Goal: Task Accomplishment & Management: Manage account settings

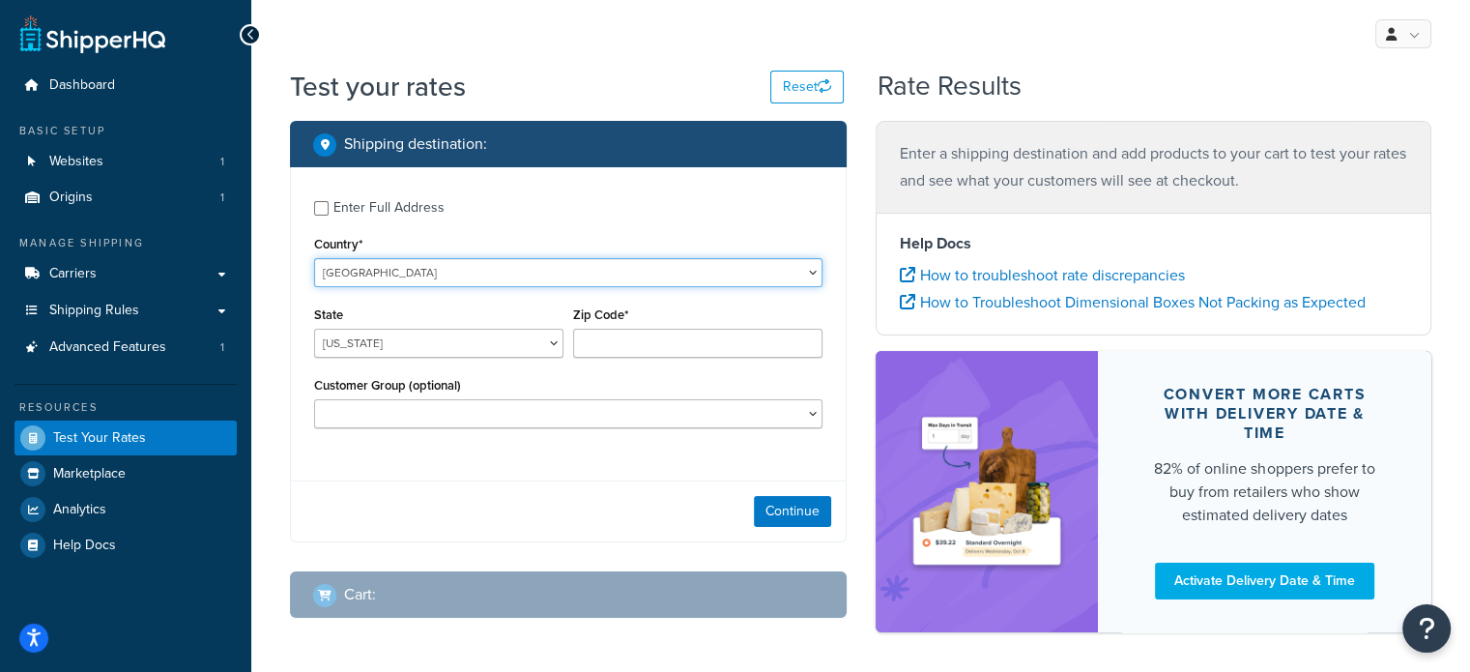
click at [479, 272] on select "United States United Kingdom Afghanistan Åland Islands Albania Algeria American…" at bounding box center [568, 272] width 508 height 29
select select "AU"
click at [314, 258] on select "United States United Kingdom Afghanistan Åland Islands Albania Algeria American…" at bounding box center [568, 272] width 508 height 29
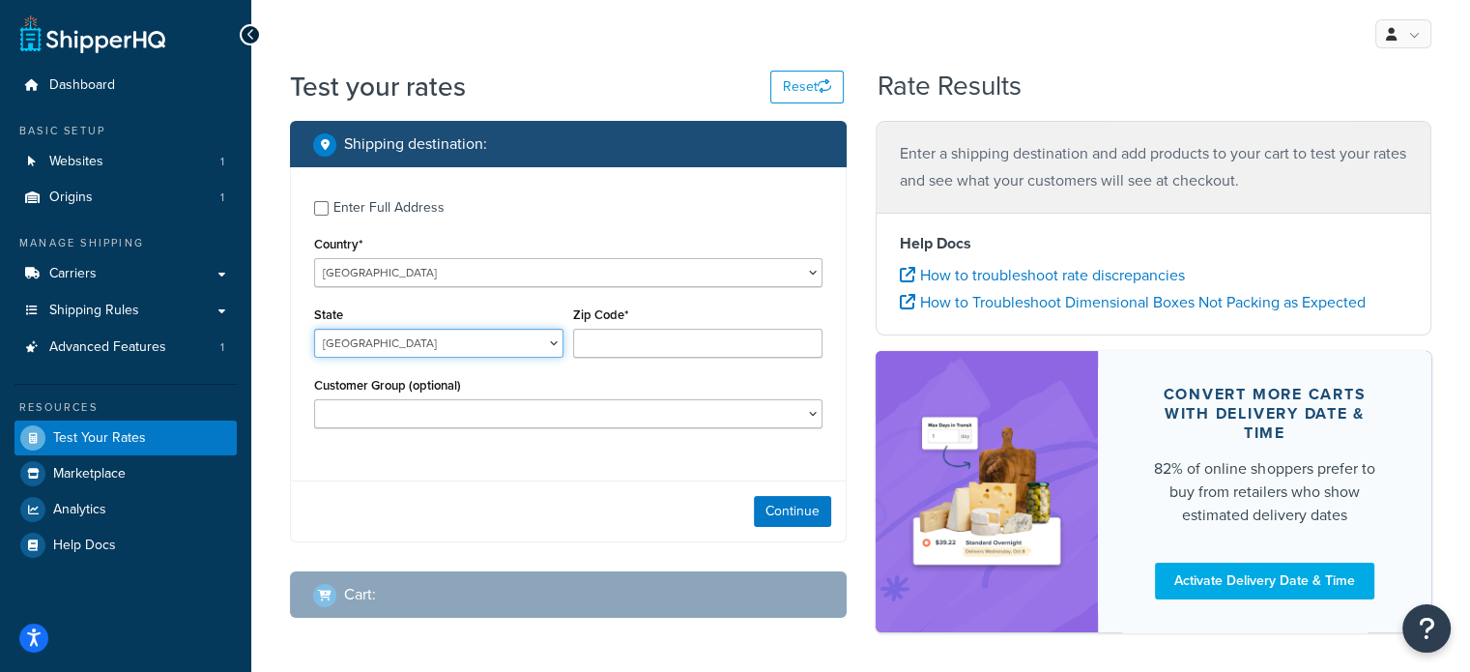
click at [432, 346] on select "Australian Capital Territory New South Wales Northern Territory Queensland Sout…" at bounding box center [438, 343] width 249 height 29
select select "NSW"
click at [314, 329] on select "Australian Capital Territory New South Wales Northern Territory Queensland Sout…" at bounding box center [438, 343] width 249 height 29
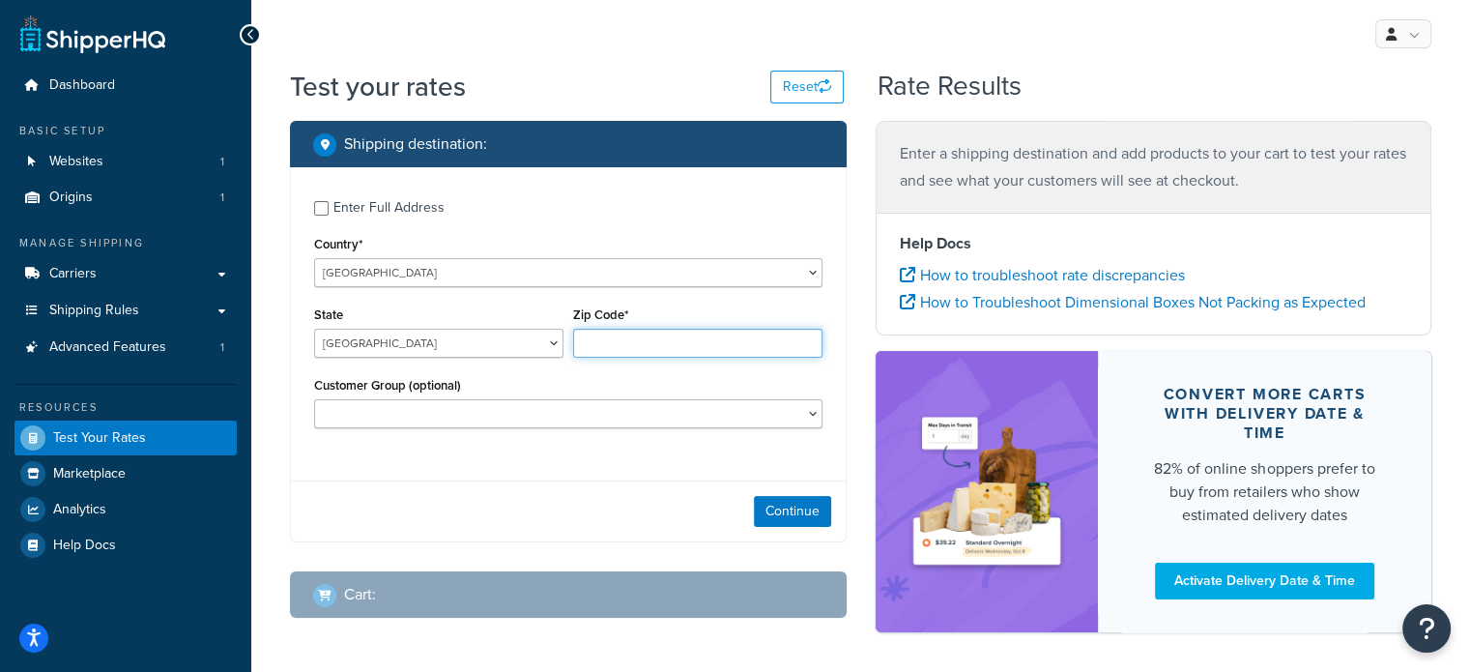
click at [604, 343] on input "Zip Code*" at bounding box center [697, 343] width 249 height 29
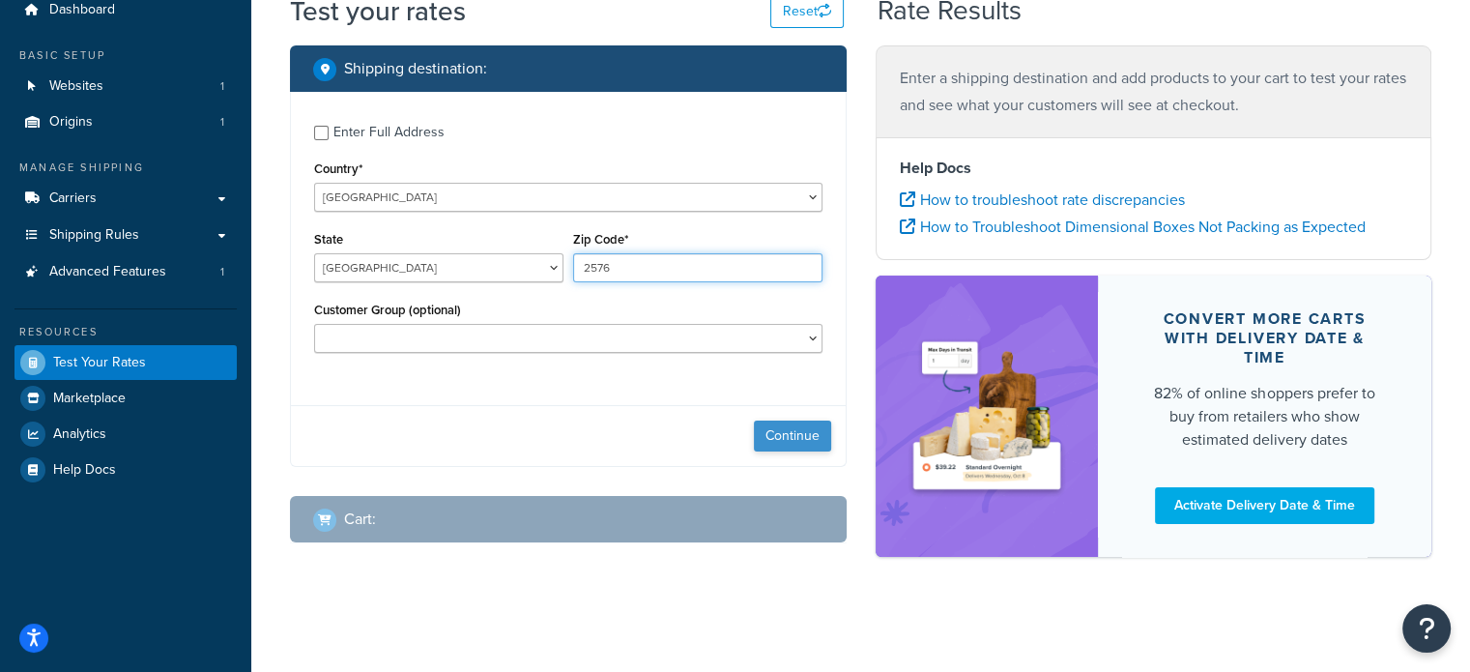
type input "2576"
click at [784, 428] on button "Continue" at bounding box center [792, 436] width 77 height 31
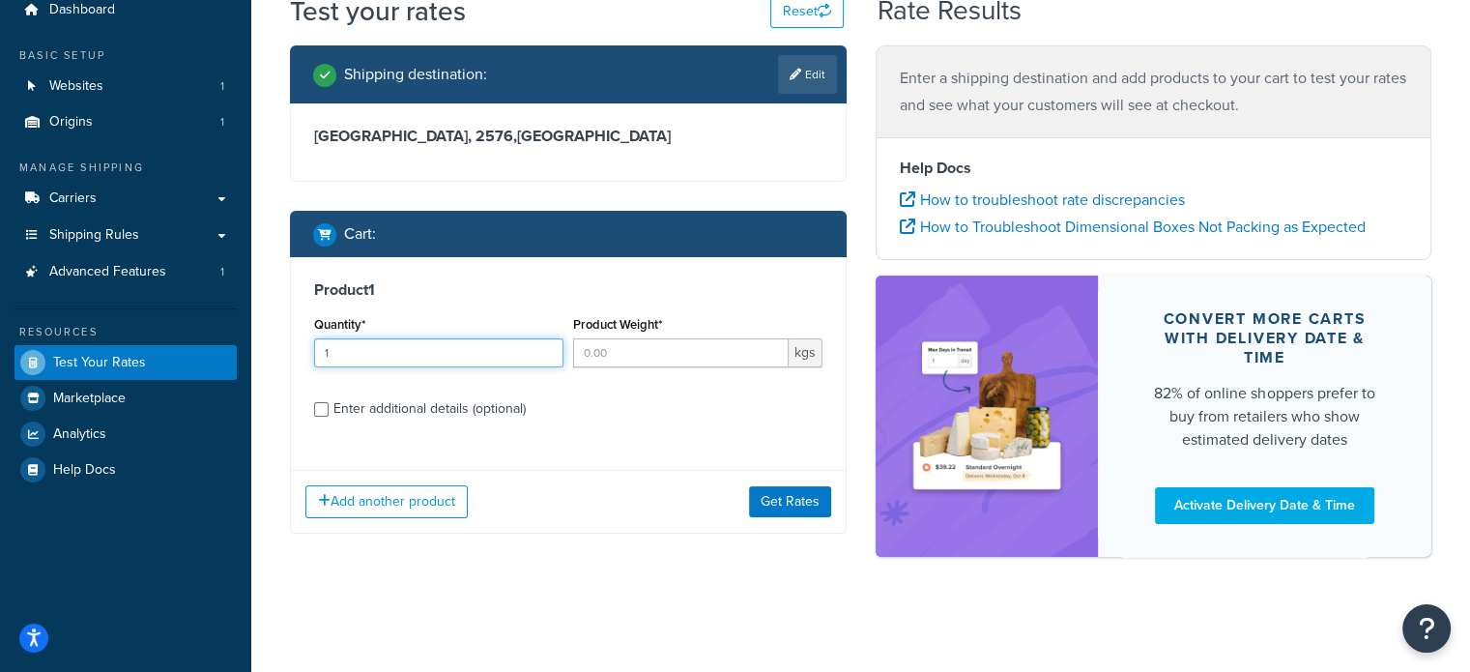
type input "1"
click at [542, 348] on input "1" at bounding box center [438, 352] width 249 height 29
click at [648, 355] on input "Product Weight*" at bounding box center [681, 352] width 216 height 29
type input "1"
click at [776, 498] on button "Get Rates" at bounding box center [790, 501] width 82 height 31
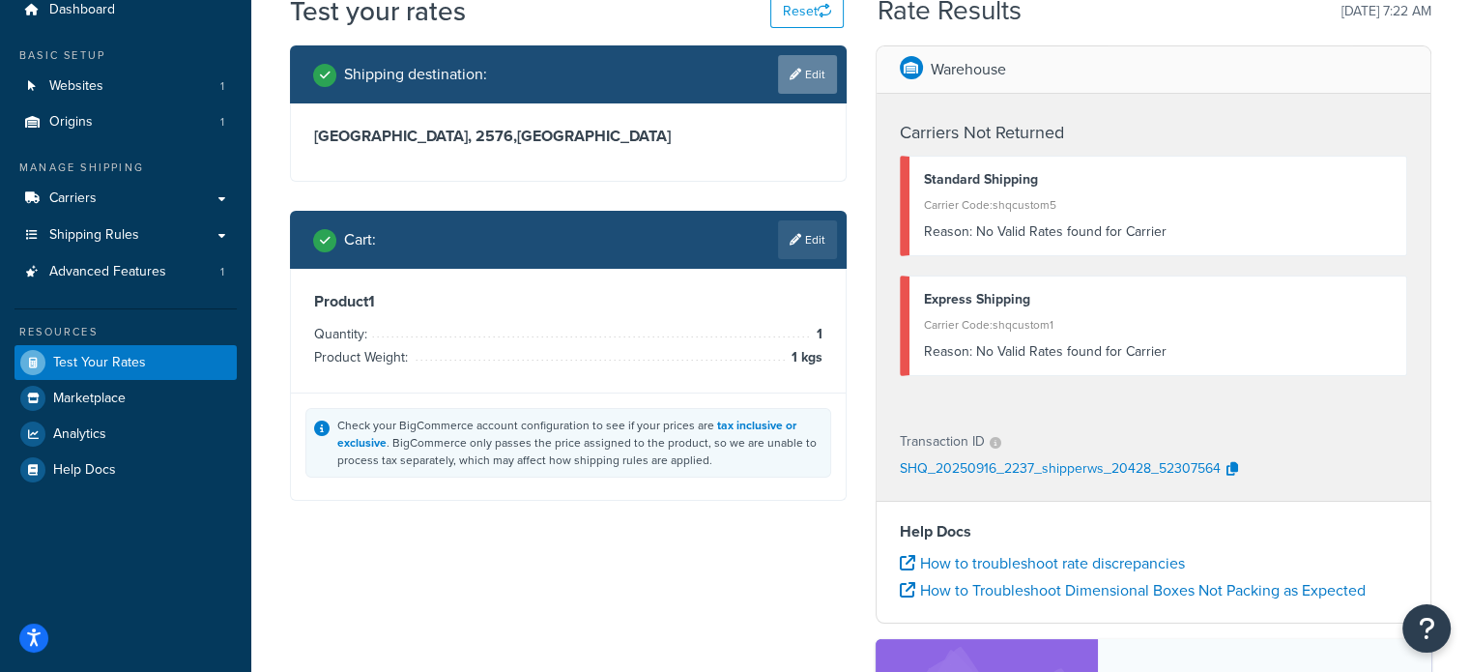
click at [809, 69] on link "Edit" at bounding box center [807, 74] width 59 height 39
select select "AU"
select select "NSW"
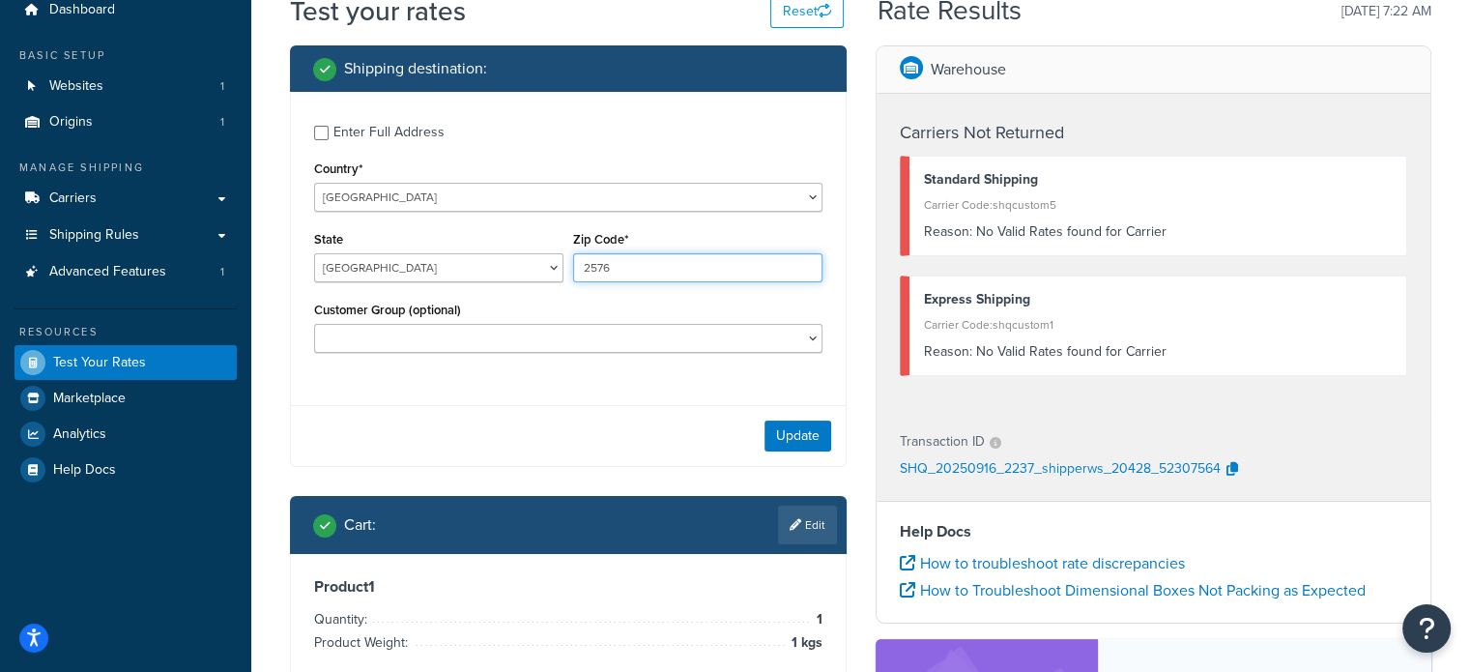
click at [632, 260] on input "2576" at bounding box center [697, 267] width 249 height 29
type input "2575"
click at [762, 422] on div "Update" at bounding box center [568, 435] width 555 height 61
click at [781, 433] on button "Update" at bounding box center [798, 436] width 67 height 31
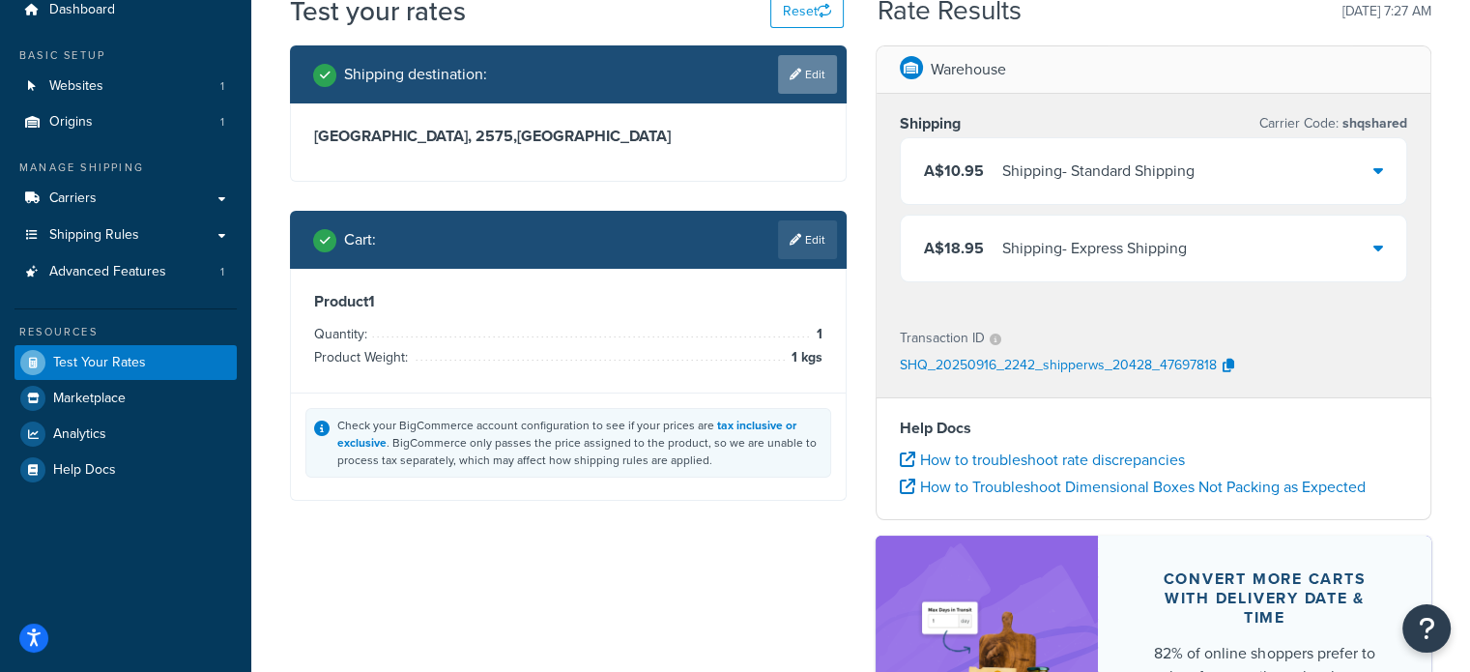
click at [790, 79] on link "Edit" at bounding box center [807, 74] width 59 height 39
select select "AU"
select select "NSW"
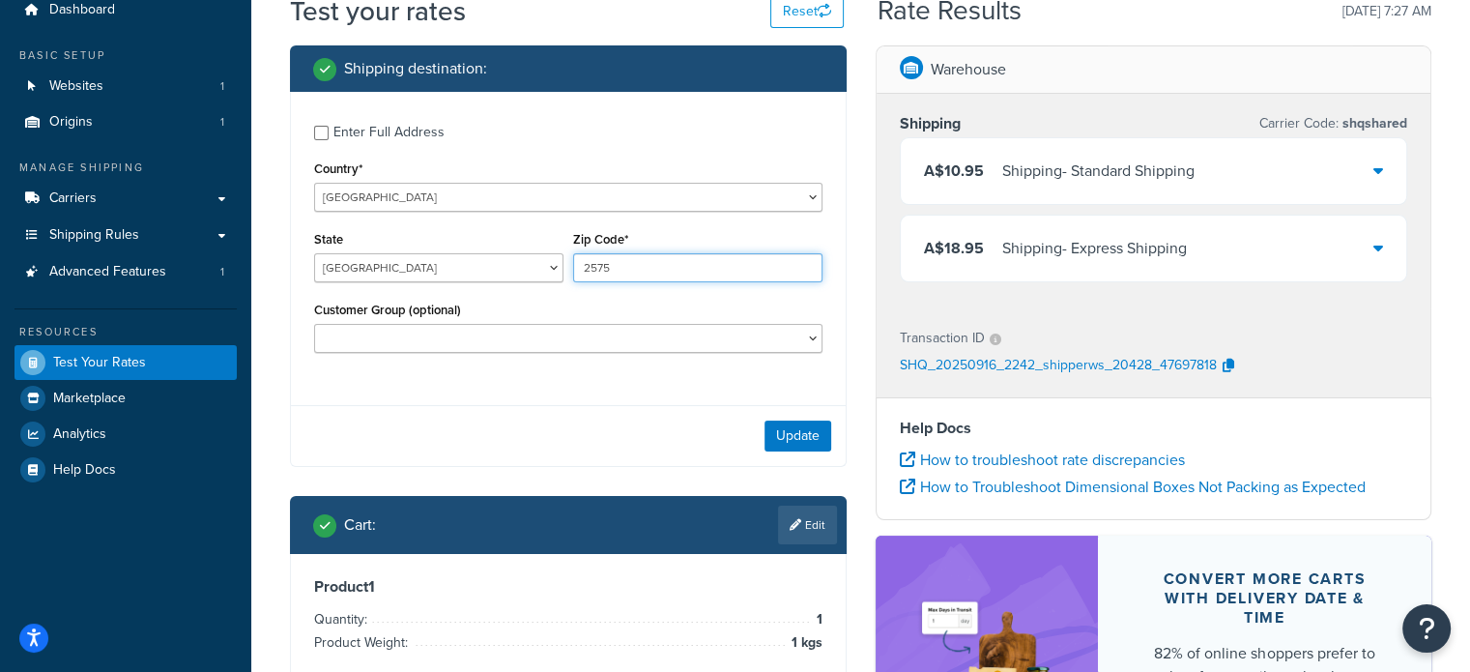
click at [701, 261] on input "2575" at bounding box center [697, 267] width 249 height 29
type input "2577"
click at [780, 431] on button "Update" at bounding box center [798, 436] width 67 height 31
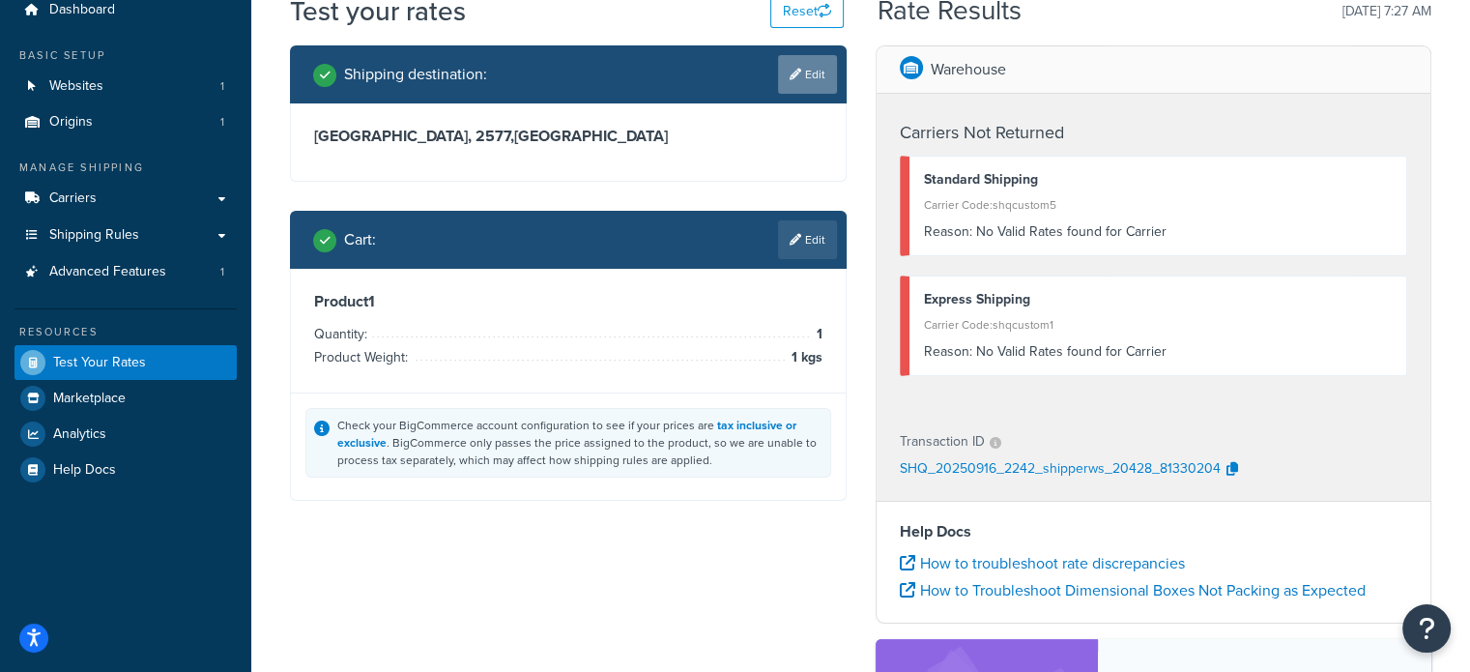
click at [812, 69] on link "Edit" at bounding box center [807, 74] width 59 height 39
select select "AU"
select select "NSW"
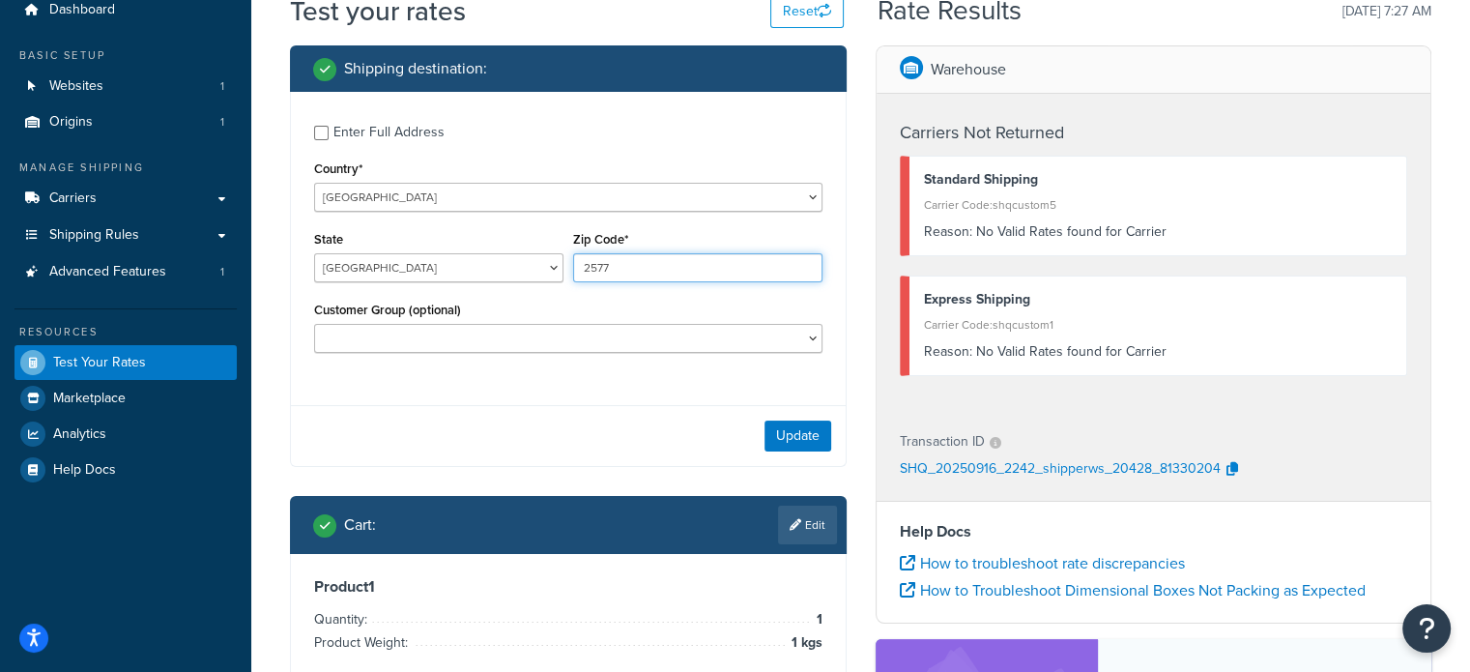
drag, startPoint x: 653, startPoint y: 270, endPoint x: 561, endPoint y: 274, distance: 91.9
click at [561, 274] on div "State Australian Capital Territory New South Wales Northern Territory Queenslan…" at bounding box center [568, 261] width 518 height 71
type input "2578"
click at [820, 435] on button "Update" at bounding box center [798, 436] width 67 height 31
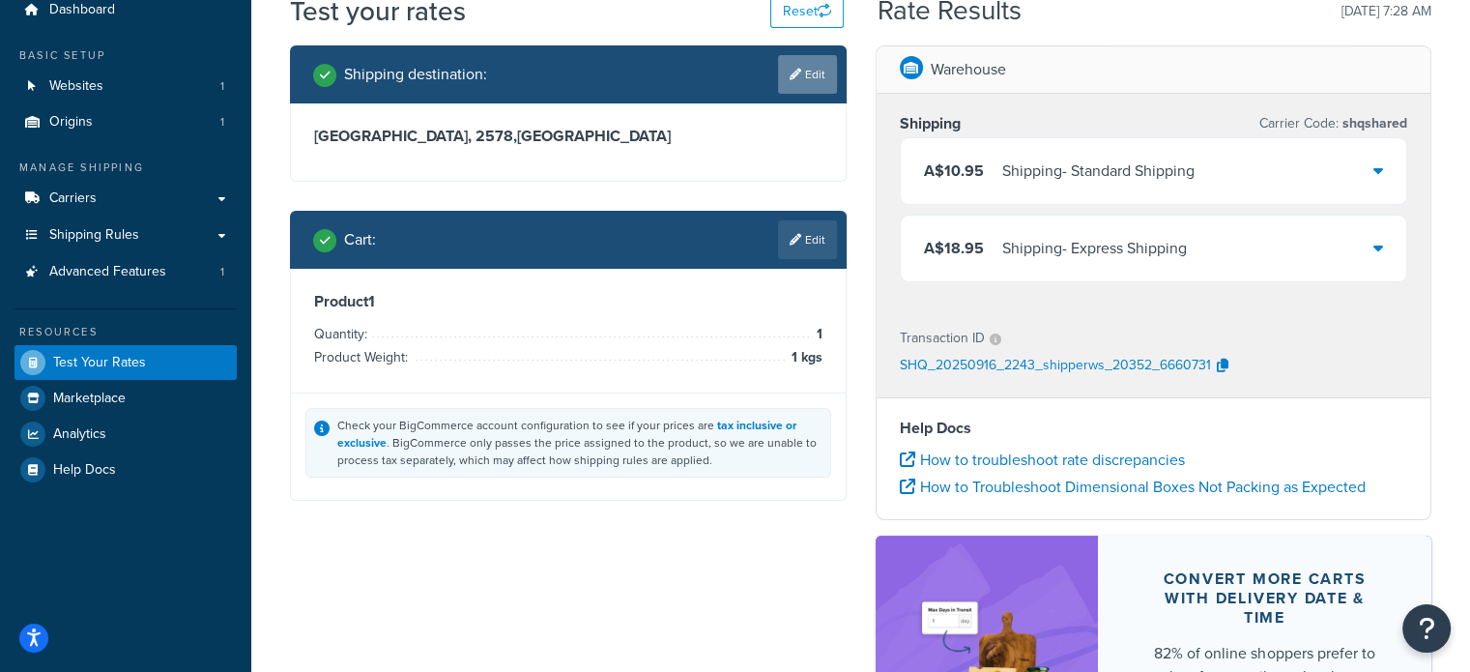
click at [790, 77] on icon at bounding box center [796, 75] width 12 height 12
select select "AU"
select select "NSW"
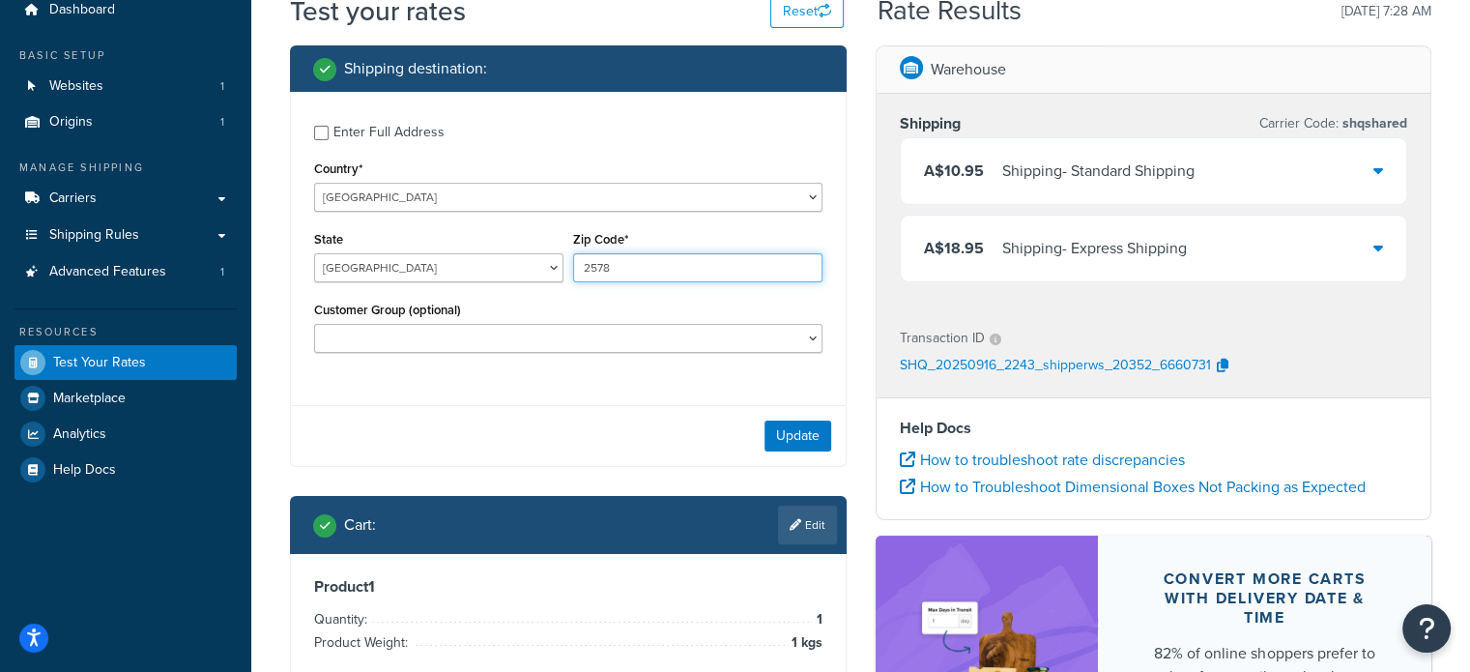
click at [646, 276] on input "2578" at bounding box center [697, 267] width 249 height 29
type input "2576"
click at [800, 433] on button "Update" at bounding box center [798, 436] width 67 height 31
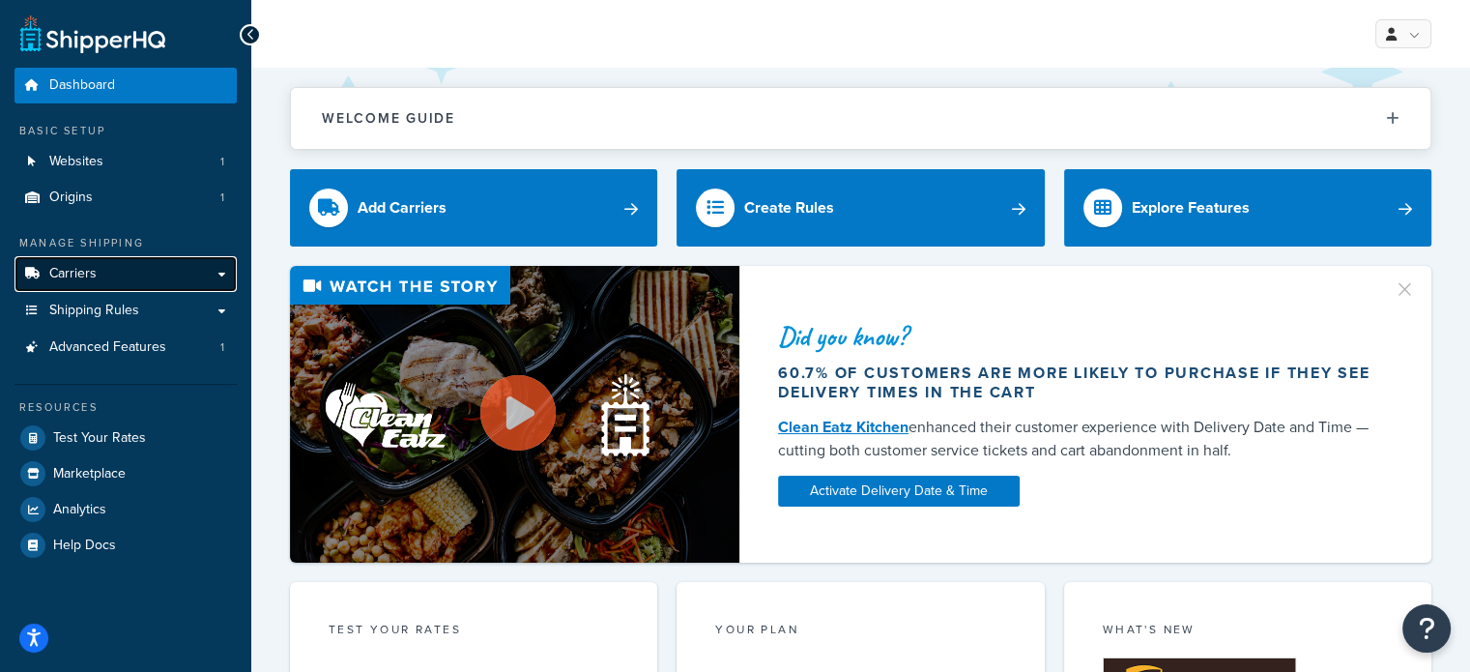
click at [107, 274] on link "Carriers" at bounding box center [126, 274] width 222 height 36
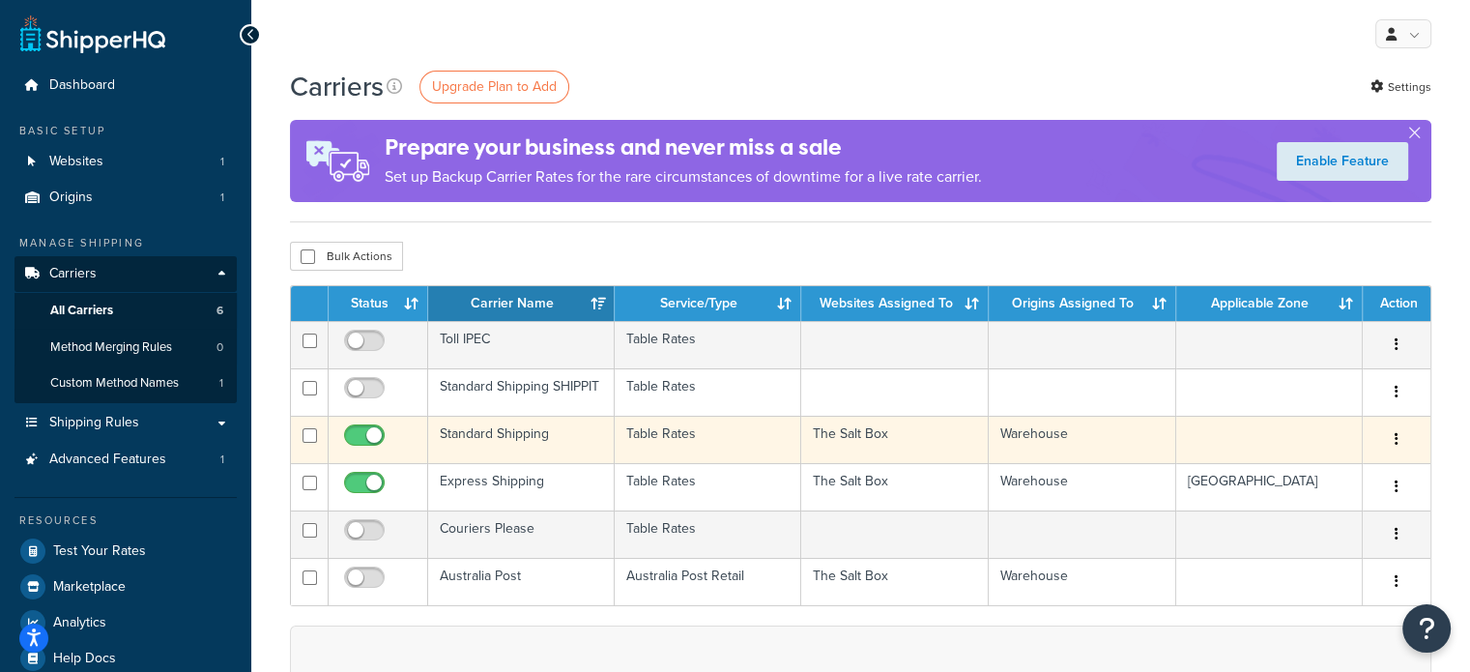
click at [529, 440] on td "Standard Shipping" at bounding box center [521, 439] width 187 height 47
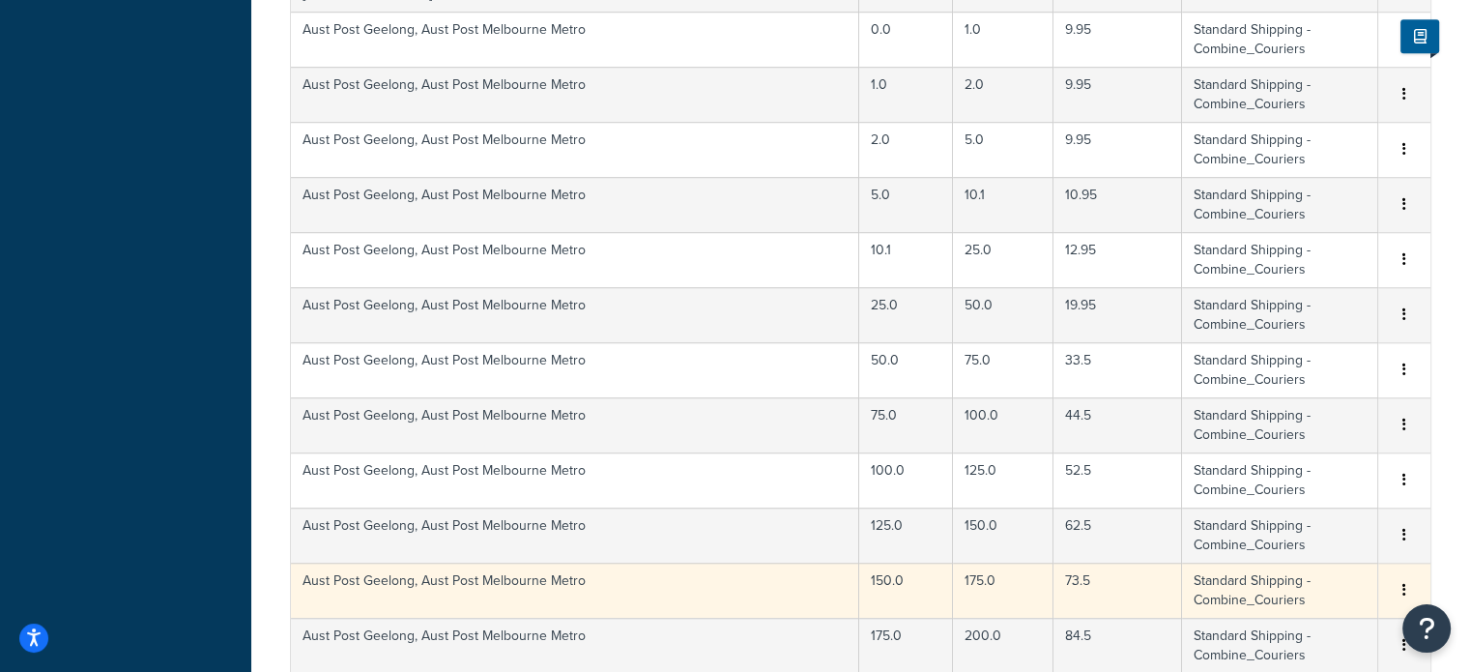
scroll to position [1372, 0]
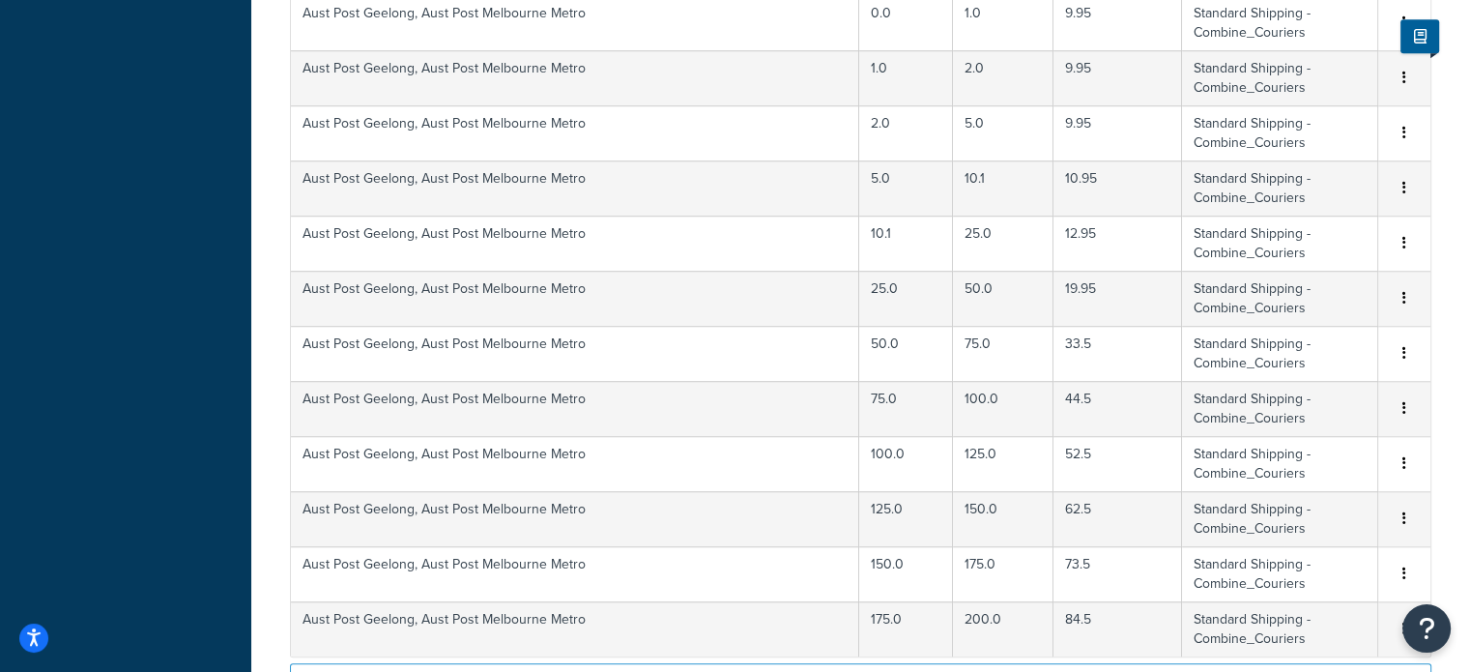
select select "1000"
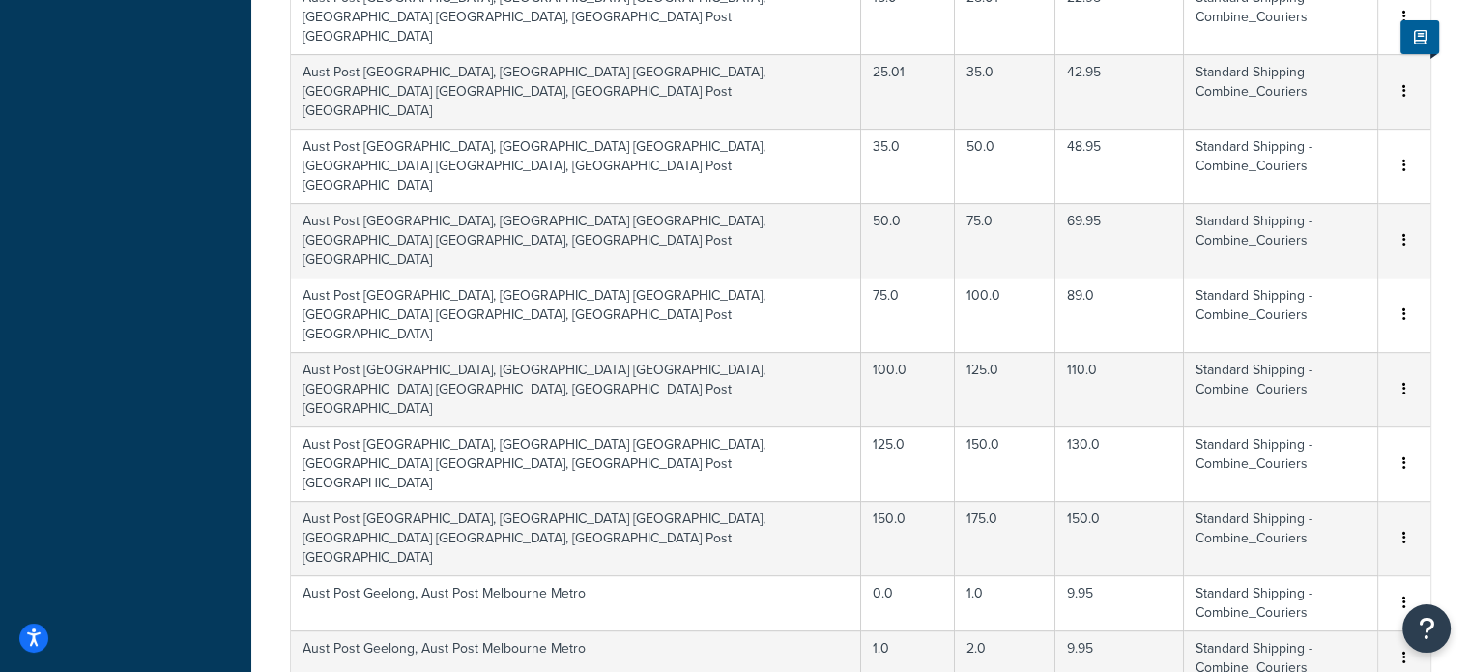
scroll to position [0, 0]
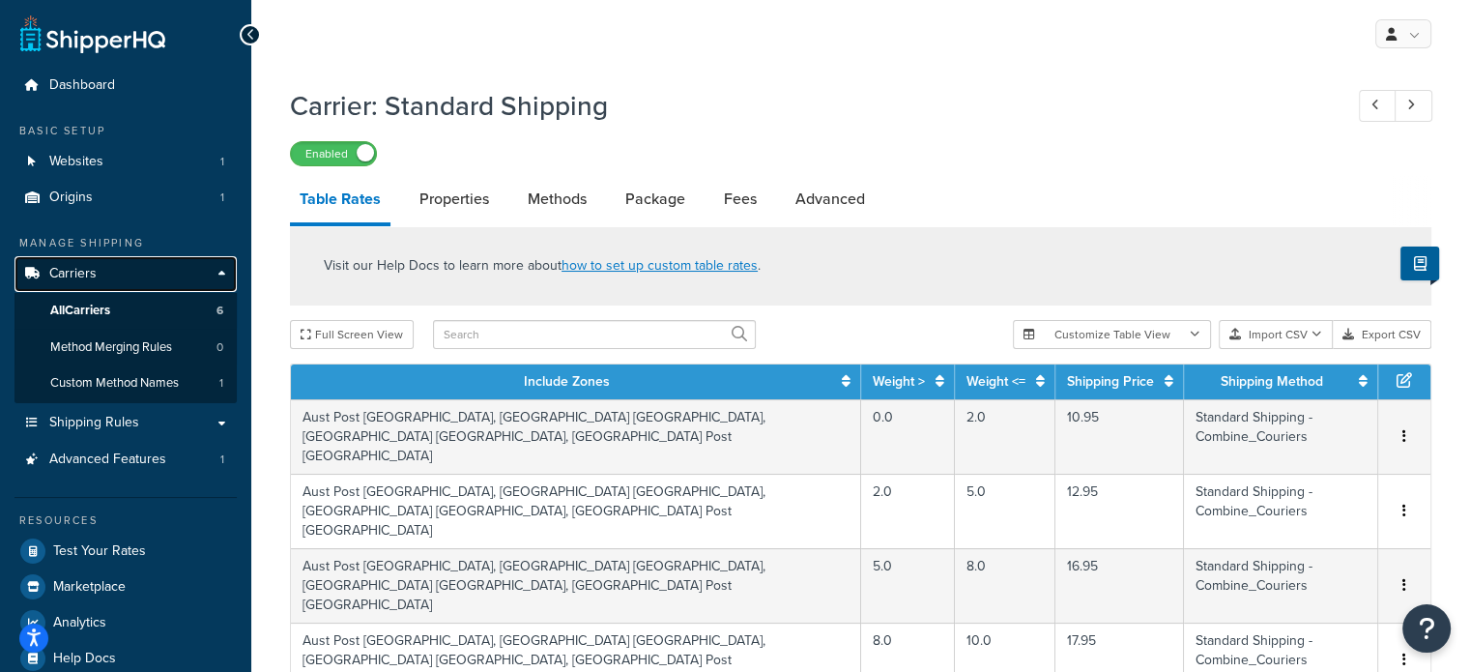
click at [90, 275] on span "Carriers" at bounding box center [72, 274] width 47 height 16
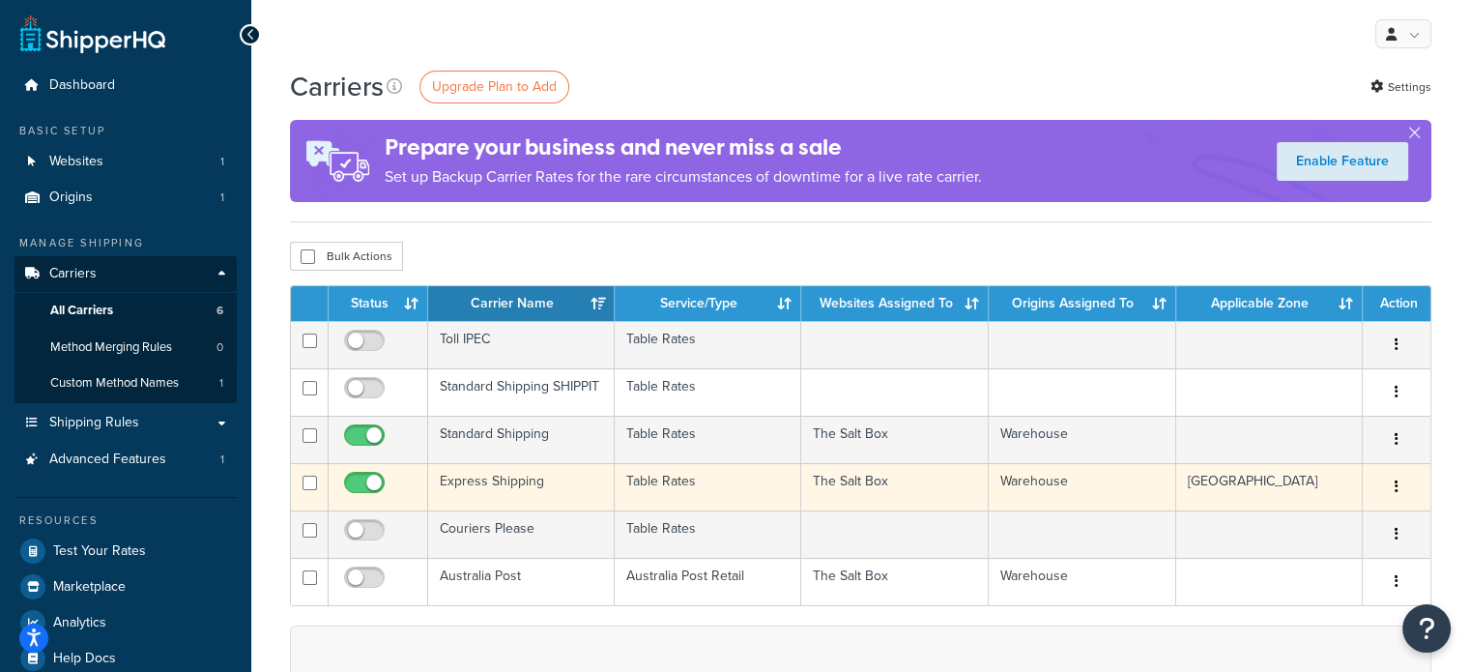
click at [506, 490] on td "Express Shipping" at bounding box center [521, 486] width 187 height 47
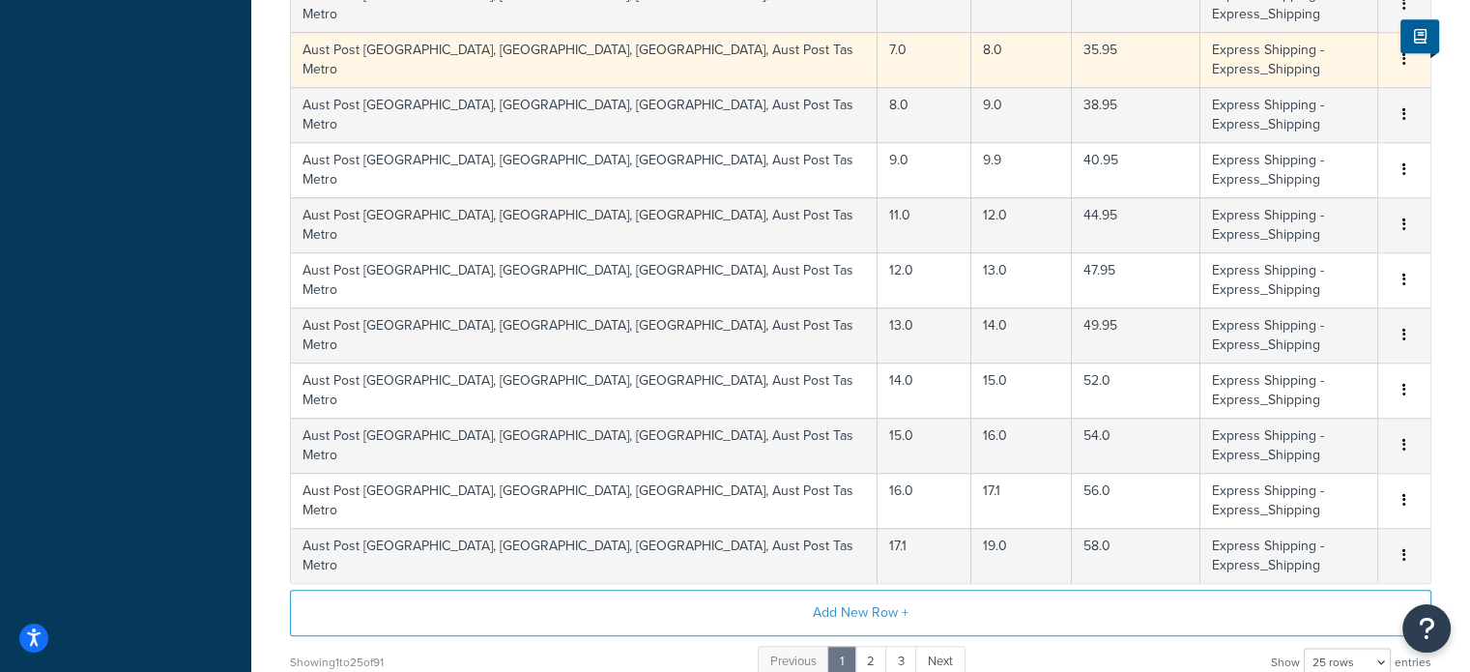
scroll to position [1372, 0]
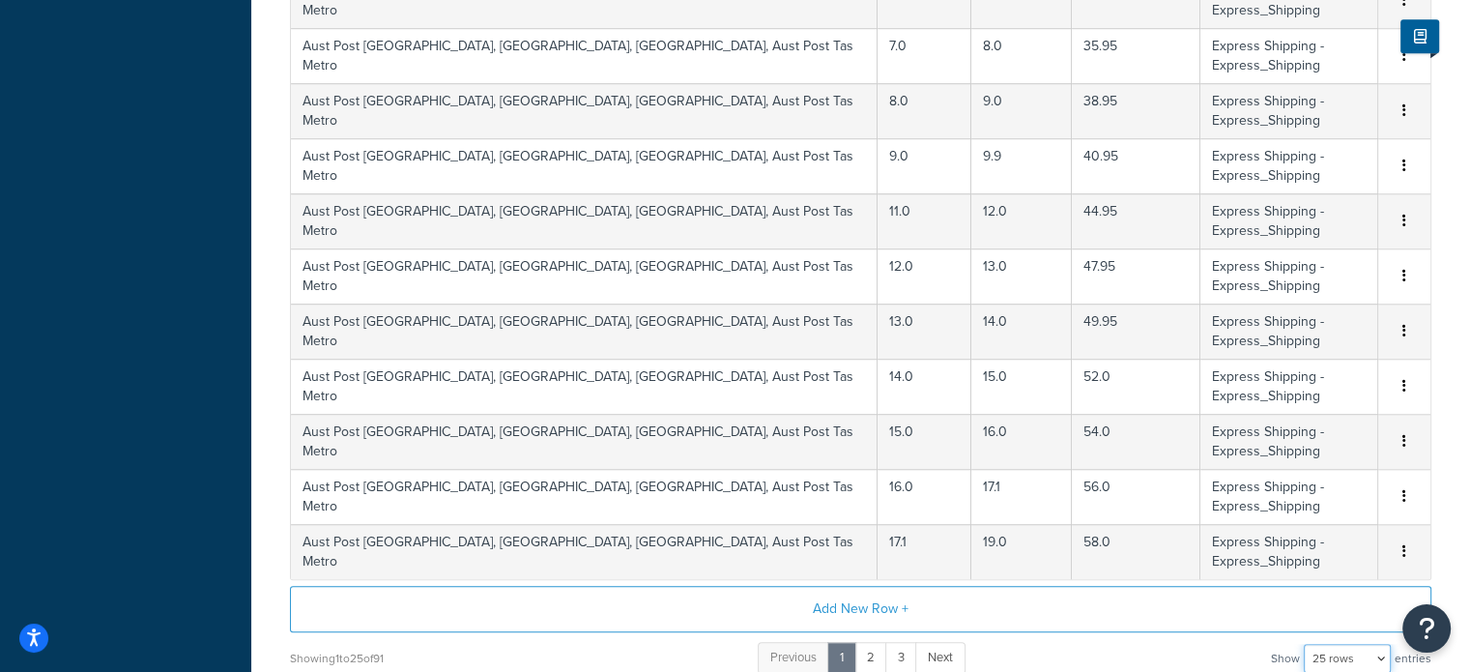
click at [1350, 644] on select "10 rows 15 rows 25 rows 50 rows 100 rows 1000 rows" at bounding box center [1347, 658] width 87 height 29
select select "1000"
click at [1305, 644] on select "10 rows 15 rows 25 rows 50 rows 100 rows 1000 rows" at bounding box center [1347, 658] width 87 height 29
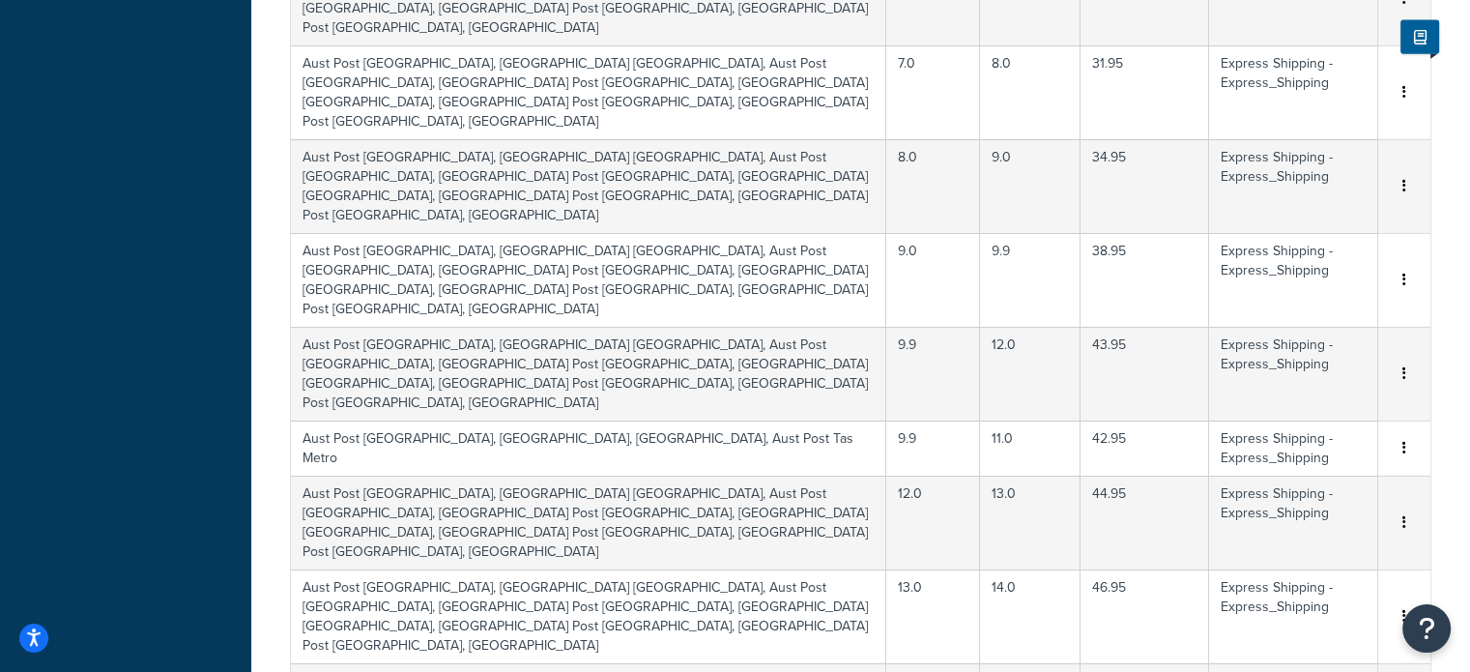
scroll to position [5015, 0]
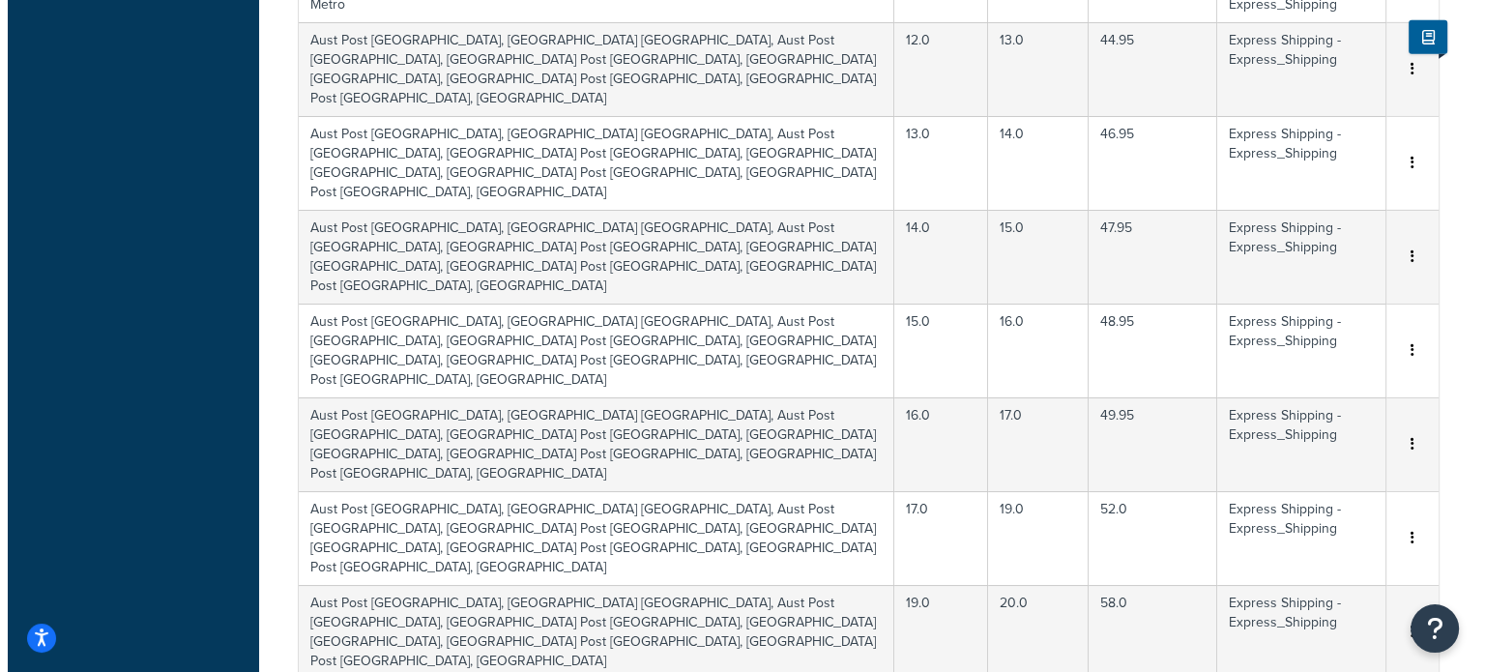
scroll to position [4996, 0]
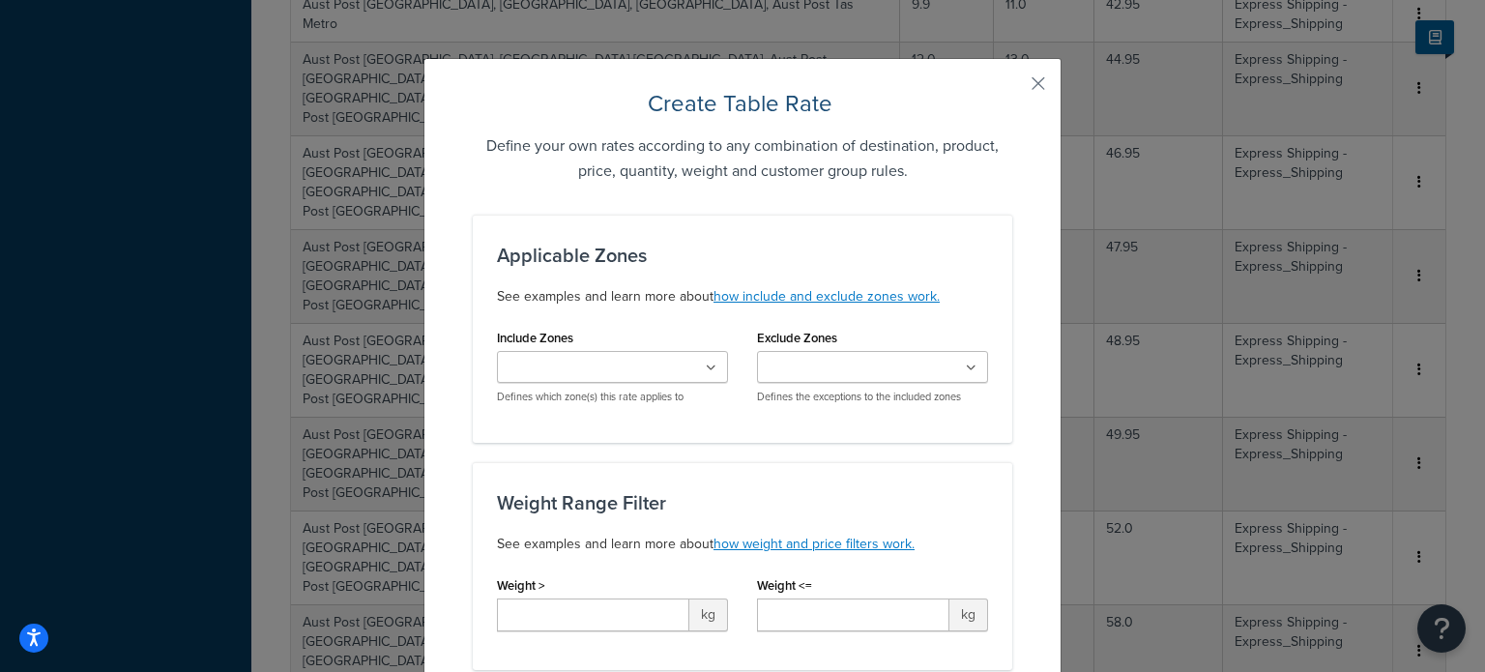
click at [612, 366] on input "Include Zones" at bounding box center [588, 368] width 171 height 21
type input "geel"
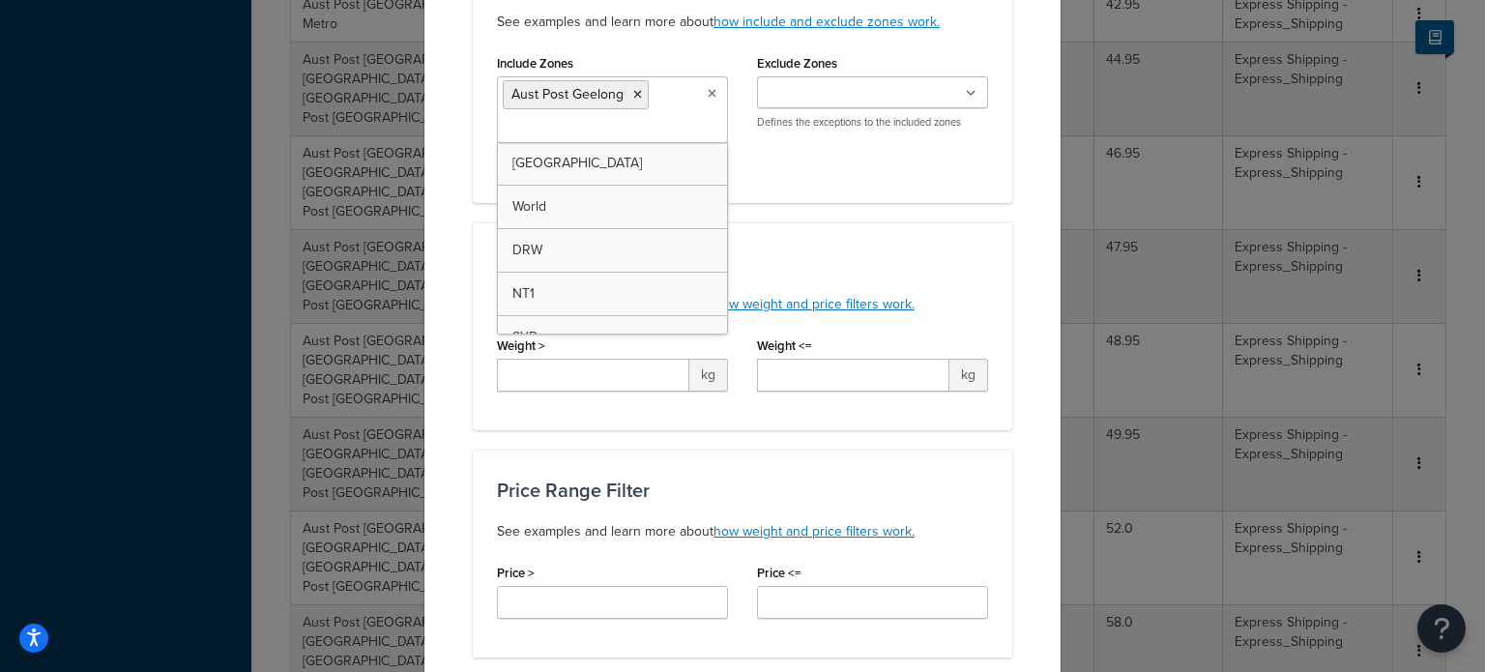
scroll to position [290, 0]
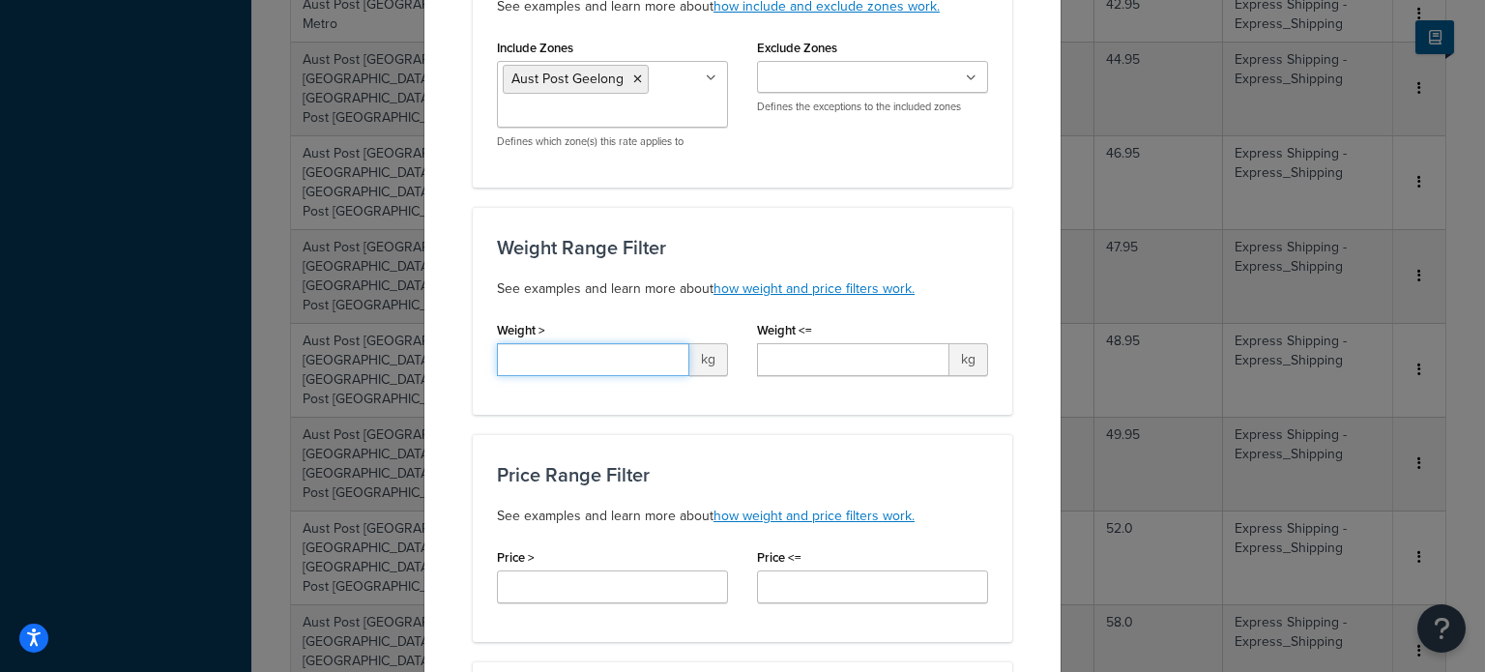
click at [620, 357] on input "Weight >" at bounding box center [593, 359] width 192 height 33
type input "0.0"
click at [773, 358] on input "Weight <=" at bounding box center [853, 359] width 192 height 33
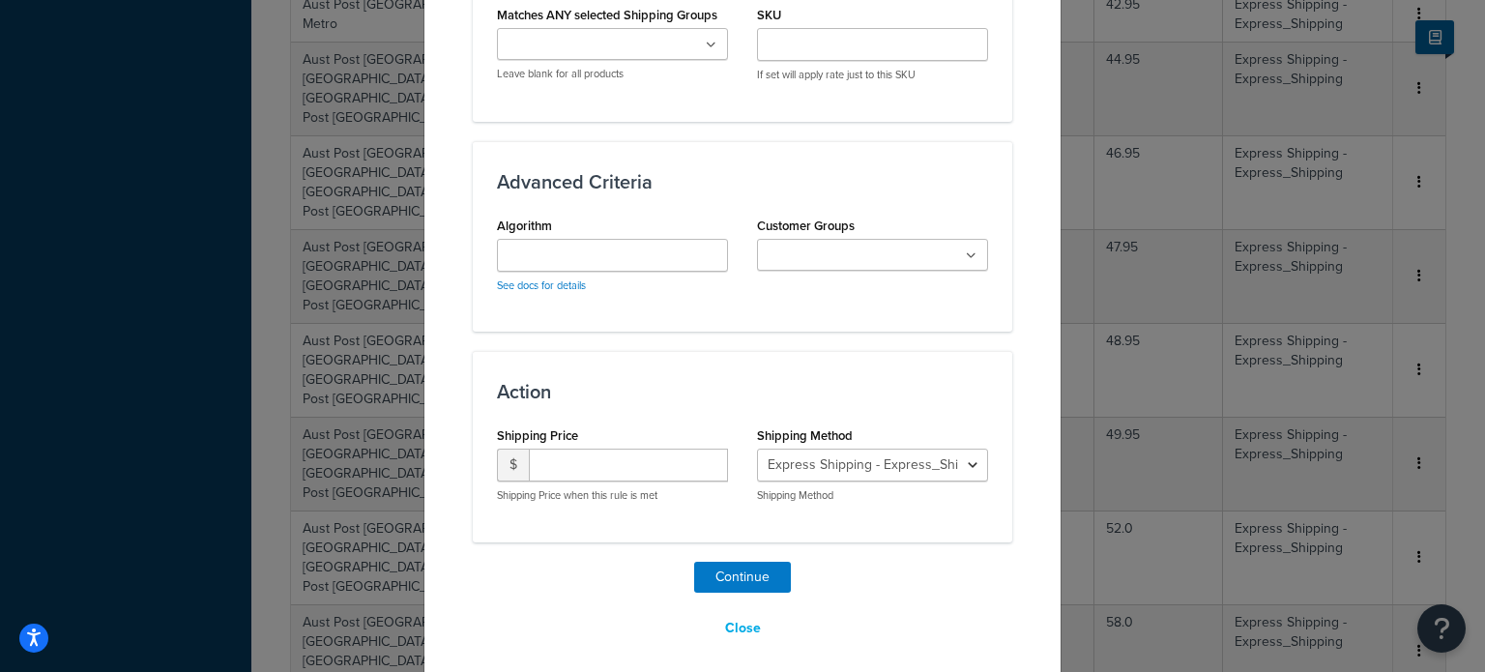
scroll to position [1218, 0]
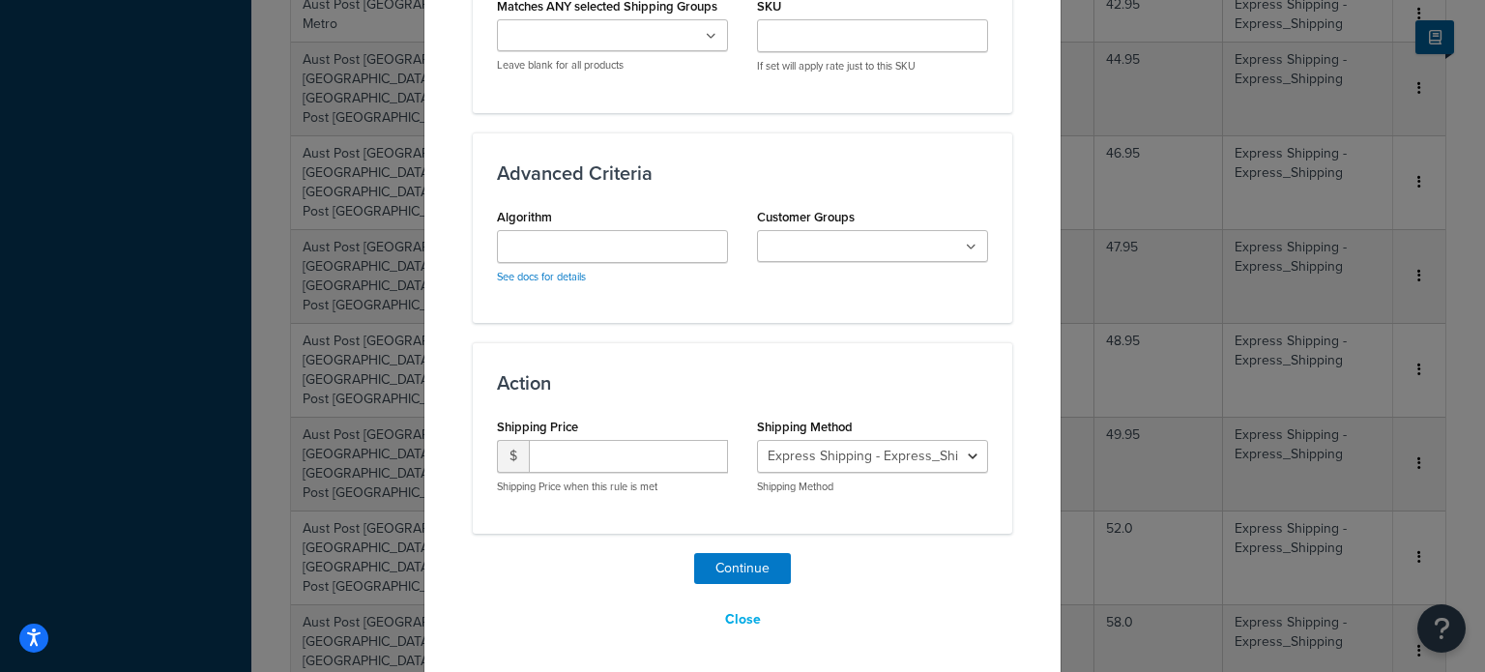
type input "0.5"
click at [593, 445] on input "number" at bounding box center [628, 456] width 199 height 33
type input "11.95"
click at [737, 556] on button "Continue" at bounding box center [742, 568] width 97 height 31
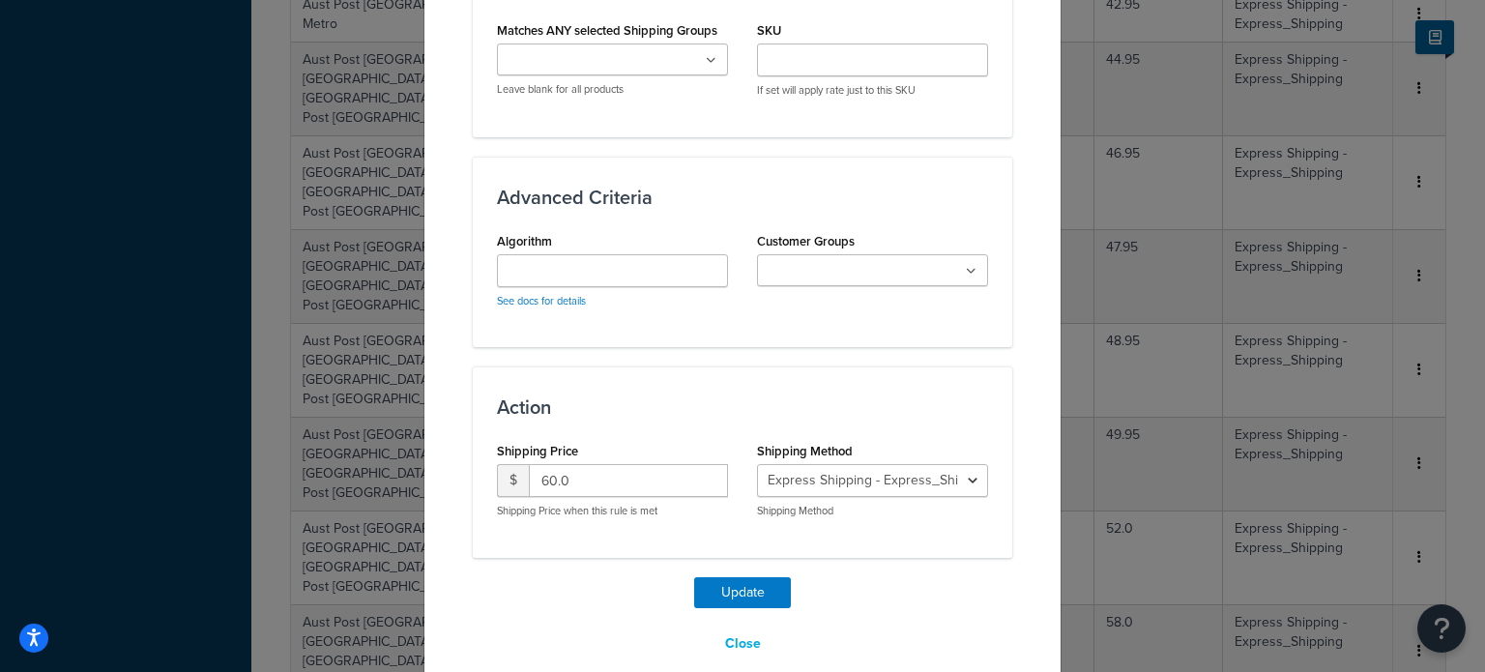
scroll to position [1175, 0]
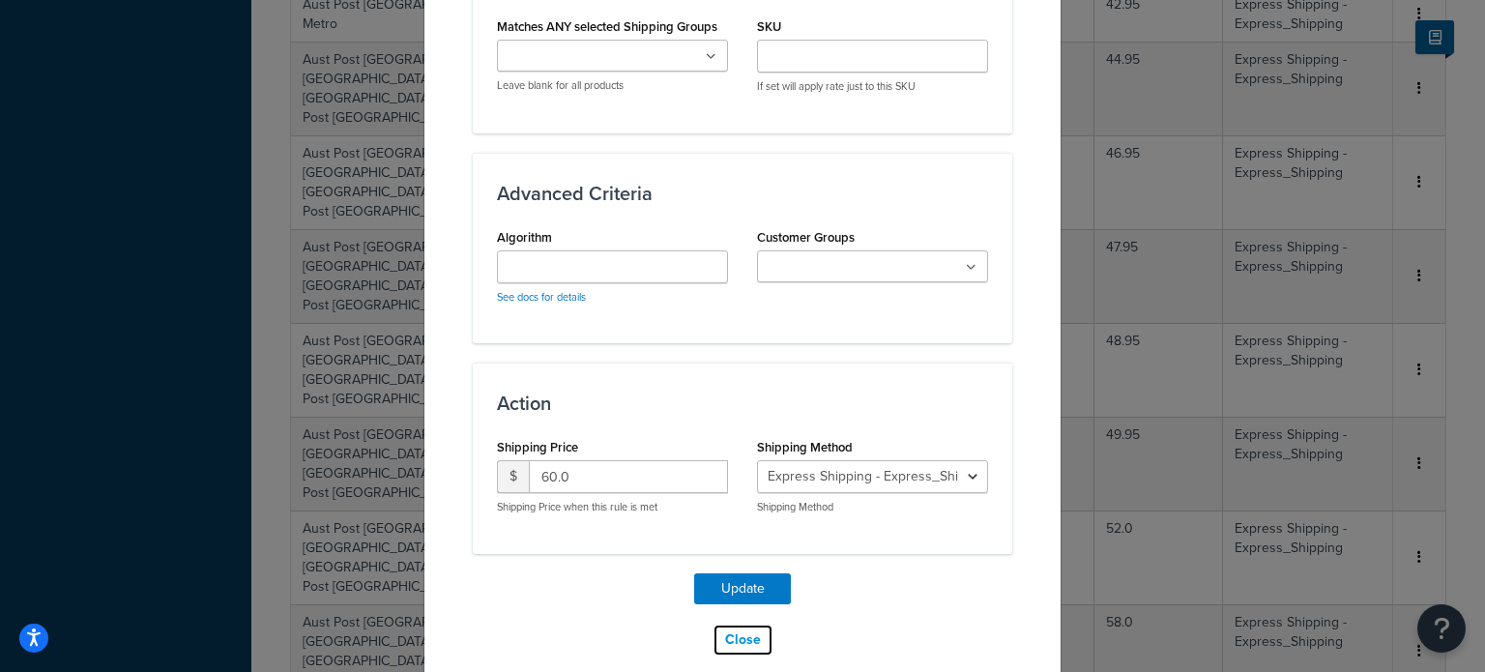
click at [723, 624] on button "Close" at bounding box center [742, 640] width 61 height 33
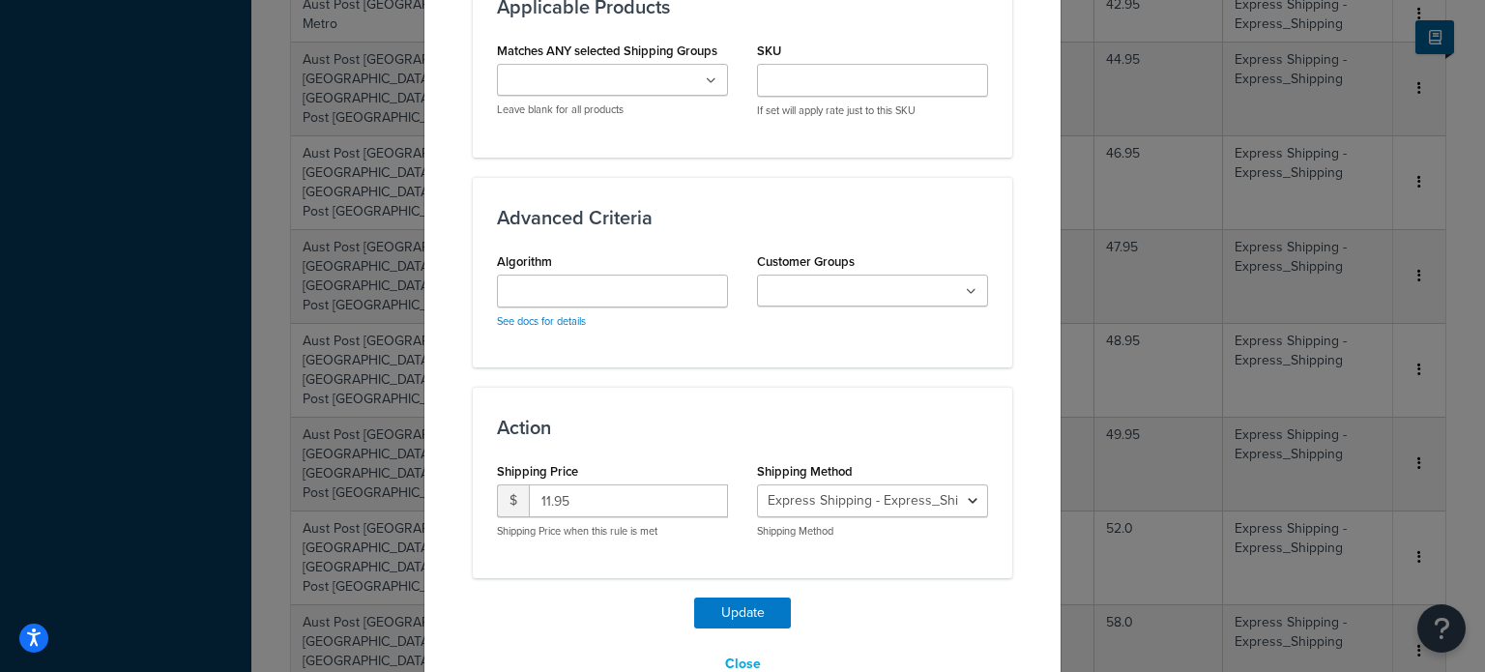
scroll to position [1142, 0]
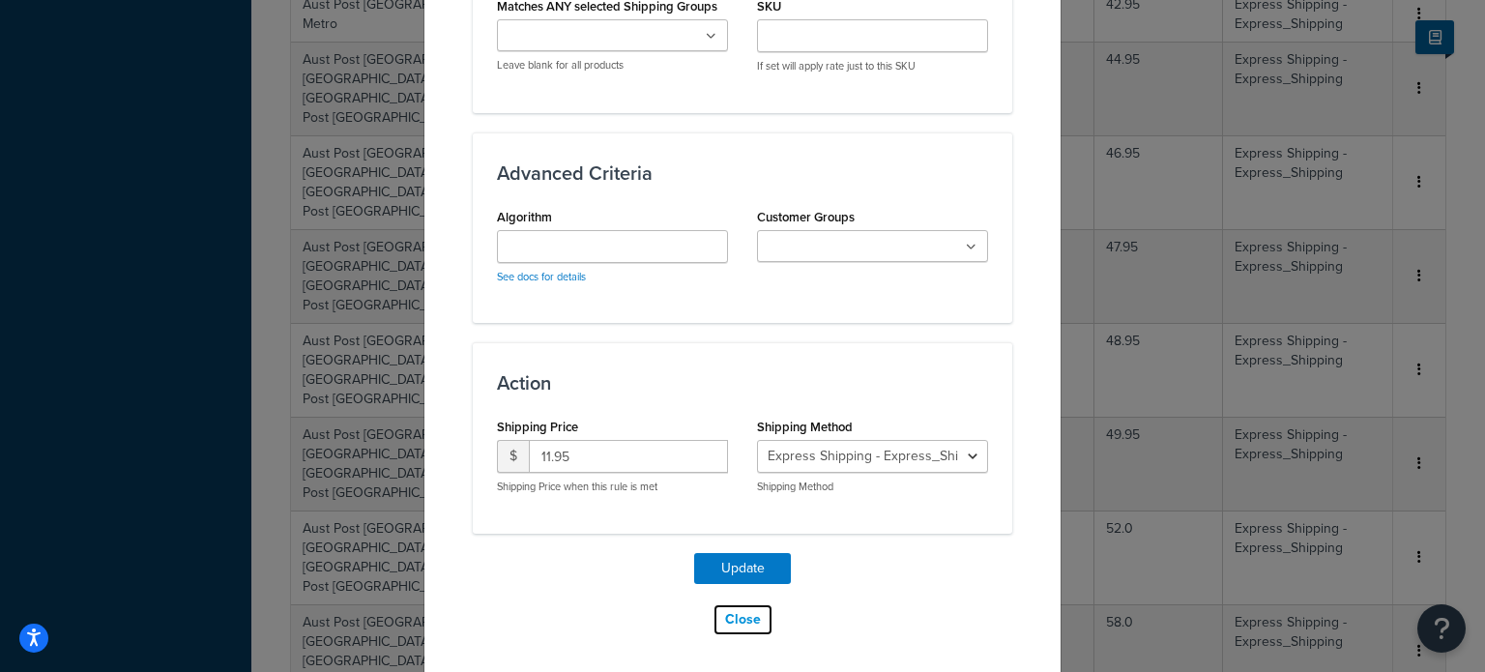
click at [737, 607] on button "Close" at bounding box center [742, 619] width 61 height 33
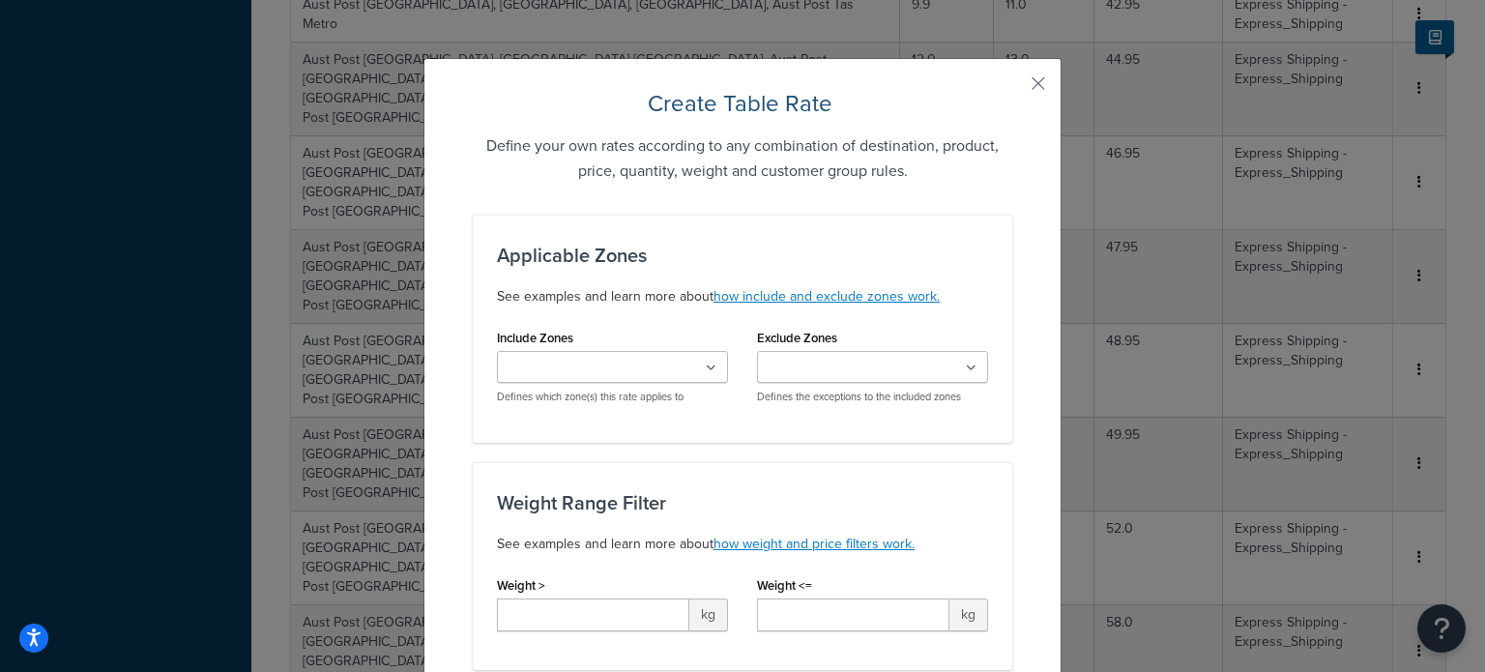
click at [637, 360] on input "Include Zones" at bounding box center [588, 368] width 171 height 21
type input "geel"
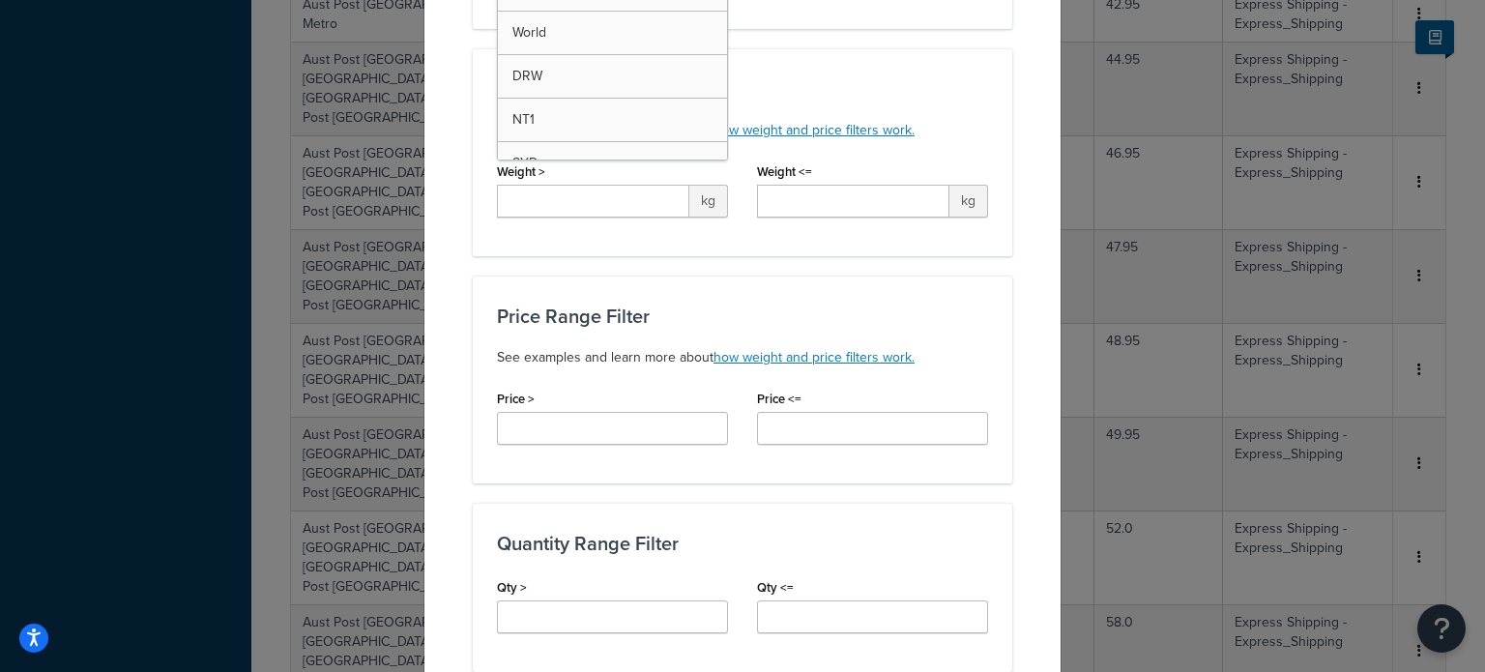
scroll to position [483, 0]
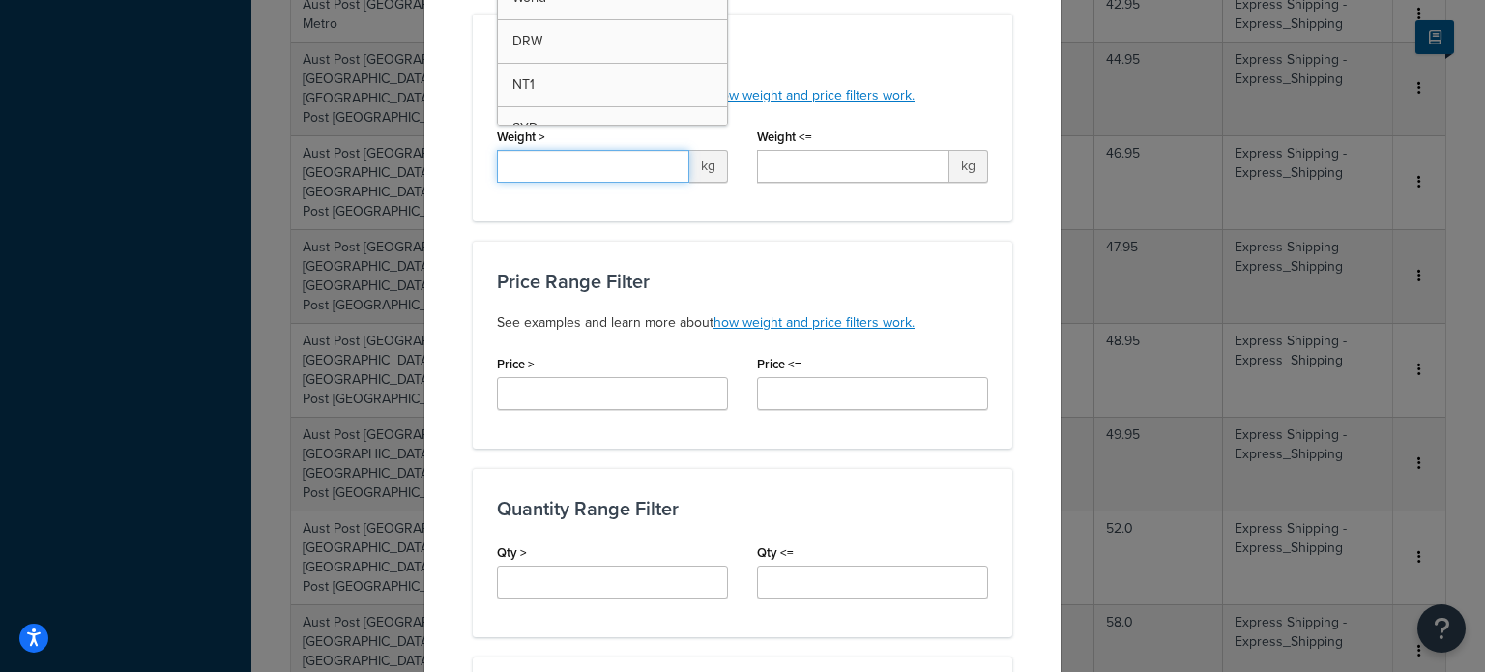
click at [580, 165] on input "Weight >" at bounding box center [593, 166] width 192 height 33
type input "0.5"
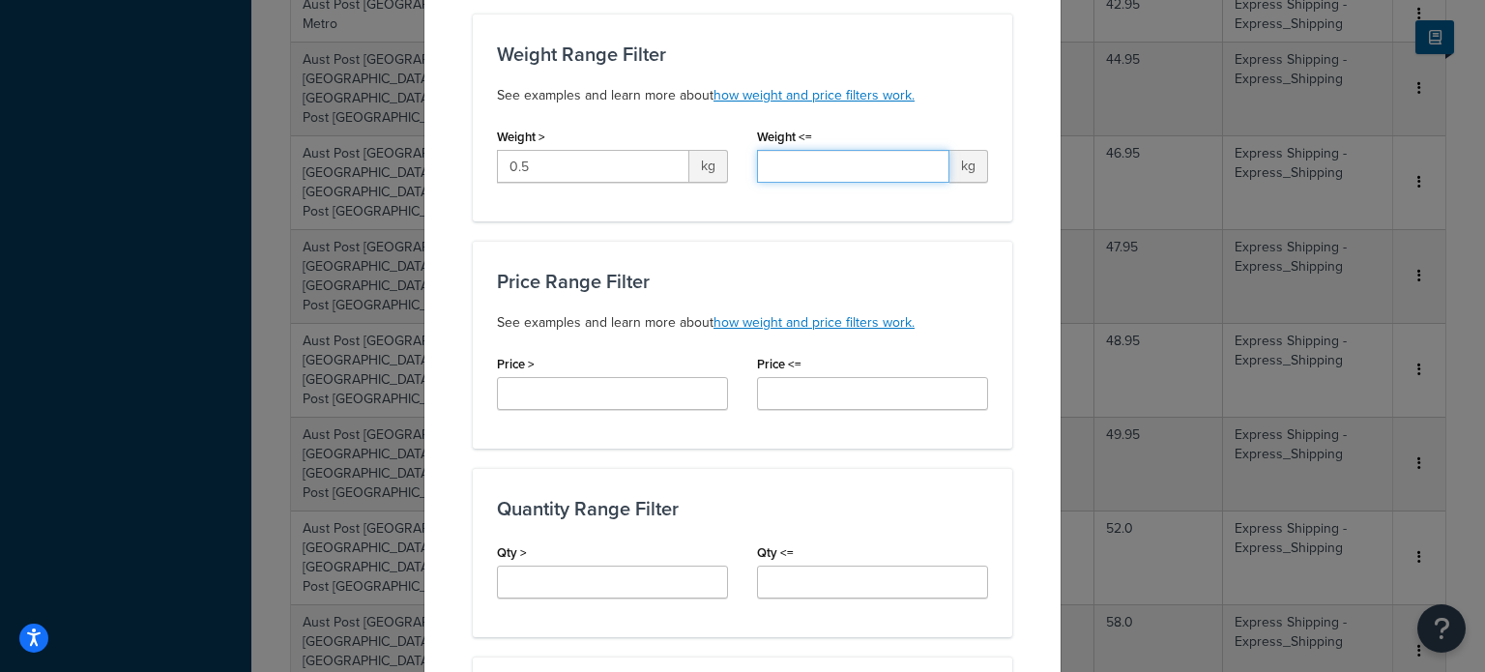
click at [835, 165] on input "Weight <=" at bounding box center [853, 166] width 192 height 33
type input "1.0"
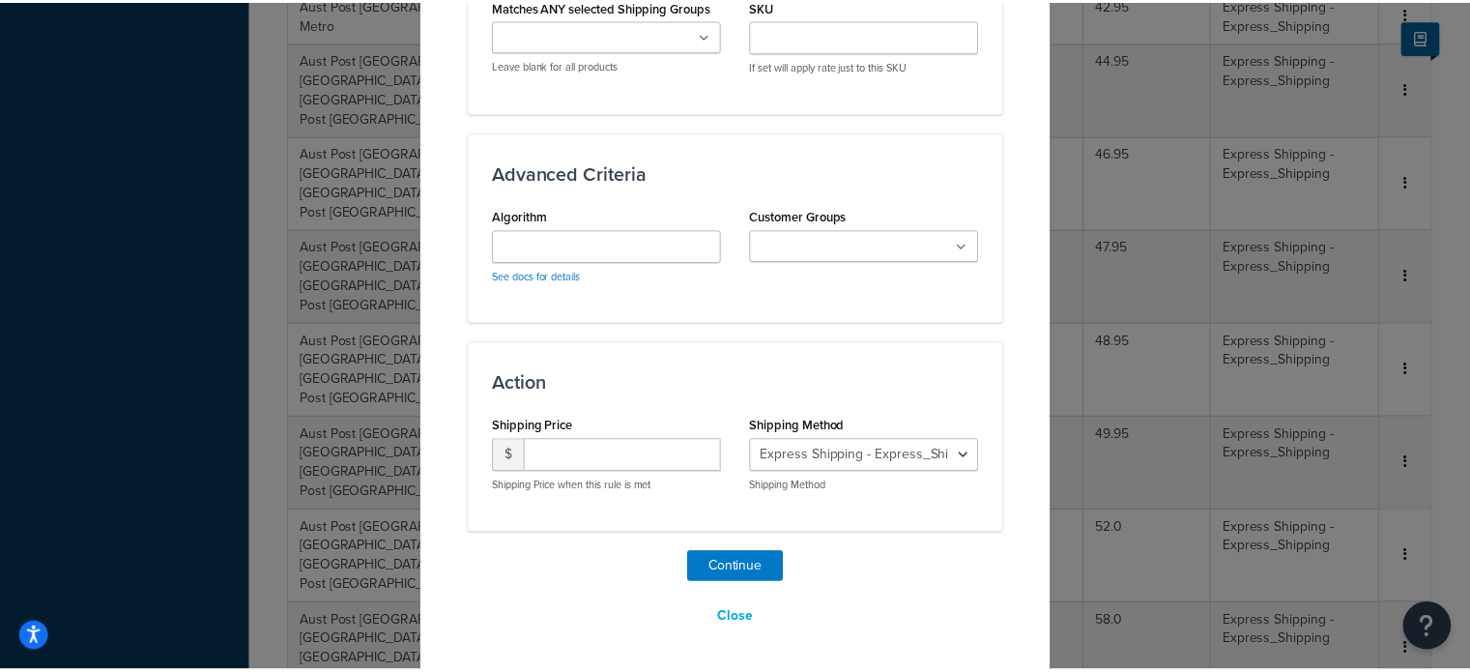
scroll to position [1218, 0]
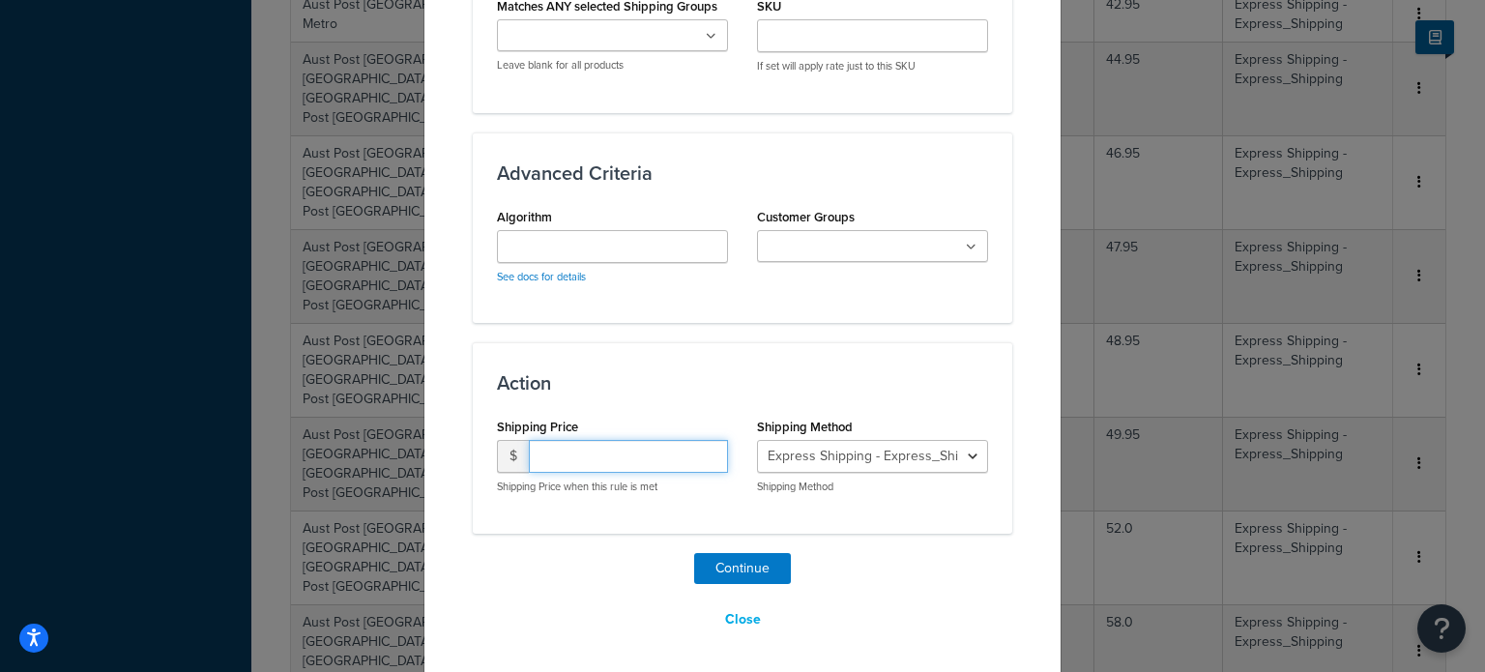
click at [589, 447] on input "number" at bounding box center [628, 456] width 199 height 33
type input "15.95"
click at [741, 566] on button "Continue" at bounding box center [742, 568] width 97 height 31
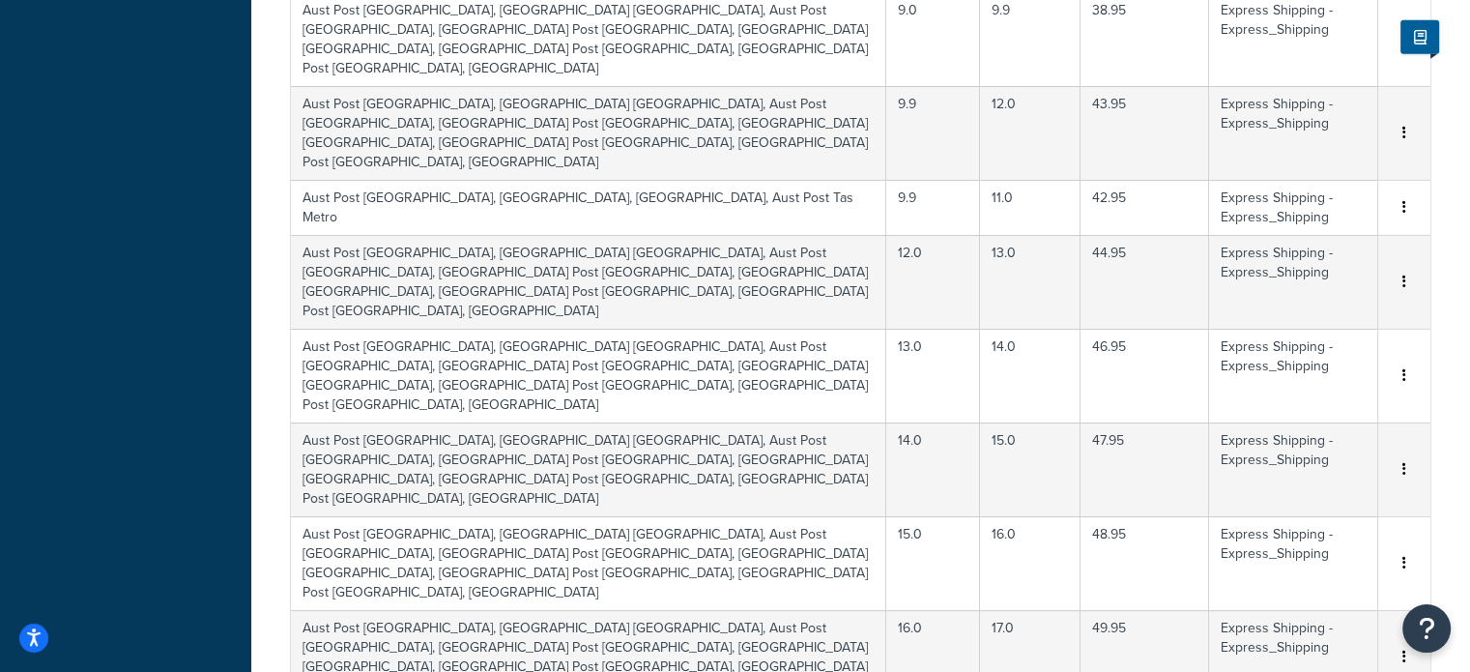
scroll to position [5124, 0]
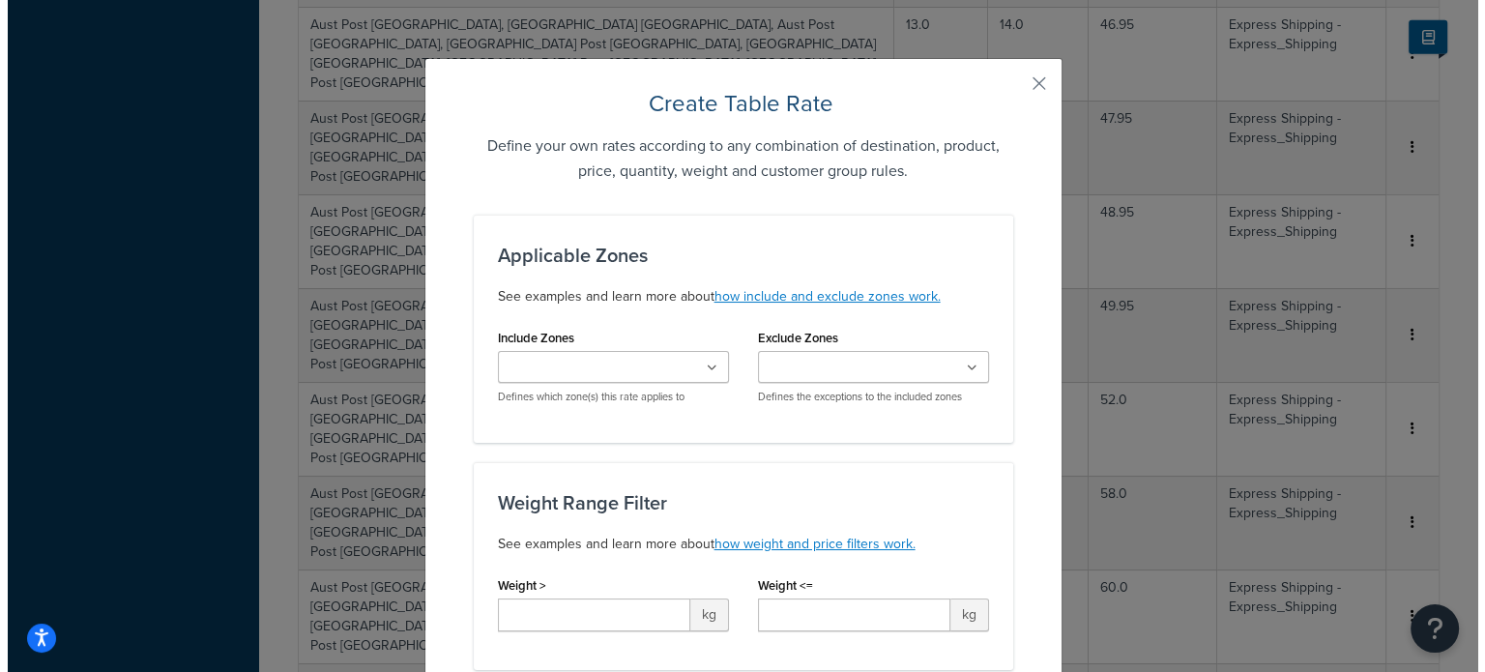
scroll to position [5105, 0]
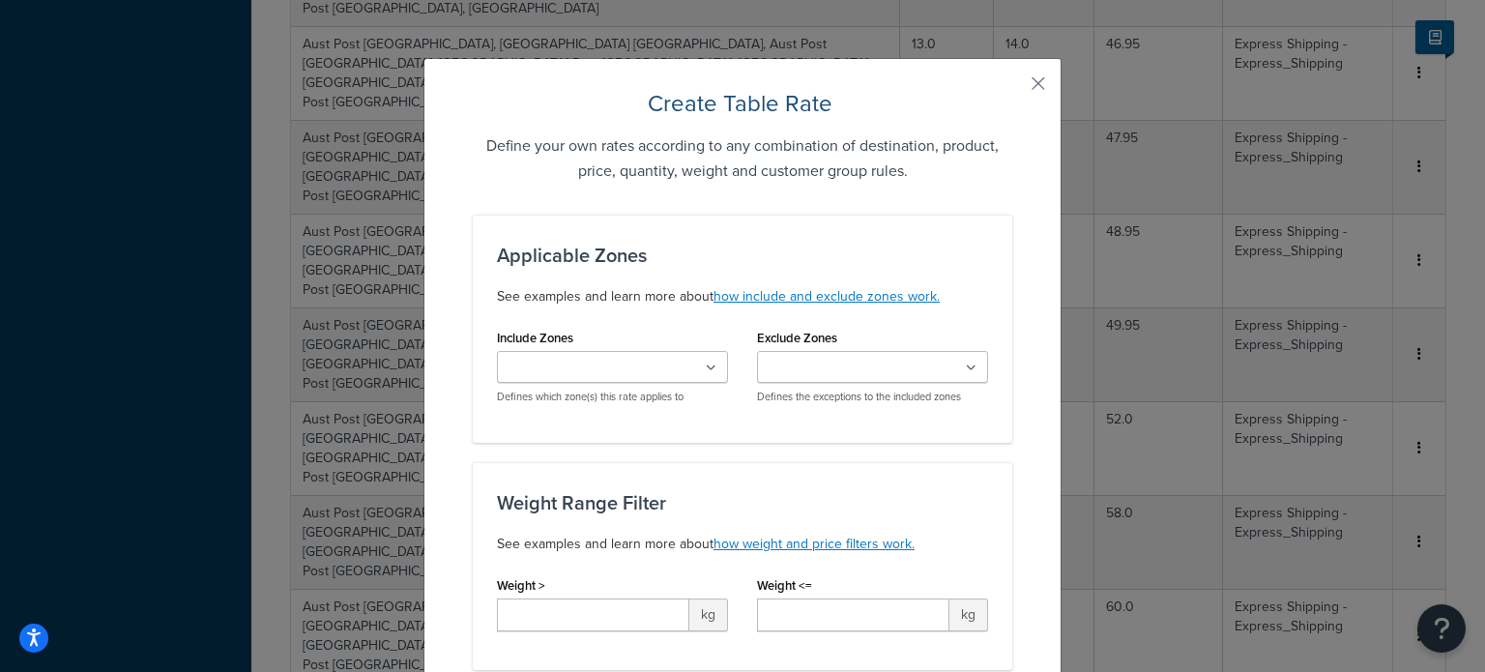
click at [637, 372] on input "Include Zones" at bounding box center [588, 368] width 171 height 21
type input "gee"
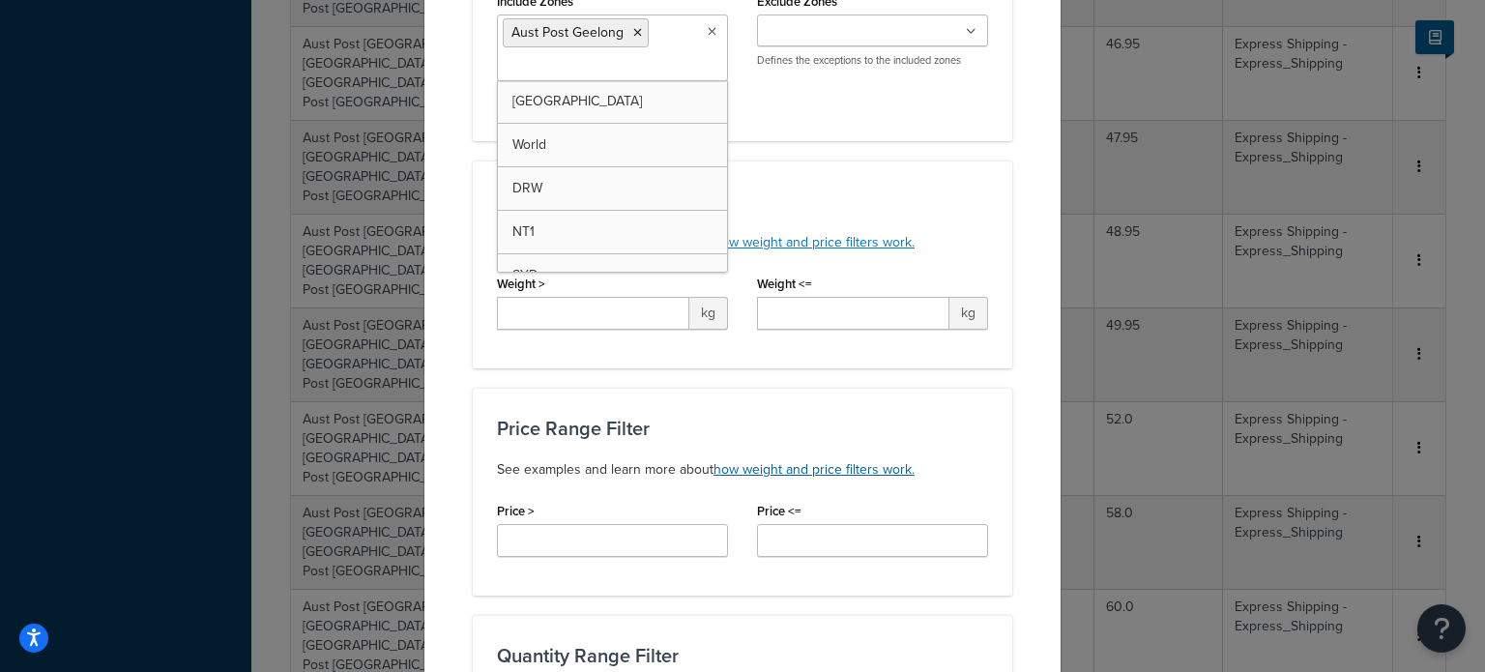
scroll to position [387, 0]
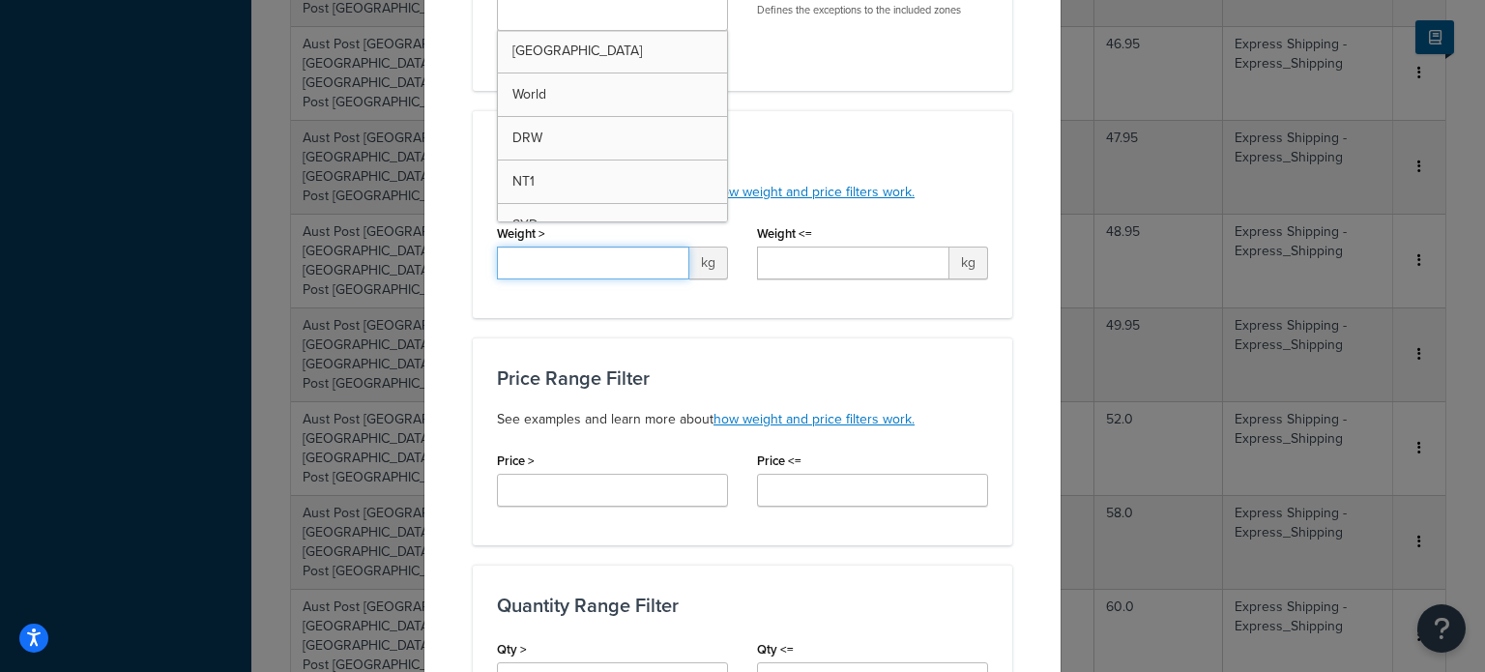
click at [583, 274] on input "Weight >" at bounding box center [593, 263] width 192 height 33
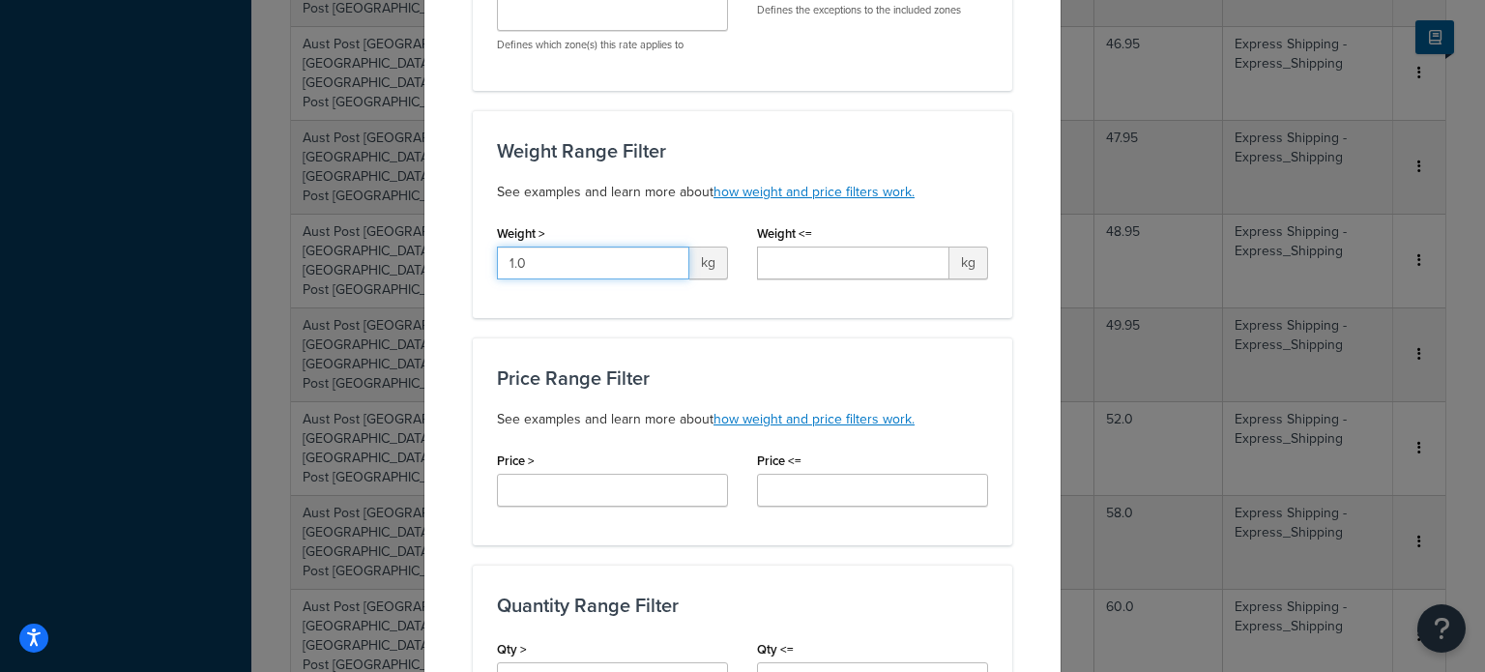
type input "1.0"
click at [804, 254] on input "Weight <=" at bounding box center [853, 263] width 192 height 33
type input "3.0"
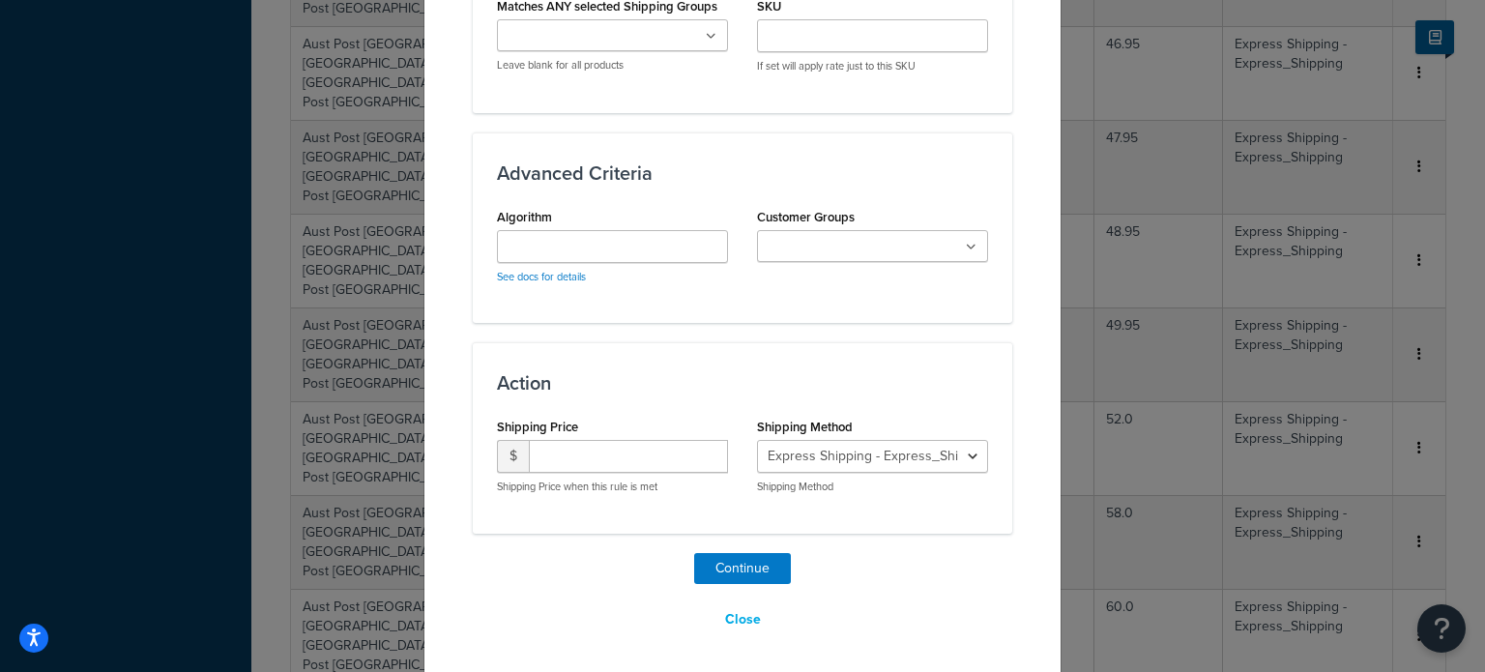
scroll to position [1218, 0]
click at [625, 461] on input "number" at bounding box center [628, 456] width 199 height 33
type input "19.95"
click at [722, 559] on button "Continue" at bounding box center [742, 568] width 97 height 31
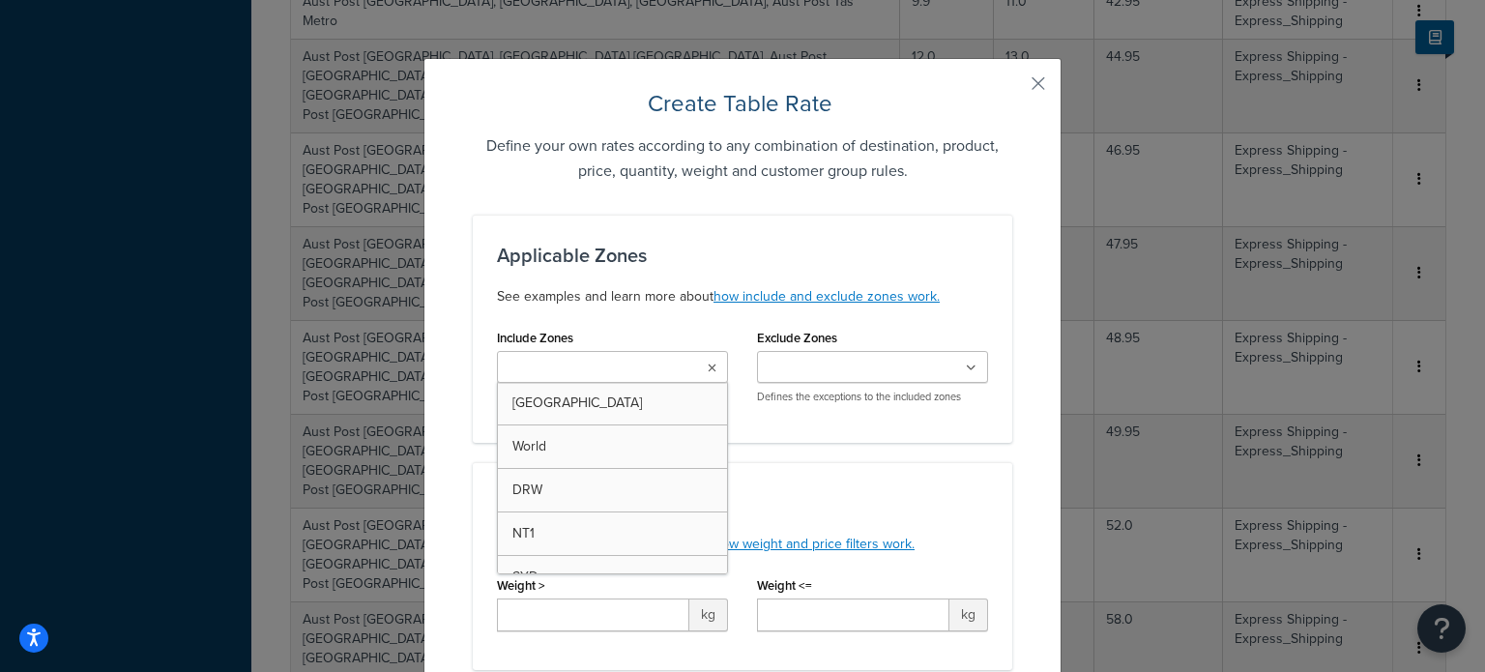
click at [517, 366] on input "Include Zones" at bounding box center [588, 368] width 171 height 21
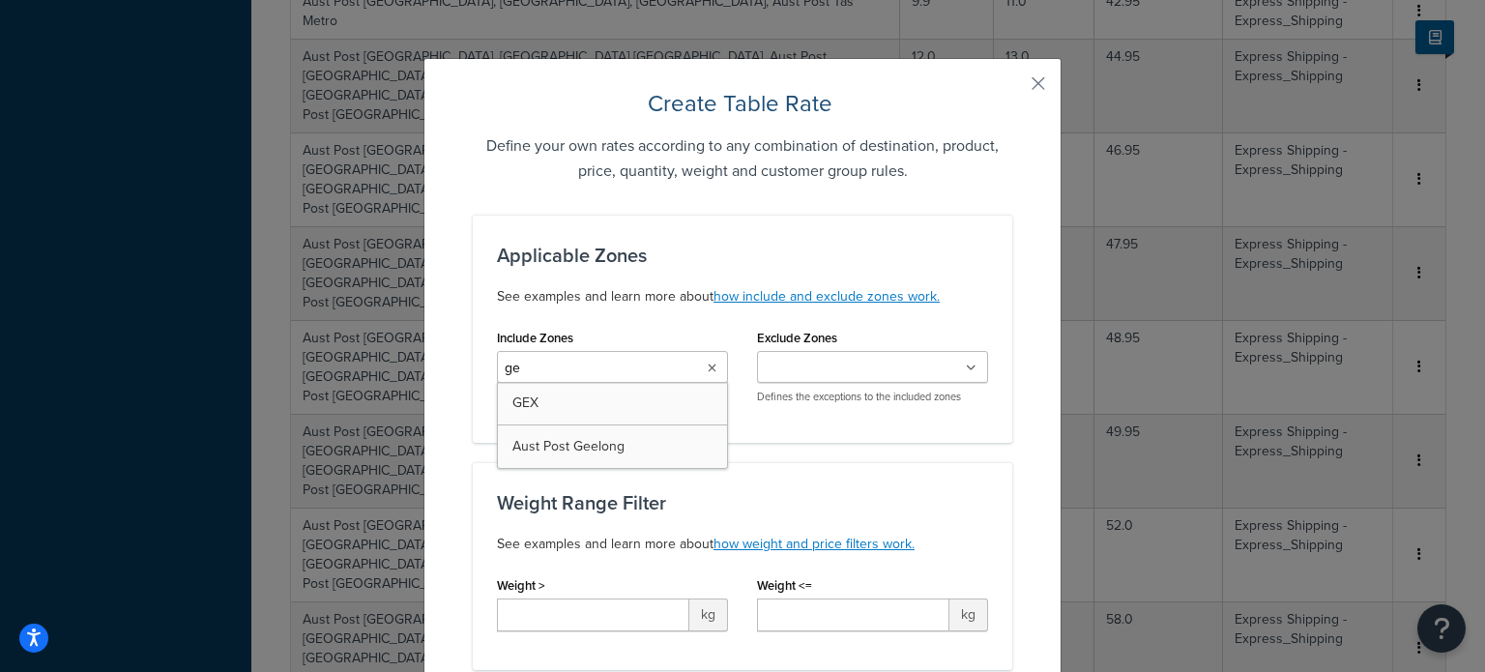
type input "gee"
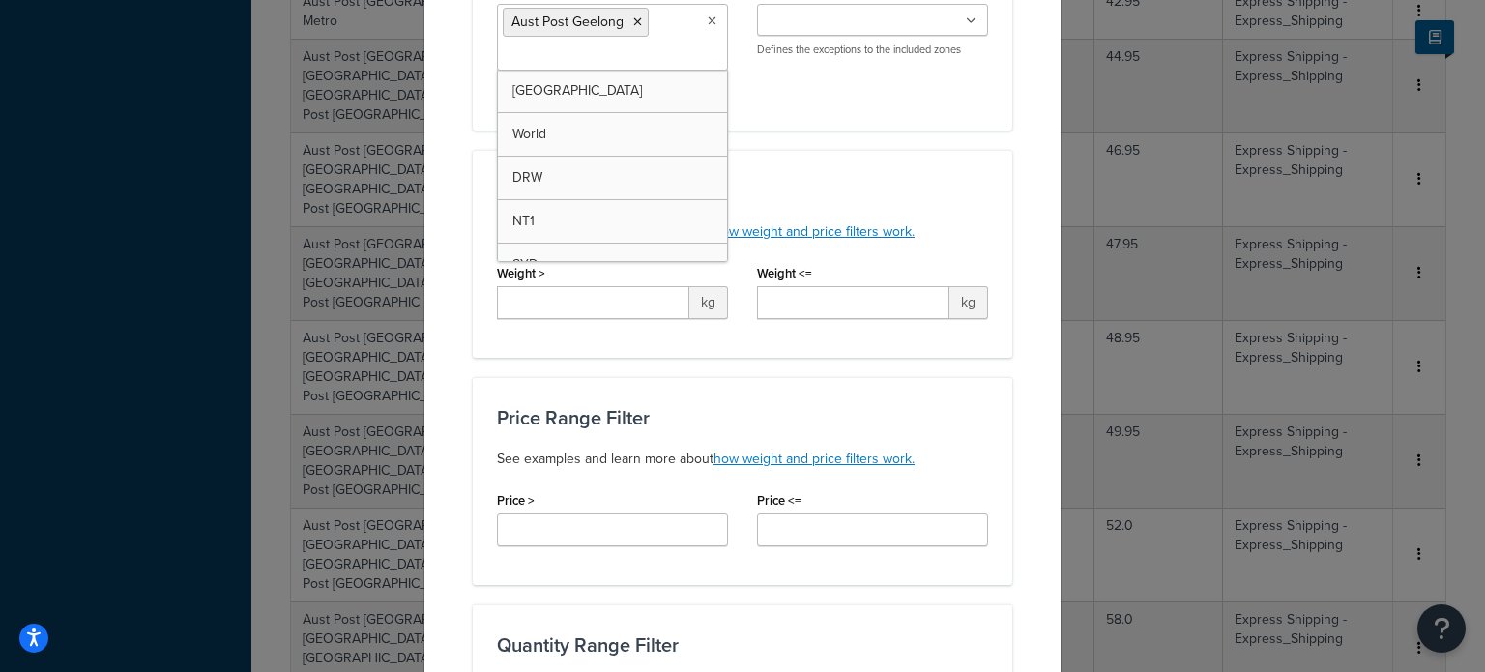
scroll to position [387, 0]
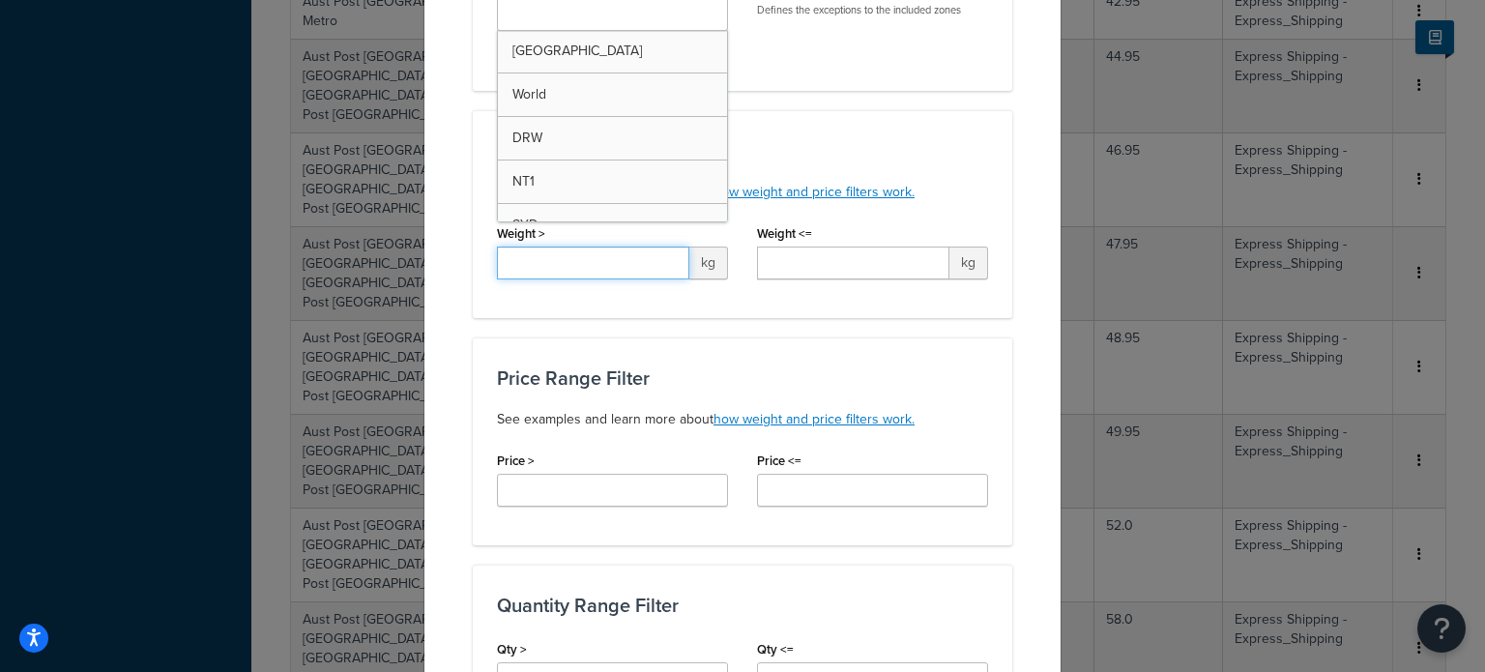
click at [576, 263] on input "Weight >" at bounding box center [593, 263] width 192 height 33
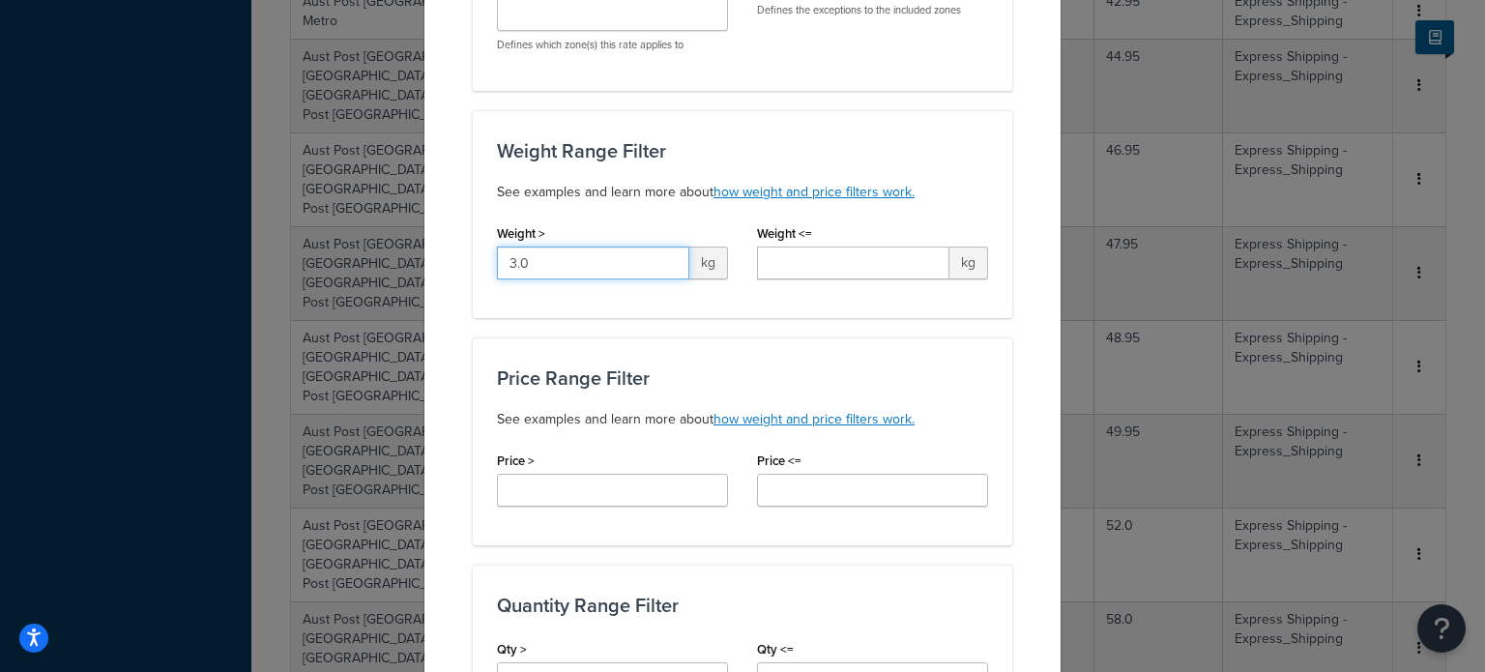
type input "3.0"
click at [814, 260] on input "Weight <=" at bounding box center [853, 263] width 192 height 33
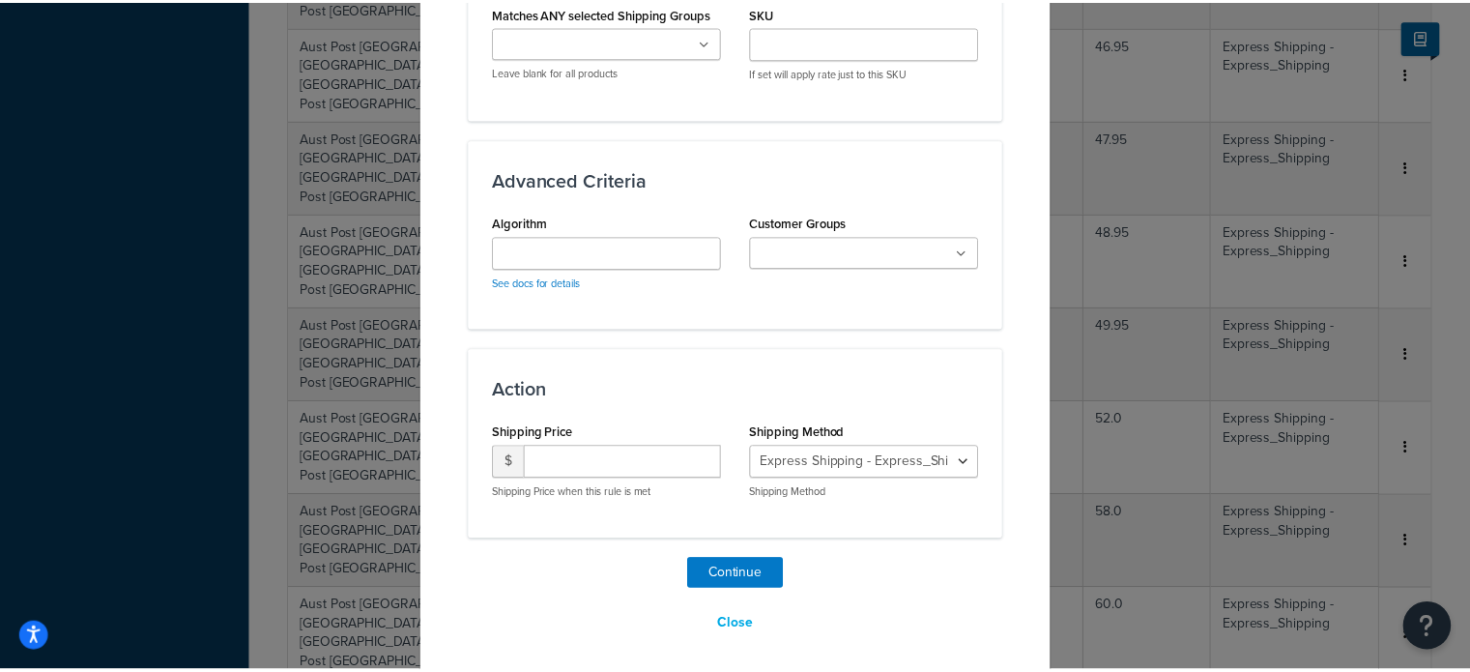
scroll to position [1218, 0]
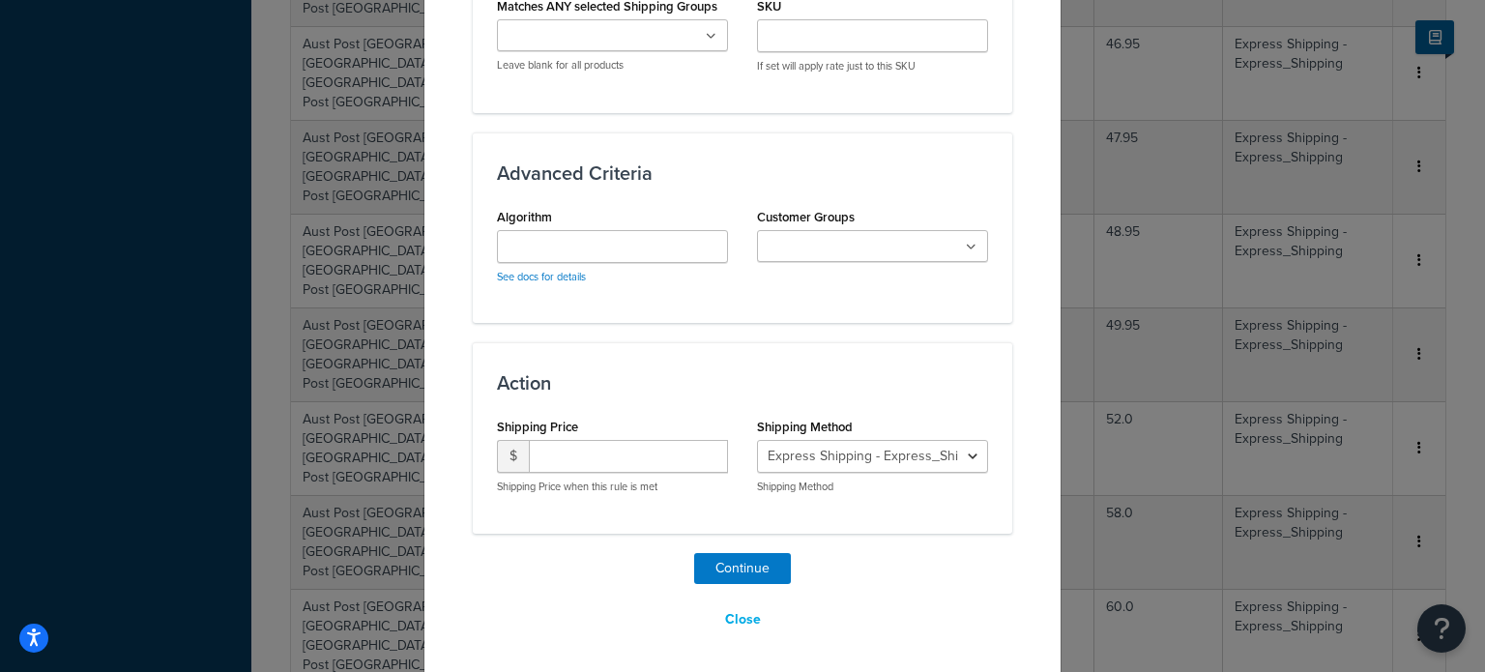
type input "5.0"
click at [621, 459] on input "number" at bounding box center [628, 456] width 199 height 33
type input "22.95"
click at [748, 569] on button "Continue" at bounding box center [742, 568] width 97 height 31
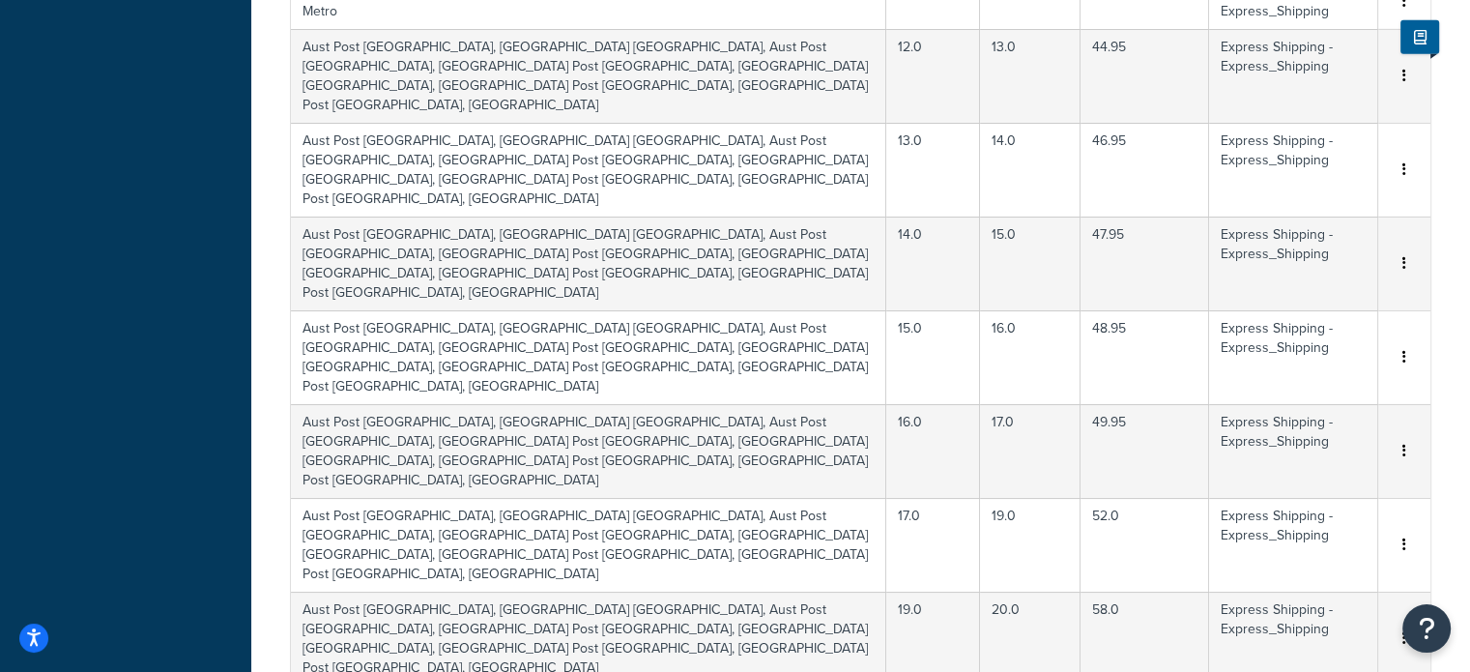
scroll to position [5235, 0]
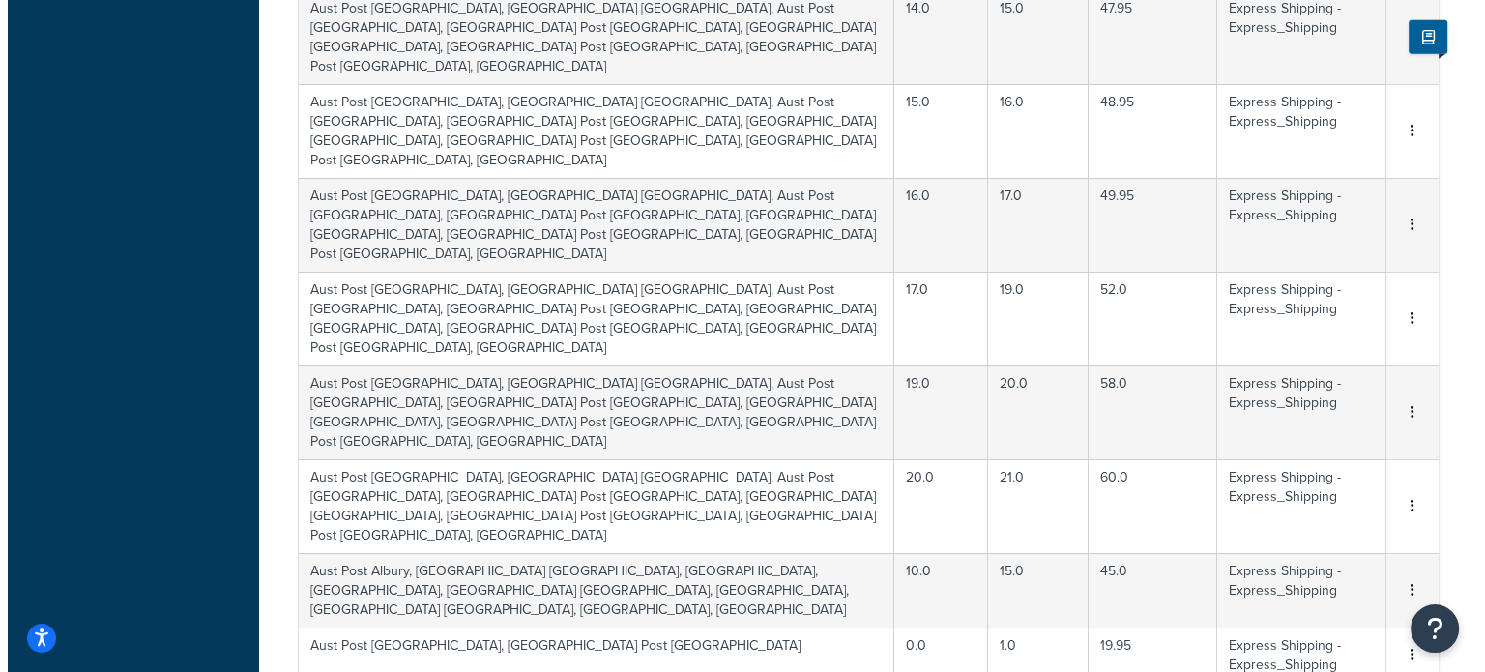
scroll to position [5215, 0]
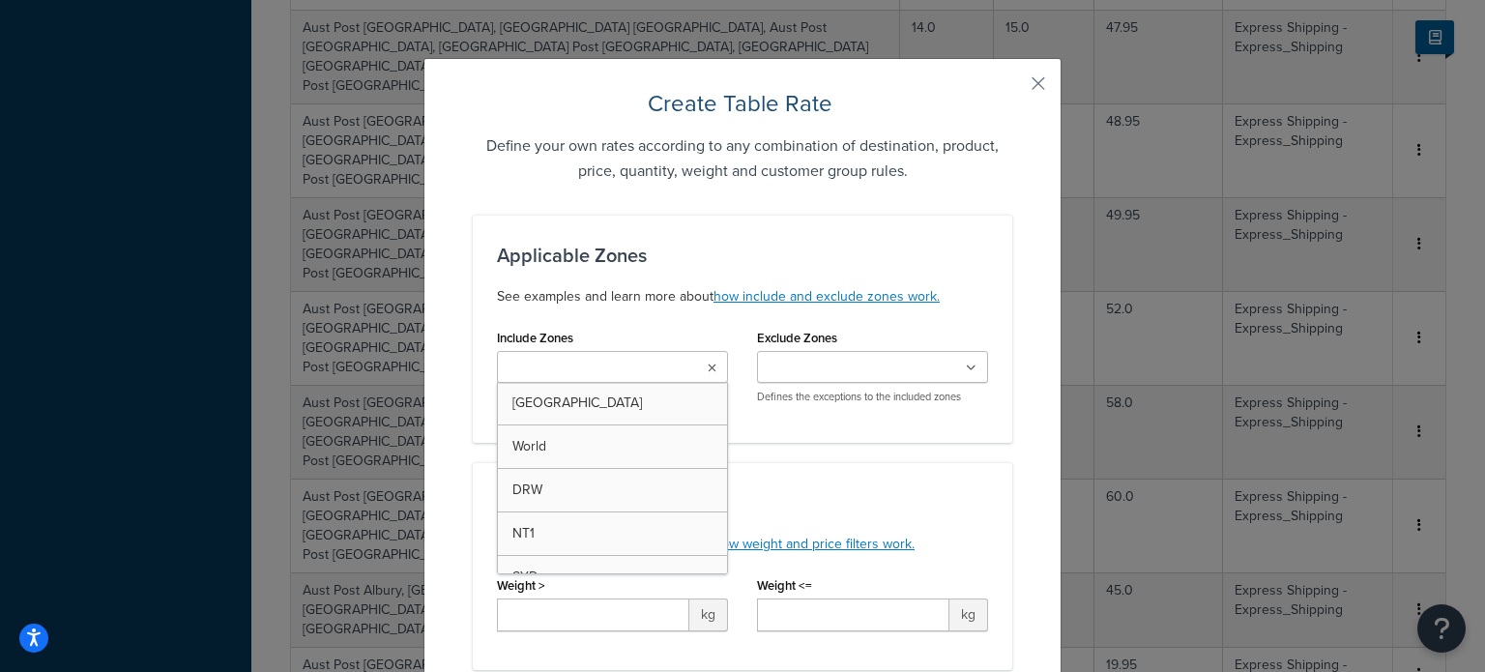
click at [621, 378] on input "Include Zones" at bounding box center [588, 368] width 171 height 21
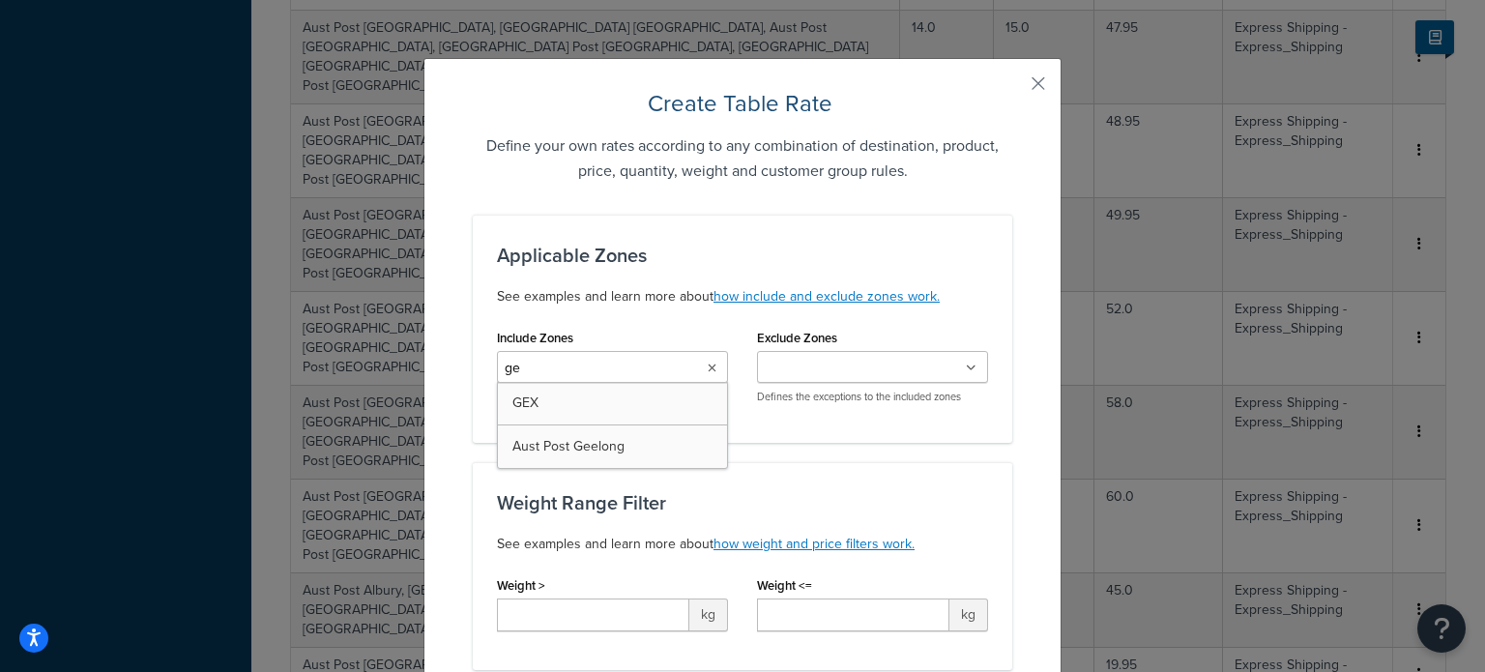
type input "gee"
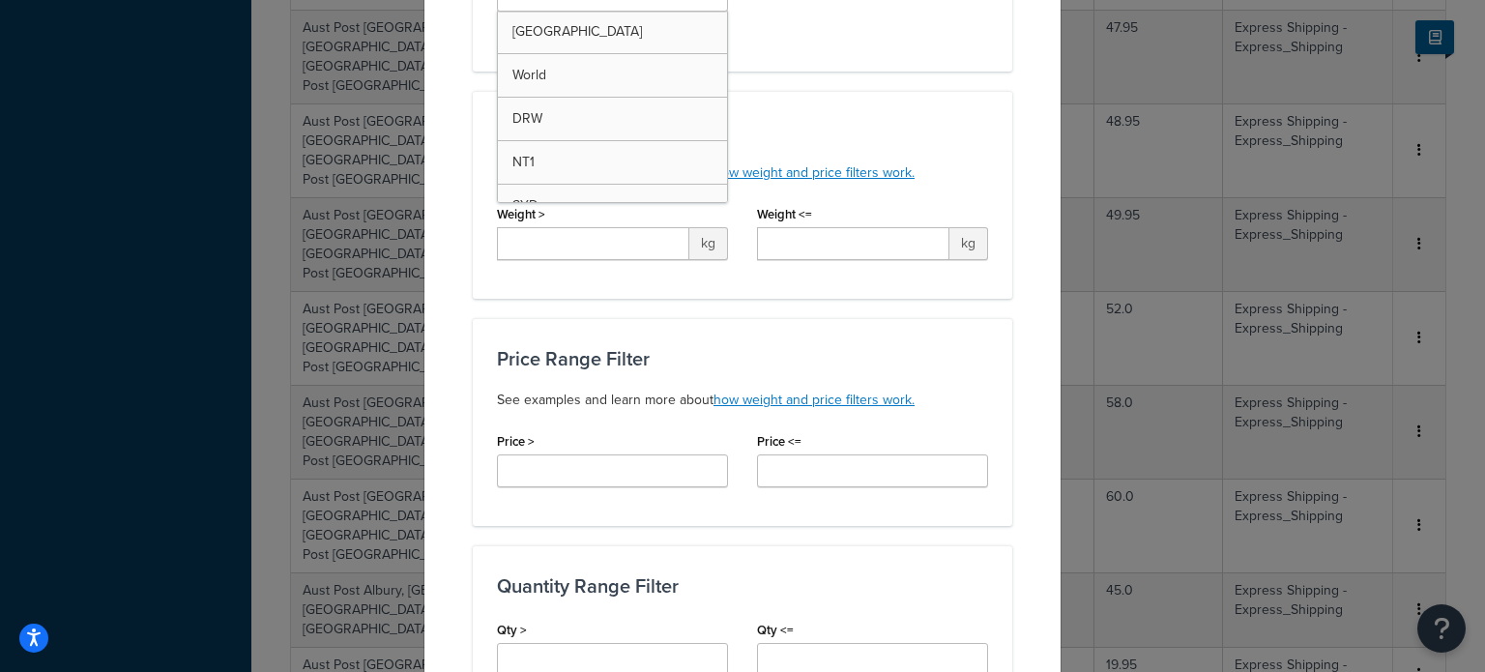
scroll to position [387, 0]
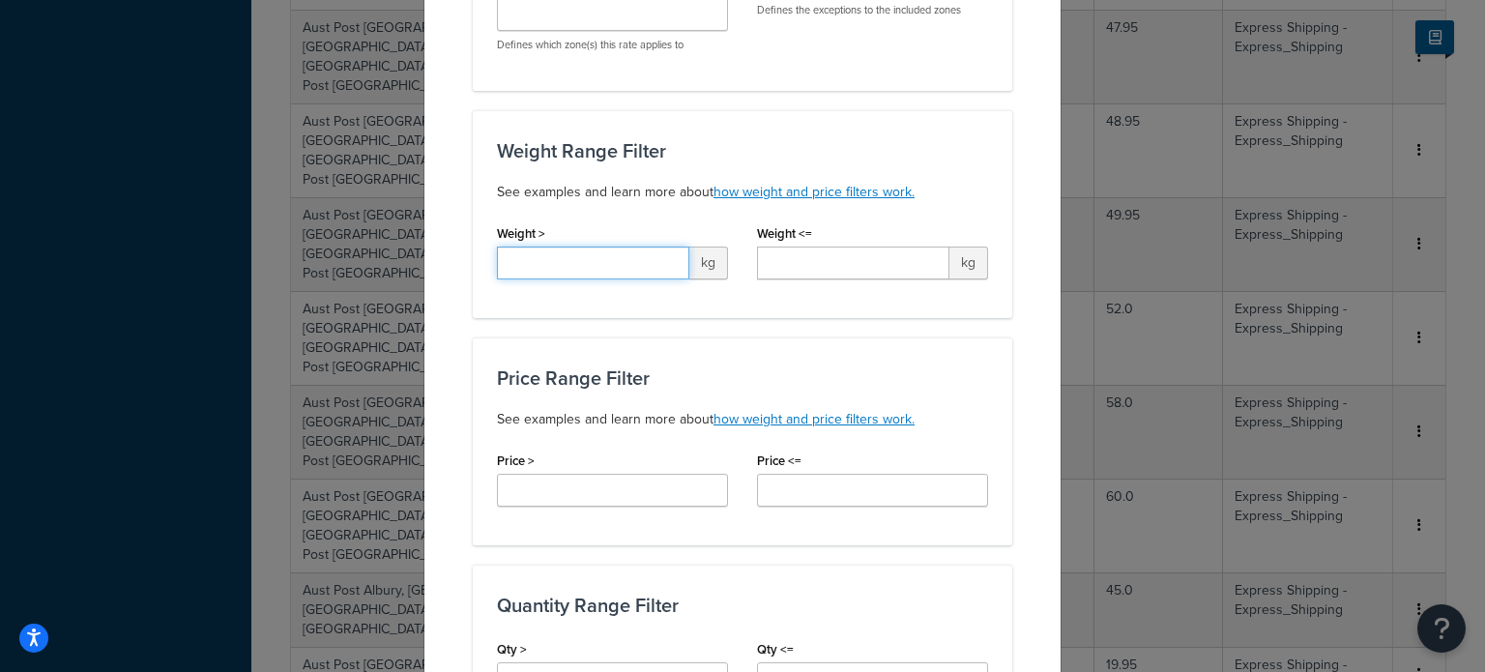
click at [568, 262] on input "Weight >" at bounding box center [593, 263] width 192 height 33
type input "5.0"
click at [779, 262] on input "Weight <=" at bounding box center [853, 263] width 192 height 33
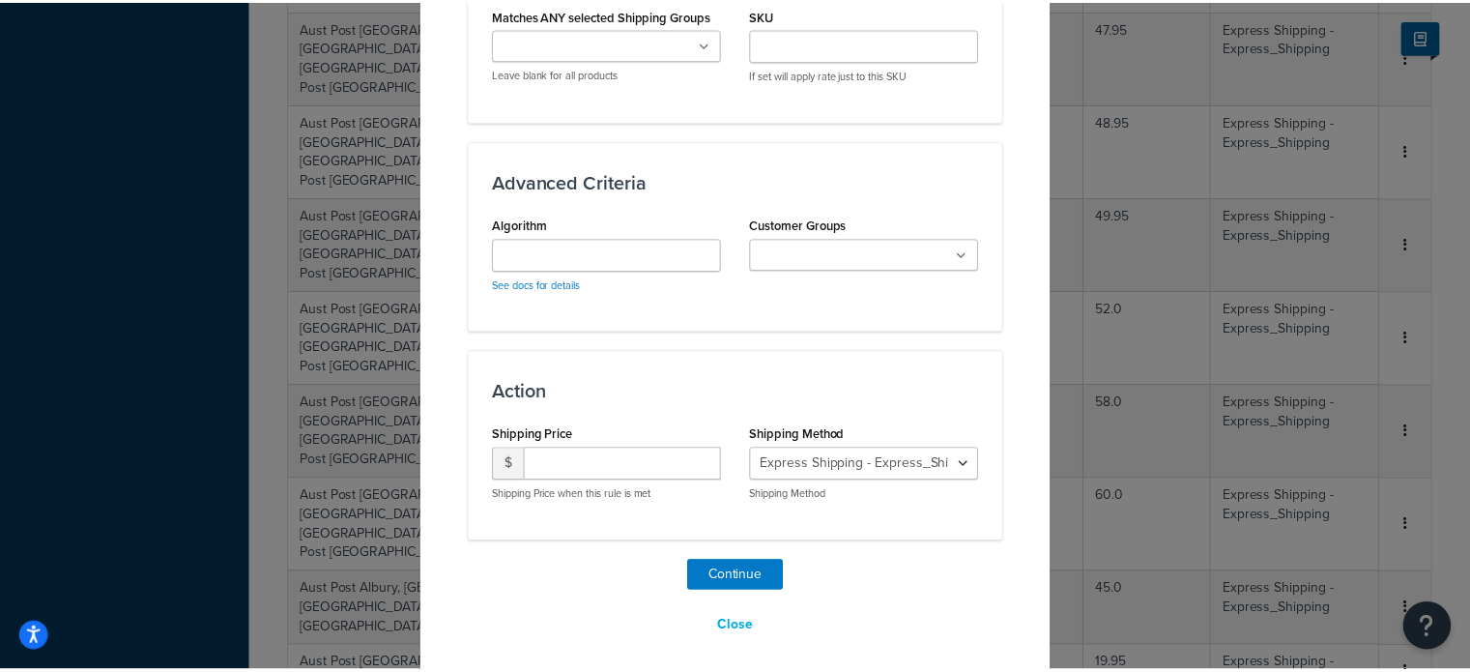
scroll to position [1218, 0]
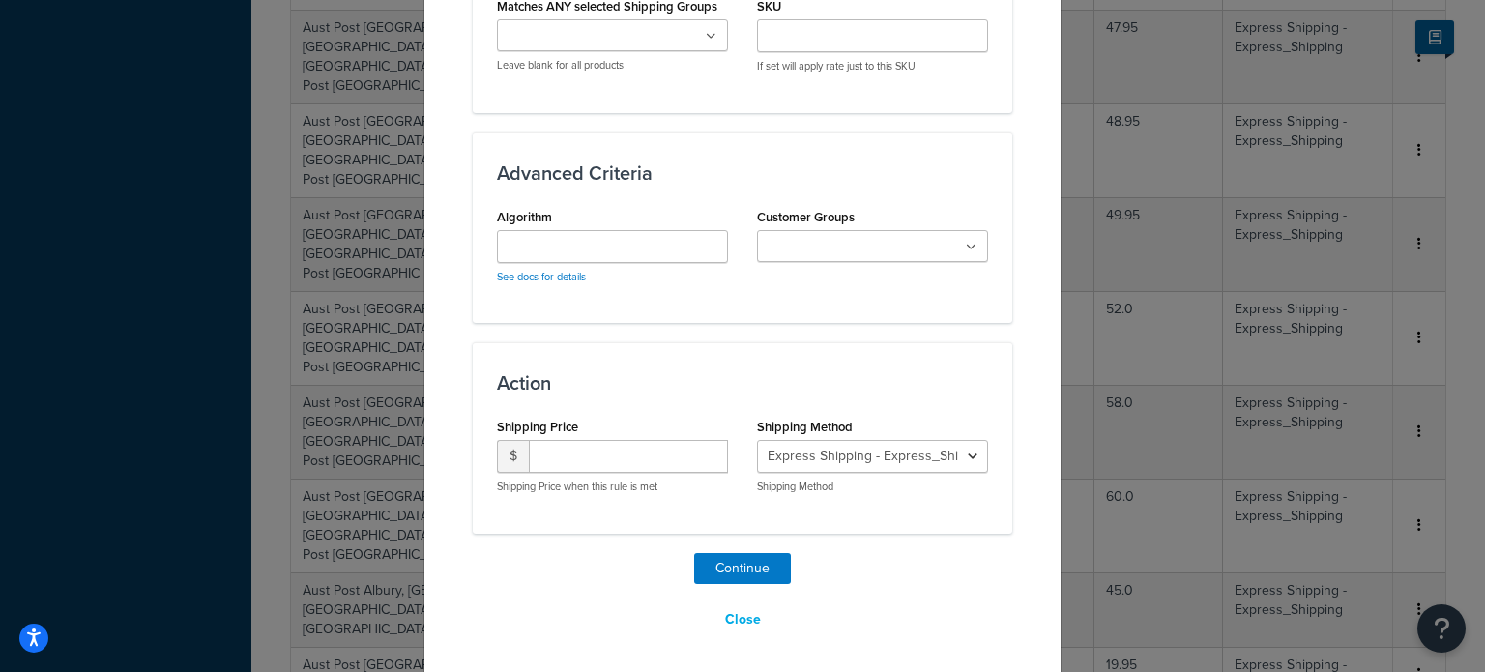
type input "6.0"
click at [648, 448] on input "number" at bounding box center [628, 456] width 199 height 33
type input "23.95"
click at [757, 557] on button "Continue" at bounding box center [742, 568] width 97 height 31
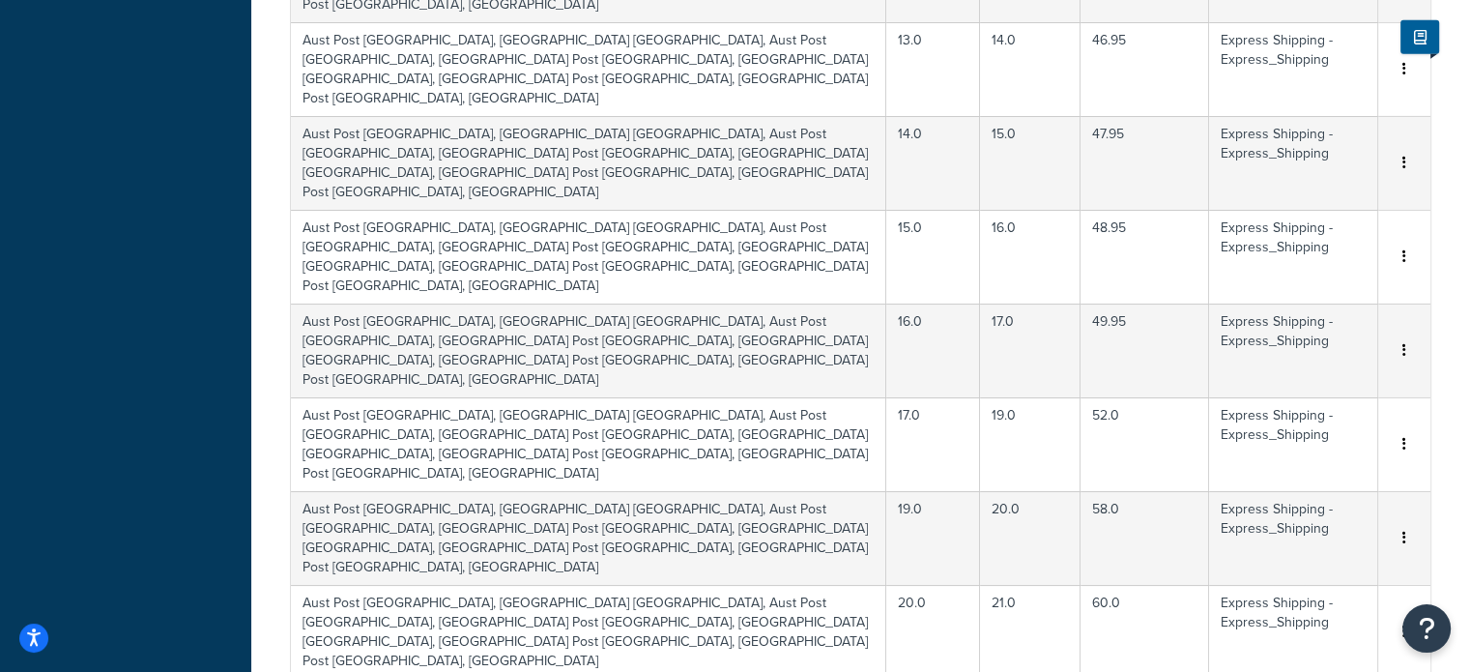
scroll to position [5395, 0]
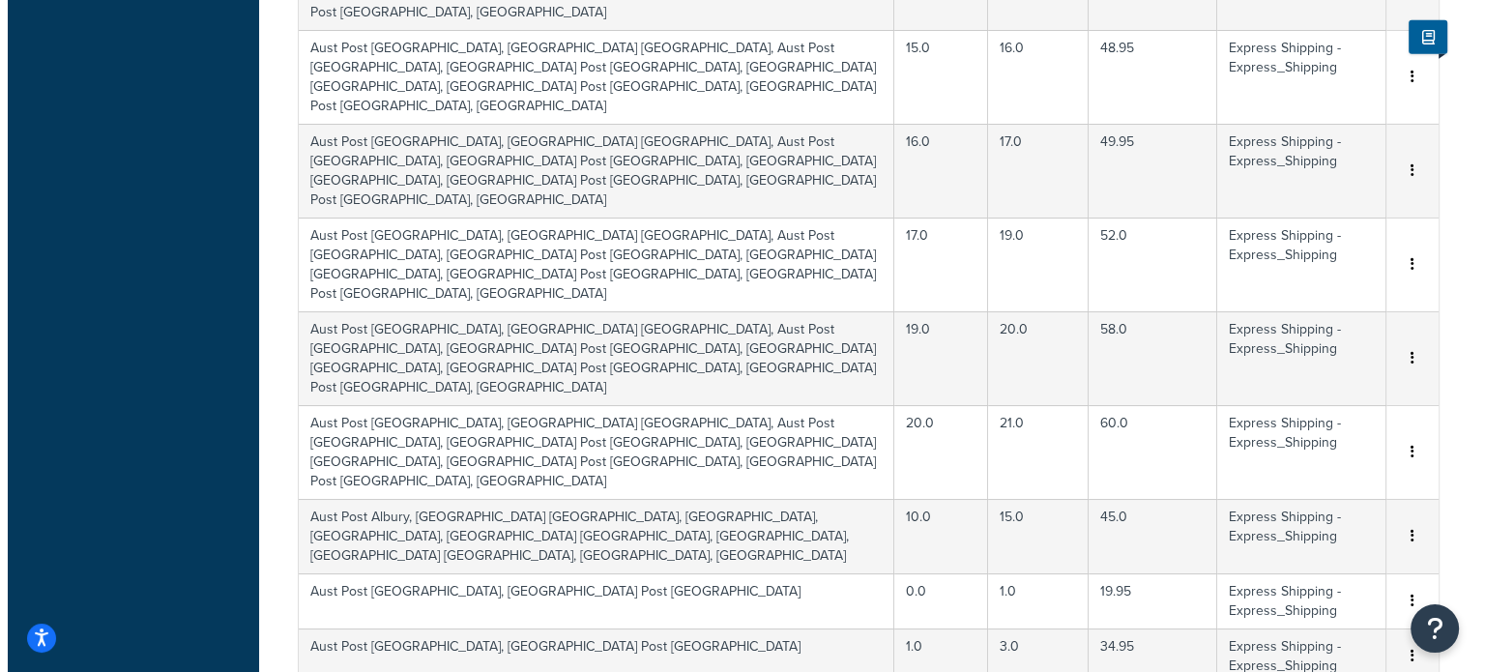
scroll to position [5376, 0]
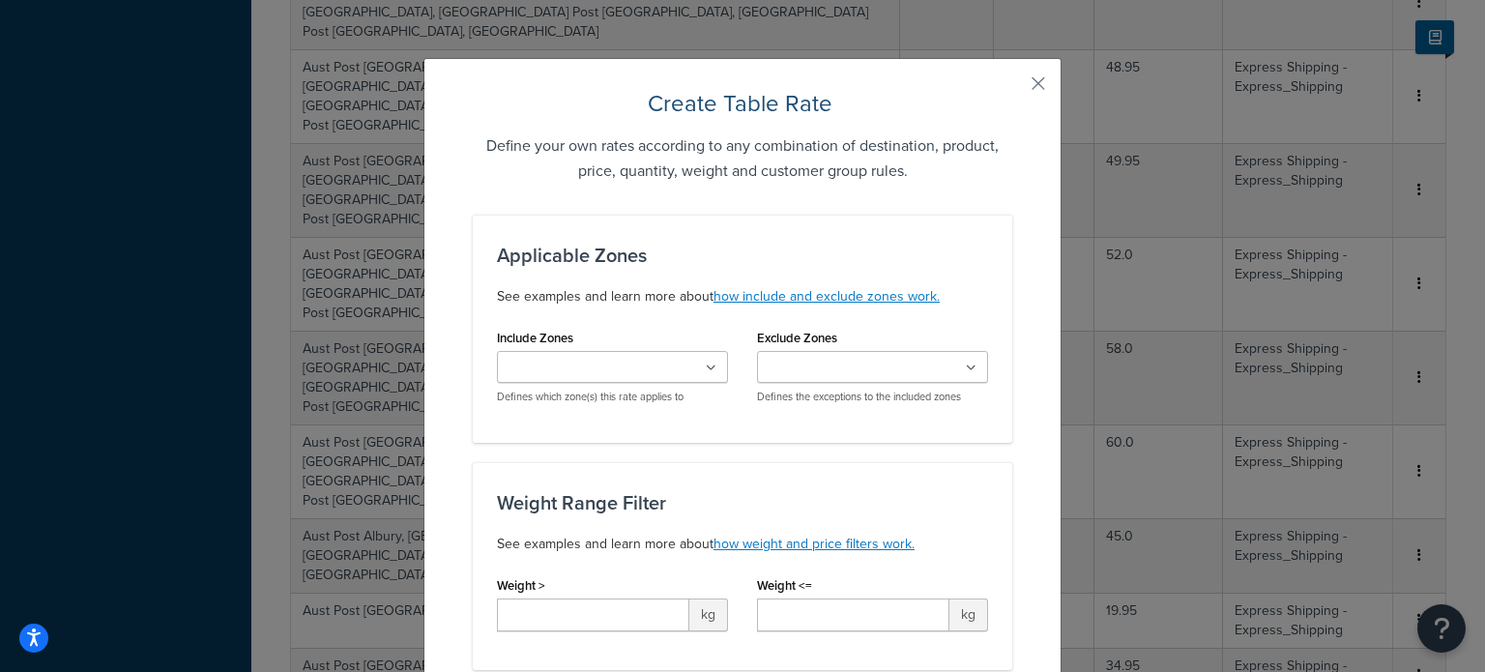
click at [646, 359] on input "Include Zones" at bounding box center [588, 368] width 171 height 21
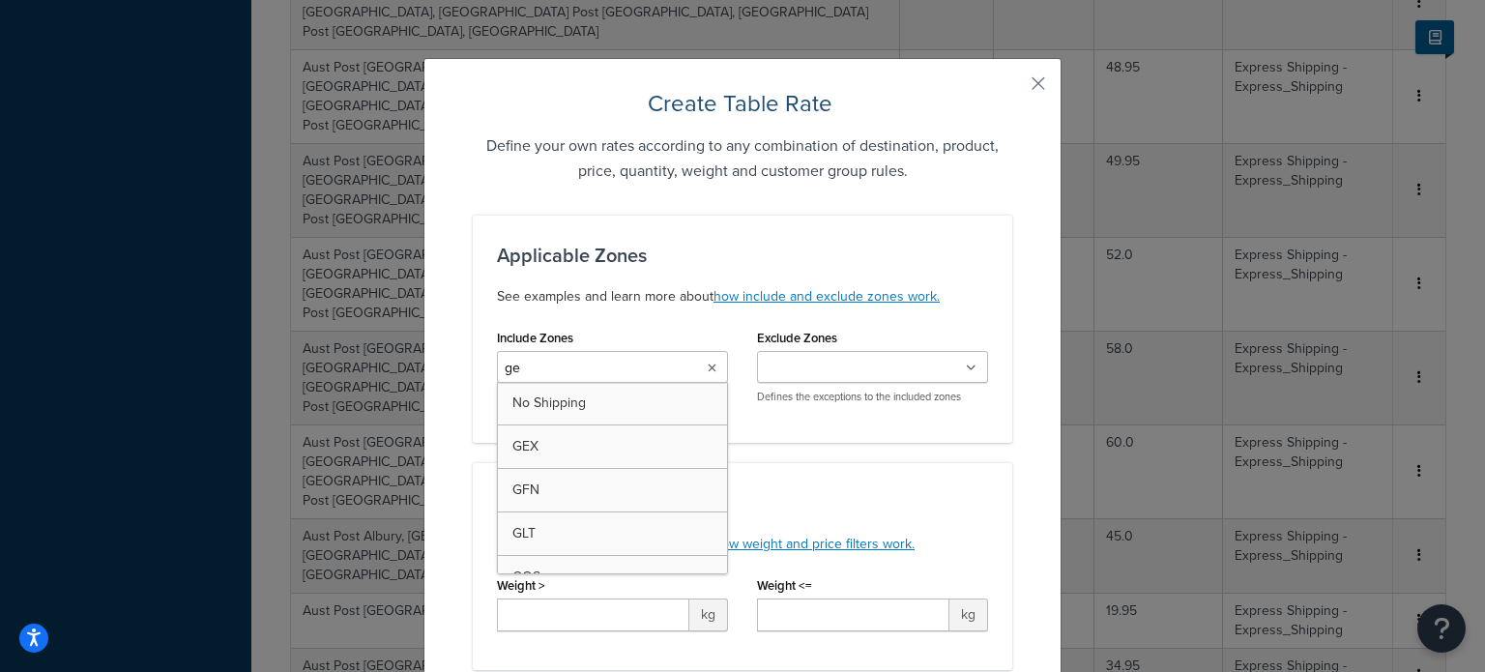
type input "gee"
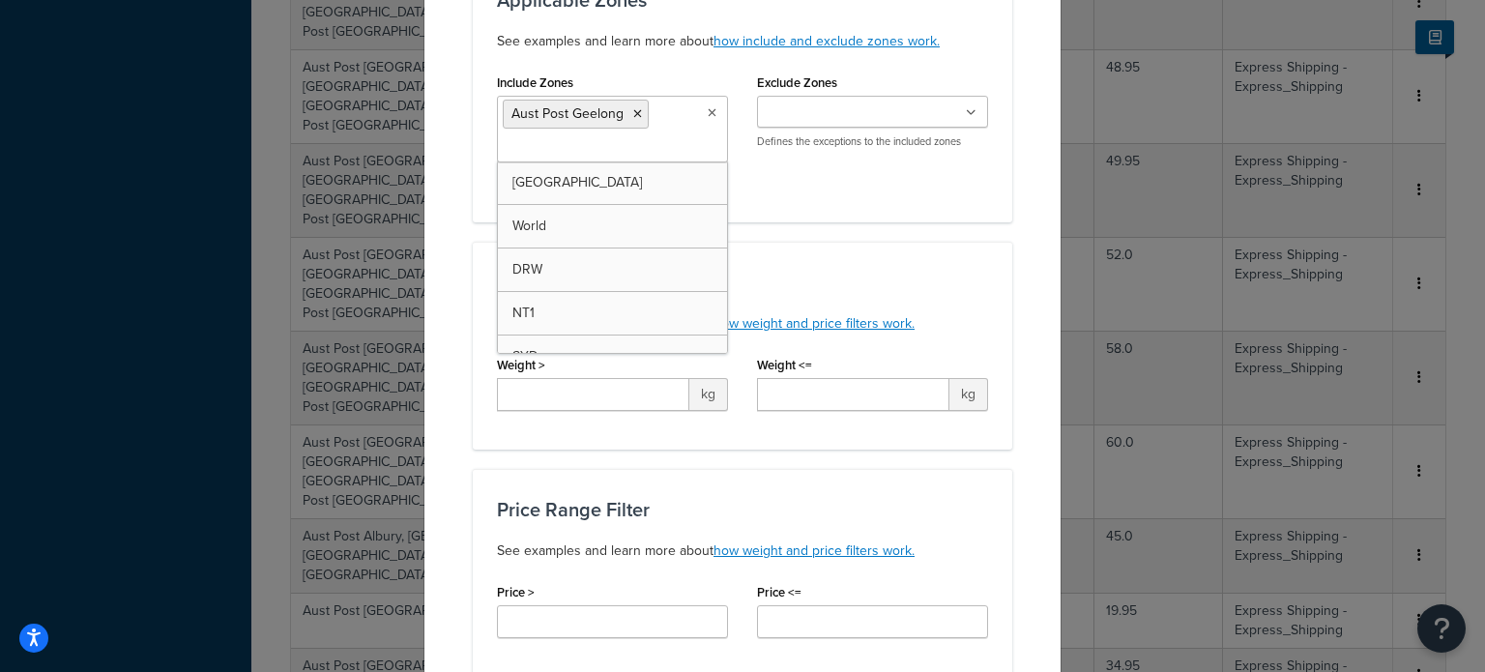
scroll to position [290, 0]
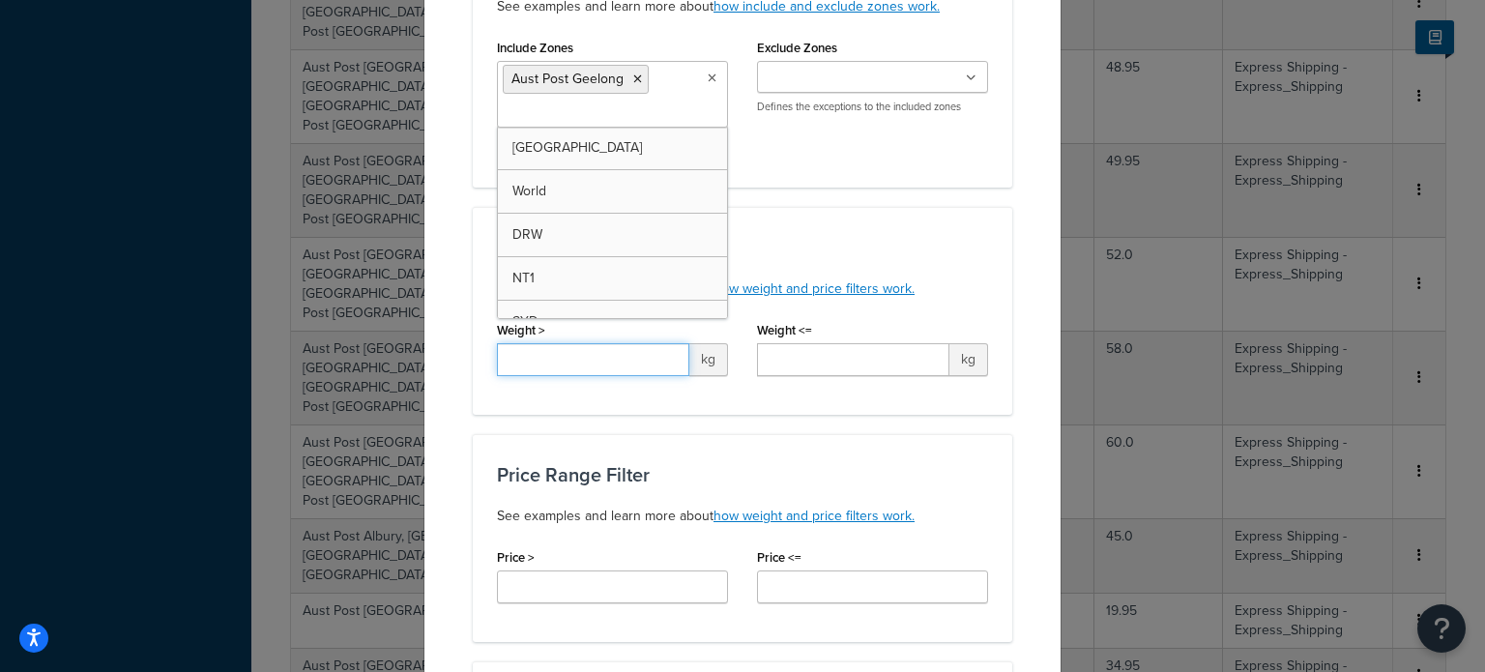
click at [599, 352] on input "Weight >" at bounding box center [593, 359] width 192 height 33
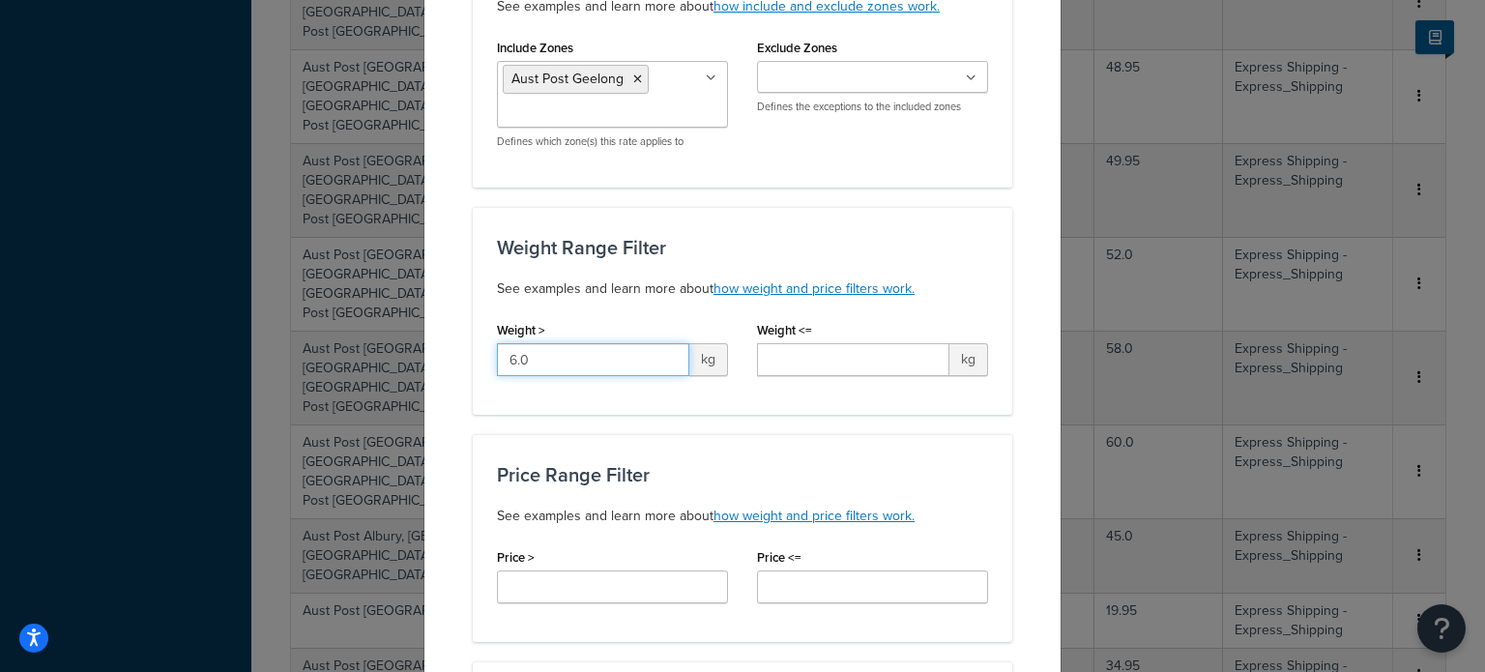
type input "6.0"
click at [800, 351] on input "Weight <=" at bounding box center [853, 359] width 192 height 33
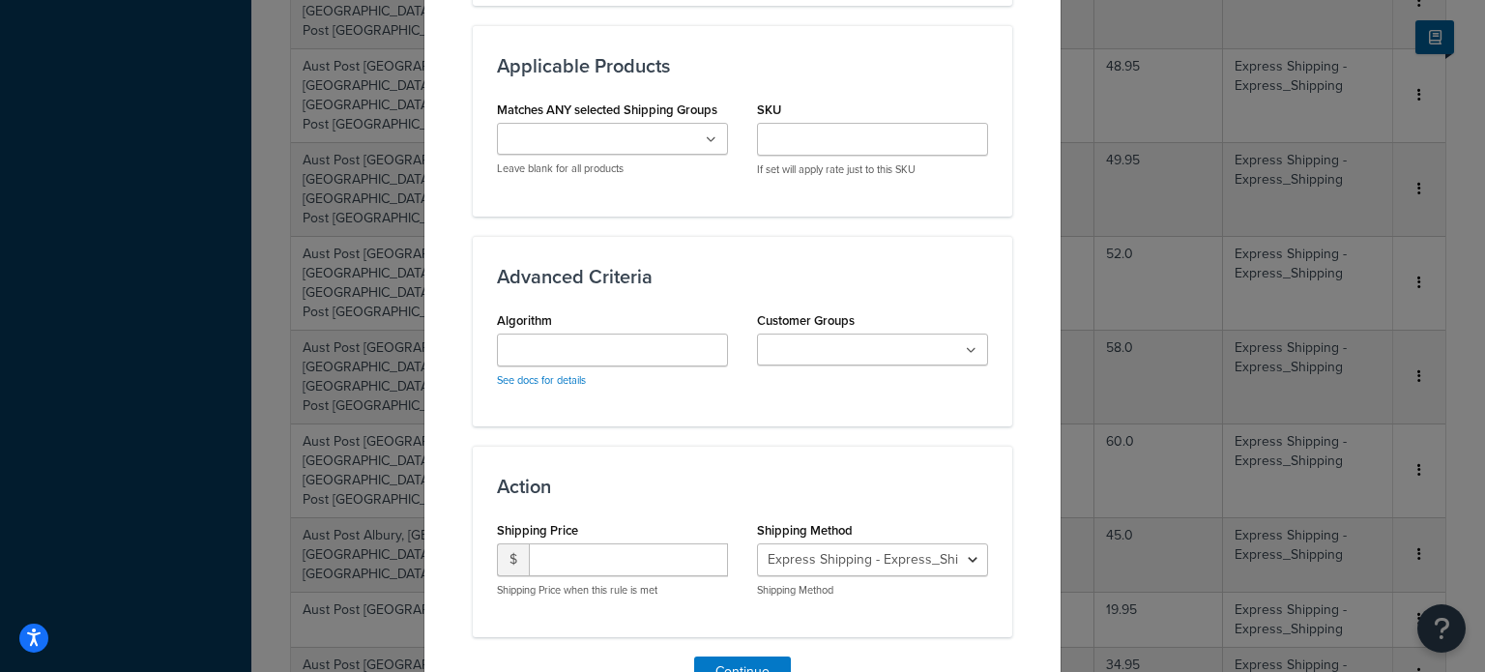
scroll to position [1160, 0]
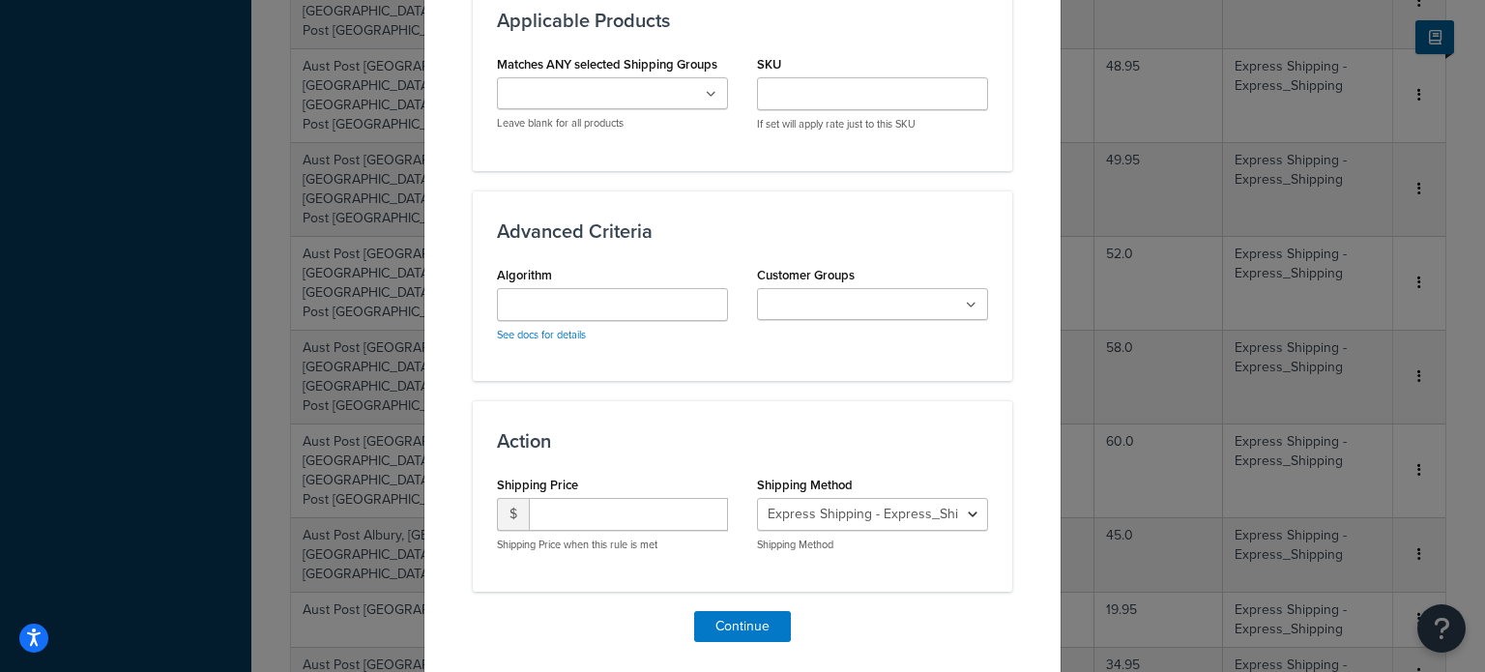
type input "7.0"
click at [595, 507] on input "number" at bounding box center [628, 514] width 199 height 33
type input "25.95"
click at [743, 622] on button "Continue" at bounding box center [742, 626] width 97 height 31
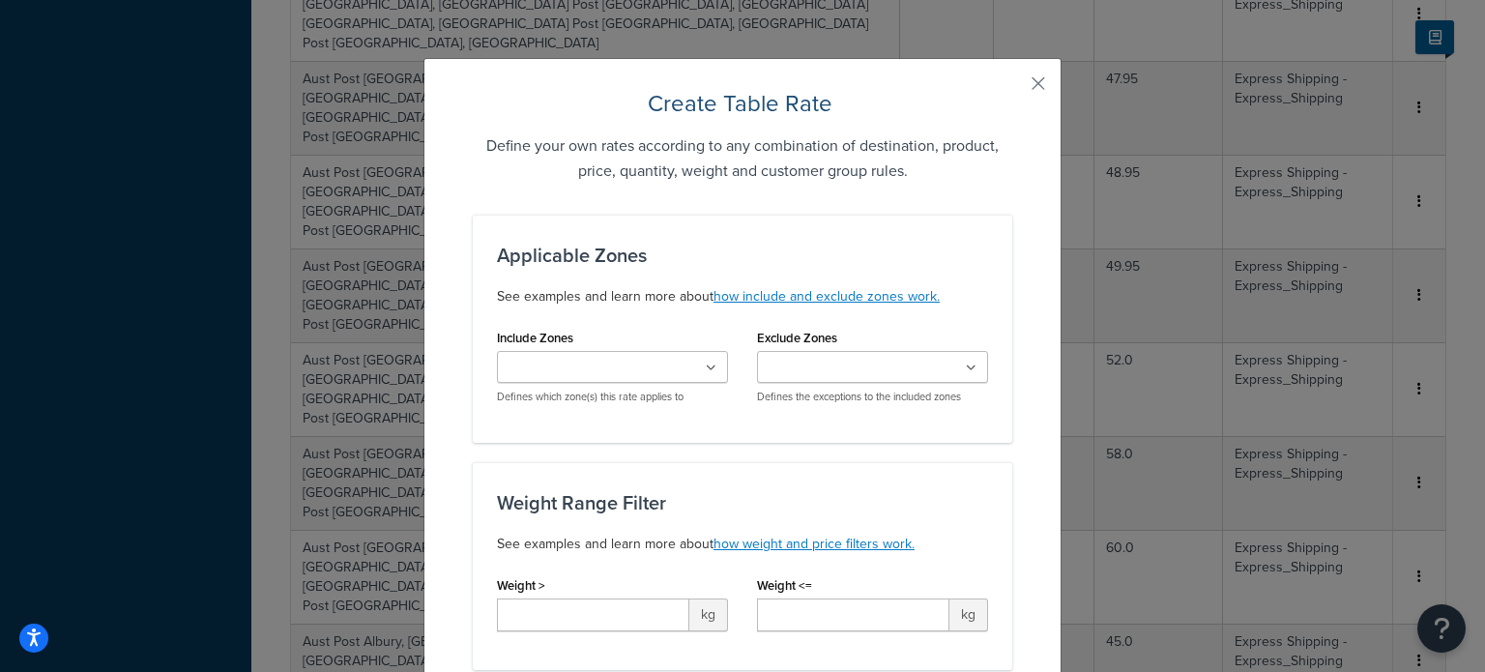
click at [522, 356] on ul at bounding box center [612, 367] width 231 height 32
type input "gee"
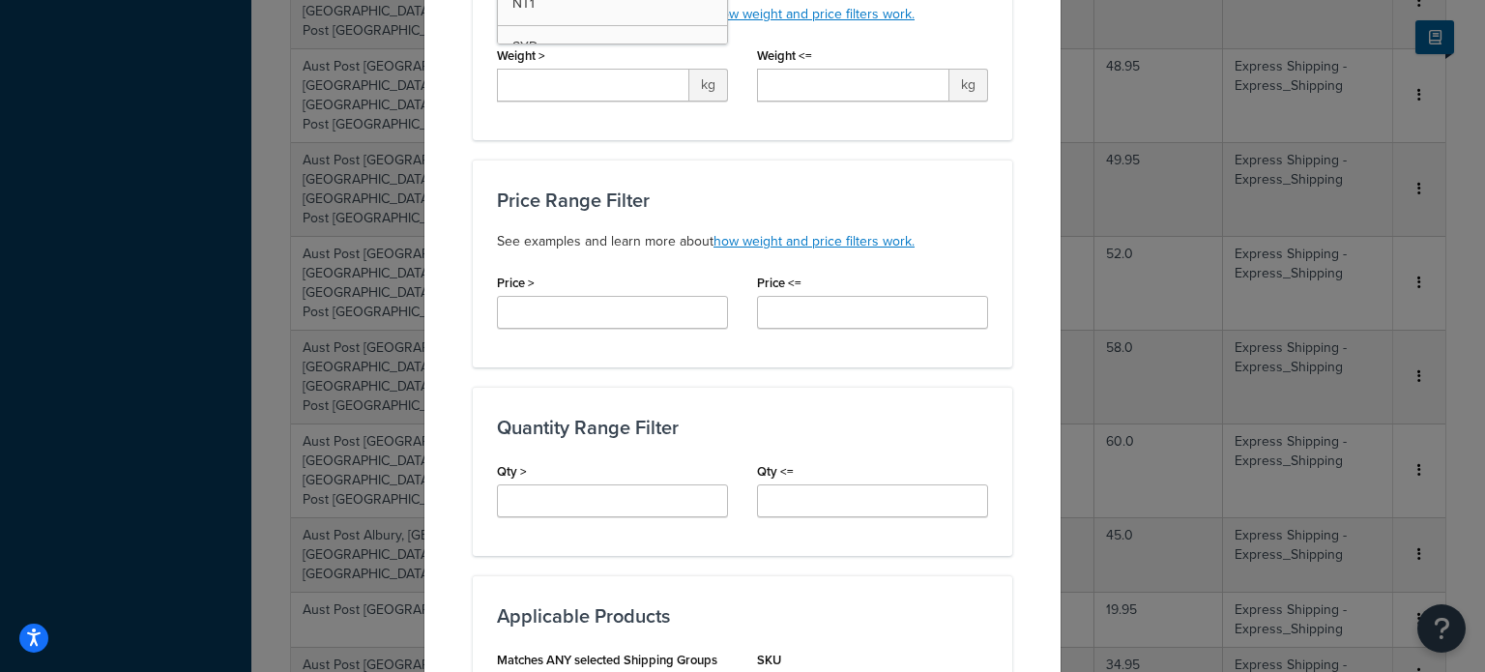
scroll to position [541, 0]
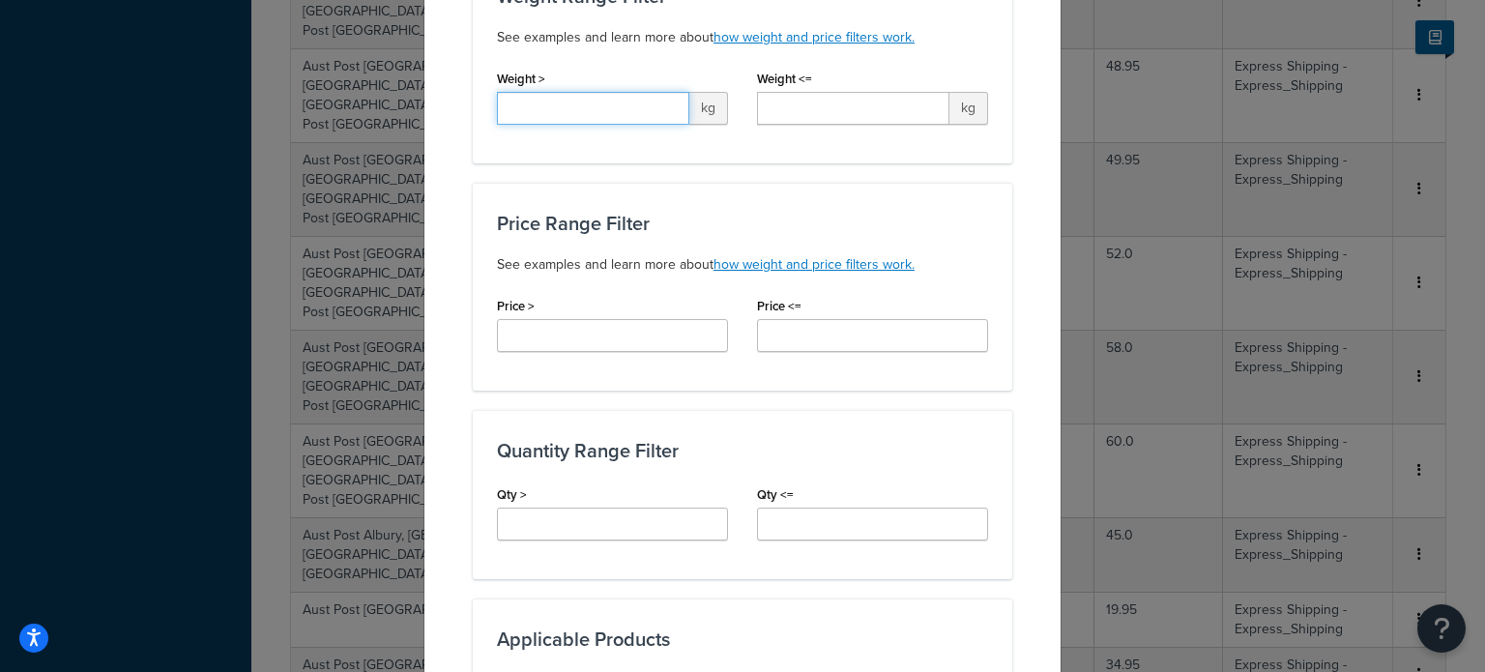
click at [533, 109] on input "Weight >" at bounding box center [593, 108] width 192 height 33
type input "7.0"
click at [789, 104] on input "Weight <=" at bounding box center [853, 108] width 192 height 33
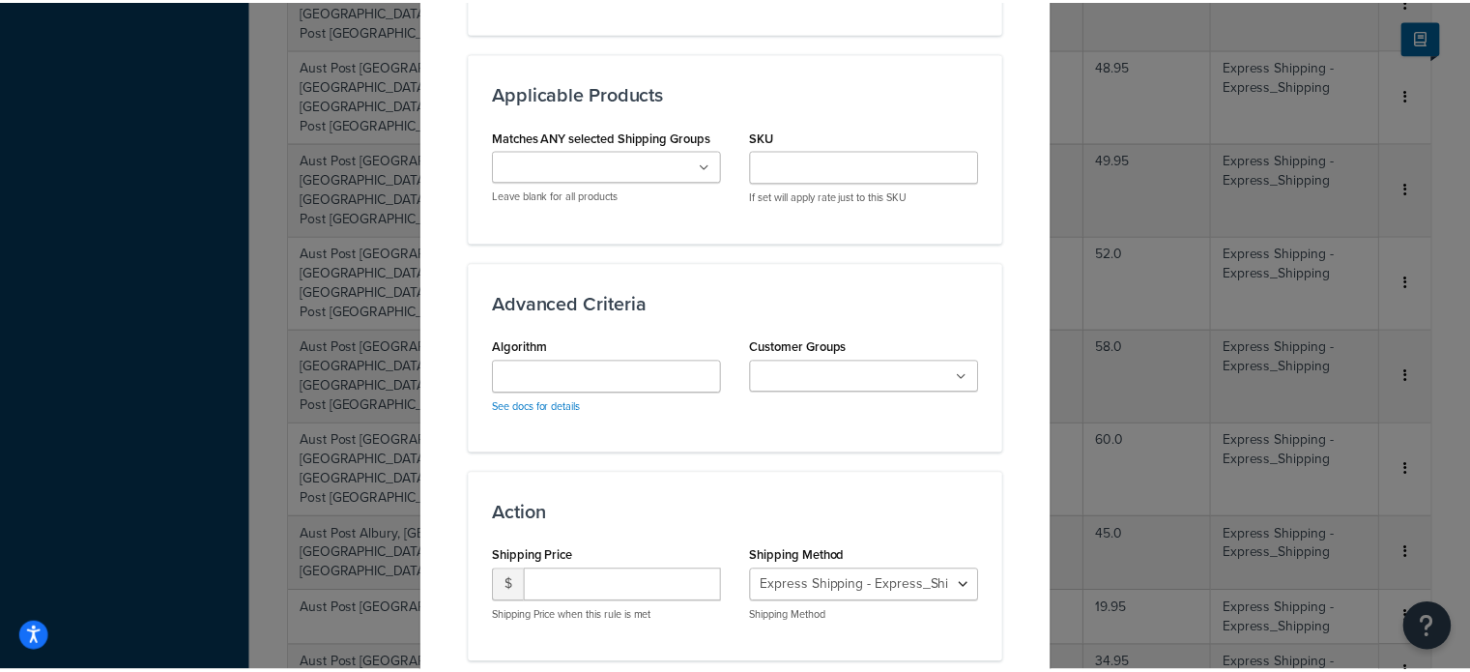
scroll to position [1218, 0]
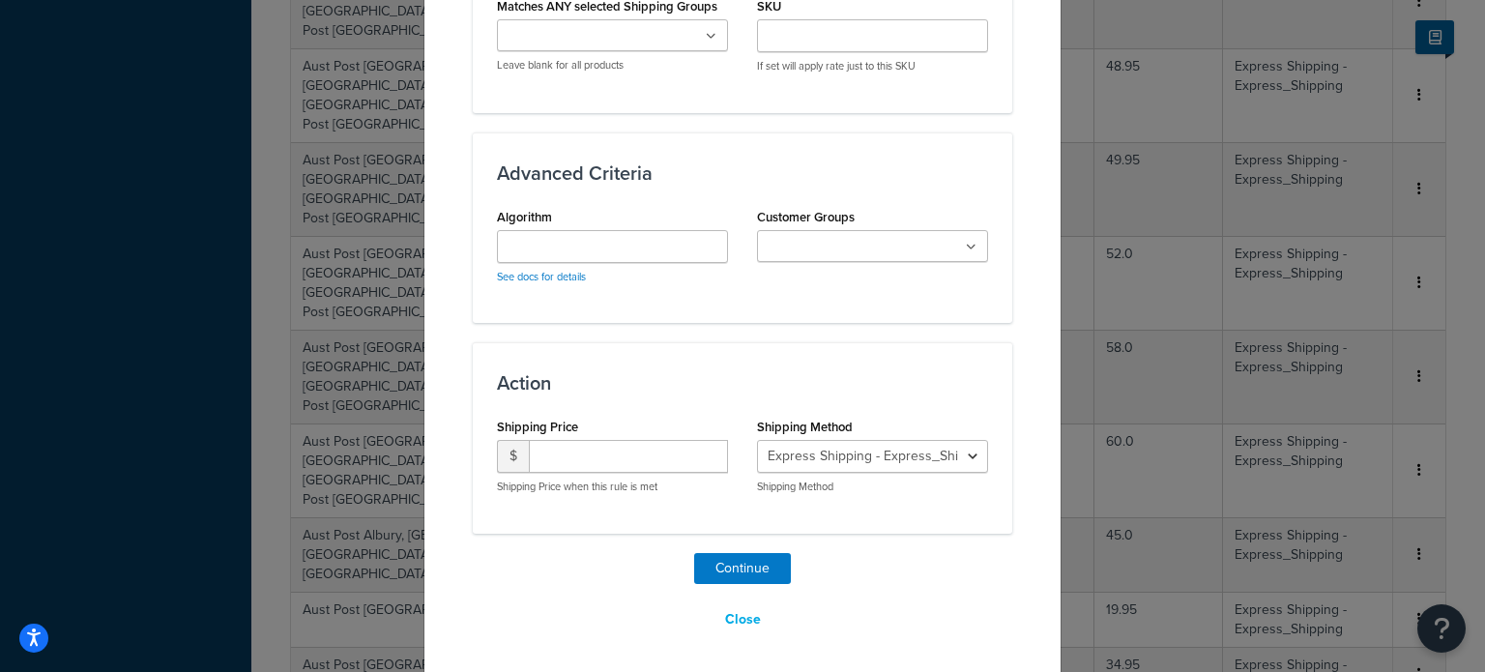
type input "8.0"
click at [577, 455] on input "number" at bounding box center [628, 456] width 199 height 33
type input "26.95"
click at [754, 569] on button "Continue" at bounding box center [742, 568] width 97 height 31
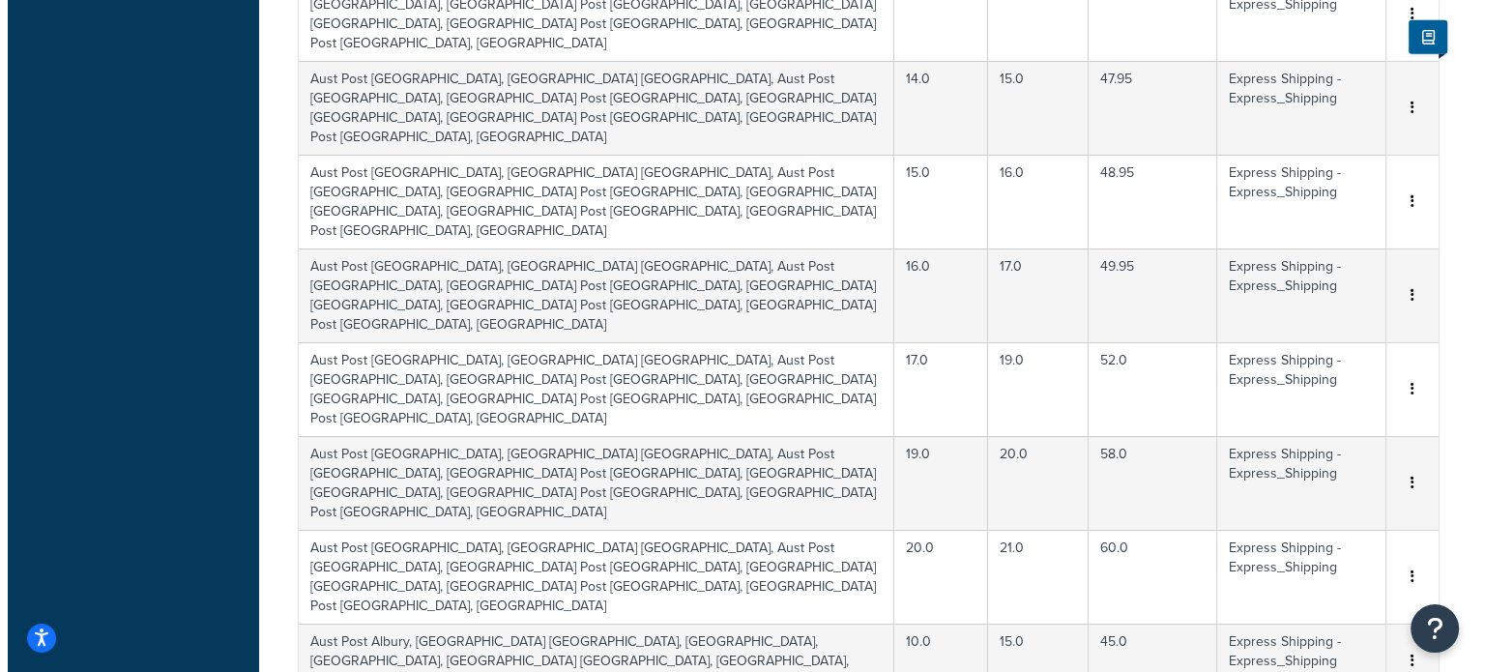
scroll to position [5464, 0]
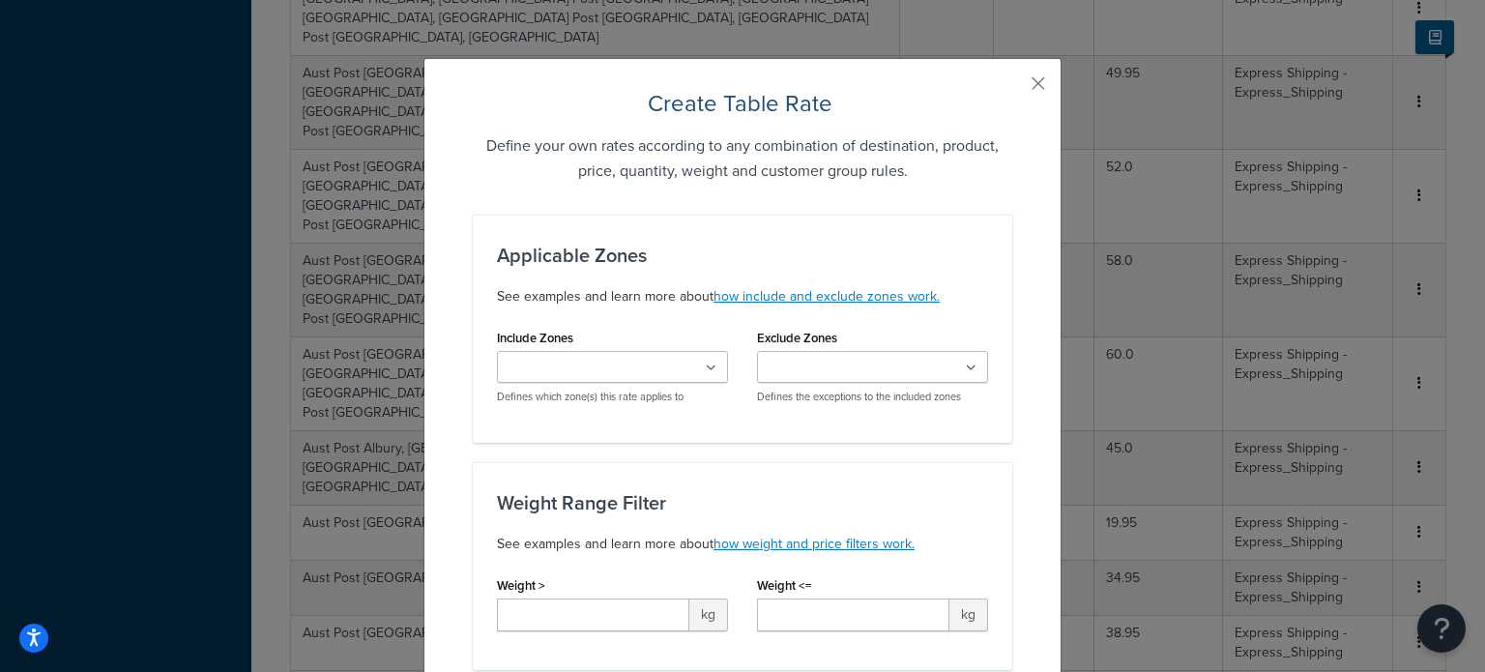
click at [576, 358] on input "Include Zones" at bounding box center [588, 368] width 171 height 21
type input "gee"
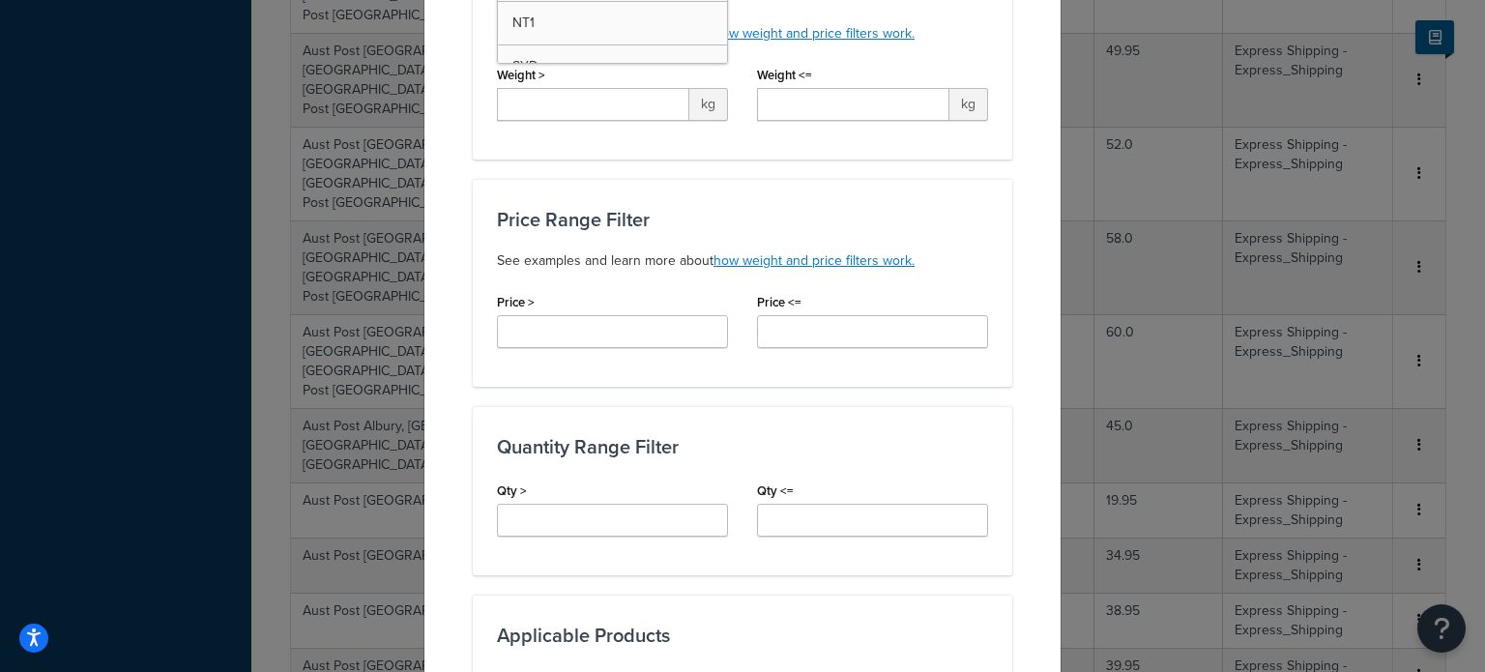
scroll to position [483, 0]
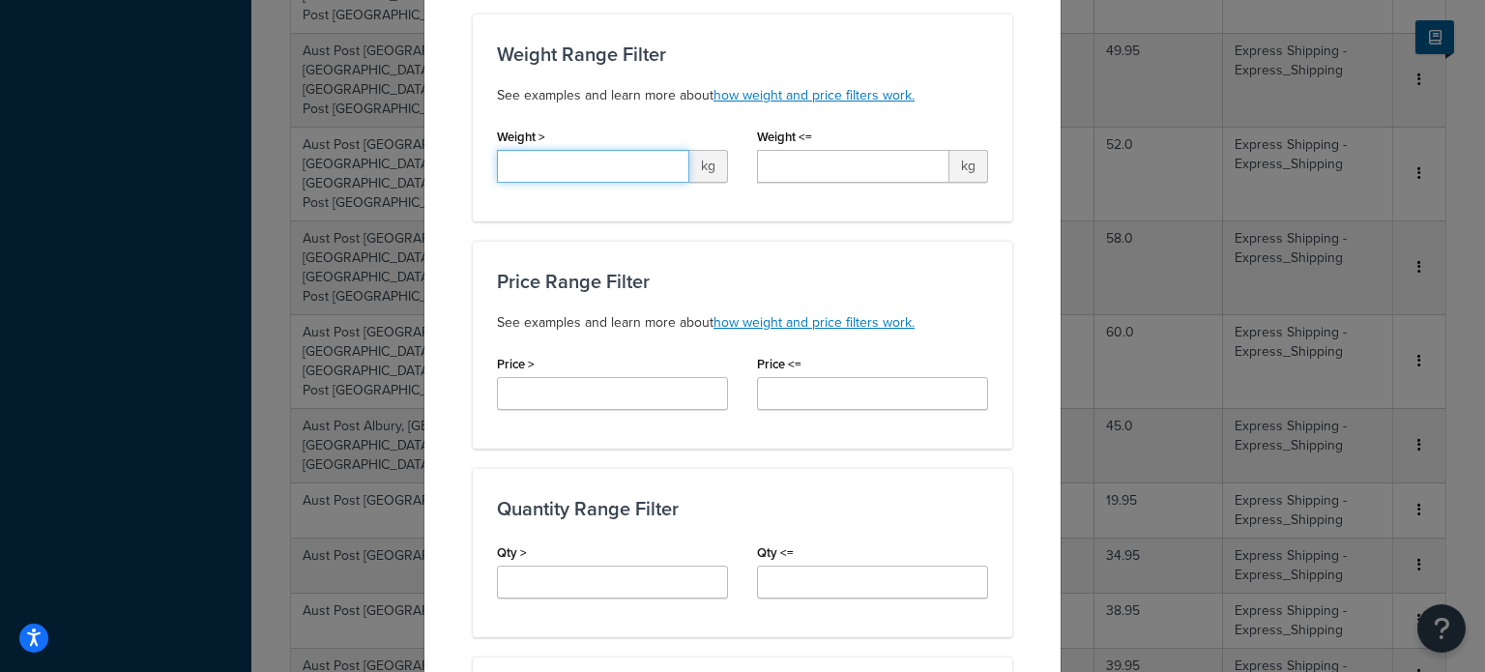
click at [533, 161] on input "Weight >" at bounding box center [593, 166] width 192 height 33
type input "8.0"
click at [869, 170] on input "Weight <=" at bounding box center [853, 166] width 192 height 33
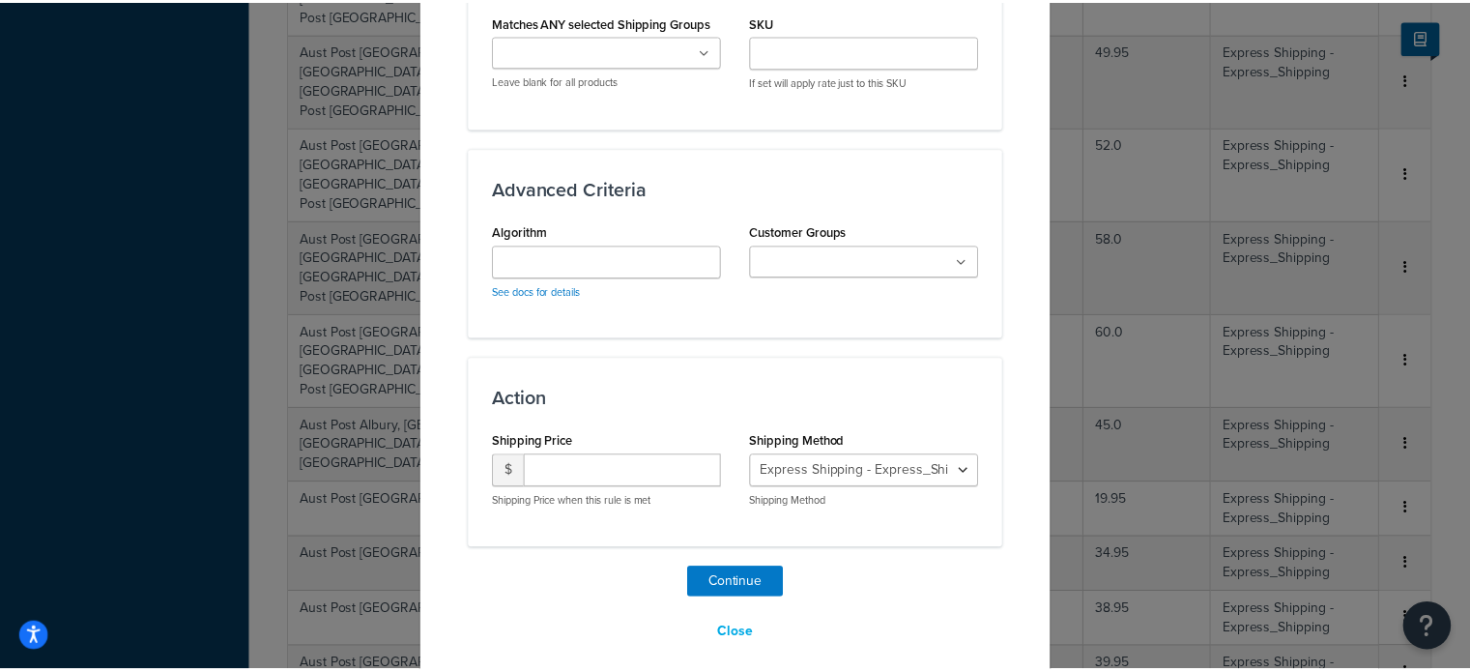
scroll to position [1218, 0]
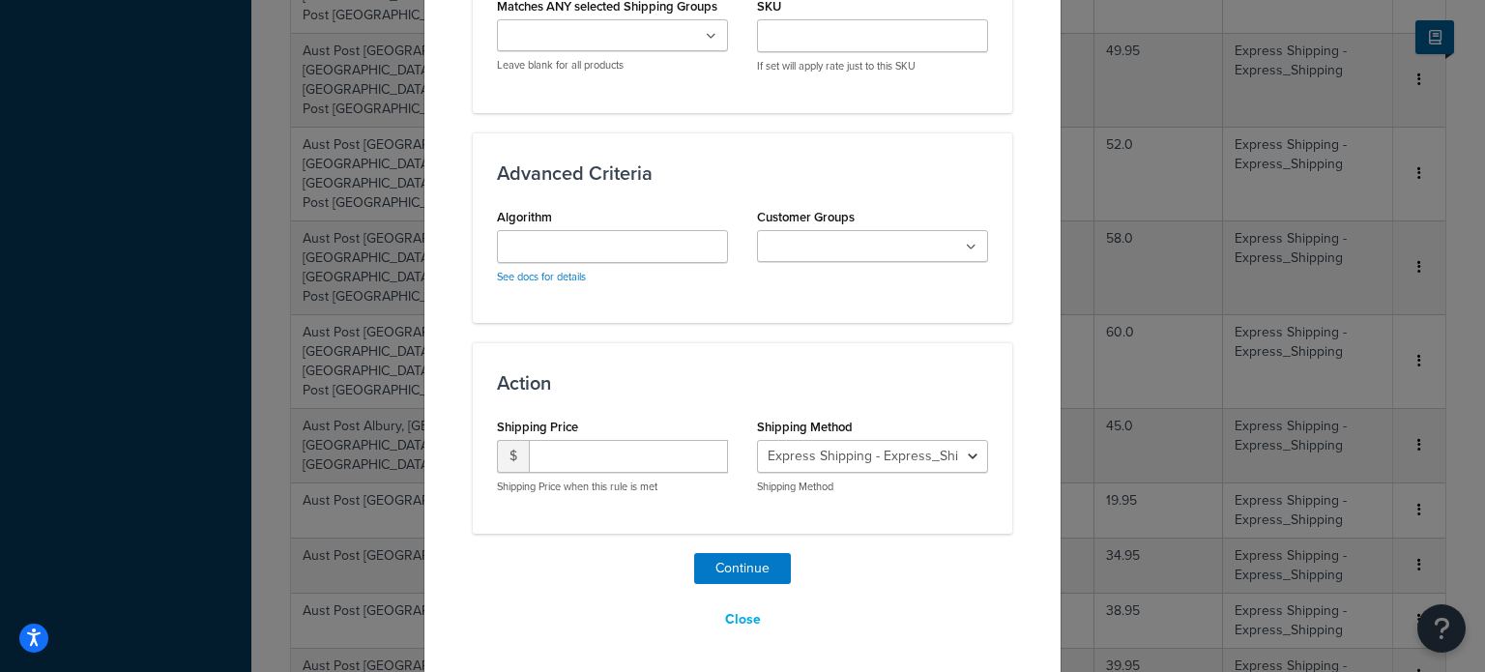
type input "9.0"
click at [580, 450] on input "number" at bounding box center [628, 456] width 199 height 33
type input "27.95"
click at [736, 560] on button "Continue" at bounding box center [742, 568] width 97 height 31
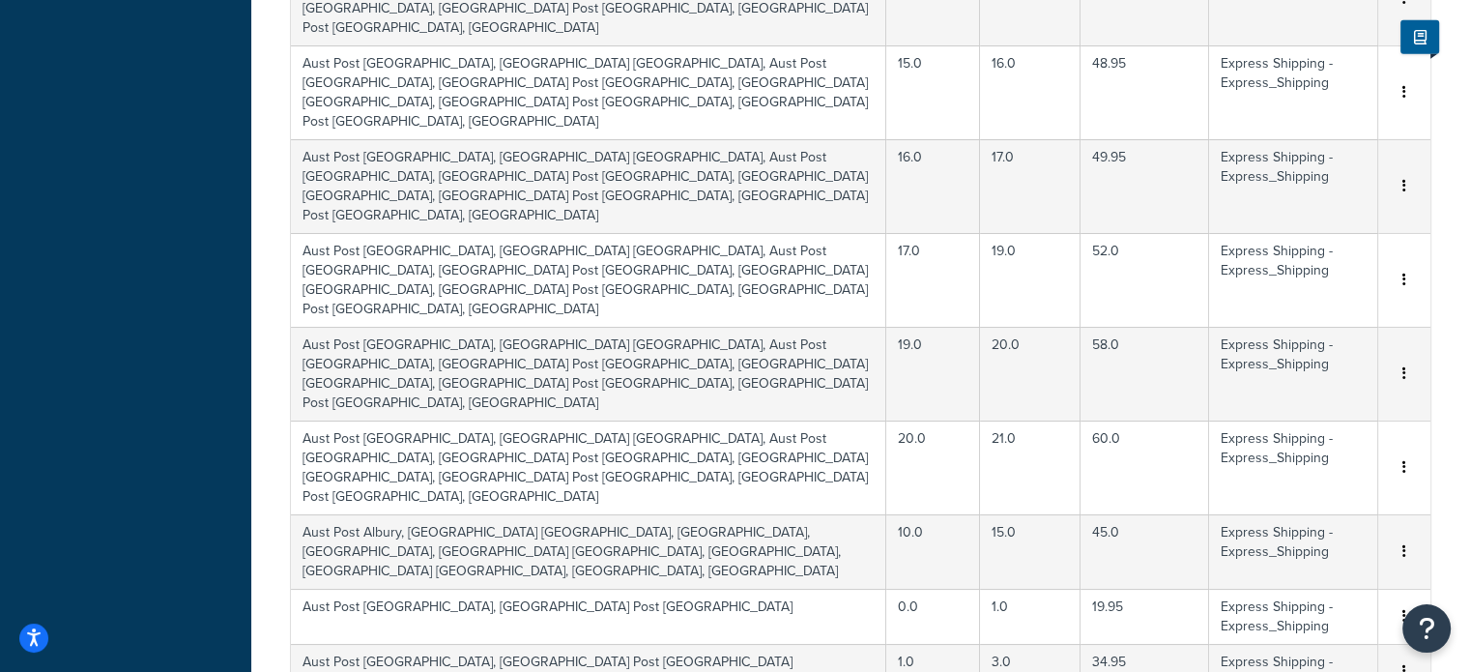
scroll to position [5560, 0]
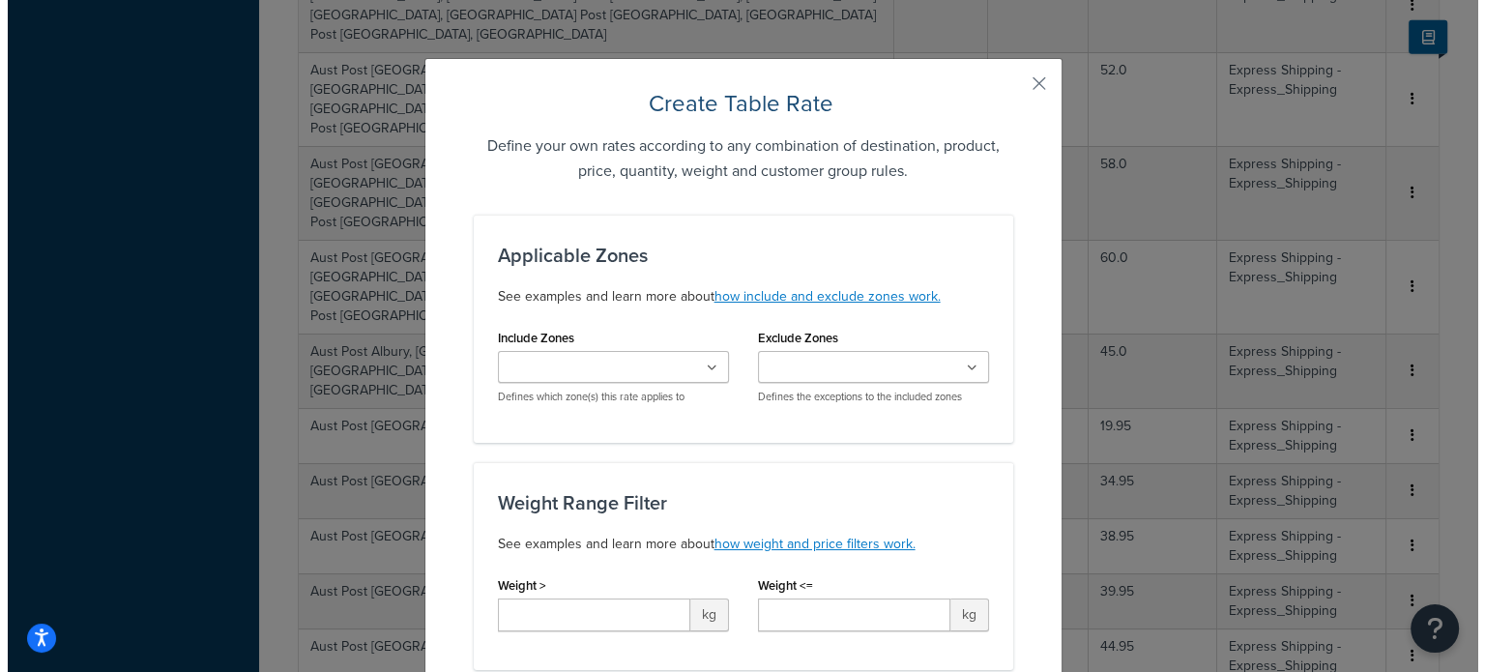
scroll to position [5541, 0]
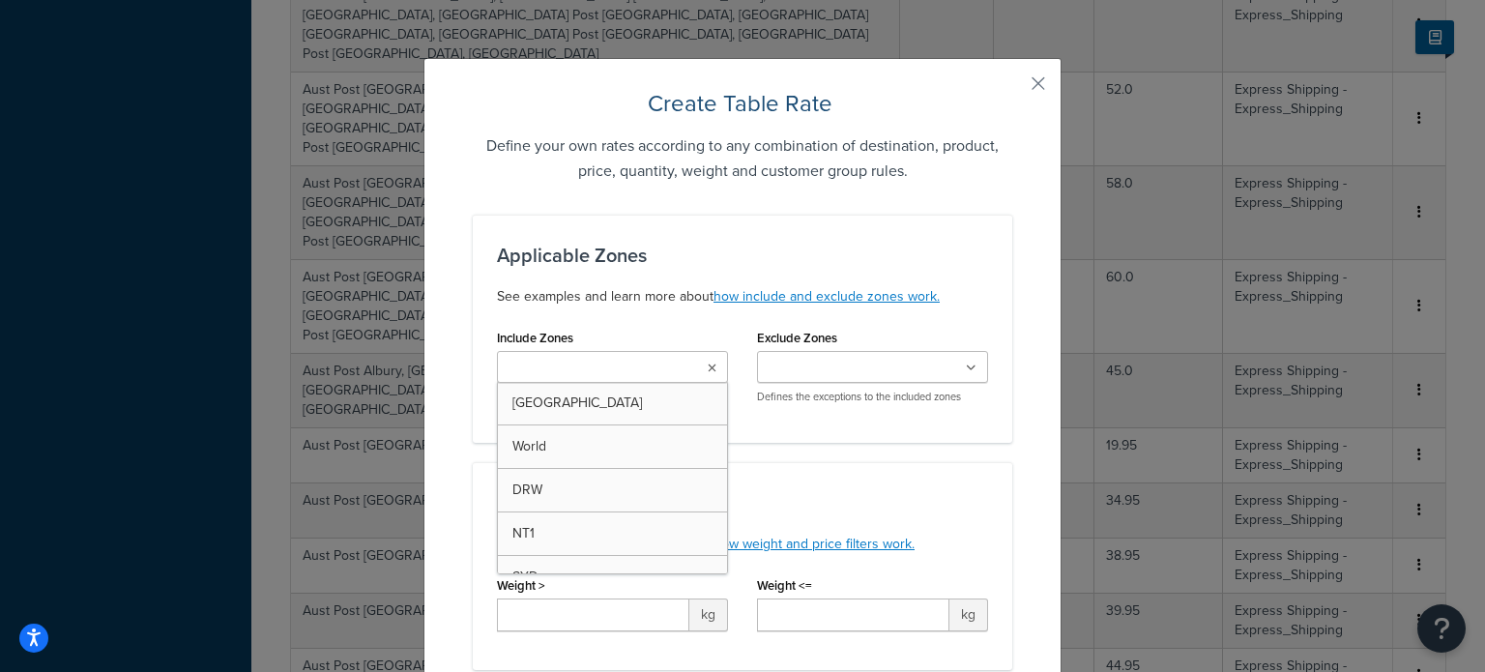
click at [611, 366] on input "Include Zones" at bounding box center [588, 368] width 171 height 21
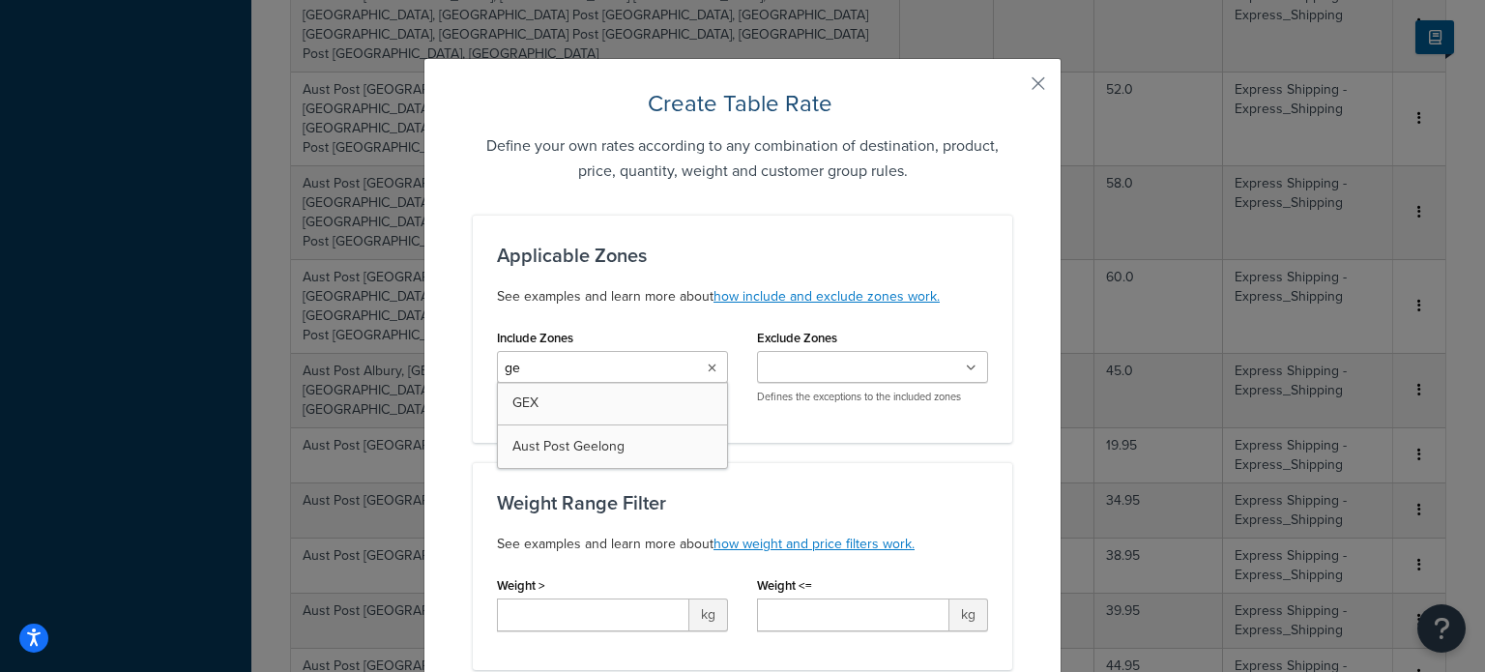
type input "gee"
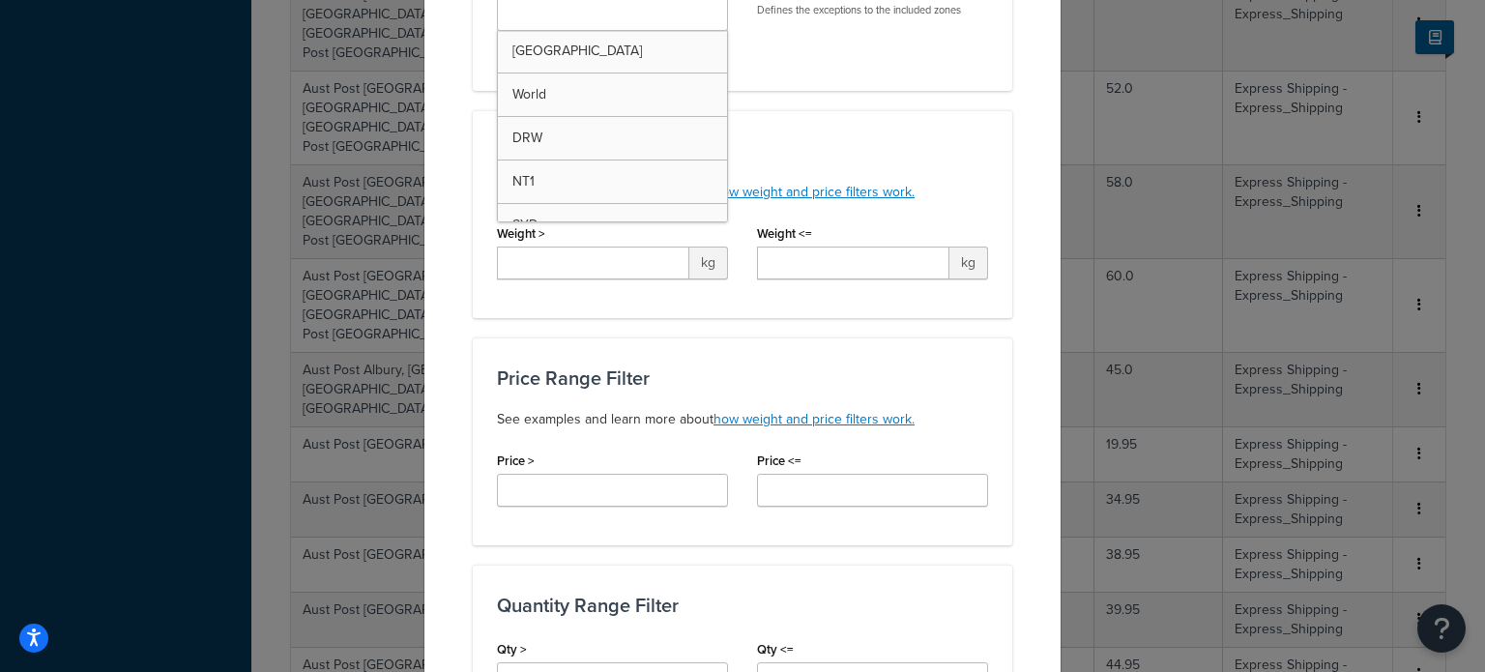
scroll to position [5435, 0]
click at [561, 265] on input "Weight >" at bounding box center [593, 263] width 192 height 33
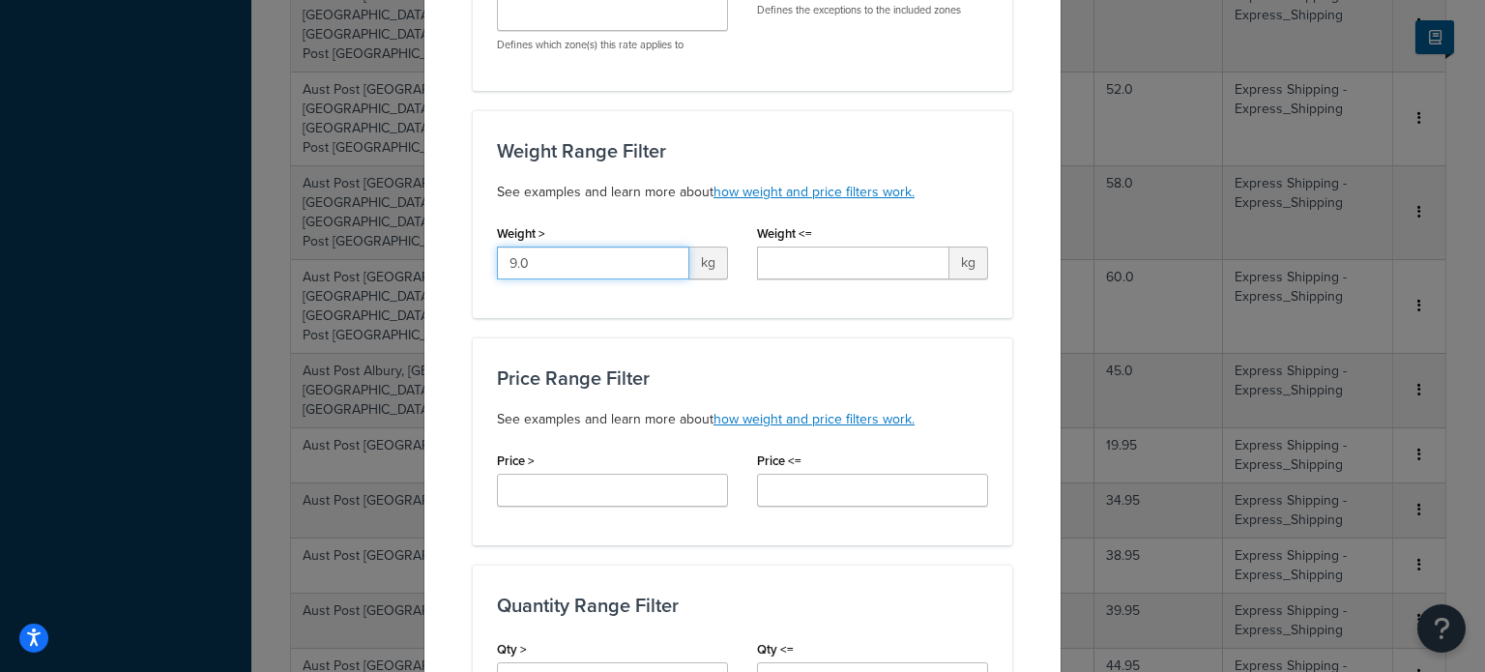
type input "9.0"
click at [793, 264] on input "Weight <=" at bounding box center [853, 263] width 192 height 33
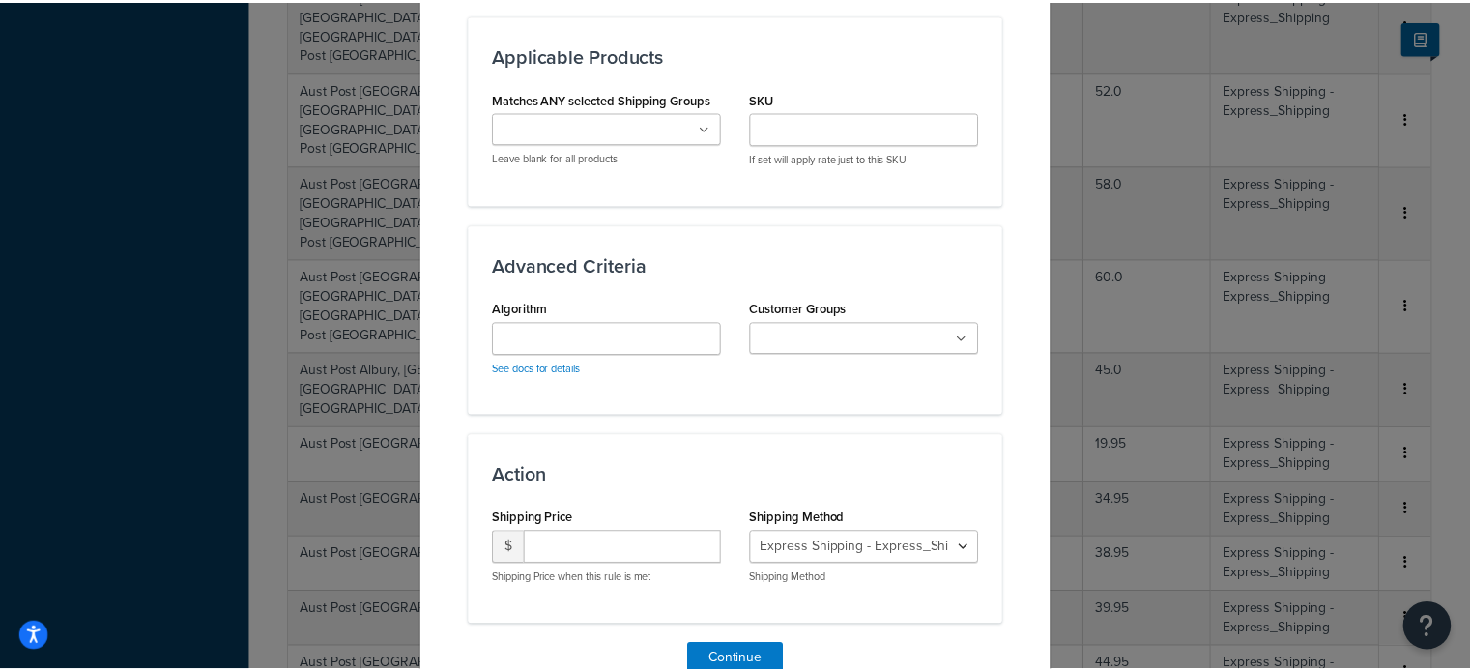
scroll to position [1160, 0]
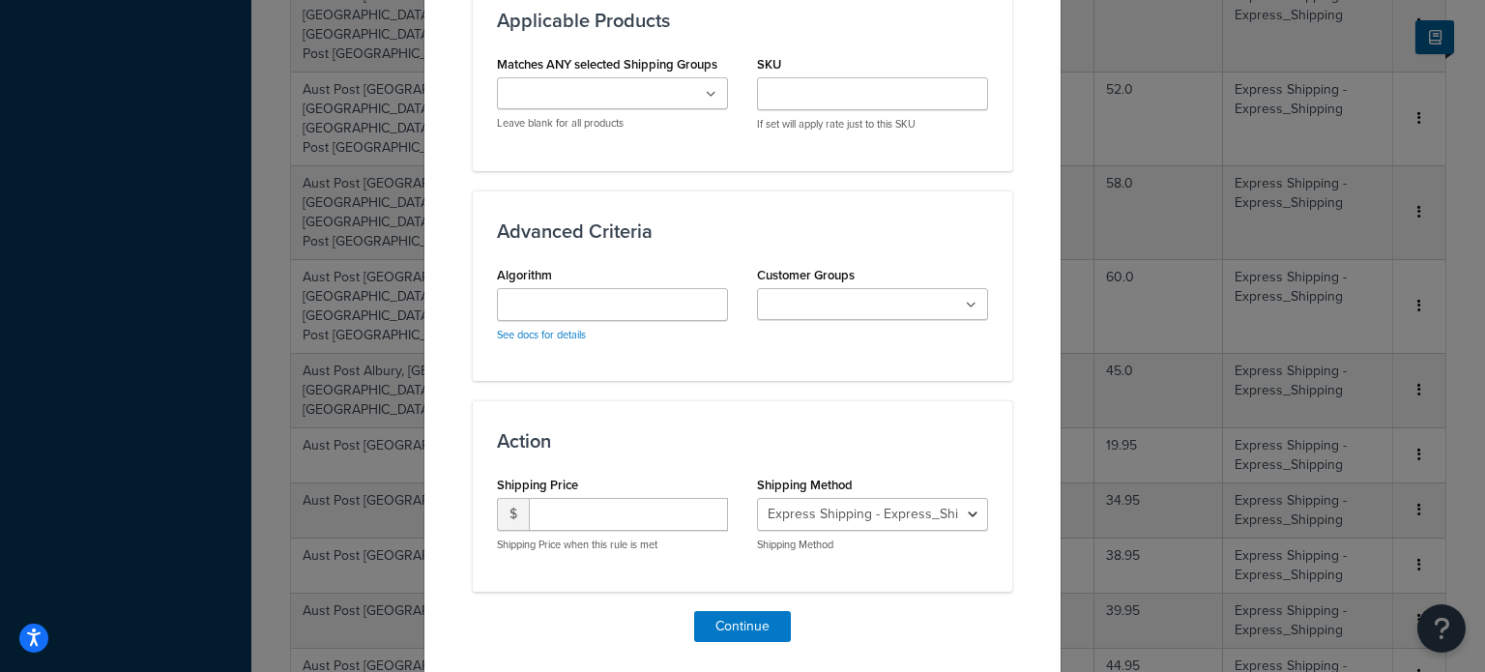
type input "10.0"
click at [604, 522] on input "number" at bounding box center [628, 514] width 199 height 33
type input "29.95"
click at [728, 620] on button "Continue" at bounding box center [742, 626] width 97 height 31
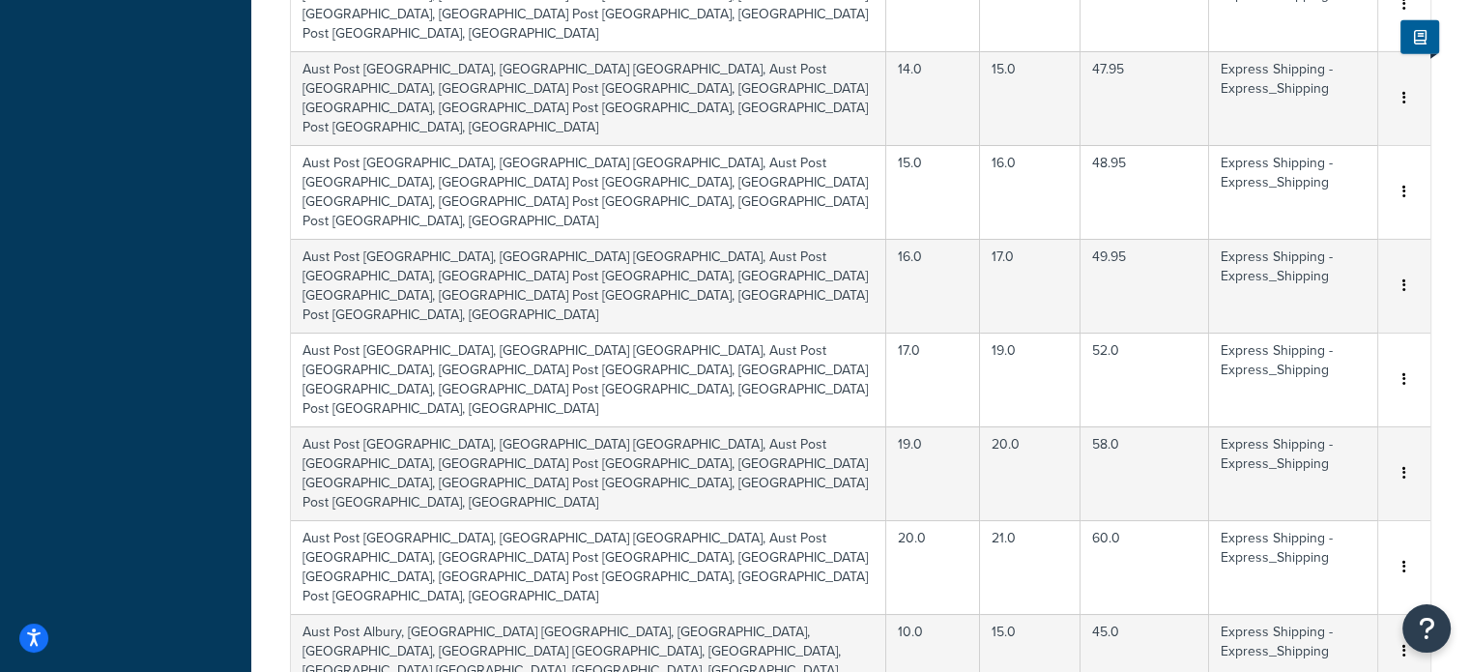
scroll to position [5509, 0]
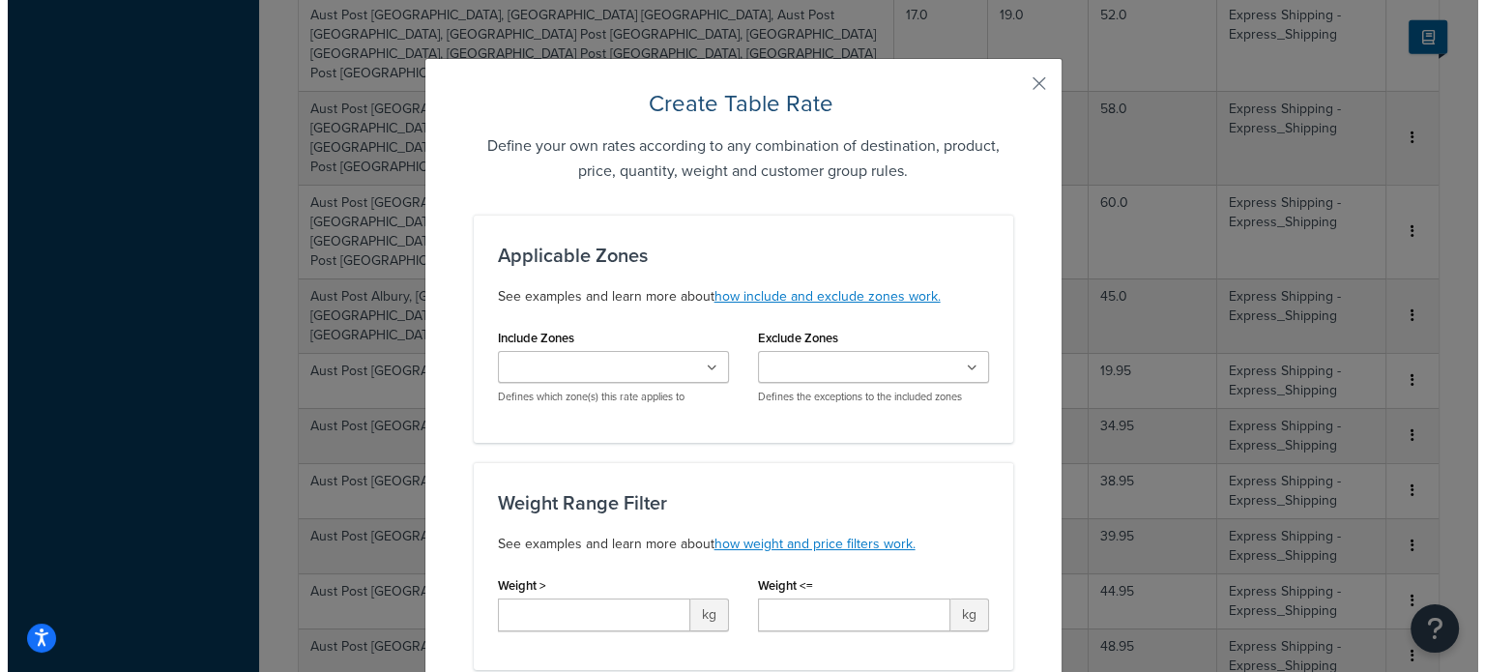
scroll to position [5490, 0]
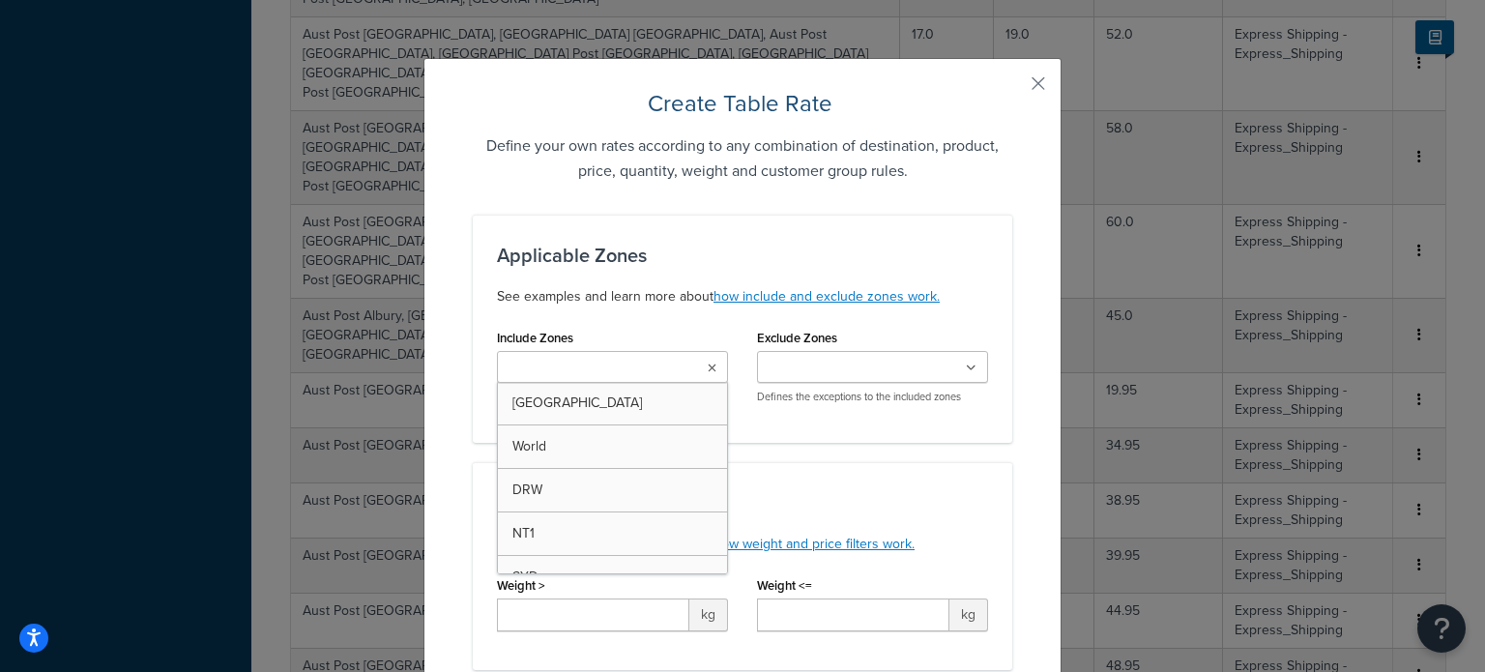
click at [594, 370] on input "Include Zones" at bounding box center [588, 368] width 171 height 21
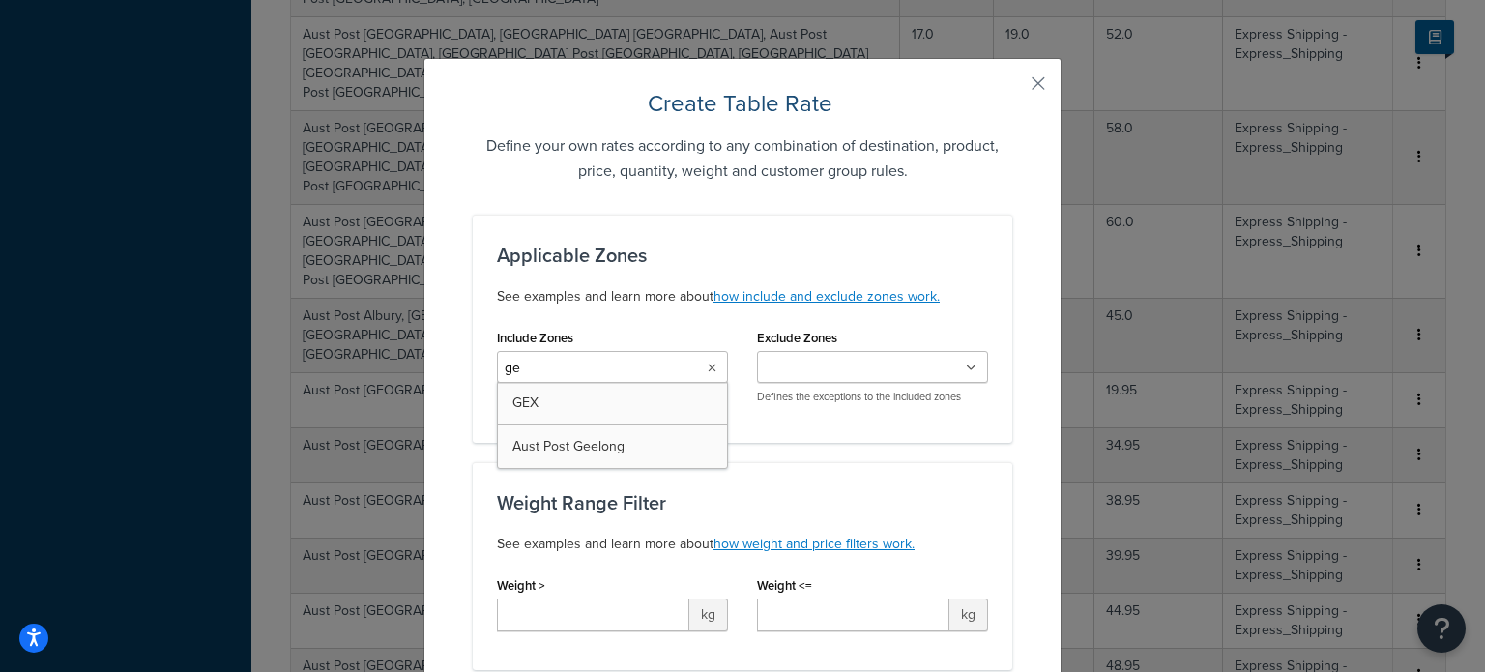
type input "gee"
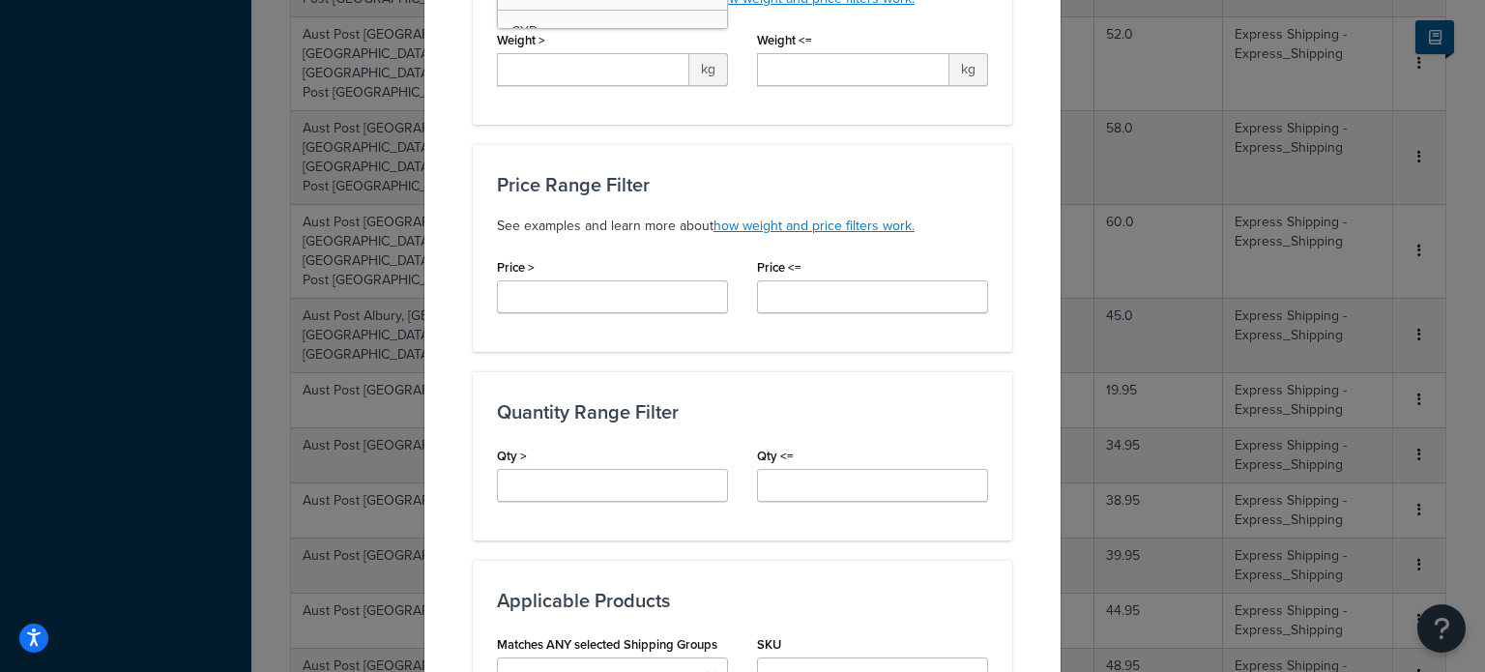
scroll to position [387, 0]
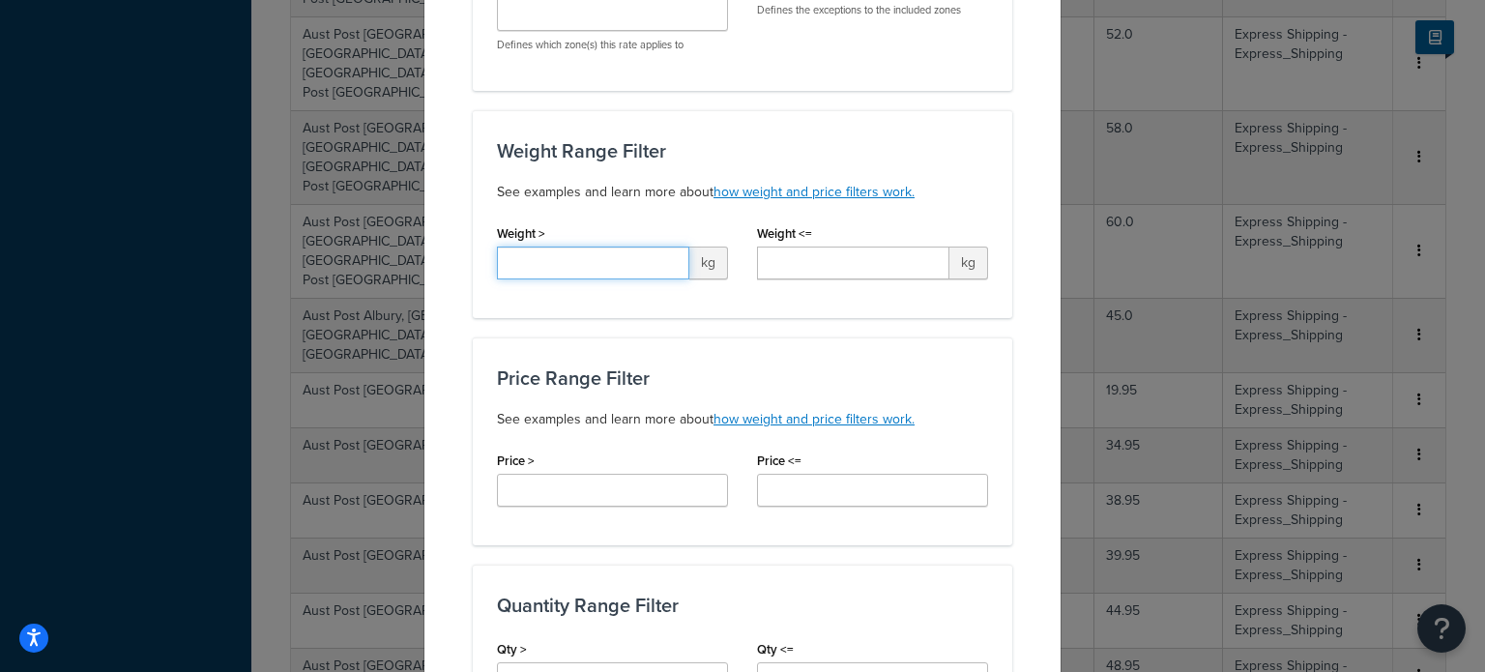
click at [545, 265] on input "Weight >" at bounding box center [593, 263] width 192 height 33
type input "10.0"
click at [766, 257] on input "Weight <=" at bounding box center [853, 263] width 192 height 33
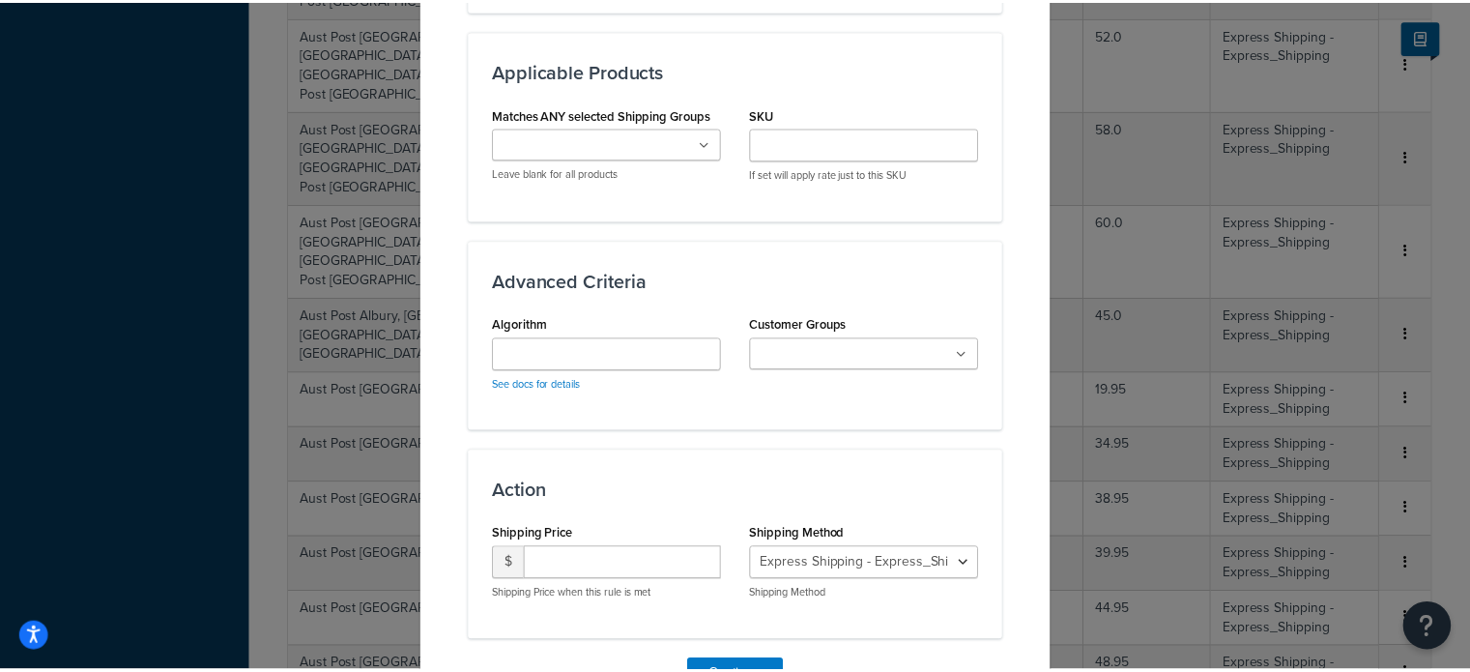
scroll to position [1160, 0]
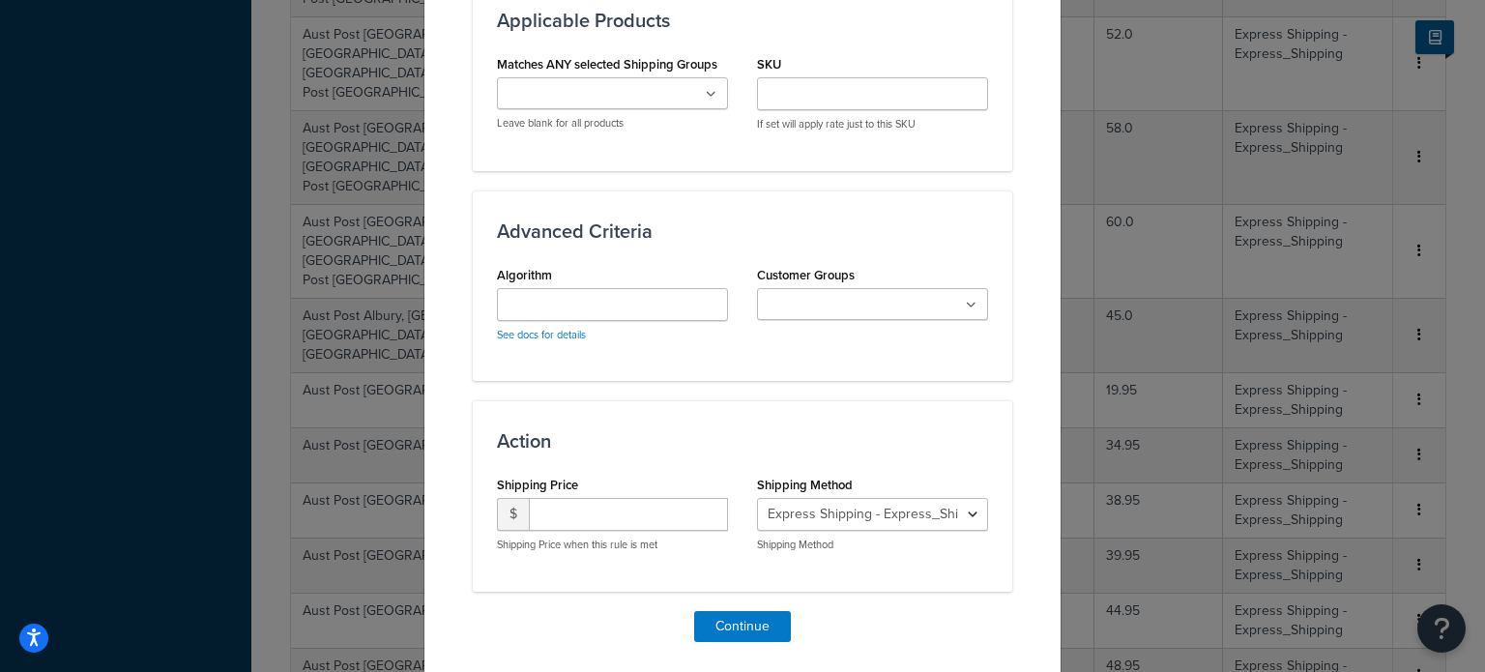
type input "12.0"
click at [531, 521] on input "number" at bounding box center [628, 514] width 199 height 33
type input "31.95"
click at [724, 618] on button "Continue" at bounding box center [742, 626] width 97 height 31
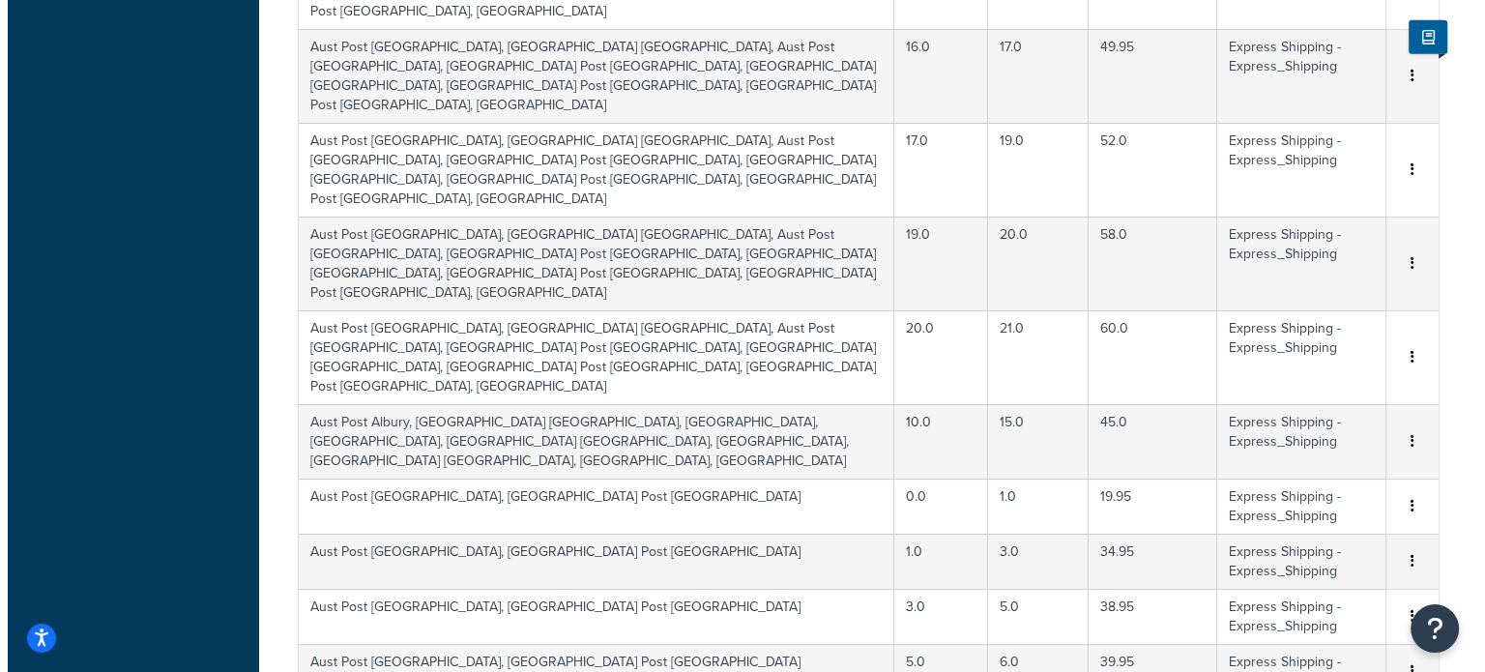
scroll to position [5586, 0]
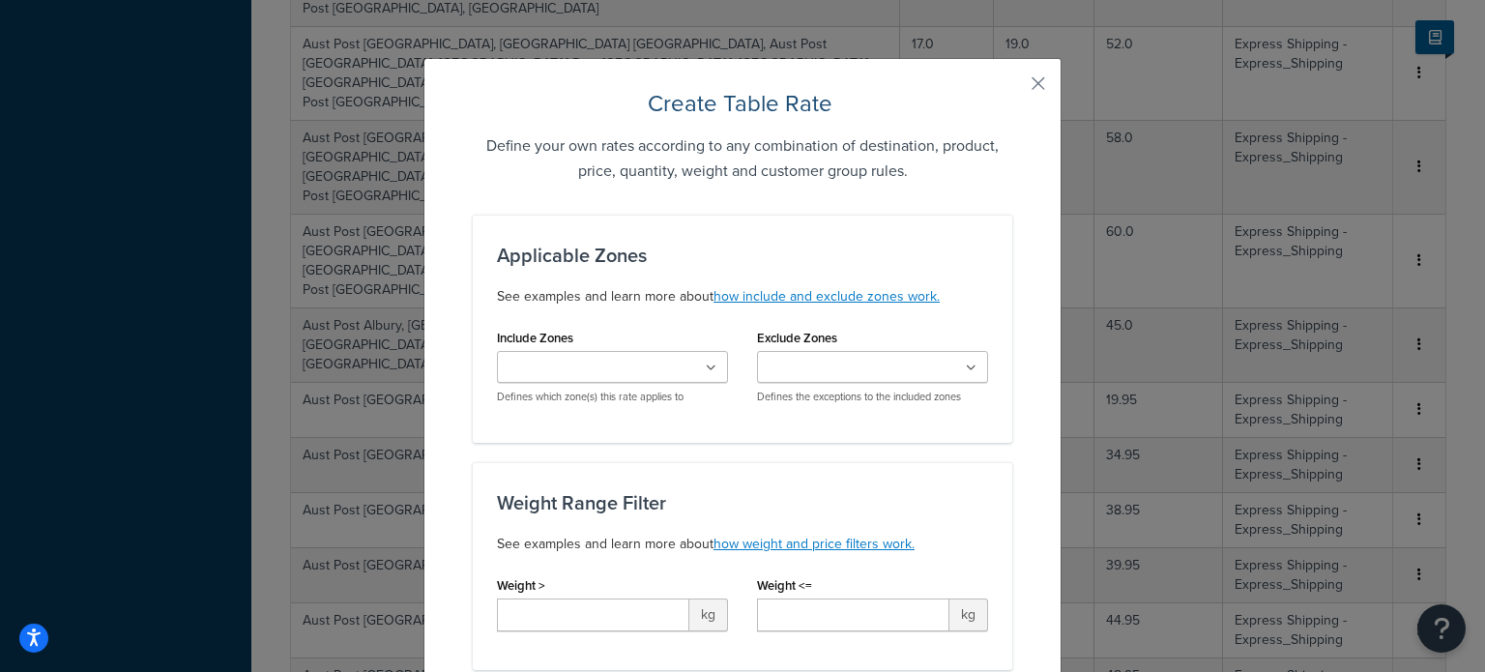
click at [594, 373] on input "Include Zones" at bounding box center [588, 368] width 171 height 21
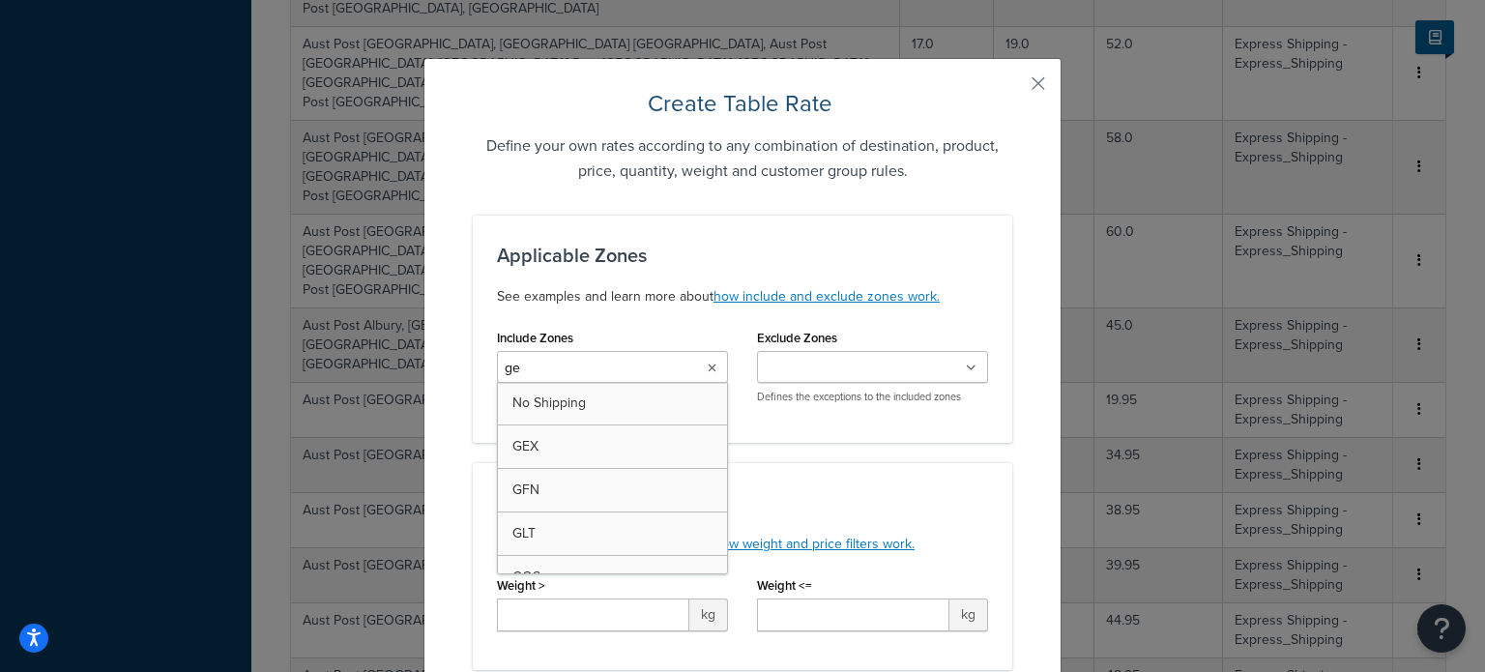
type input "gee"
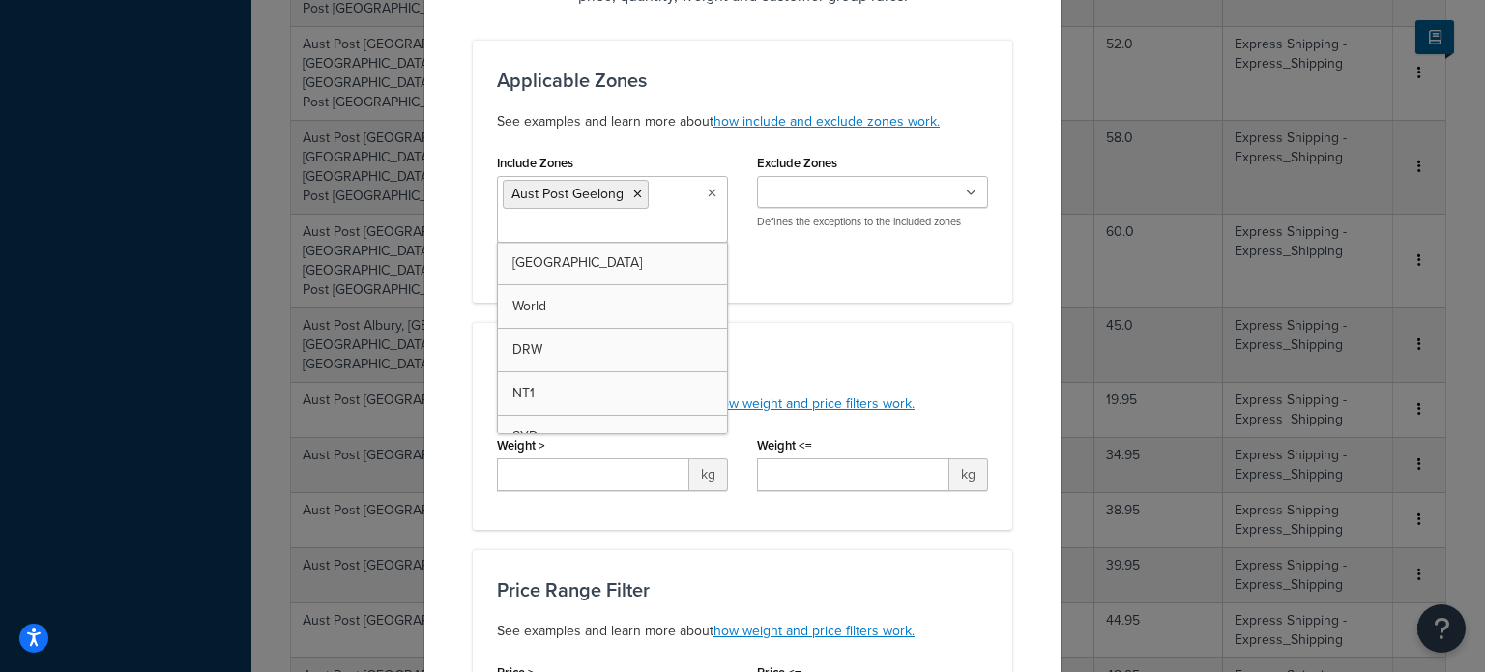
scroll to position [193, 0]
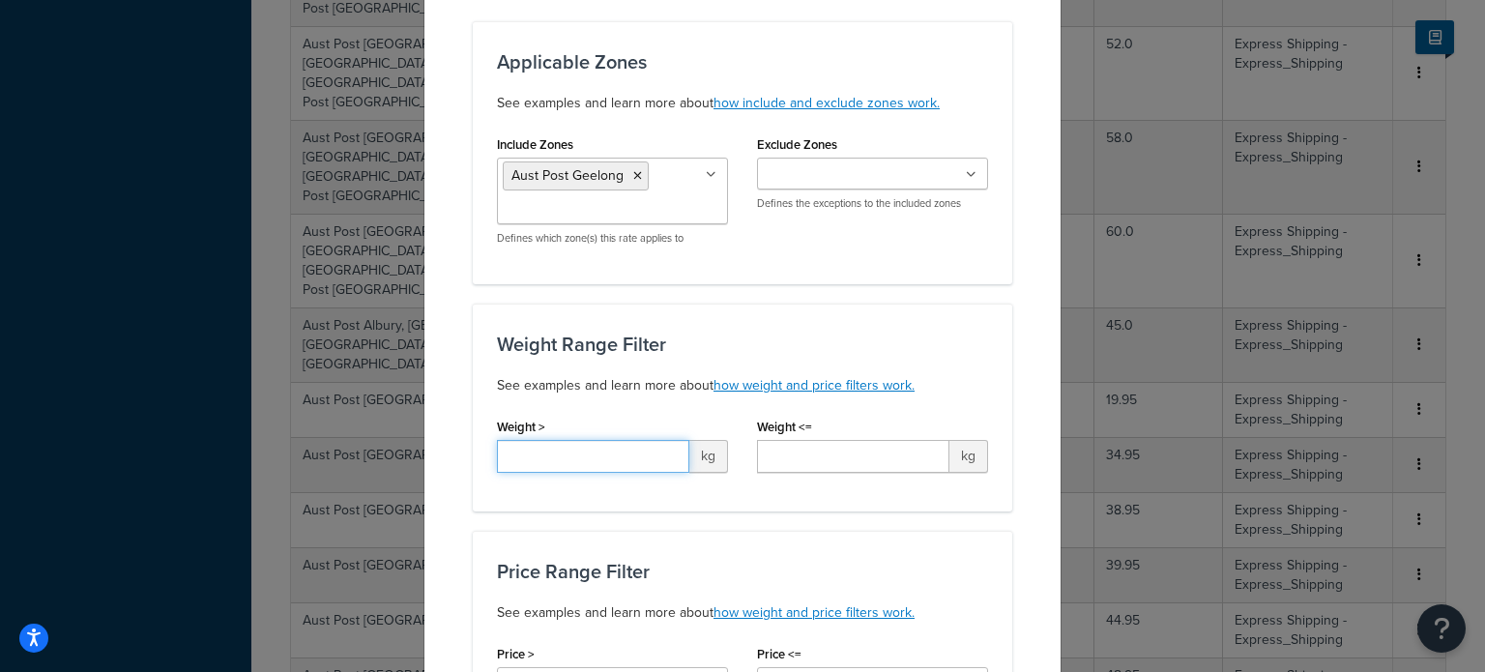
click at [603, 458] on input "Weight >" at bounding box center [593, 456] width 192 height 33
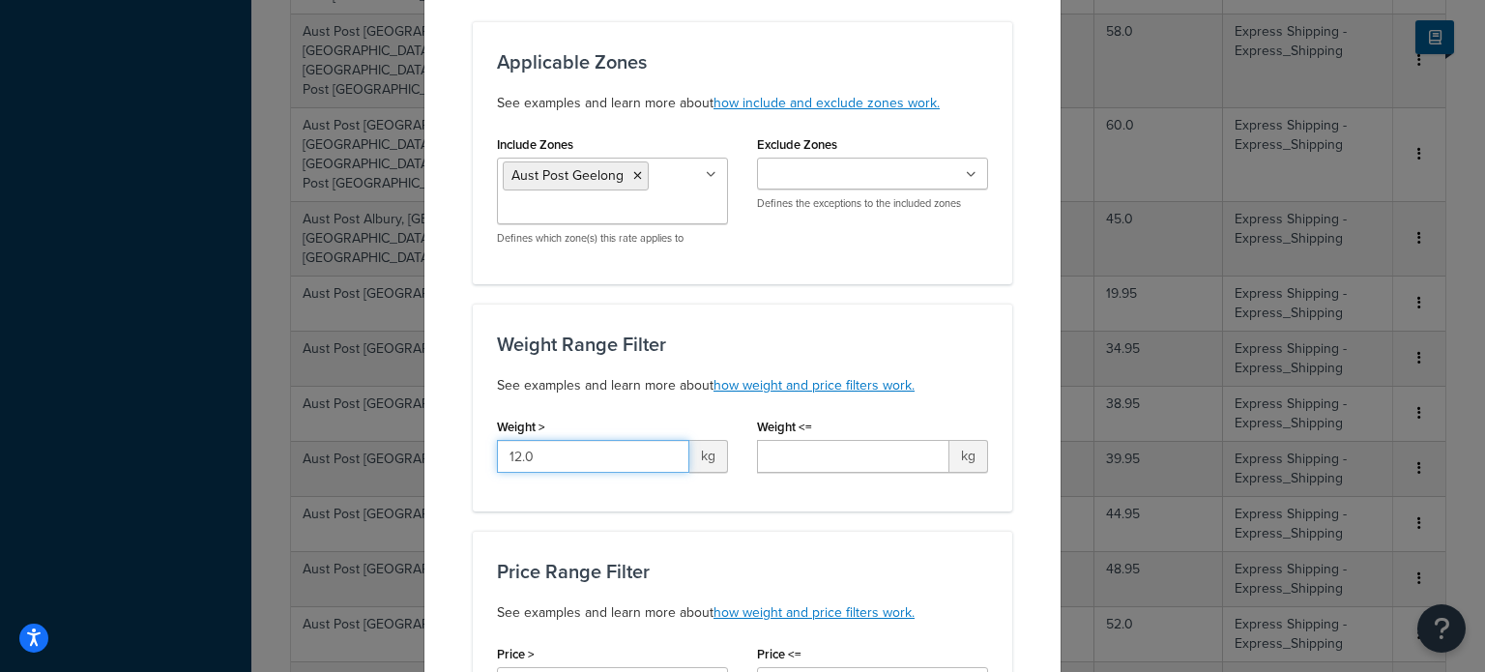
type input "12.0"
click at [830, 451] on input "Weight <=" at bounding box center [853, 456] width 192 height 33
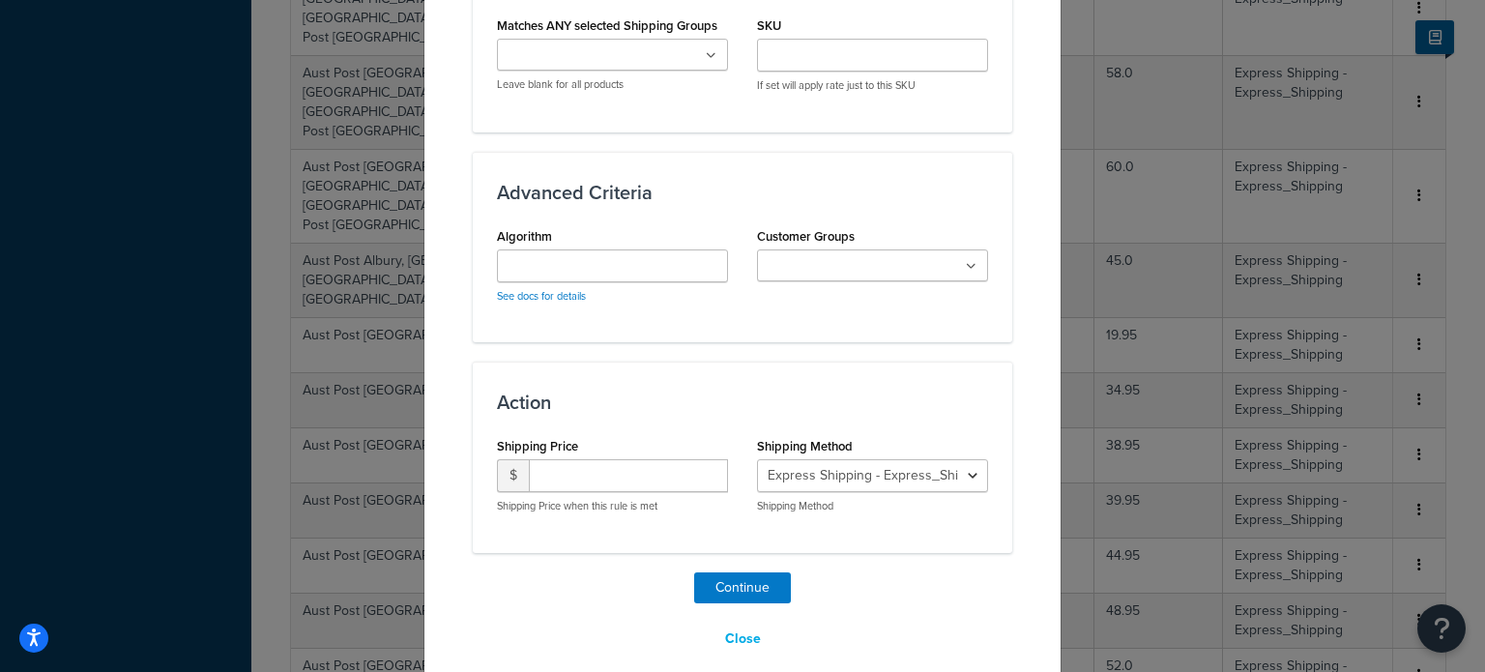
scroll to position [1218, 0]
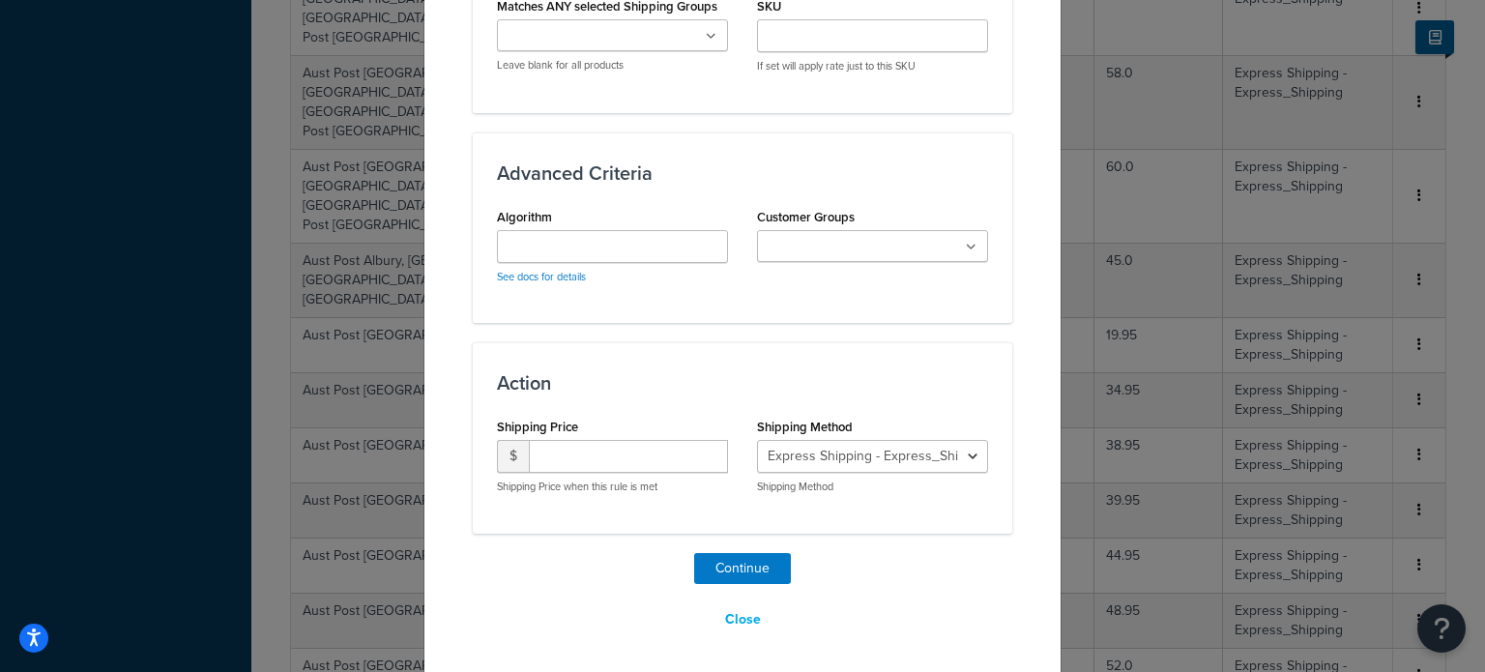
type input "13.0"
click at [543, 457] on input "number" at bounding box center [628, 456] width 199 height 33
type input "33.95"
click at [739, 558] on button "Continue" at bounding box center [742, 568] width 97 height 31
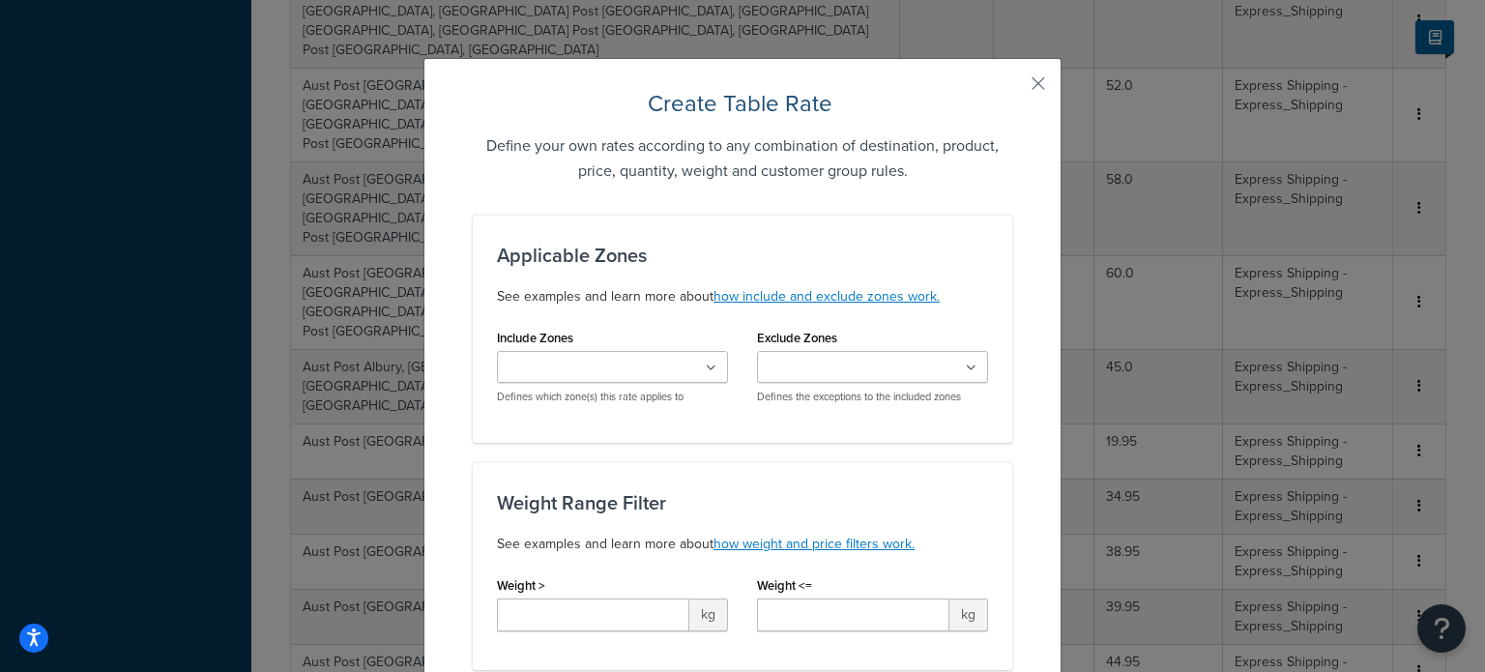
click at [586, 361] on input "Include Zones" at bounding box center [588, 368] width 171 height 21
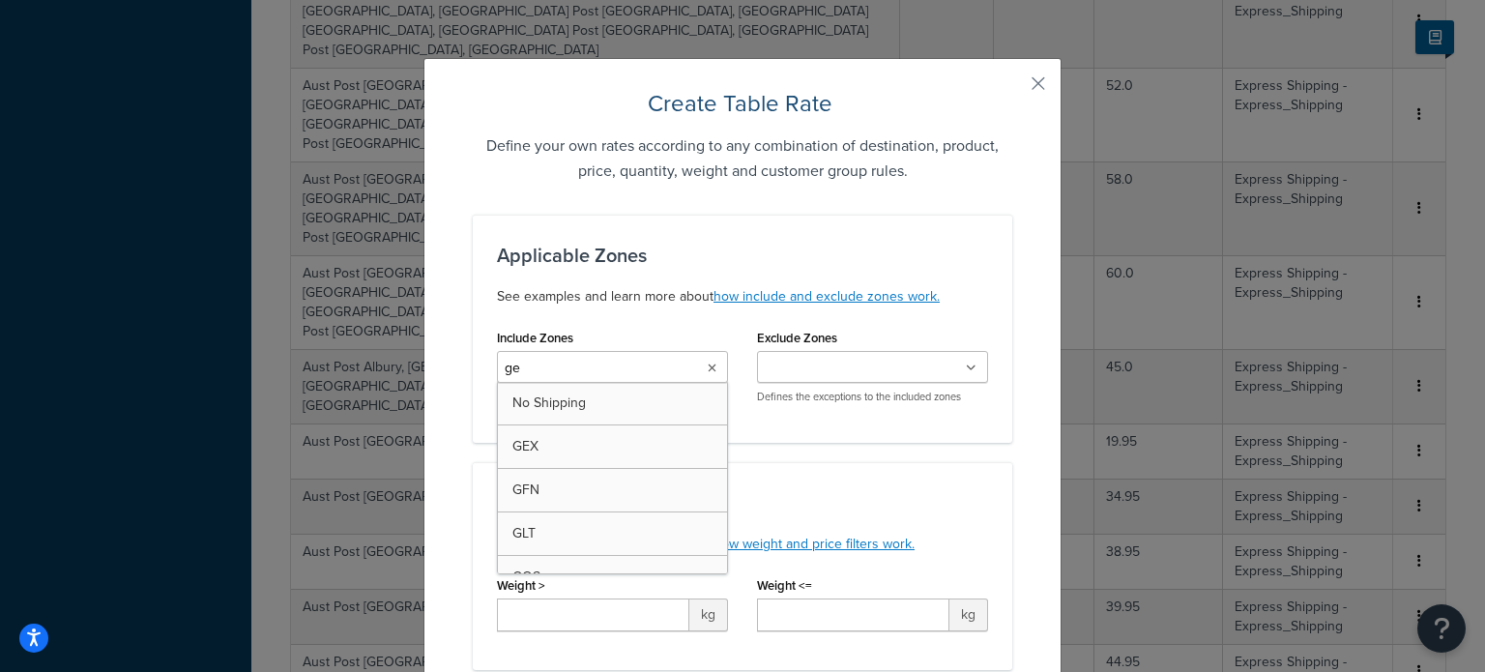
type input "gee"
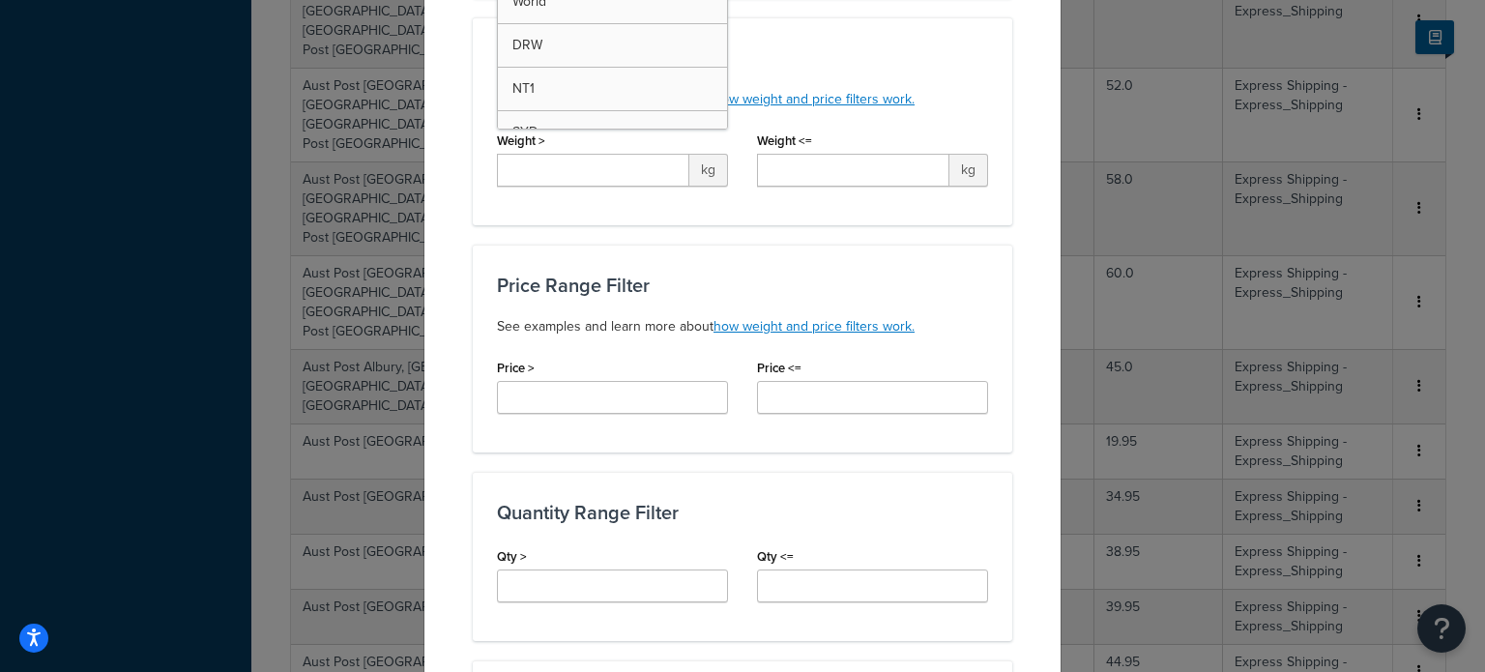
scroll to position [483, 0]
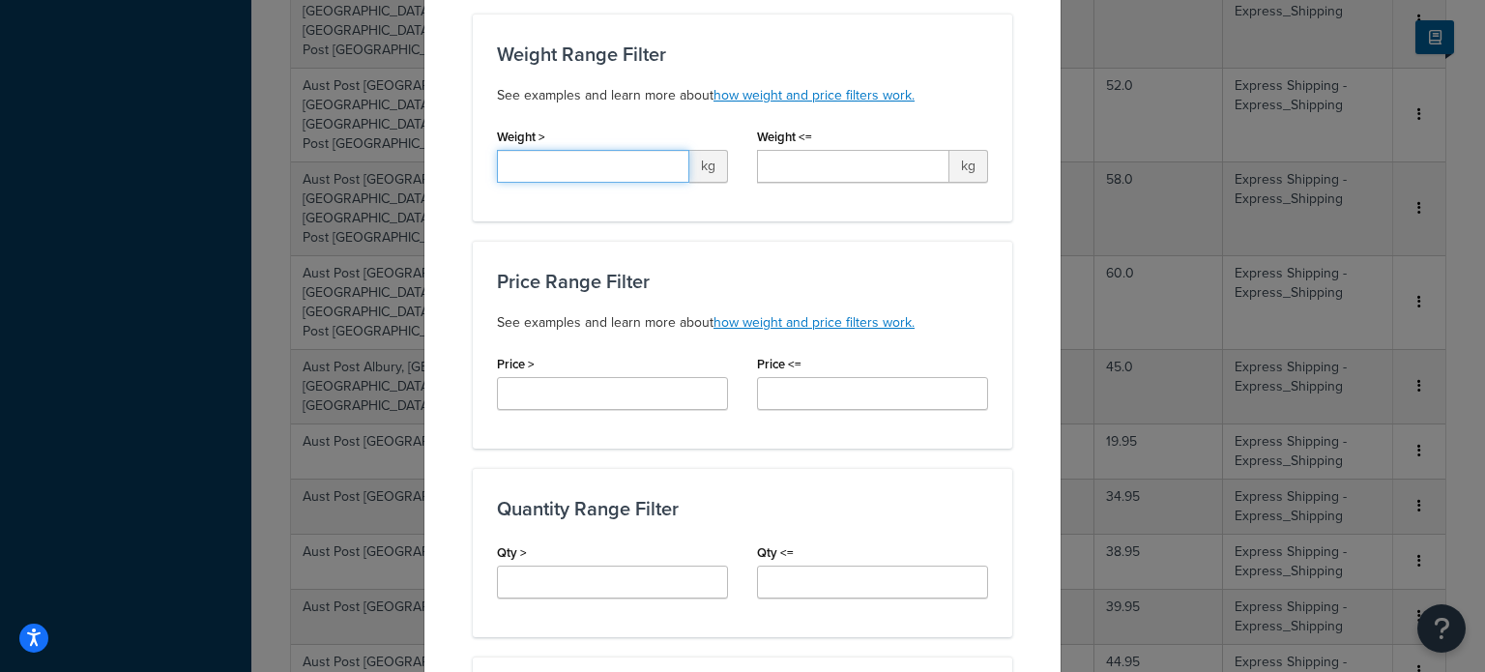
click at [607, 170] on input "Weight >" at bounding box center [593, 166] width 192 height 33
type input "13.0"
click at [775, 170] on input "Weight <=" at bounding box center [853, 166] width 192 height 33
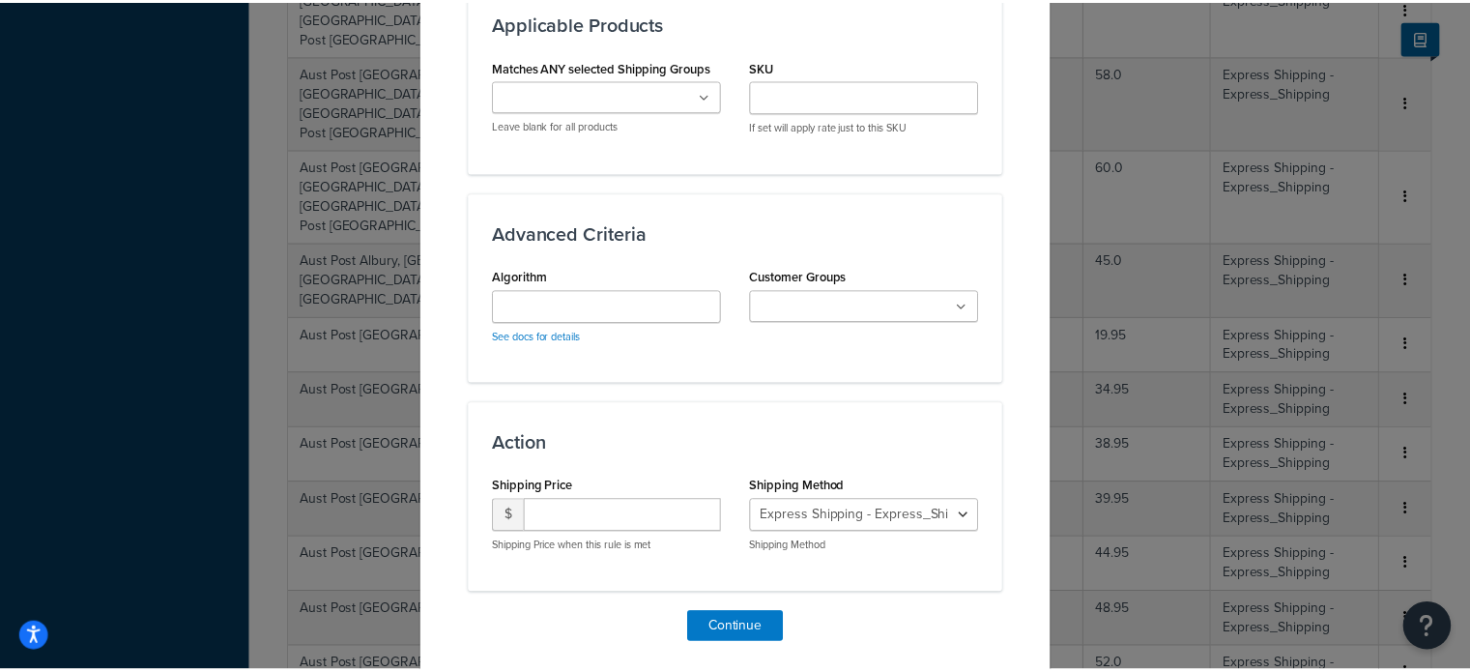
scroll to position [1218, 0]
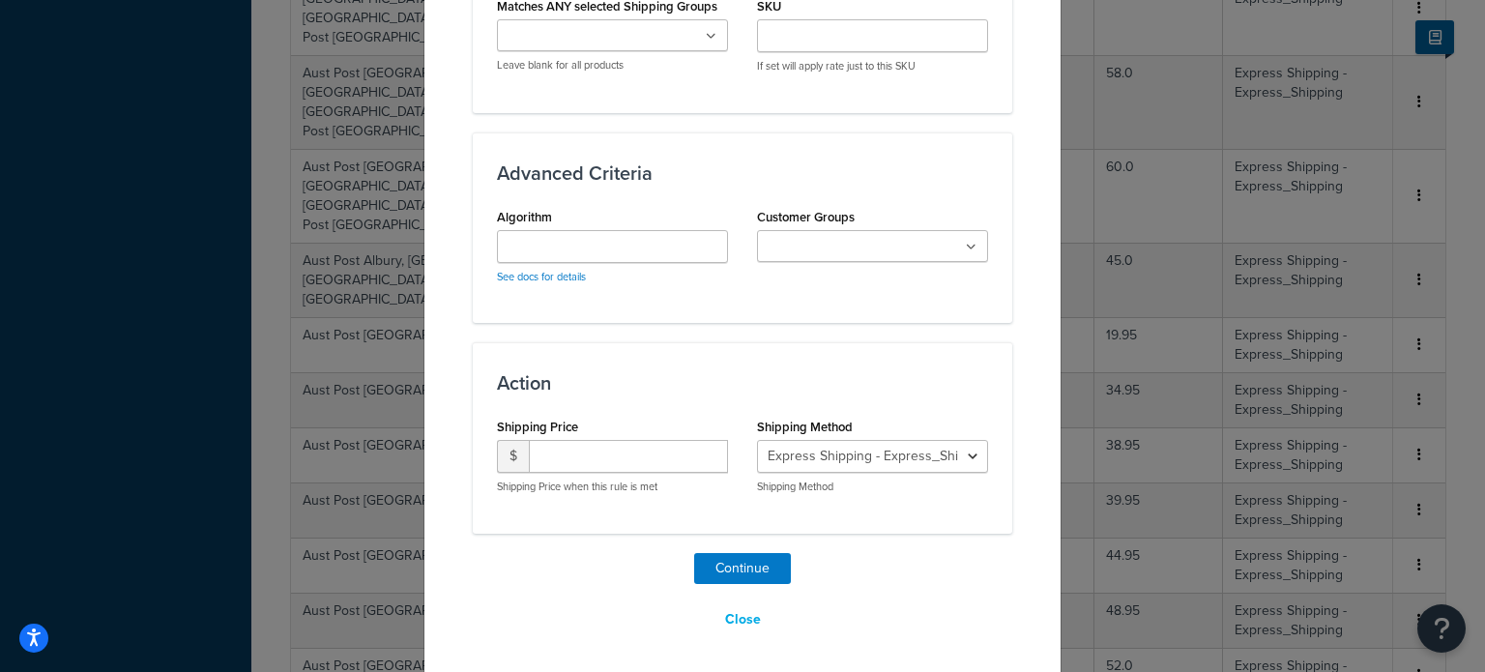
type input "14.0"
click at [537, 450] on input "number" at bounding box center [628, 456] width 199 height 33
type input "35.95"
click at [736, 567] on button "Continue" at bounding box center [742, 568] width 97 height 31
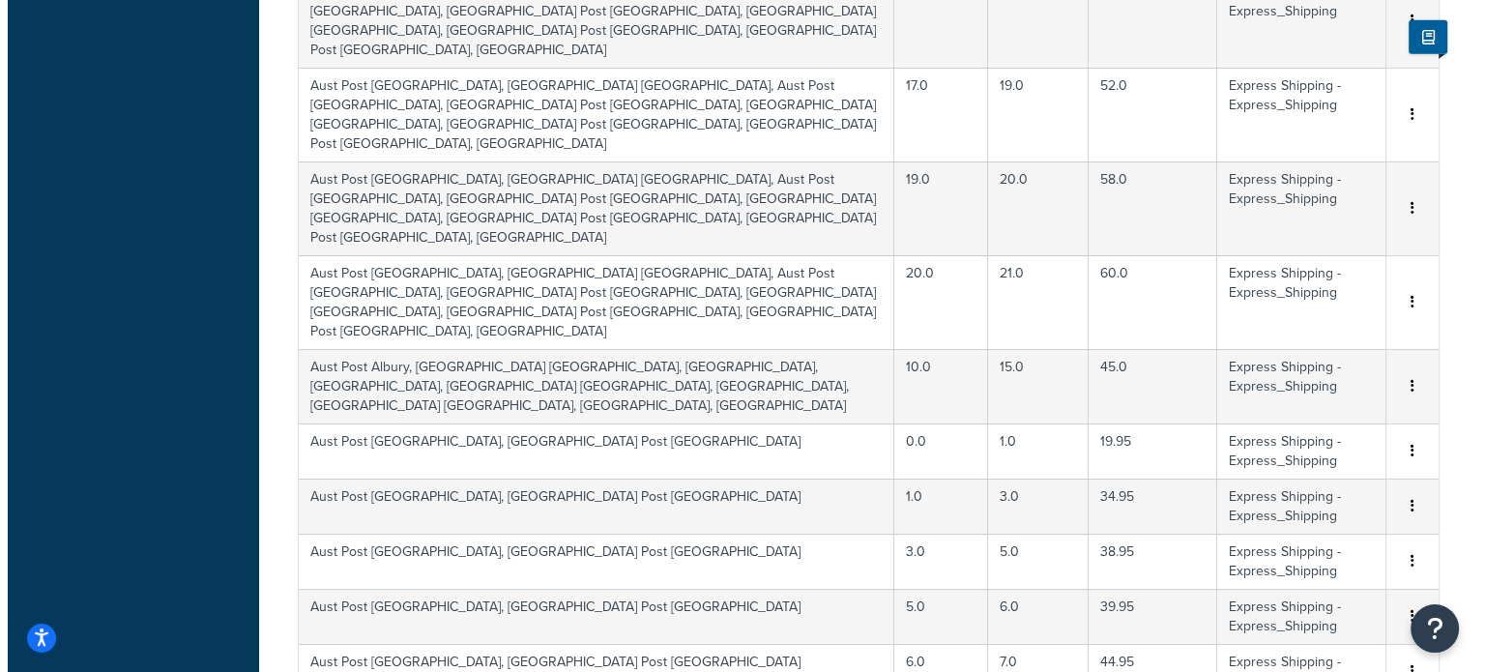
scroll to position [5738, 0]
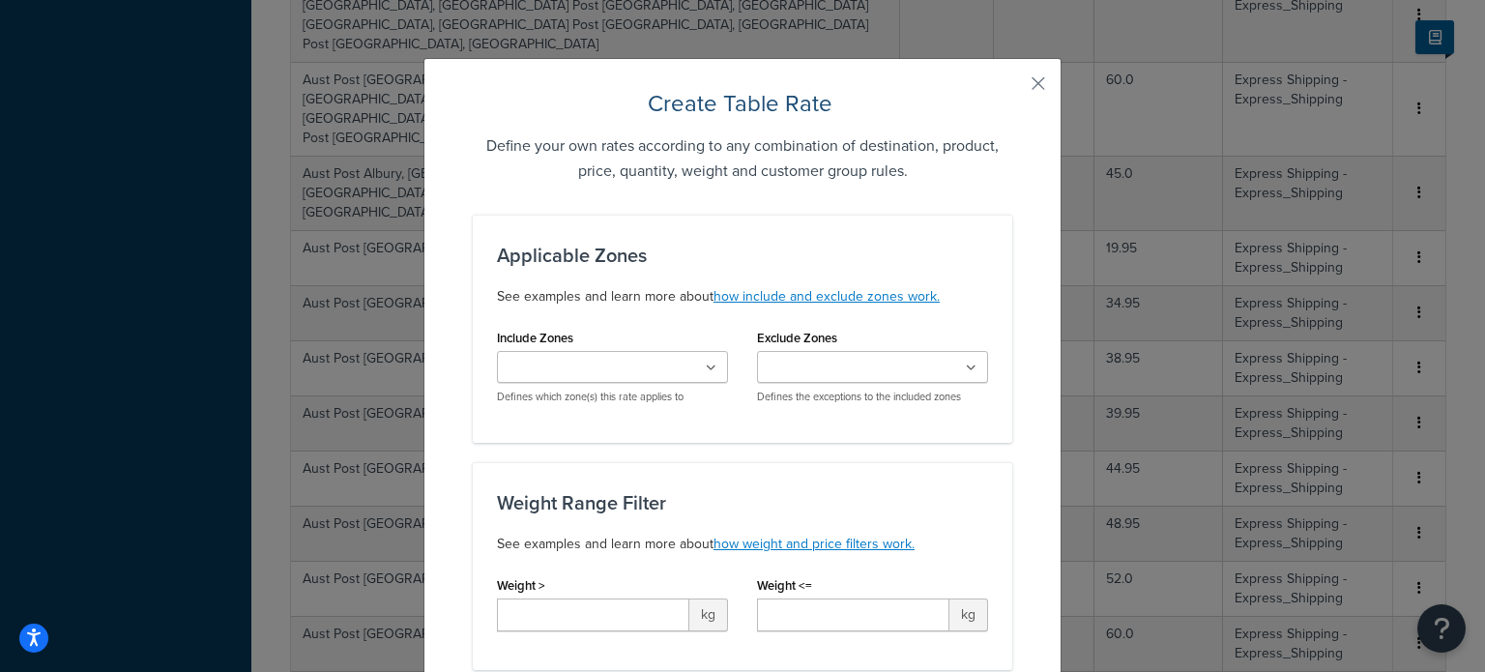
click at [545, 360] on input "Include Zones" at bounding box center [588, 368] width 171 height 21
type input "gee"
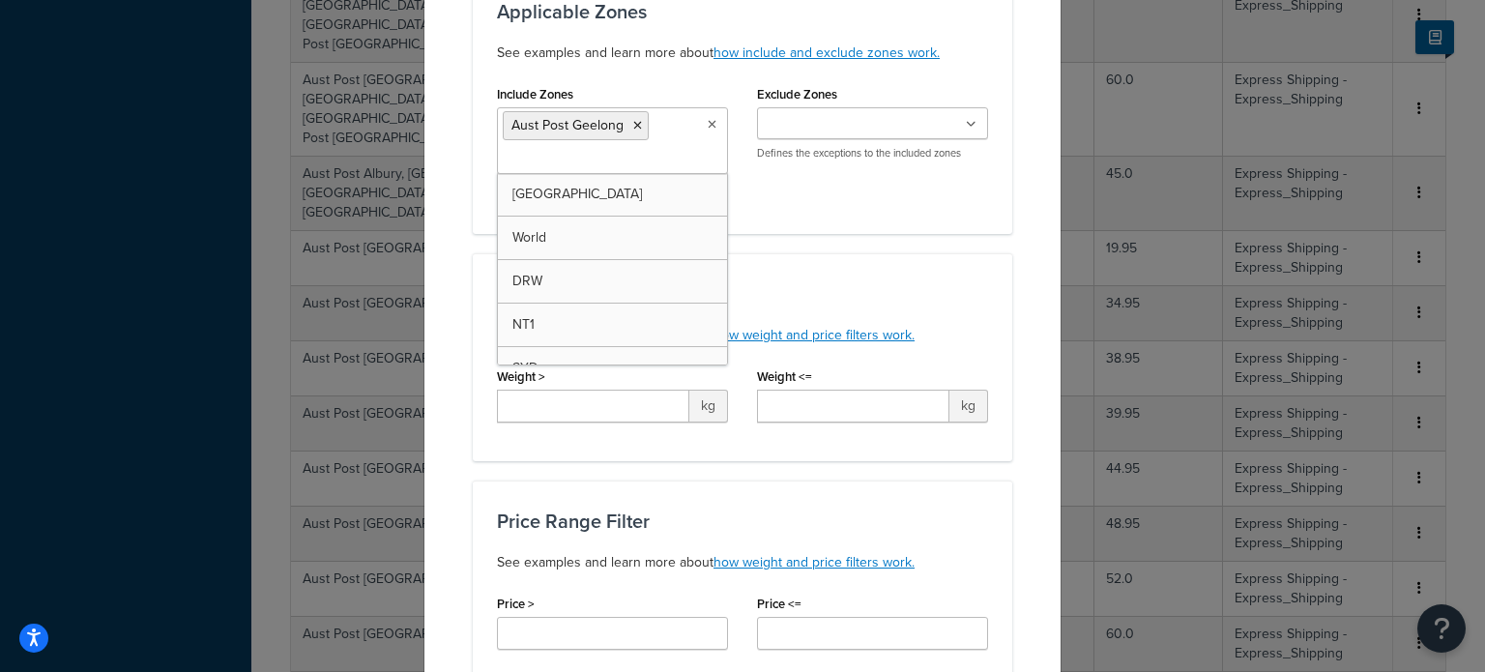
scroll to position [290, 0]
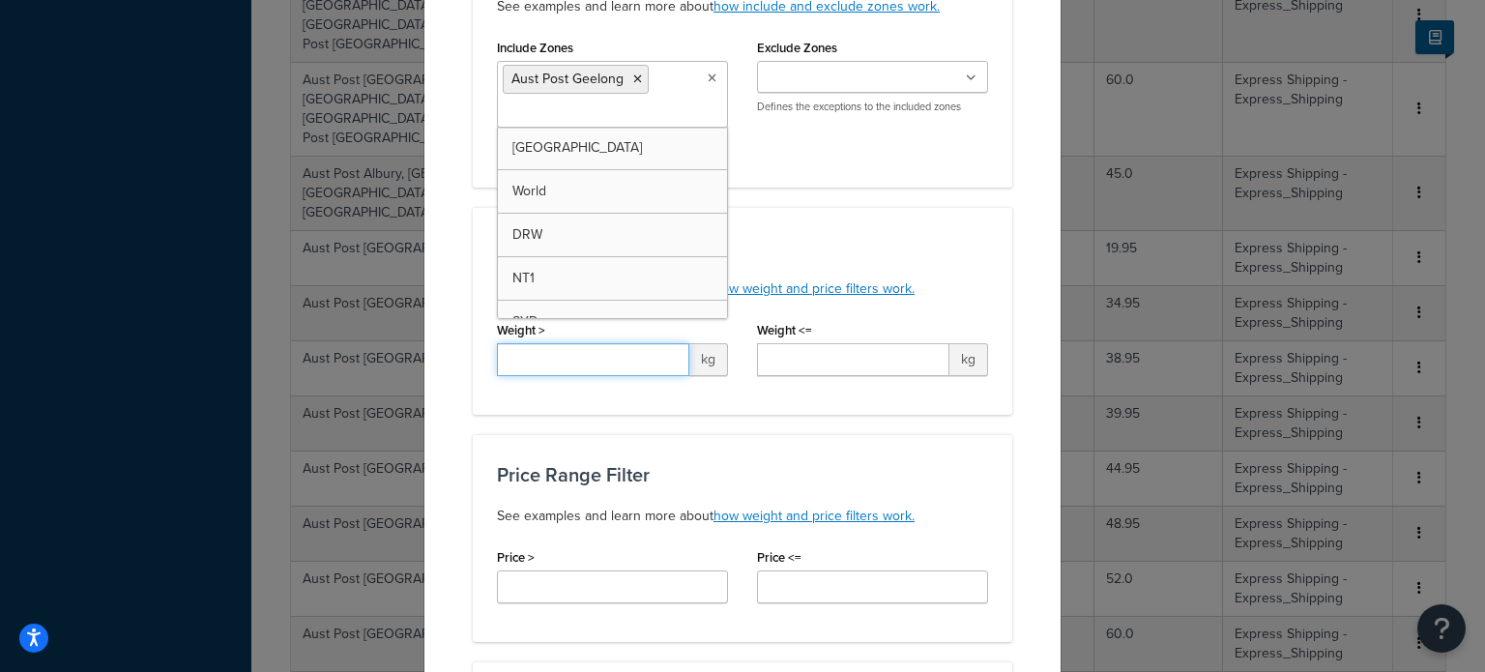
click at [526, 351] on input "Weight >" at bounding box center [593, 359] width 192 height 33
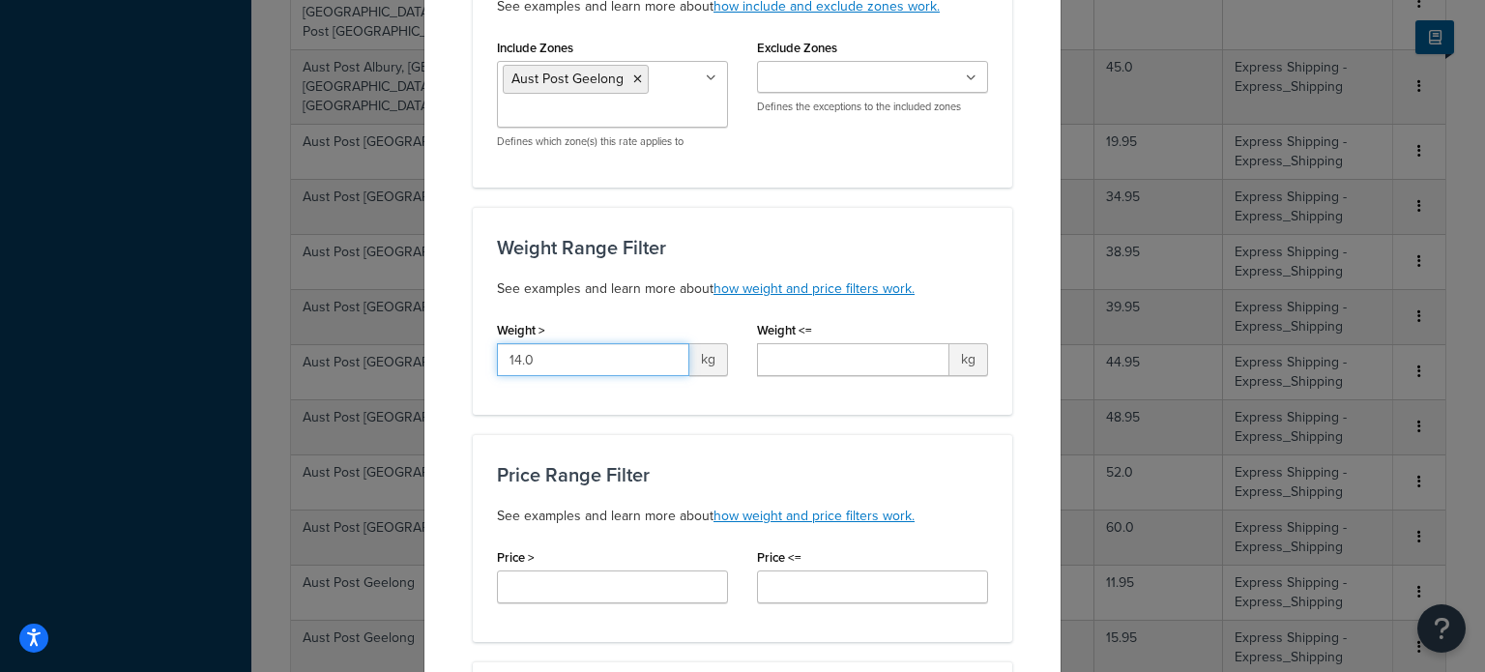
type input "14.0"
click at [808, 359] on input "Weight <=" at bounding box center [853, 359] width 192 height 33
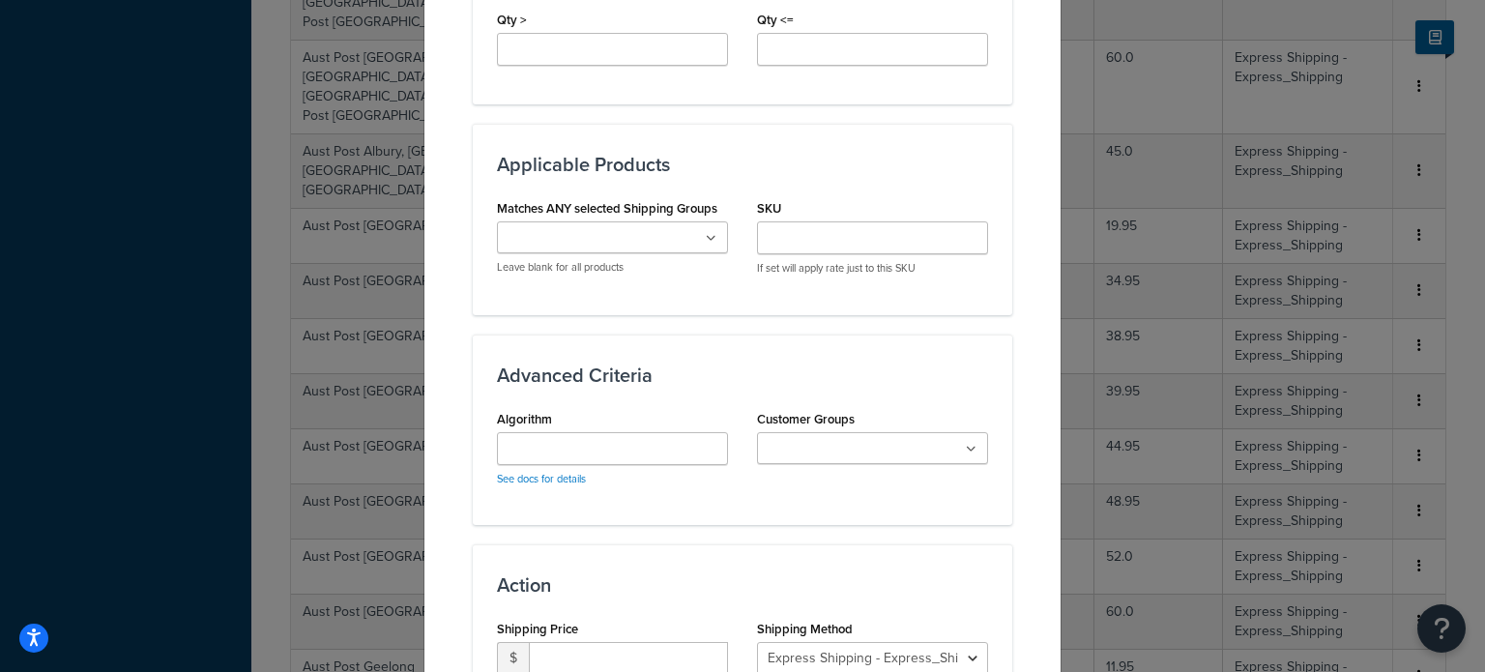
scroll to position [1063, 0]
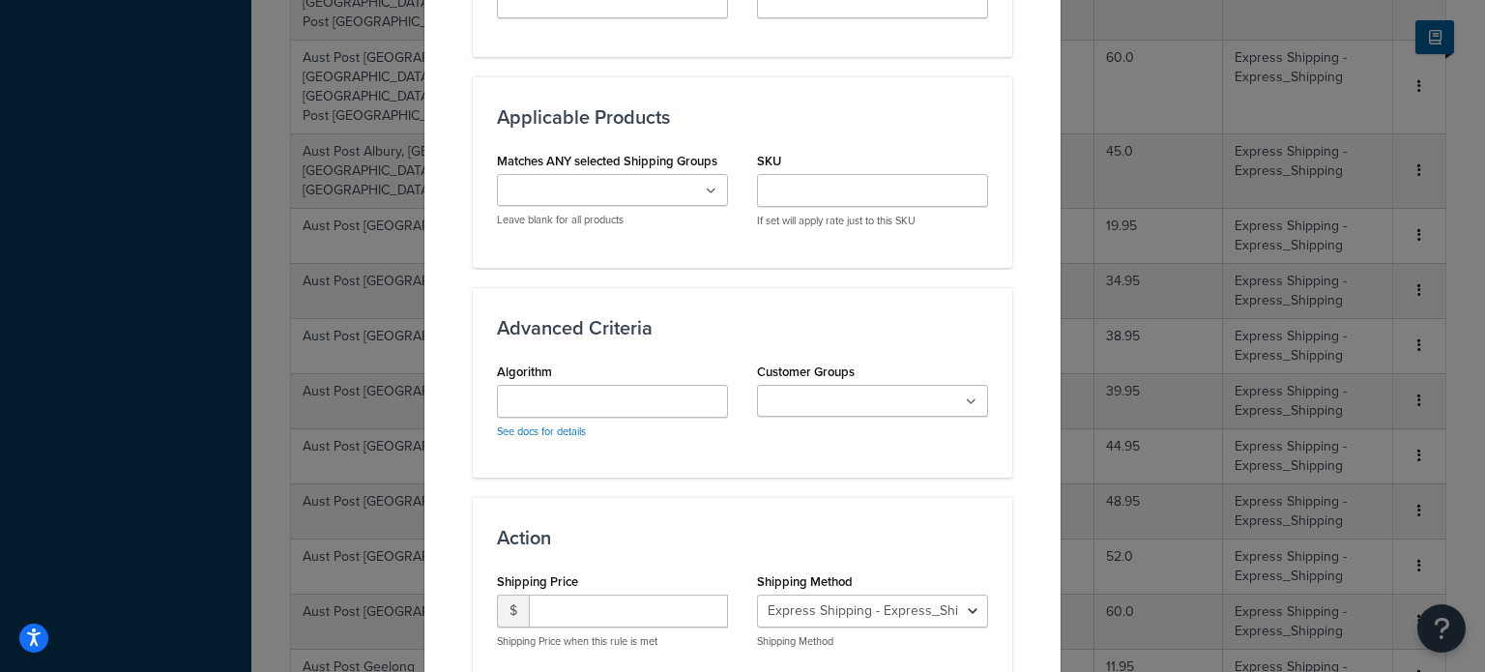
type input "15.0"
click at [558, 596] on input "number" at bounding box center [628, 611] width 199 height 33
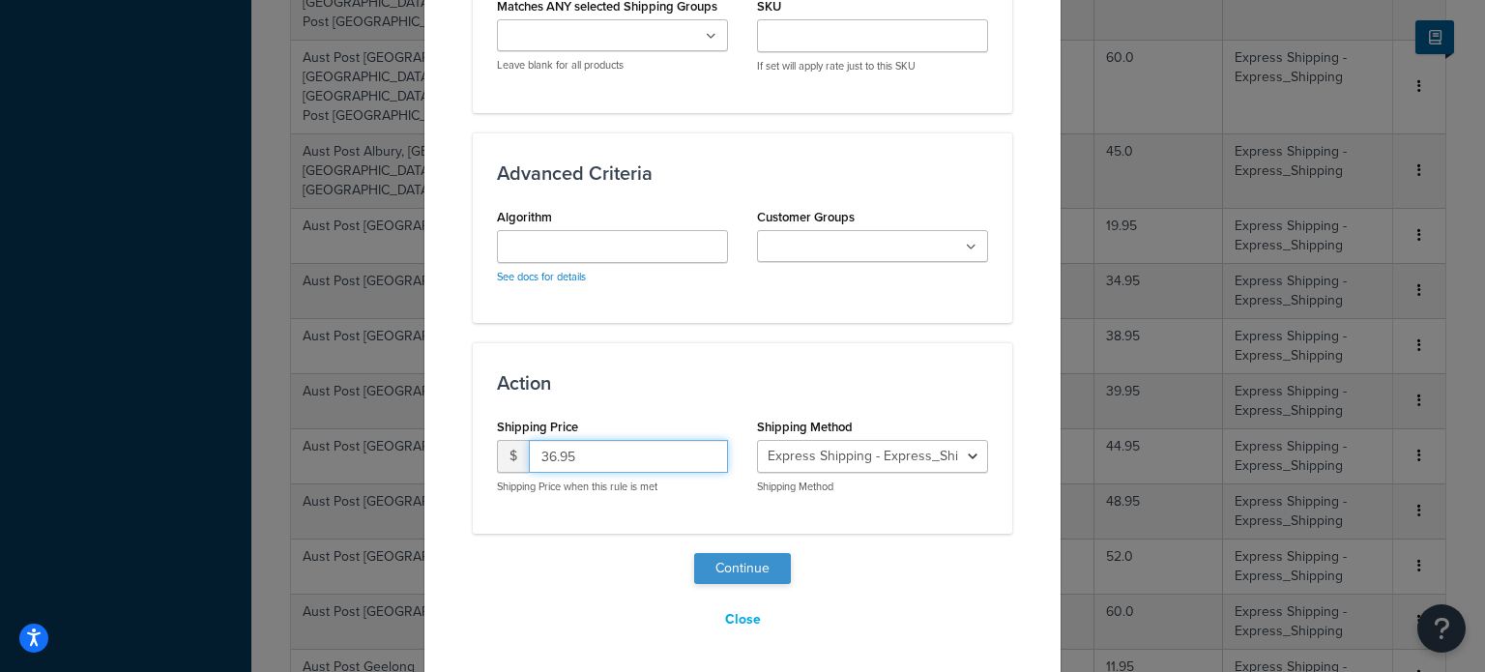
type input "36.95"
click at [729, 568] on button "Continue" at bounding box center [742, 568] width 97 height 31
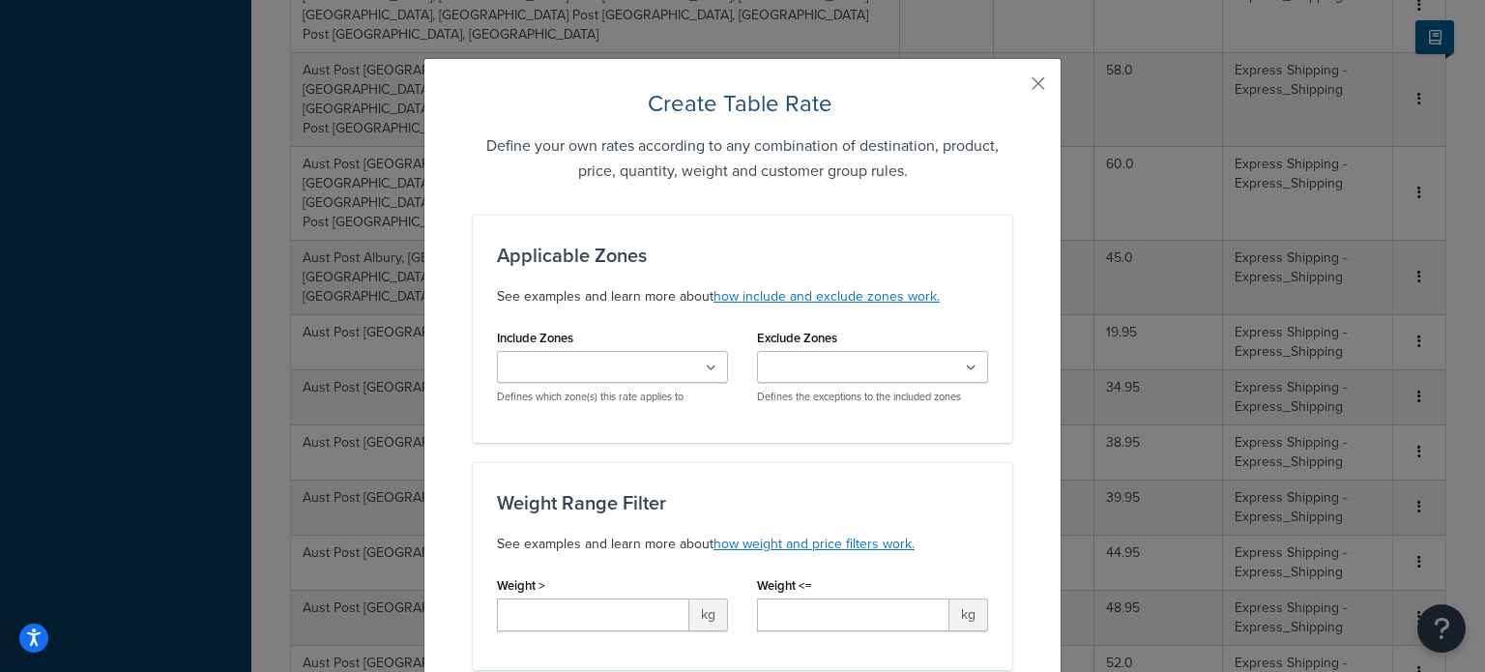
click at [595, 374] on input "Include Zones" at bounding box center [588, 368] width 171 height 21
type input "gee"
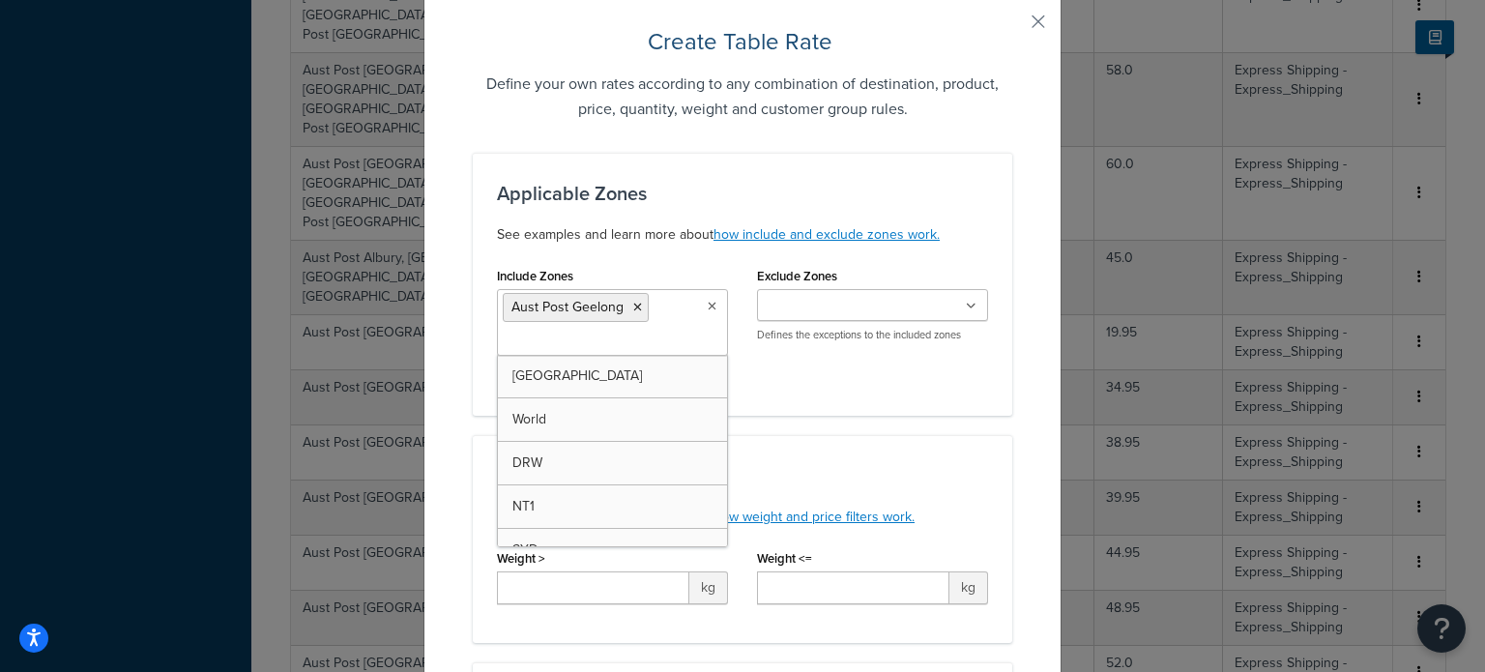
scroll to position [97, 0]
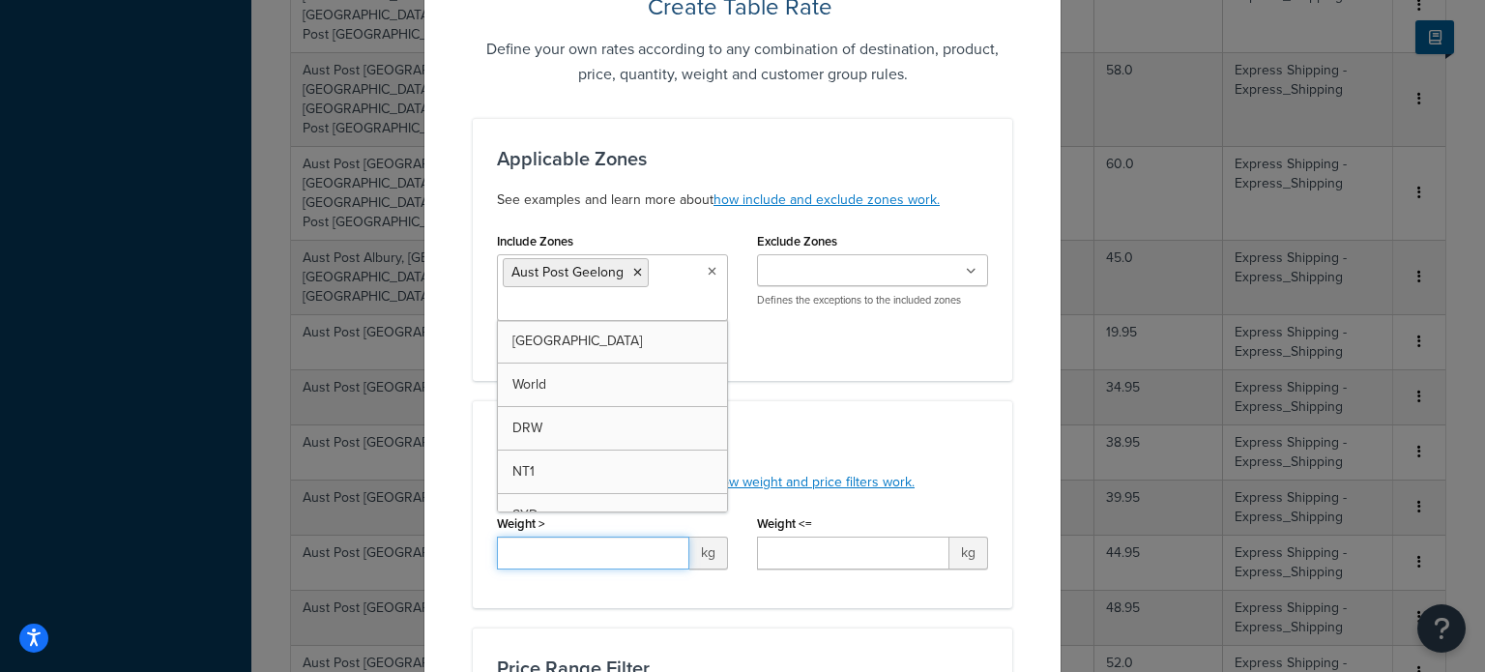
click at [573, 544] on input "Weight >" at bounding box center [593, 553] width 192 height 33
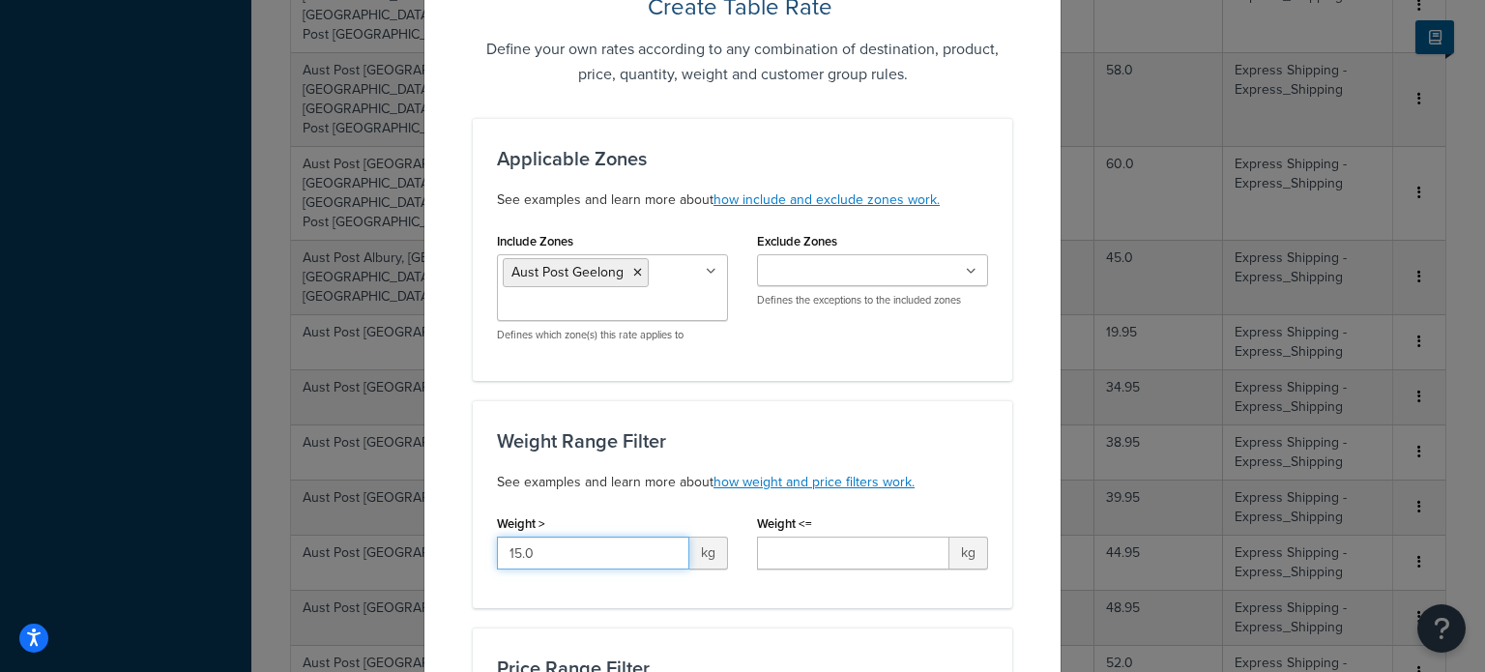
type input "15.0"
click at [768, 538] on input "Weight <=" at bounding box center [853, 553] width 192 height 33
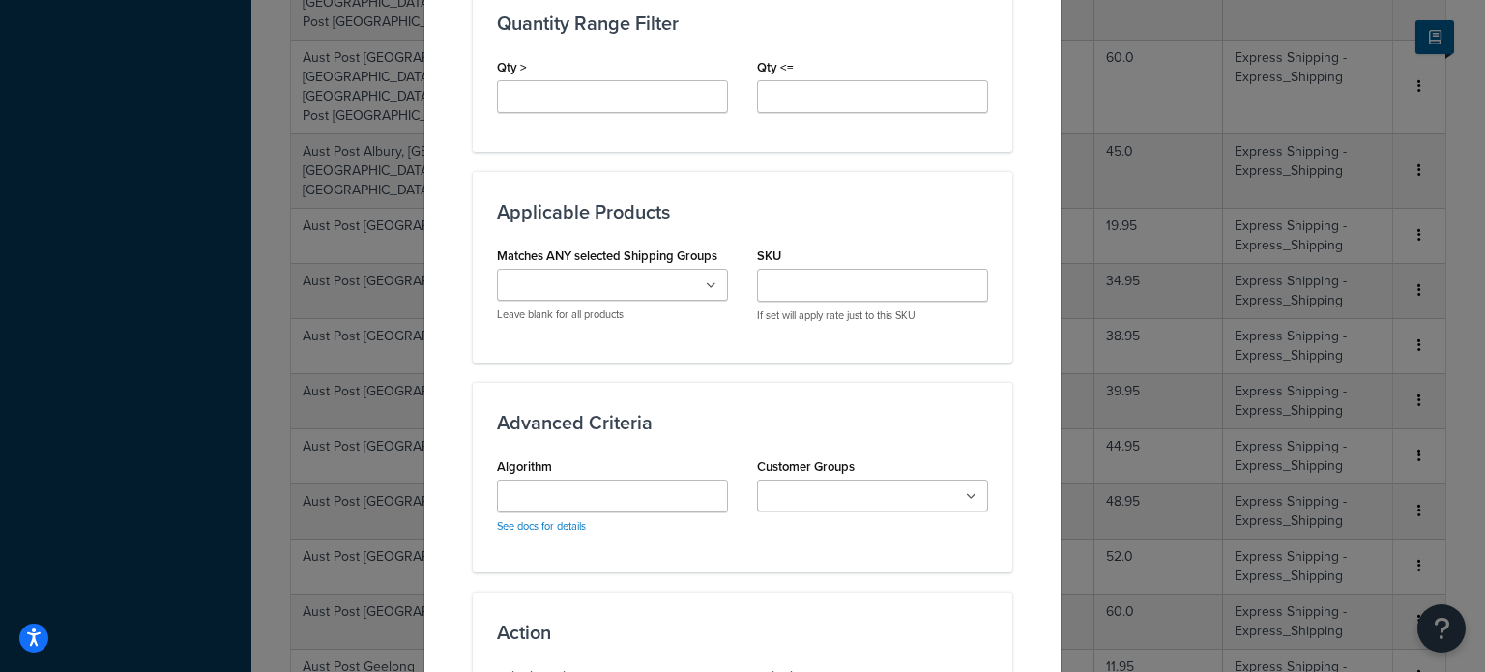
scroll to position [1063, 0]
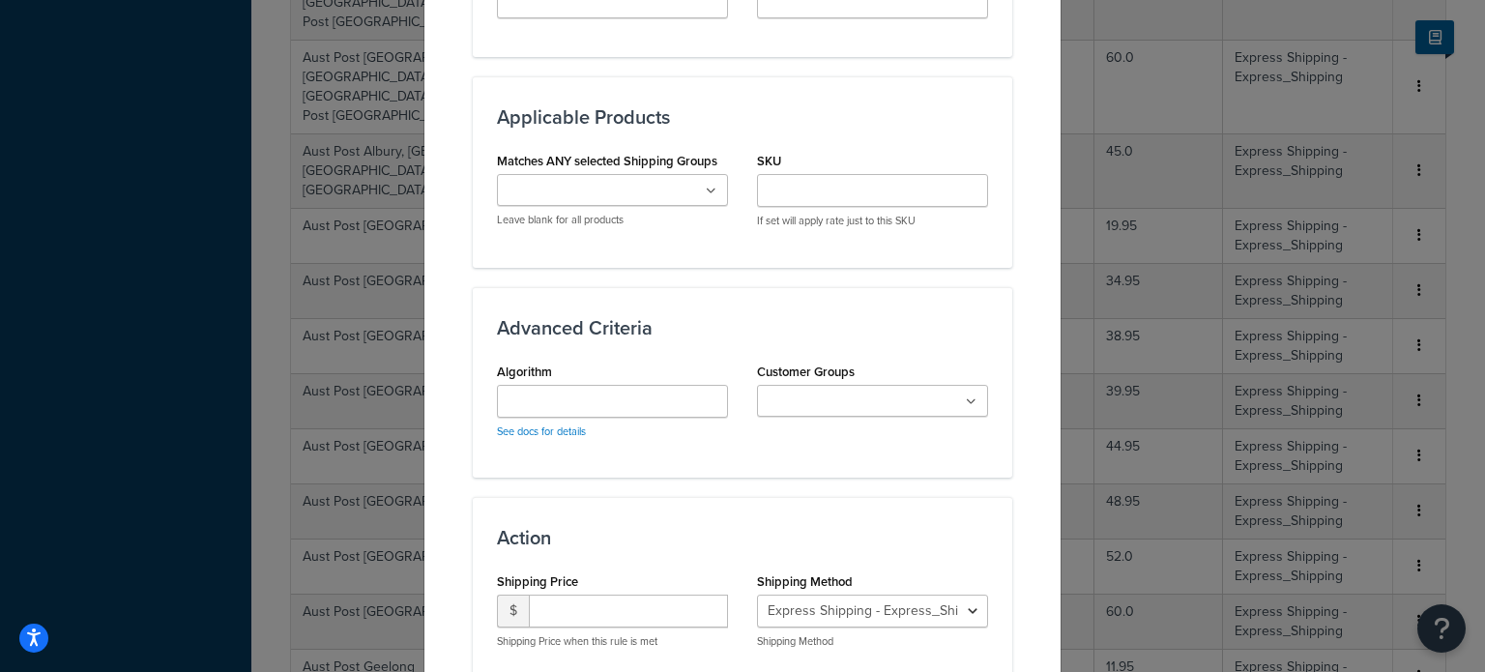
type input "16.0"
click at [566, 605] on input "number" at bounding box center [628, 611] width 199 height 33
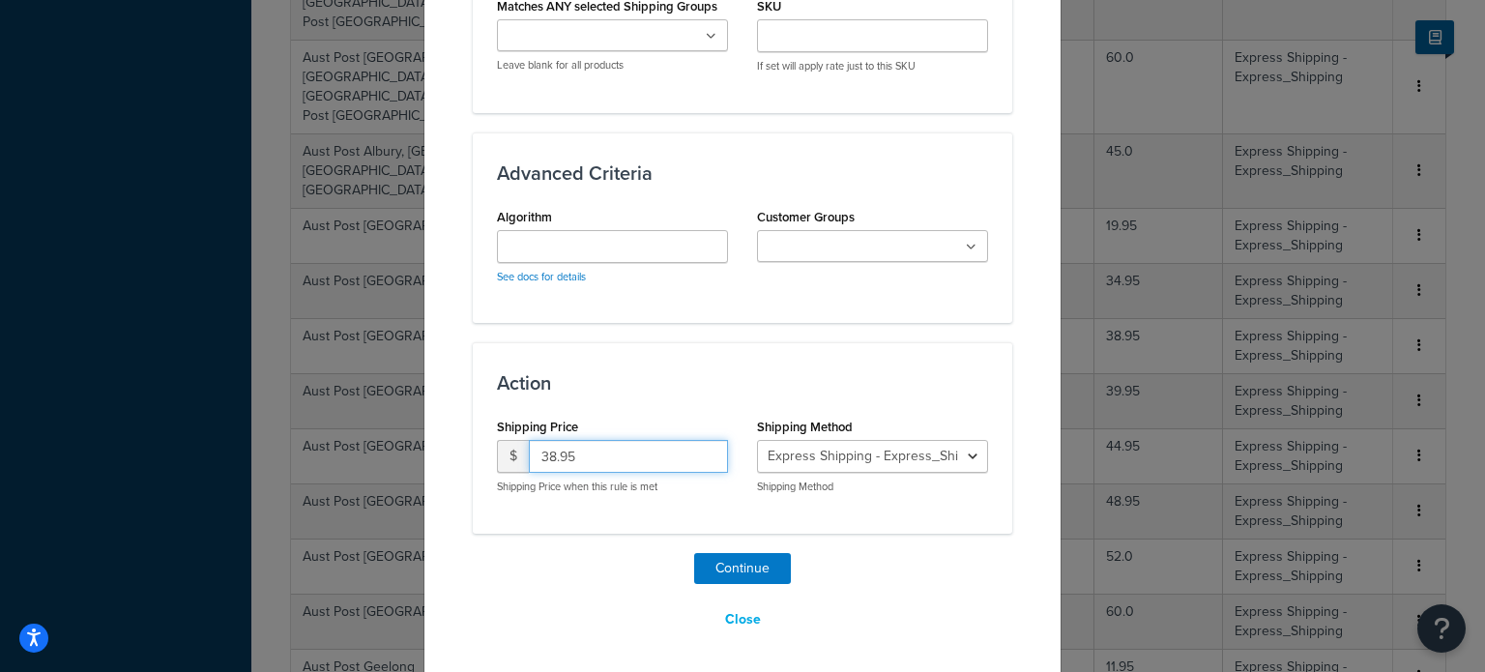
scroll to position [1218, 0]
type input "38.95"
click at [740, 571] on button "Continue" at bounding box center [742, 568] width 97 height 31
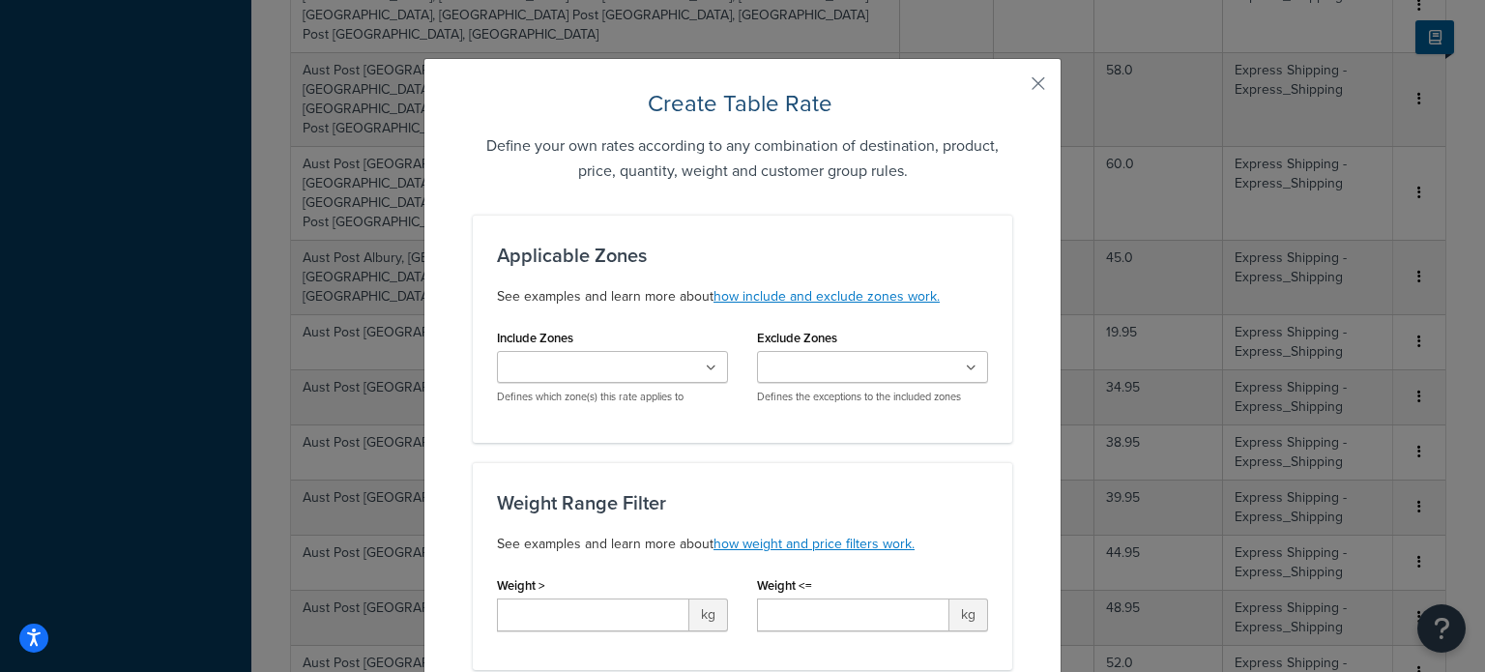
click at [577, 370] on input "Include Zones" at bounding box center [588, 368] width 171 height 21
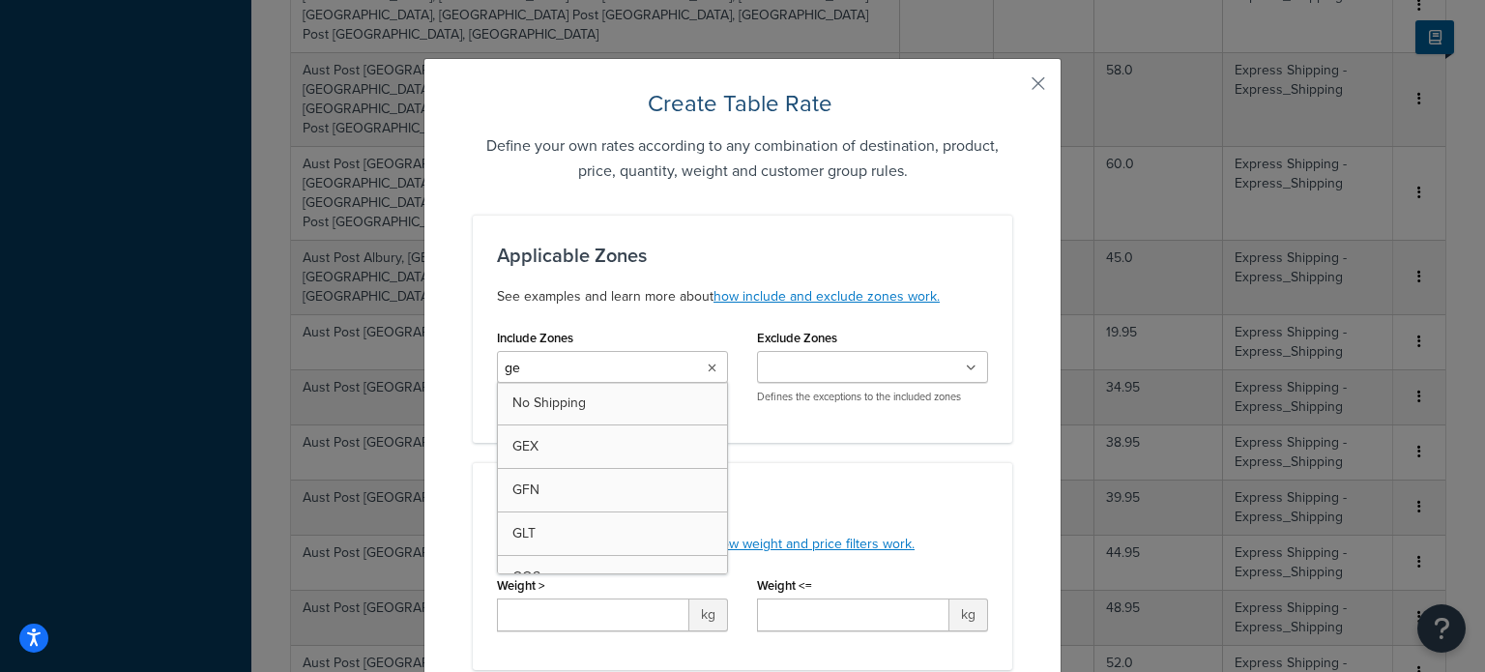
type input "gee"
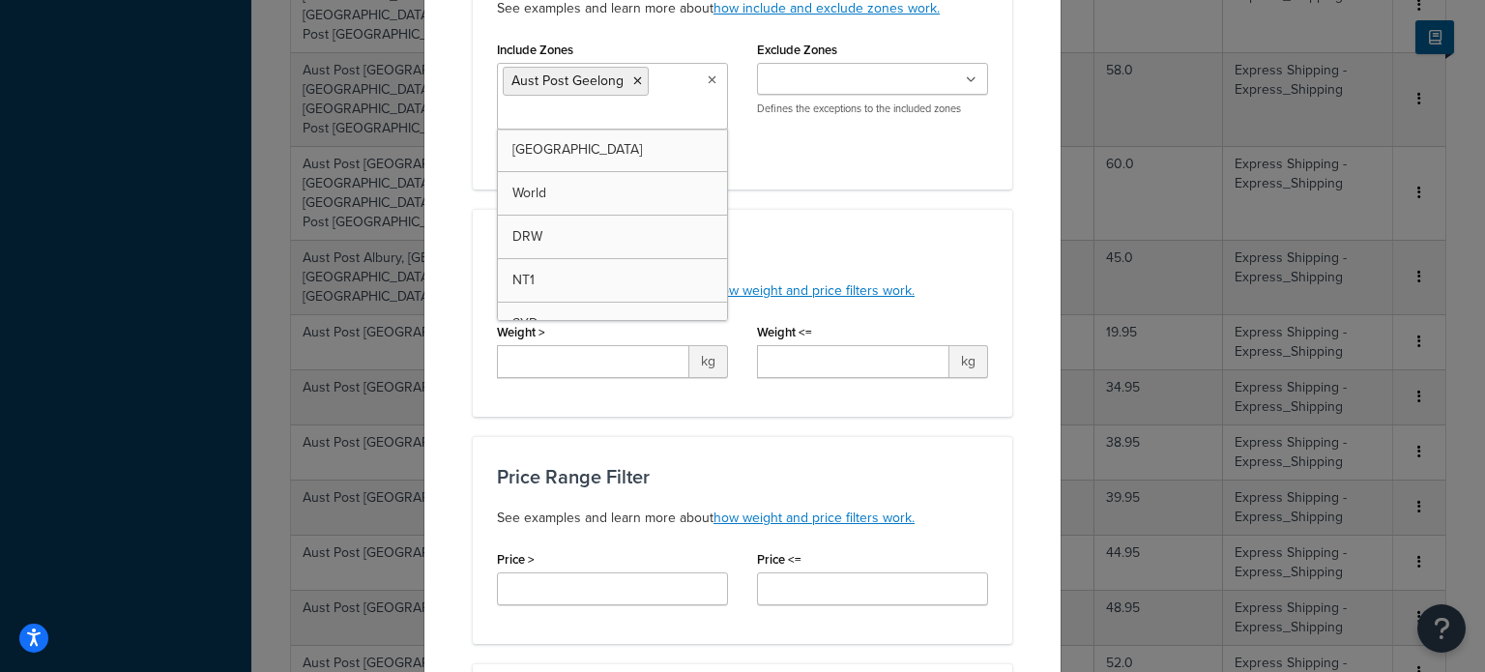
scroll to position [290, 0]
click at [566, 359] on input "Weight >" at bounding box center [593, 359] width 192 height 33
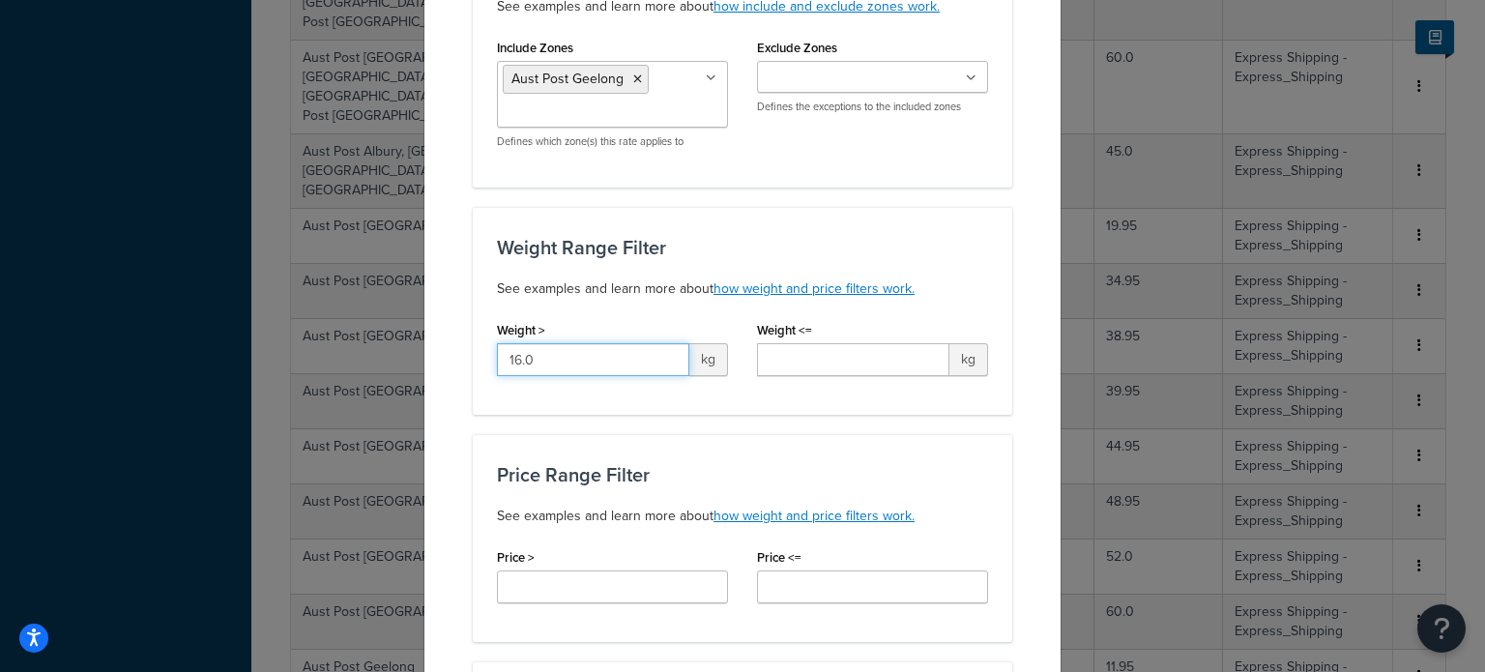
type input "16.0"
click at [806, 354] on input "Weight <=" at bounding box center [853, 359] width 192 height 33
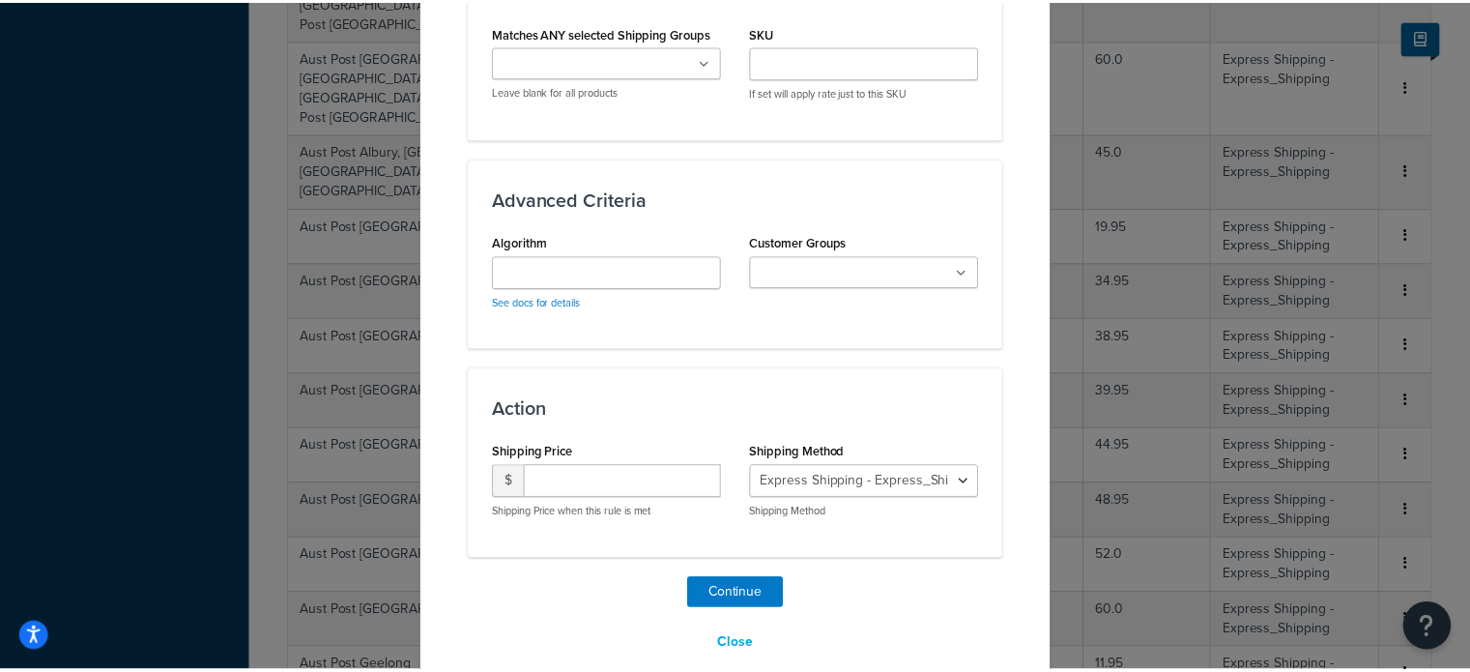
scroll to position [1218, 0]
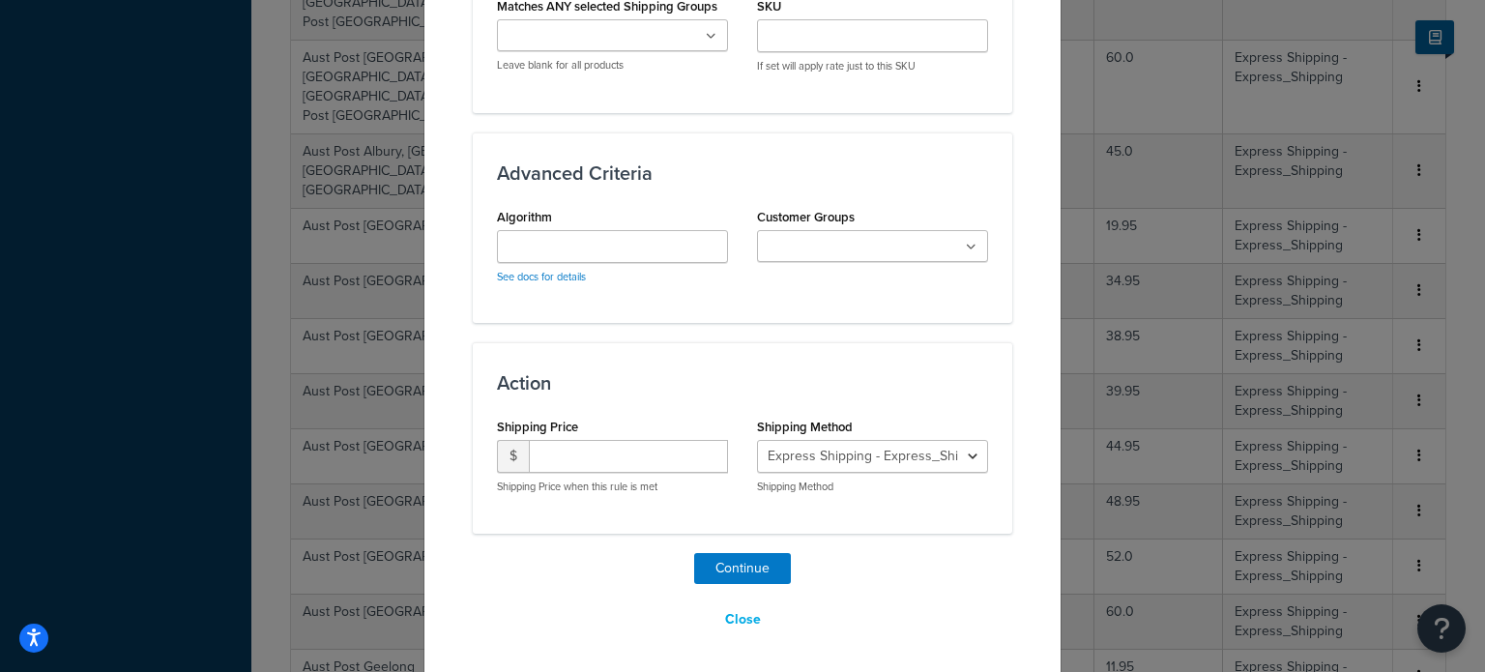
type input "17.0"
click at [568, 452] on input "number" at bounding box center [628, 456] width 199 height 33
type input "39.95"
click at [719, 578] on button "Continue" at bounding box center [742, 568] width 97 height 31
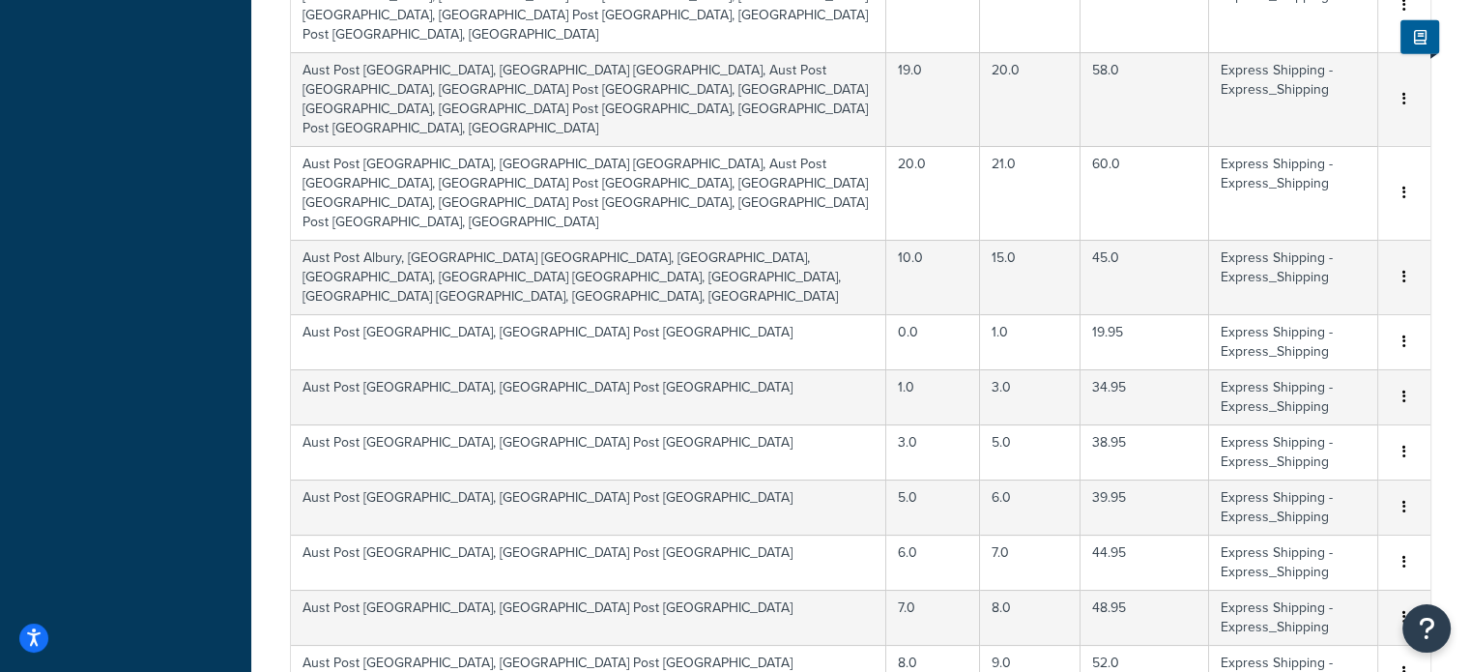
scroll to position [5931, 0]
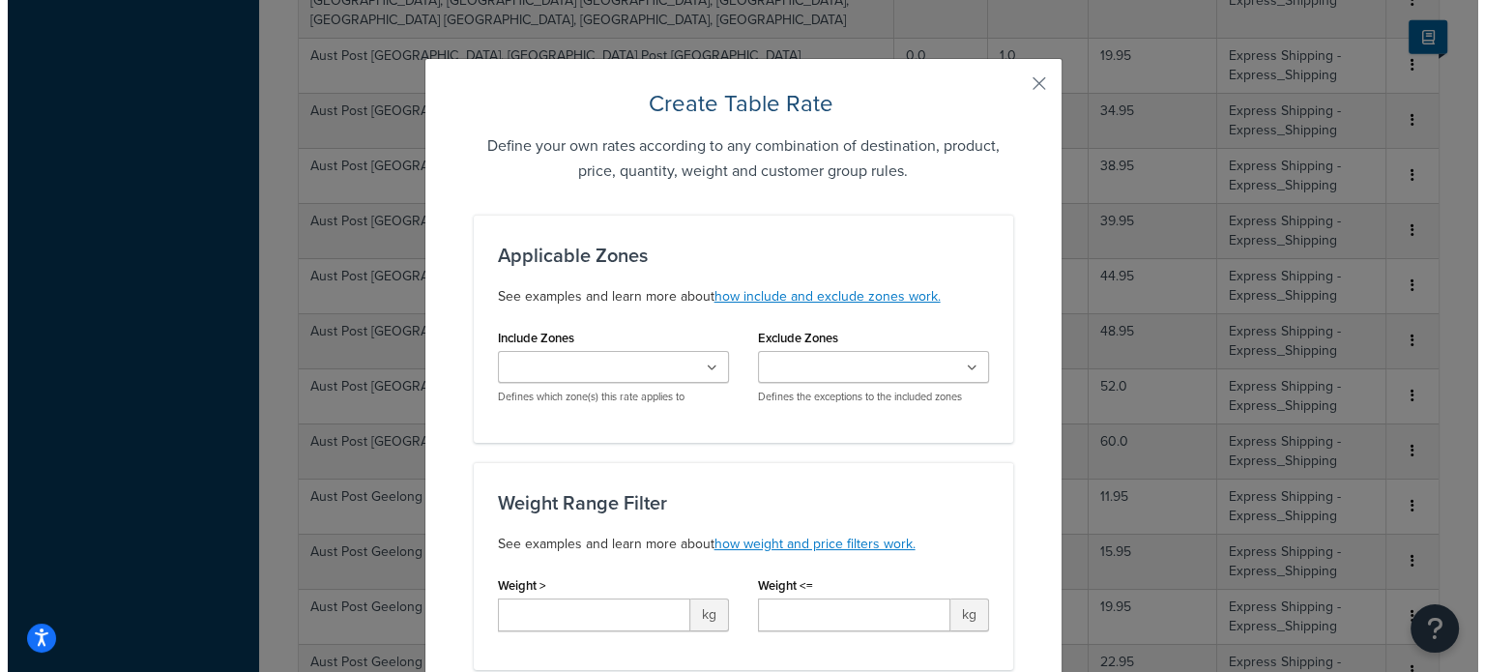
scroll to position [5925, 0]
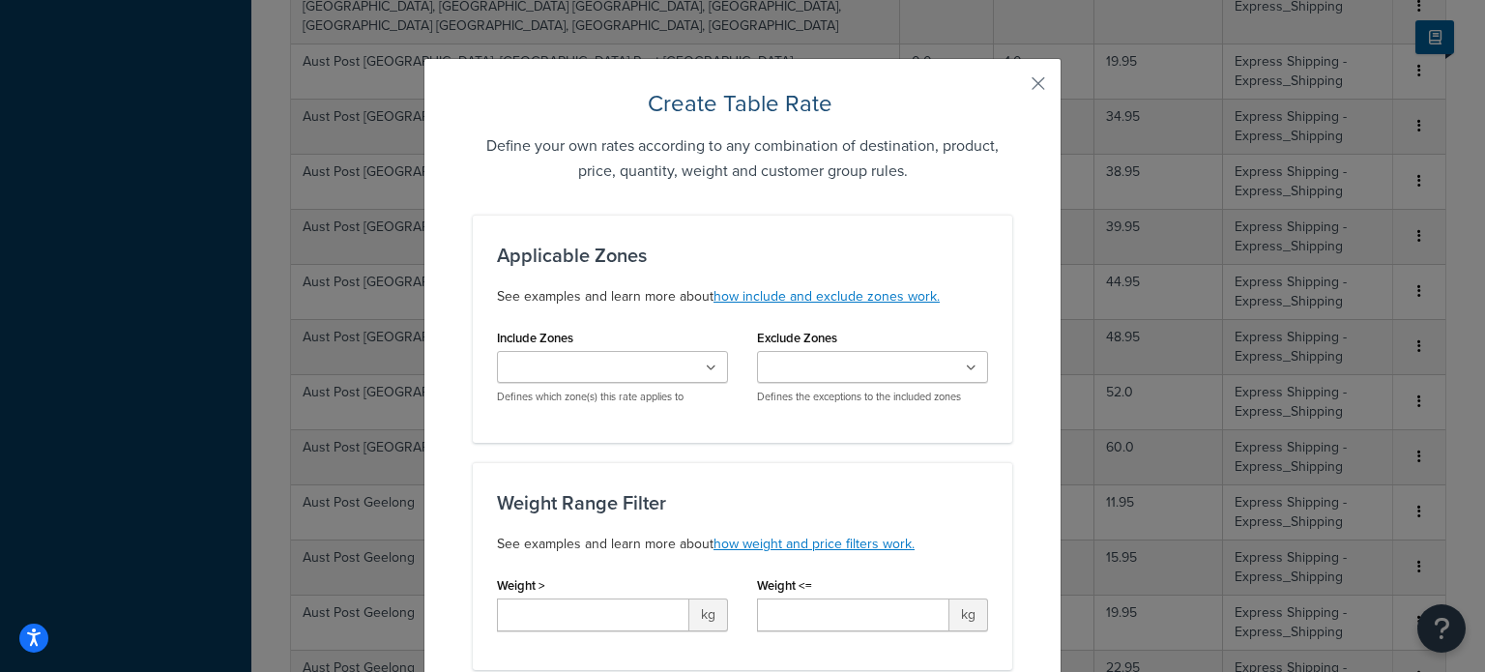
click at [610, 359] on input "Include Zones" at bounding box center [588, 368] width 171 height 21
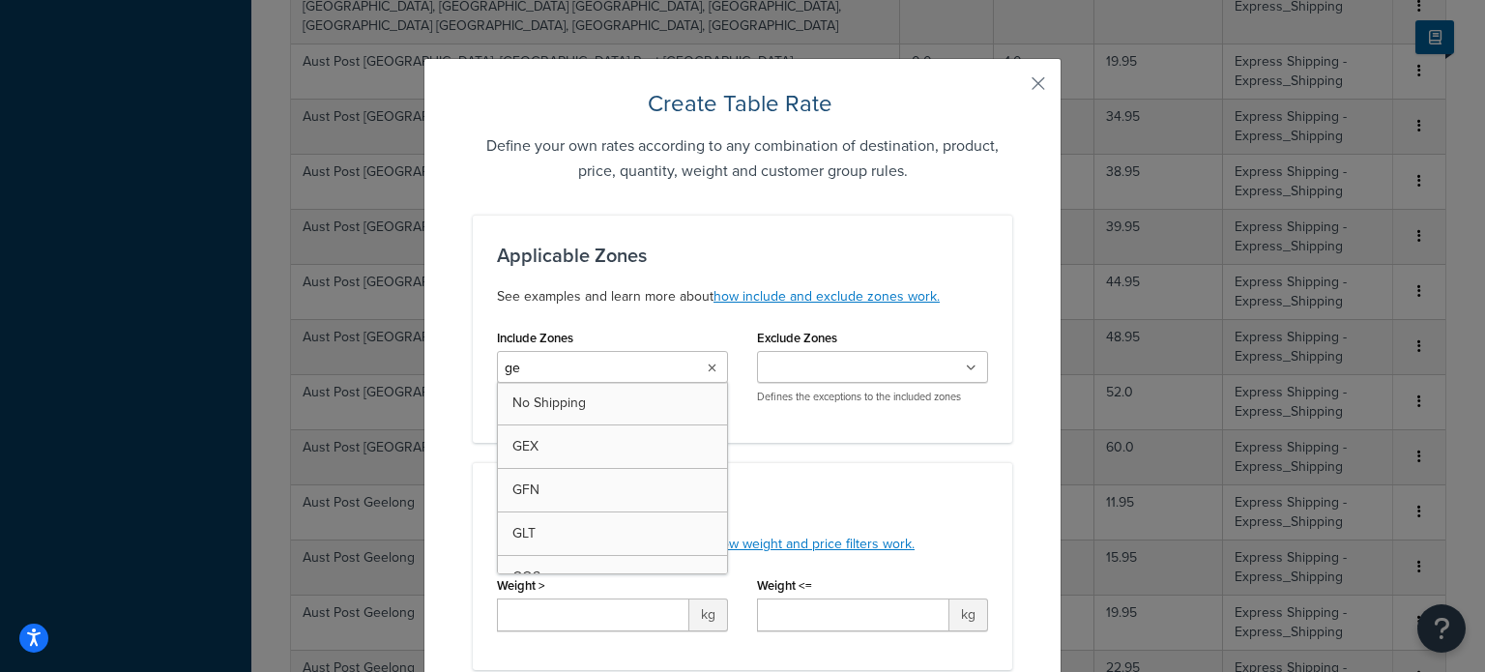
type input "gee"
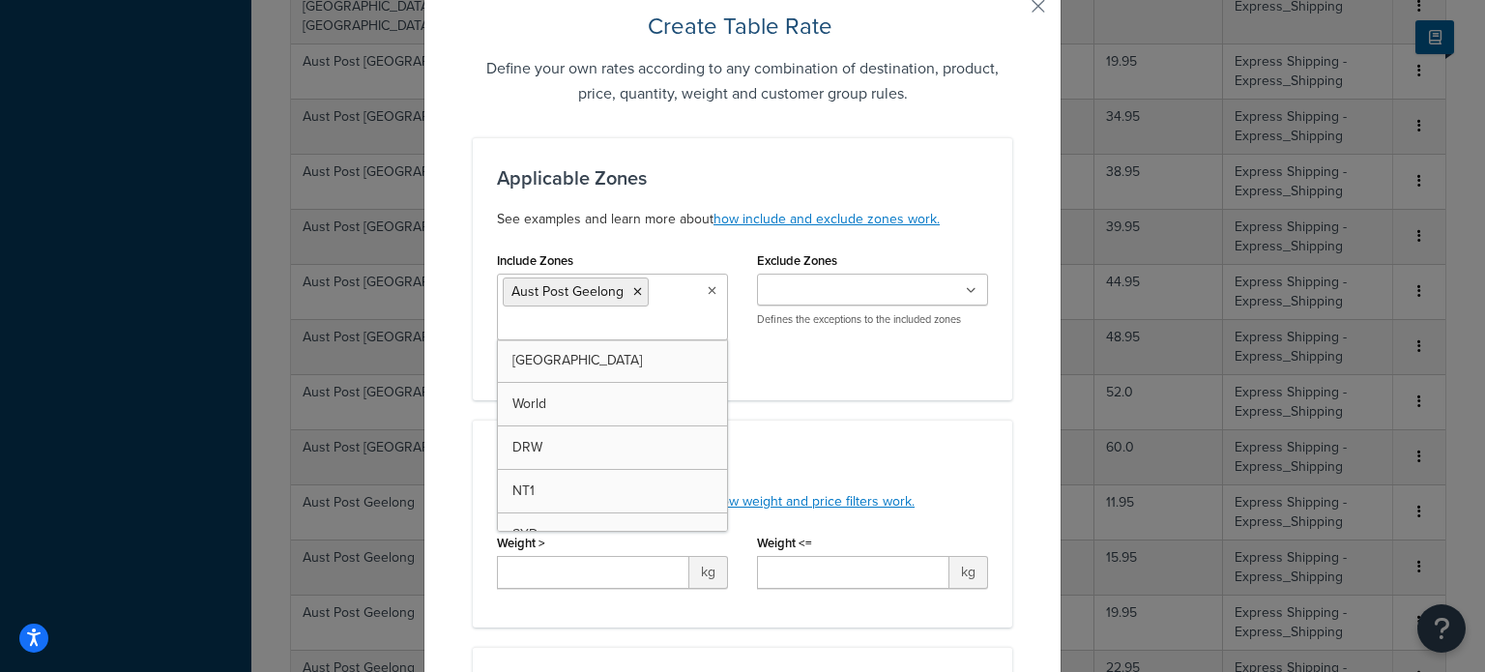
scroll to position [193, 0]
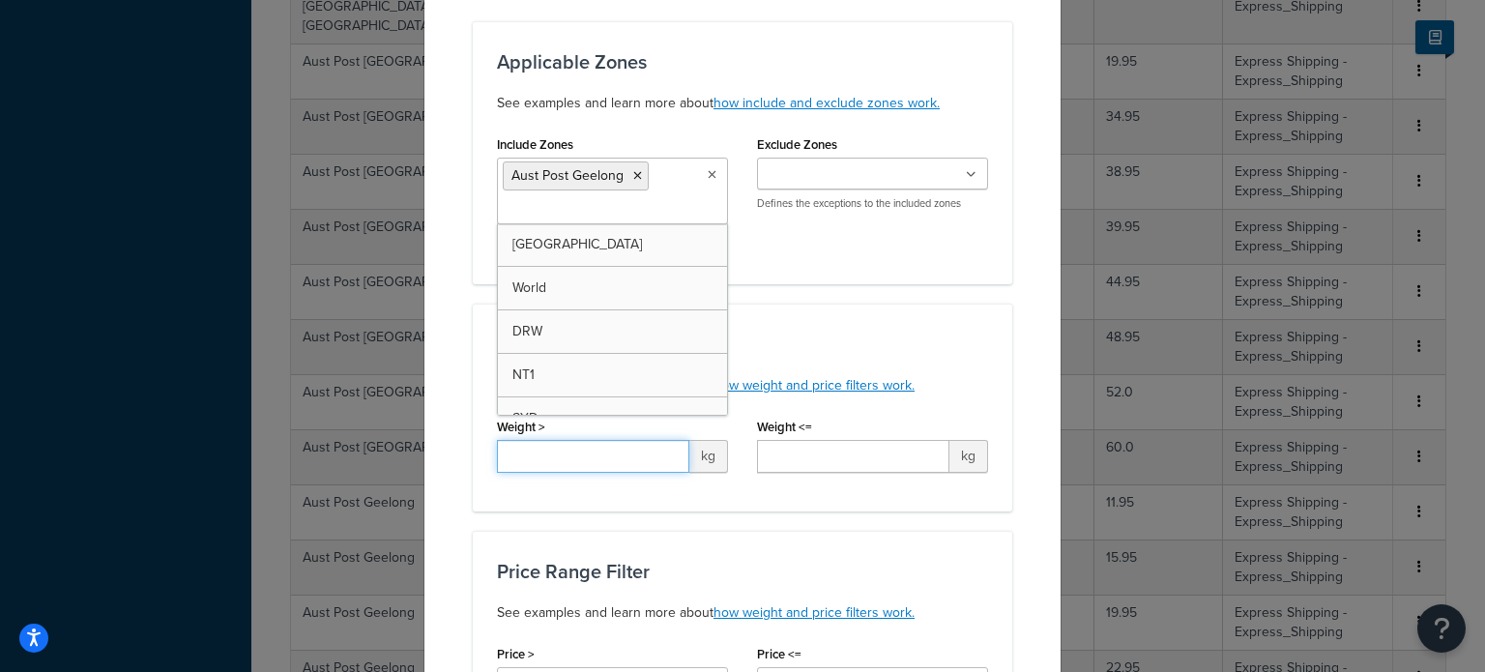
click at [571, 459] on input "Weight >" at bounding box center [593, 456] width 192 height 33
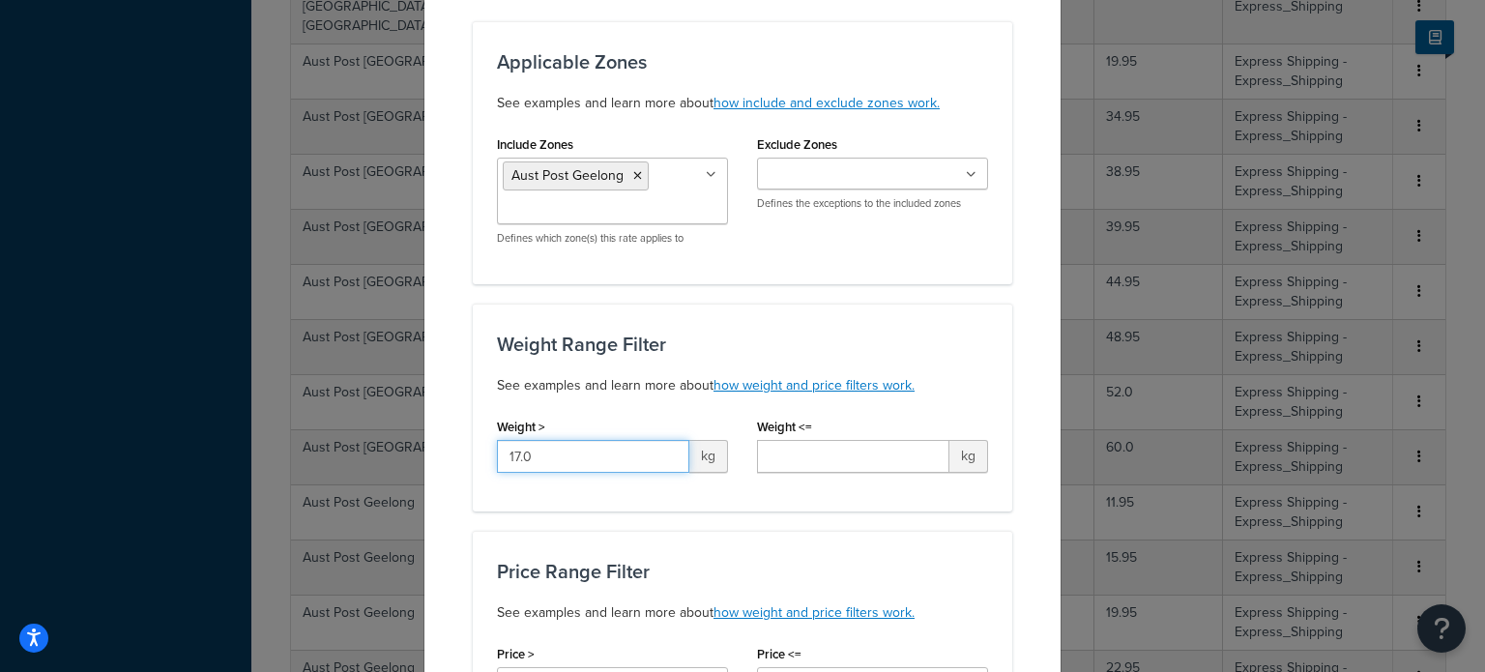
type input "17.0"
click at [789, 455] on input "Weight <=" at bounding box center [853, 456] width 192 height 33
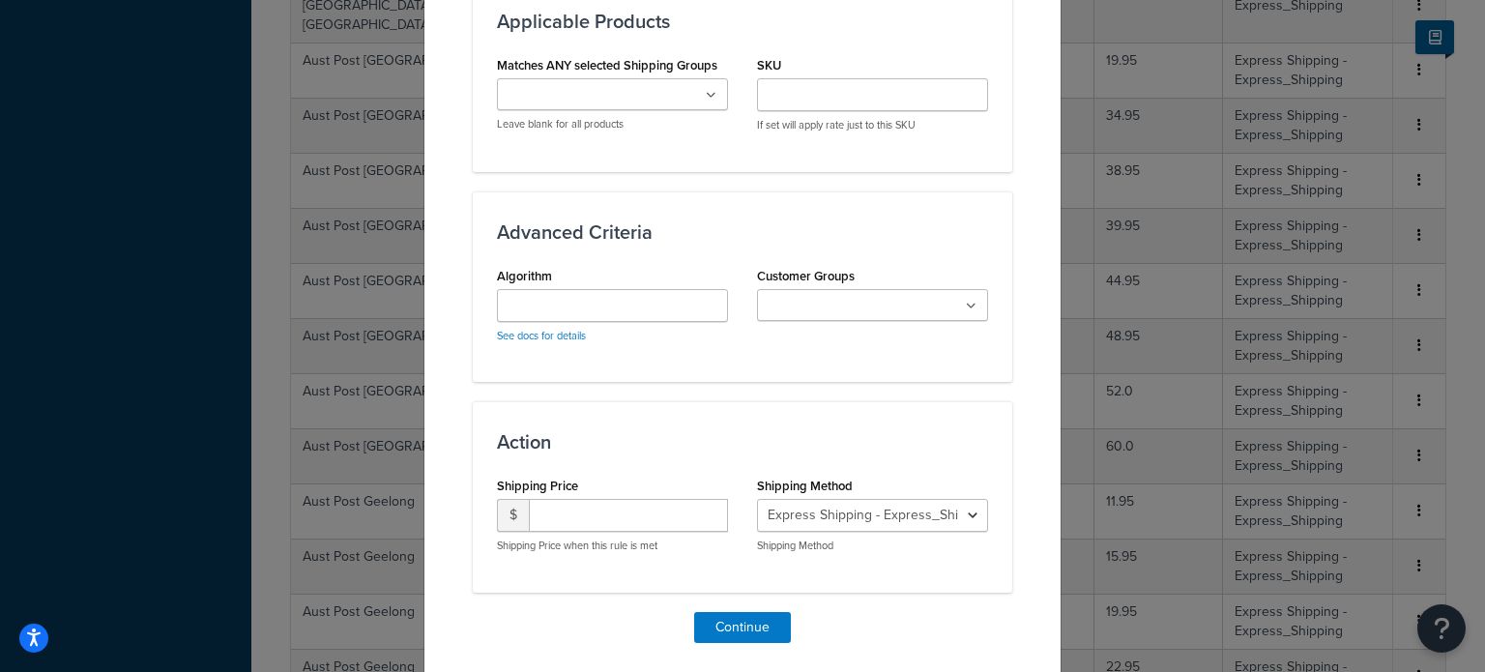
scroll to position [1160, 0]
type input "18.0"
click at [637, 513] on input "number" at bounding box center [628, 514] width 199 height 33
type input "40.95"
click at [710, 627] on button "Continue" at bounding box center [742, 626] width 97 height 31
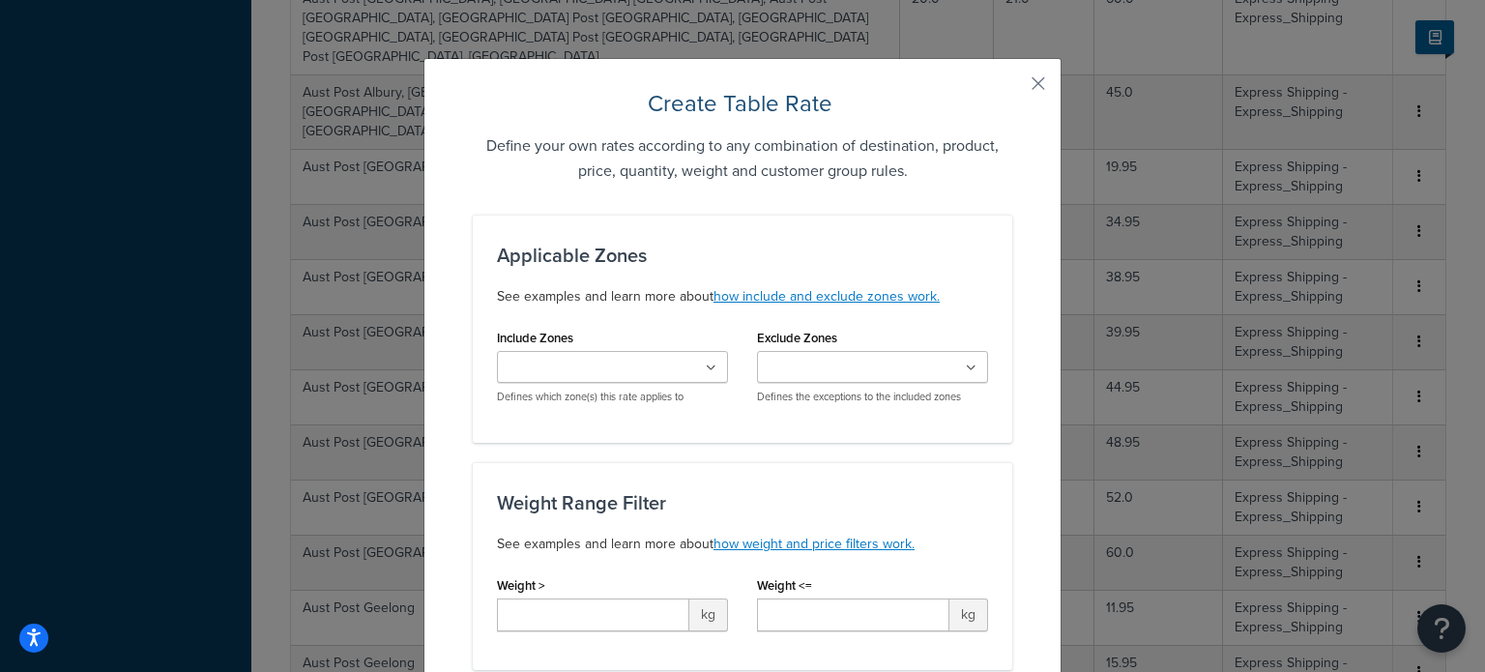
click at [595, 351] on ul at bounding box center [612, 367] width 231 height 32
type input "gee"
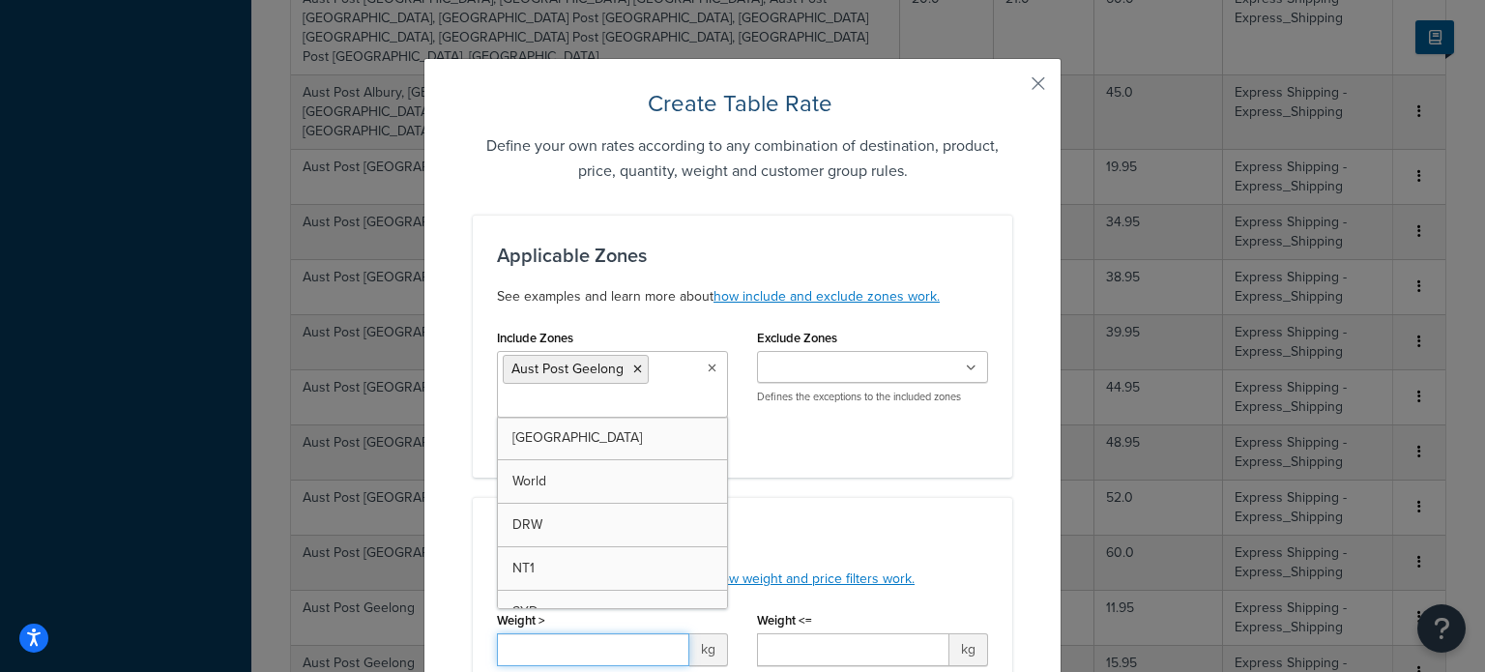
click at [550, 643] on input "Weight >" at bounding box center [593, 649] width 192 height 33
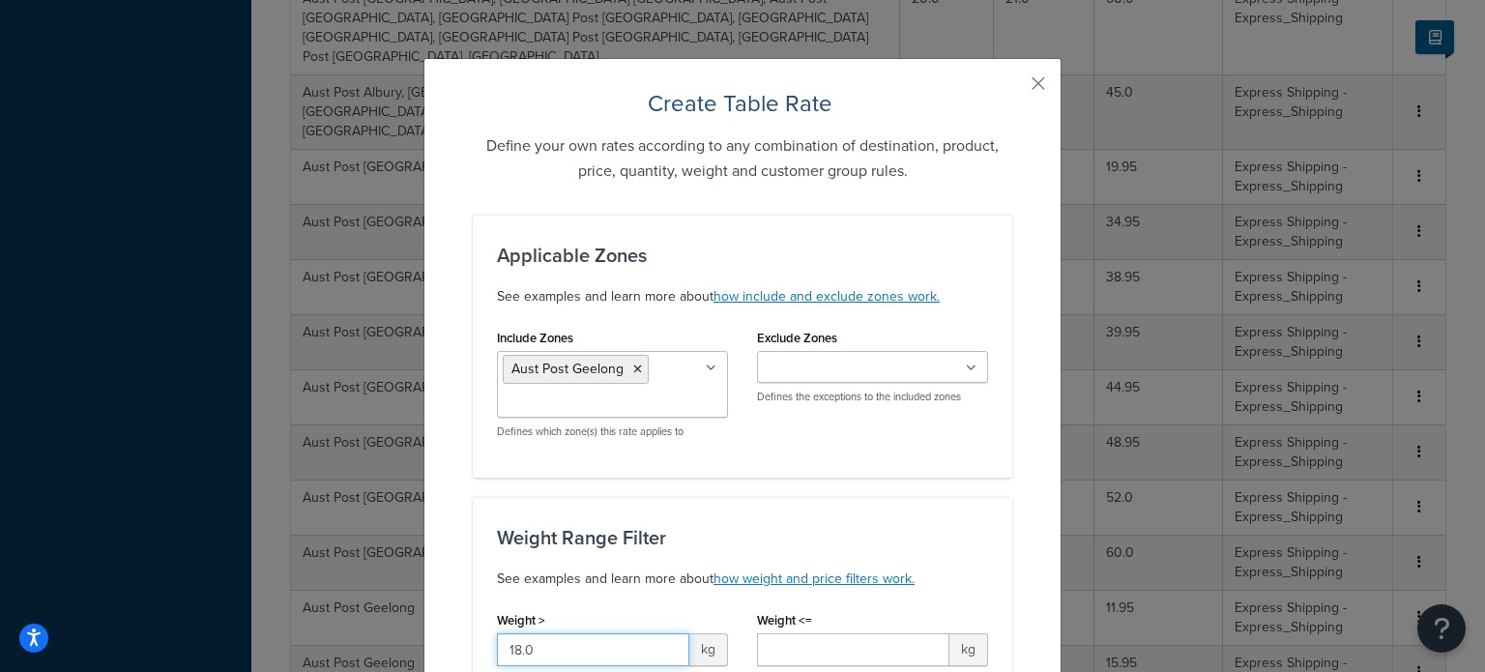
type input "18.0"
click at [804, 638] on input "Weight <=" at bounding box center [853, 649] width 192 height 33
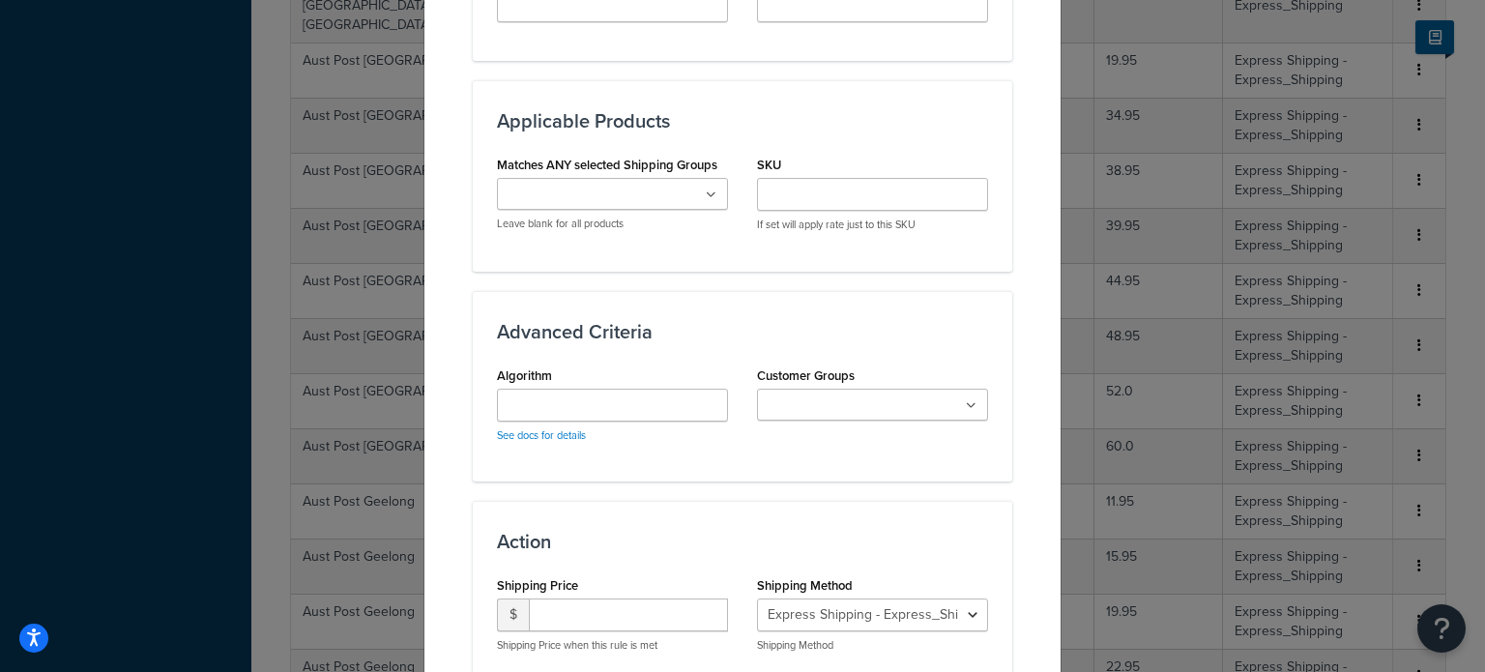
scroll to position [1063, 0]
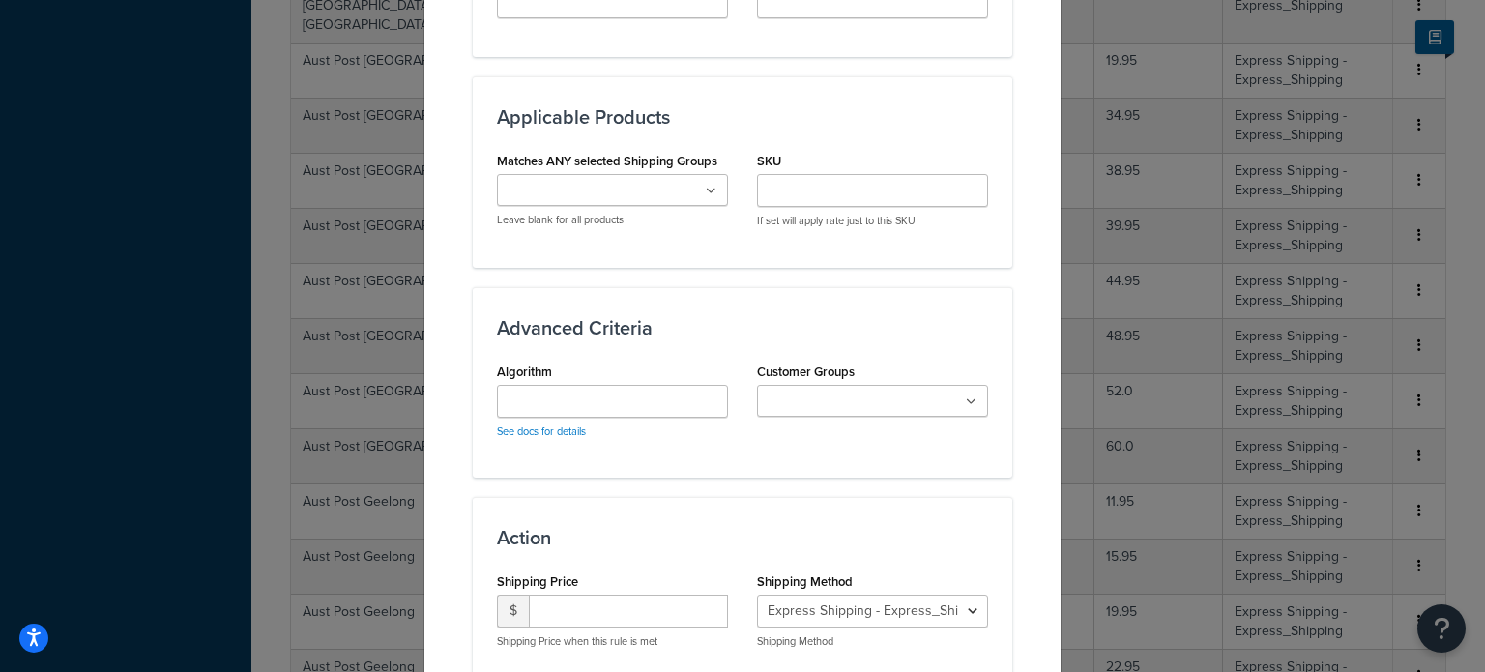
type input "19.0"
click at [552, 604] on input "number" at bounding box center [628, 611] width 199 height 33
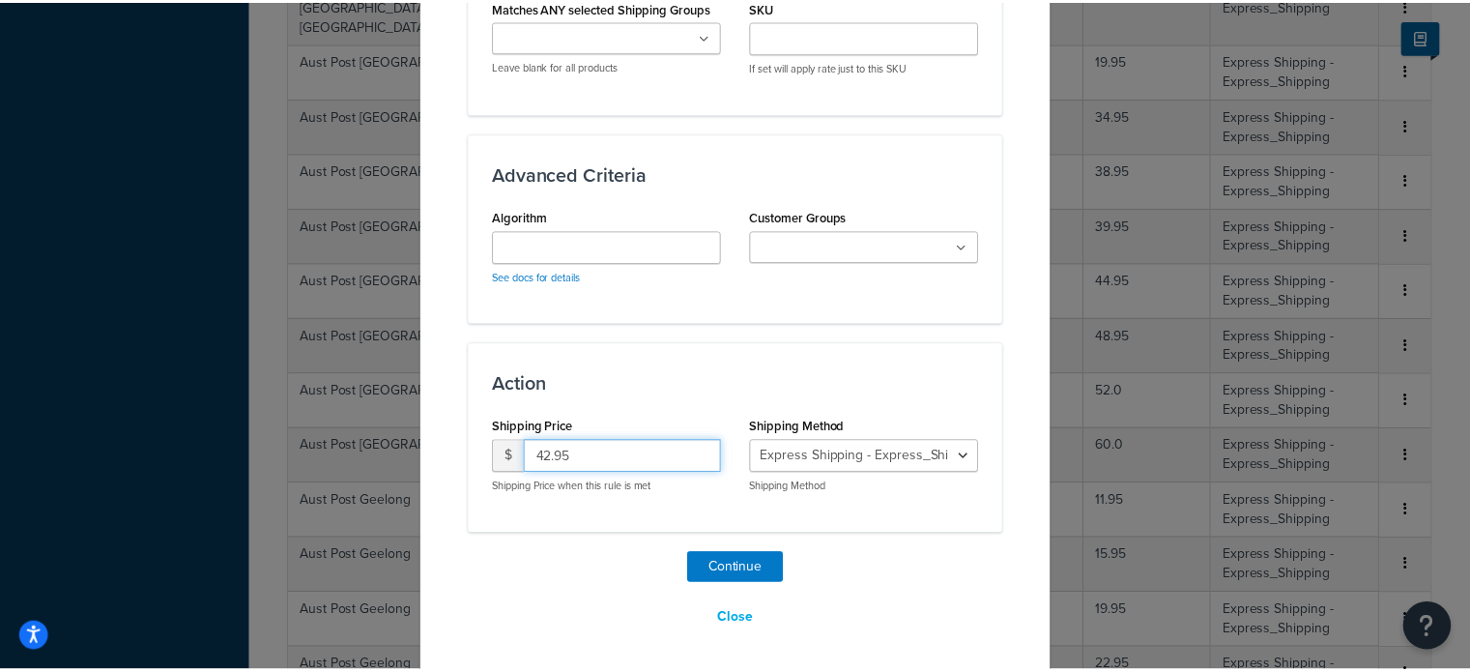
scroll to position [1218, 0]
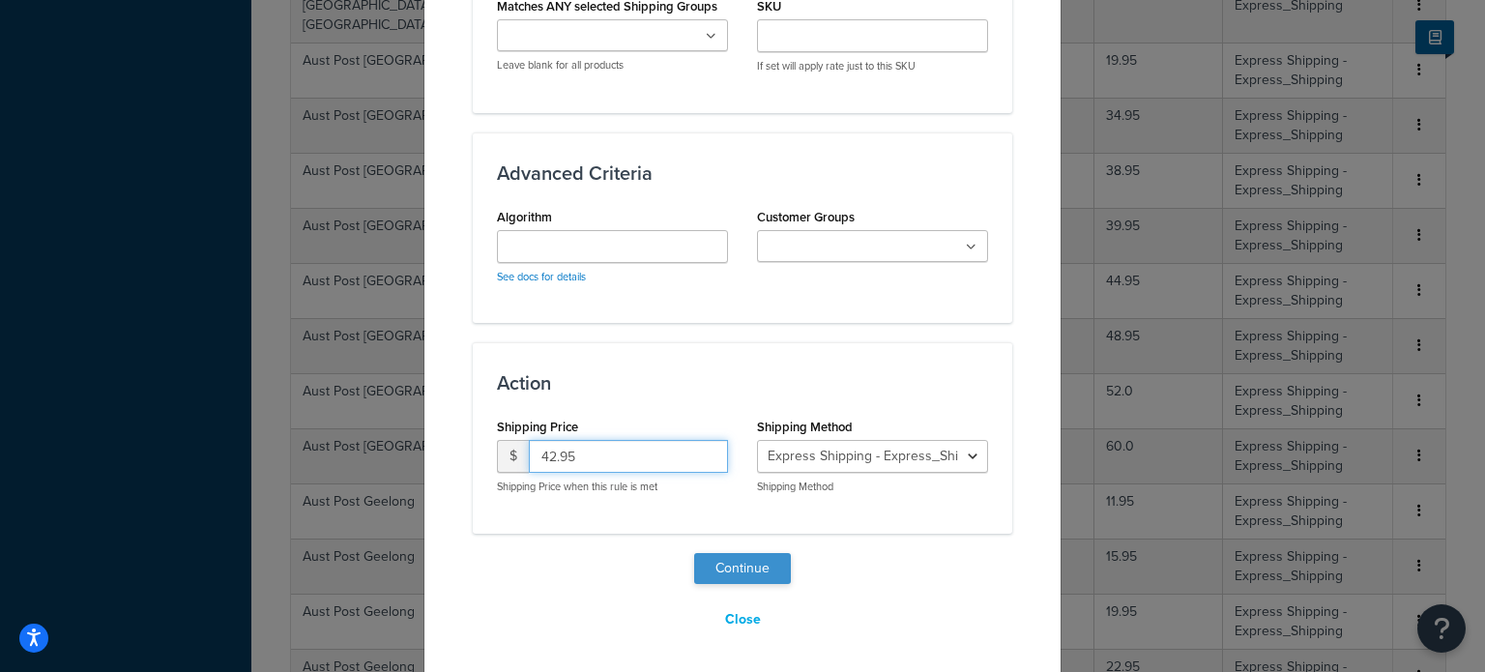
type input "42.95"
click at [737, 571] on button "Continue" at bounding box center [742, 568] width 97 height 31
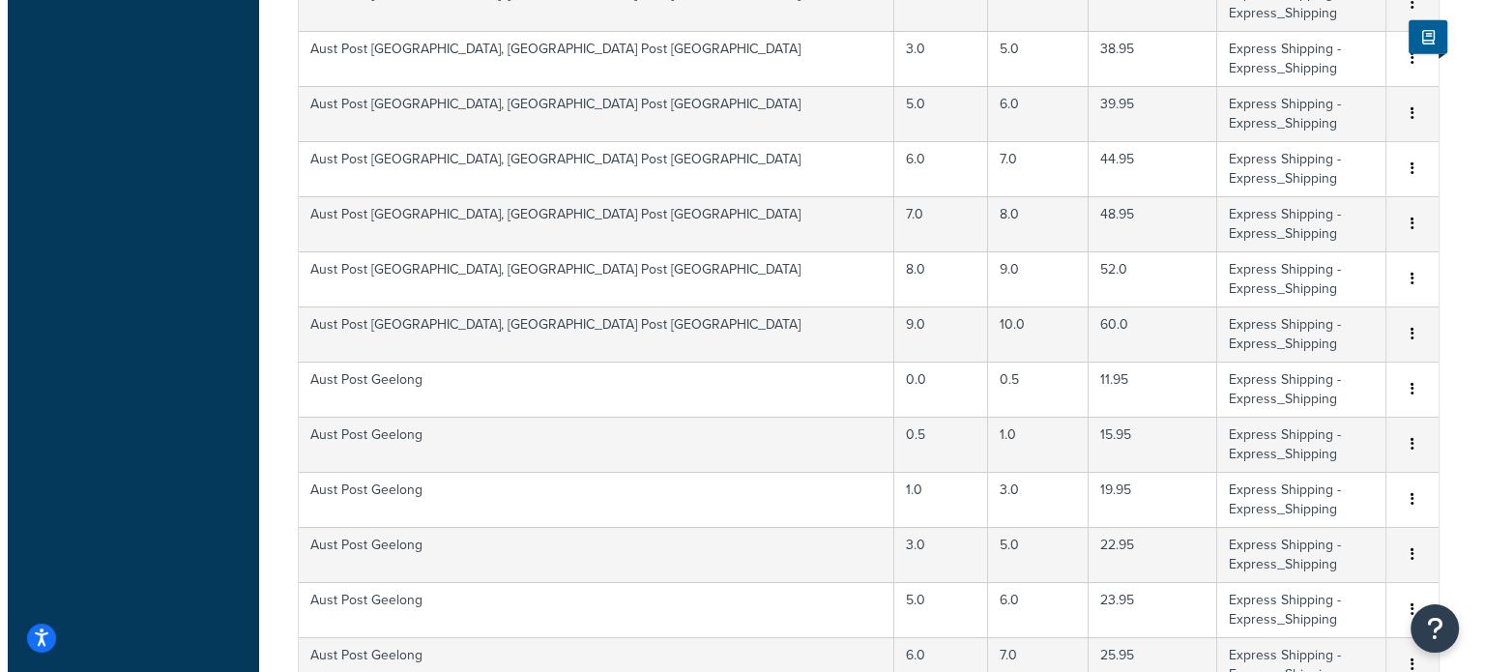
scroll to position [6035, 0]
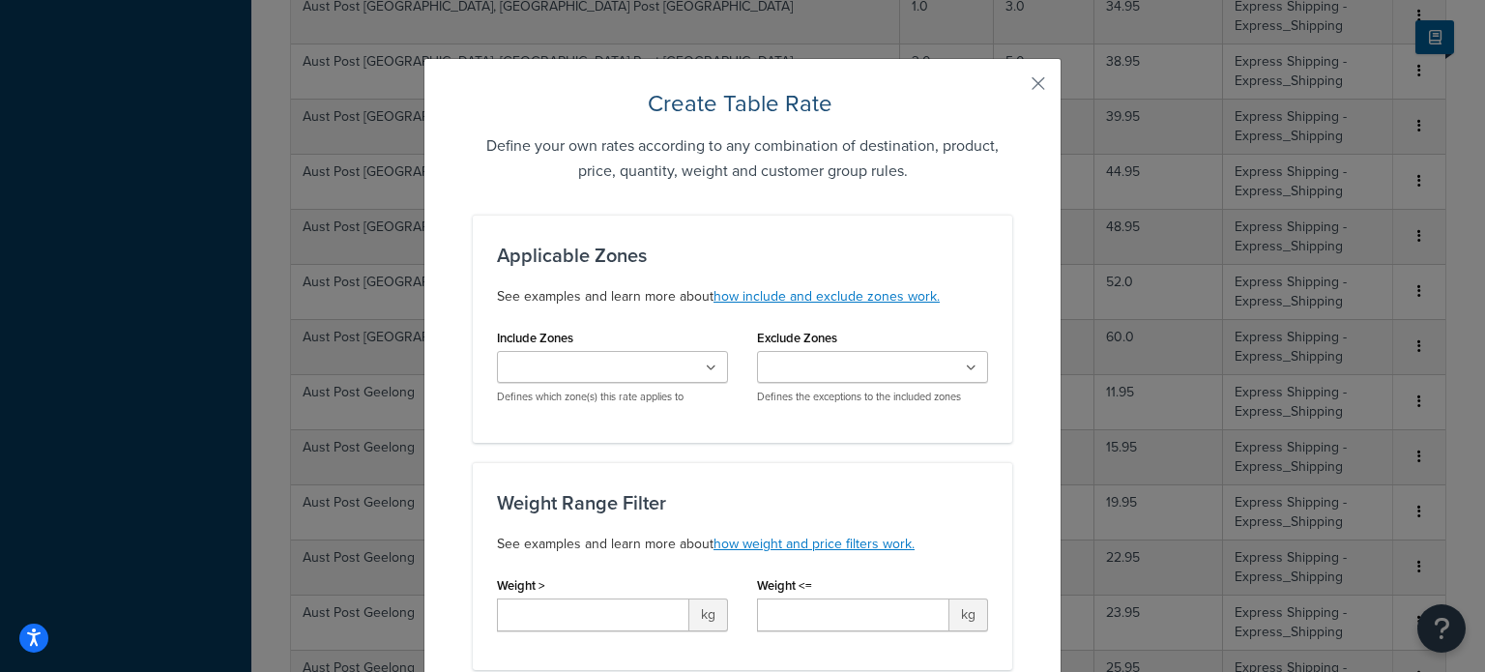
click at [606, 356] on ul at bounding box center [612, 367] width 231 height 32
type input "gee"
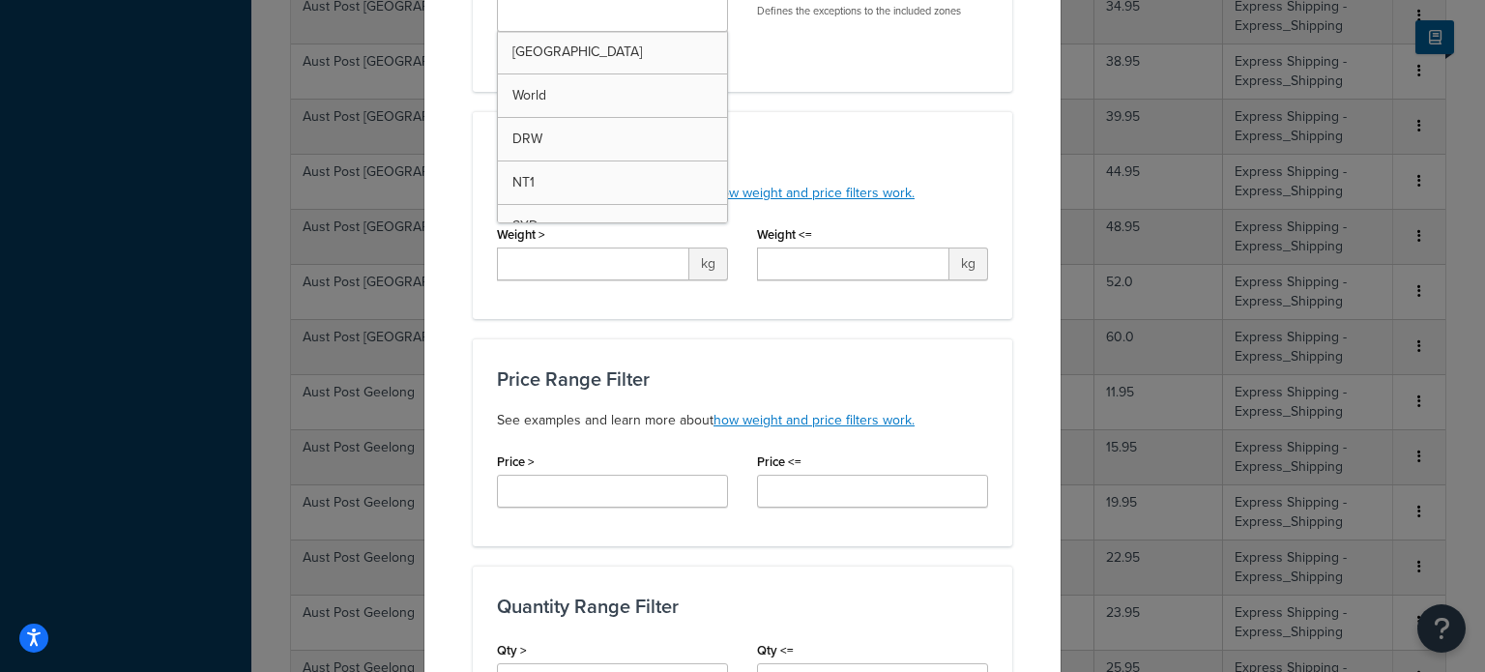
scroll to position [387, 0]
click at [535, 266] on input "Weight >" at bounding box center [593, 263] width 192 height 33
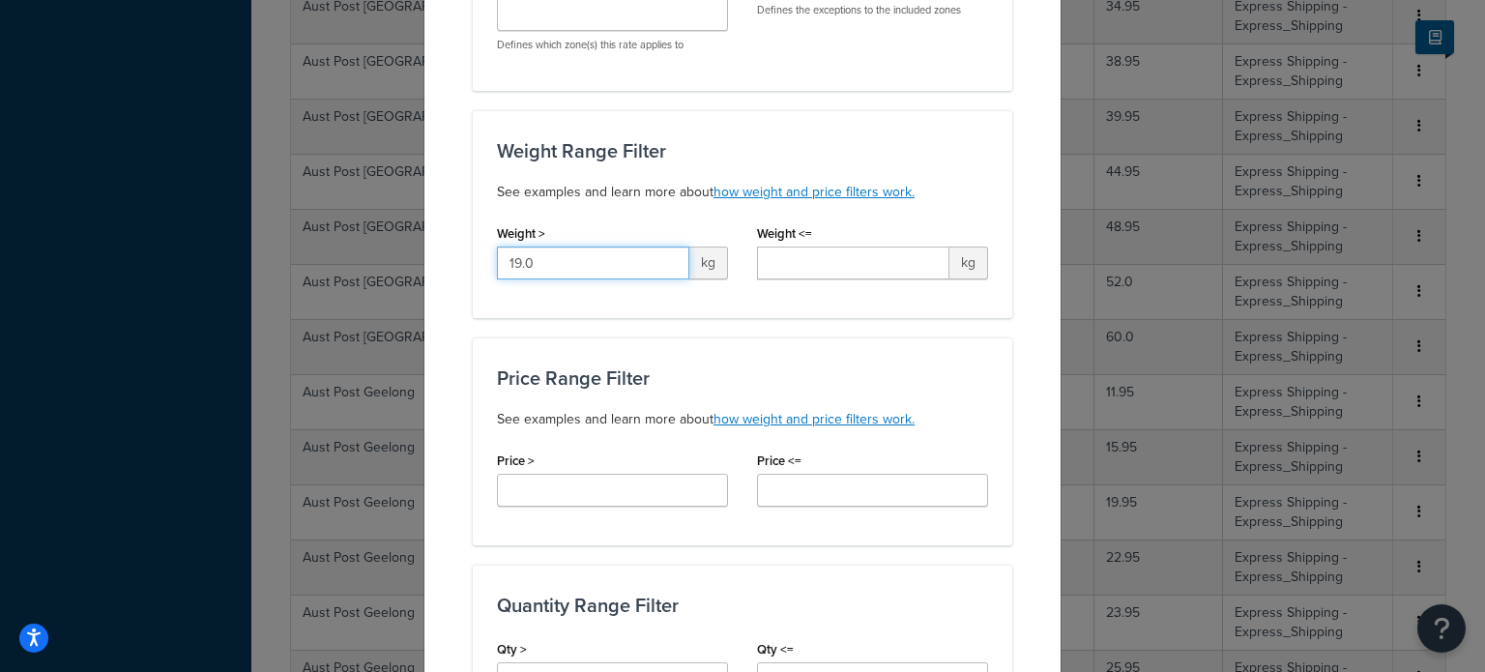
type input "19.0"
click at [780, 256] on input "Weight <=" at bounding box center [853, 263] width 192 height 33
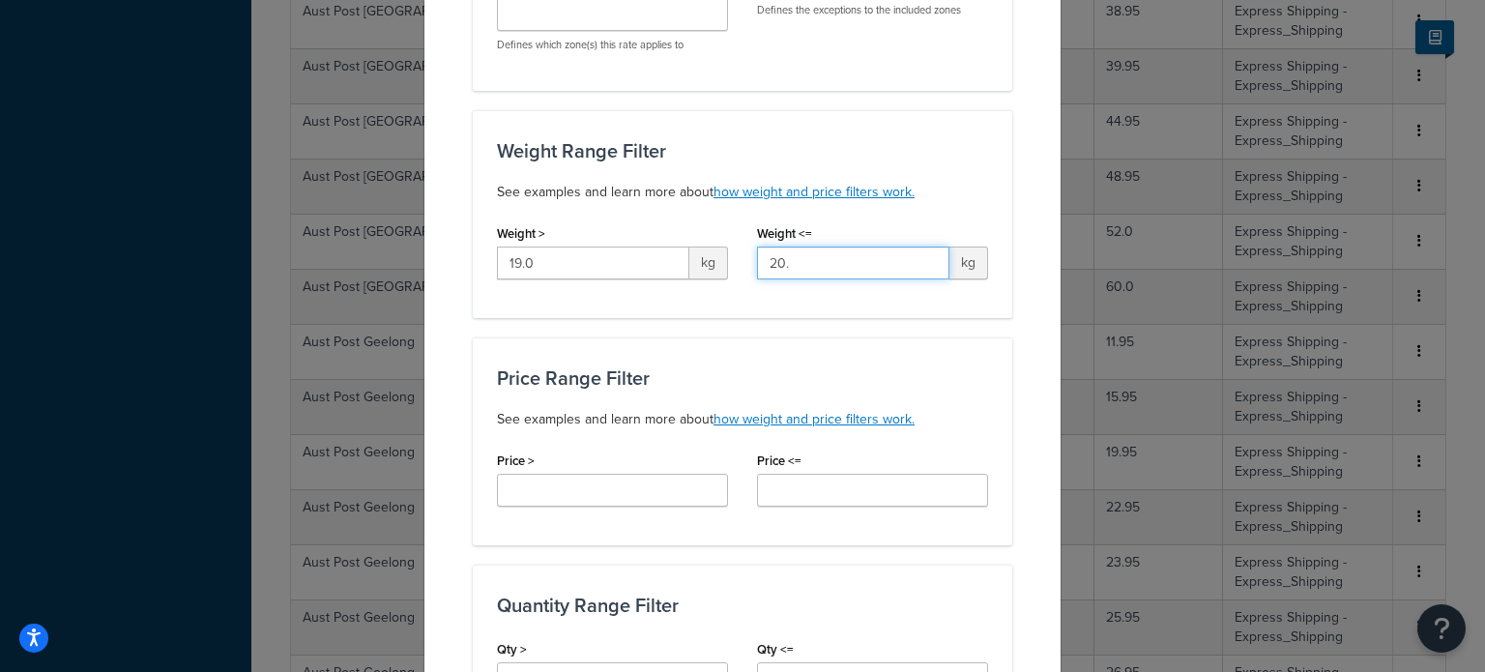
scroll to position [5929, 0]
type input "20.0"
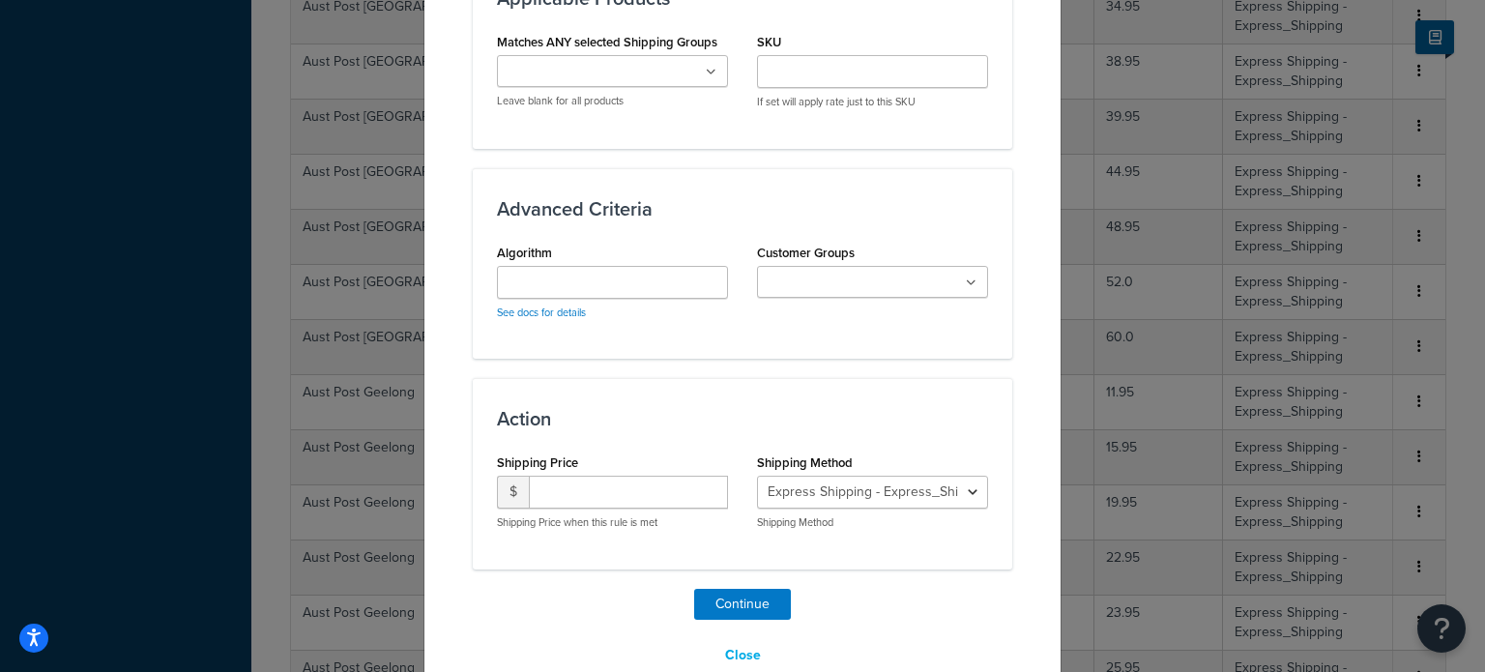
scroll to position [1218, 0]
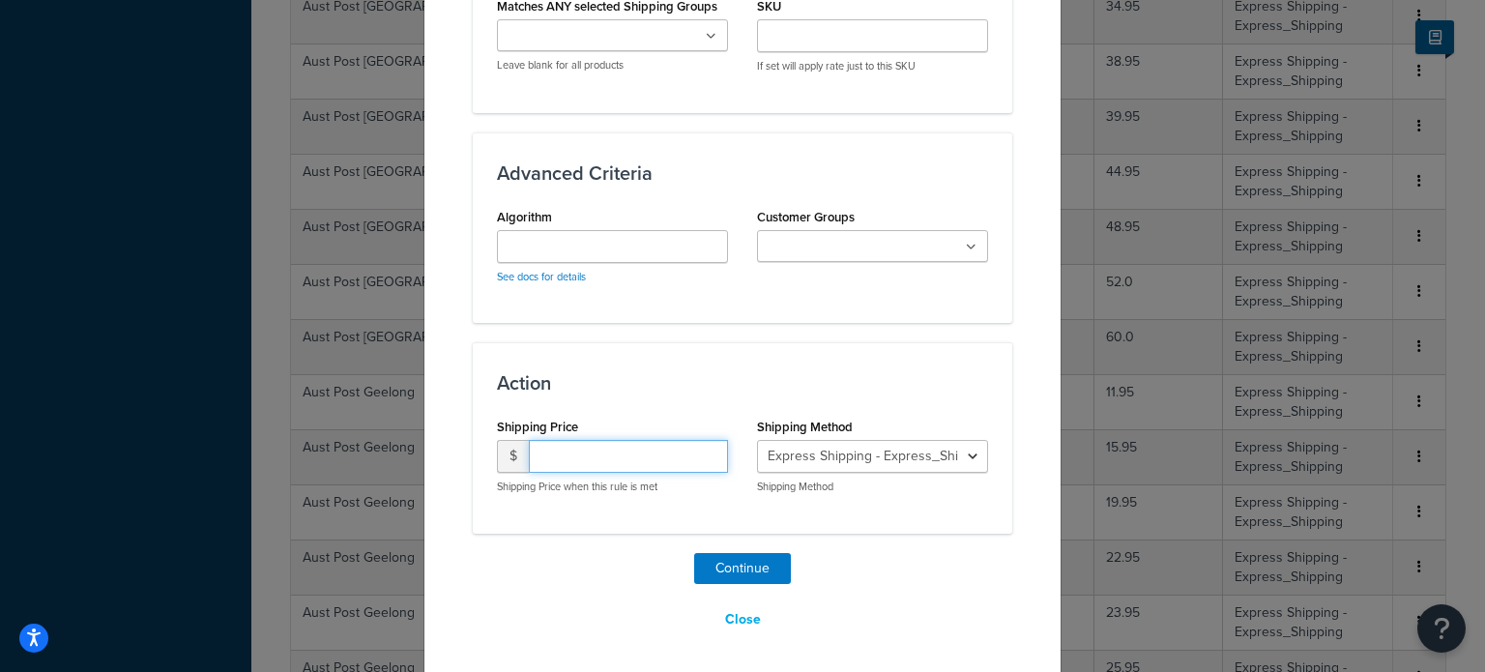
click at [576, 451] on input "number" at bounding box center [628, 456] width 199 height 33
type input "43.95"
click at [734, 553] on button "Continue" at bounding box center [742, 568] width 97 height 31
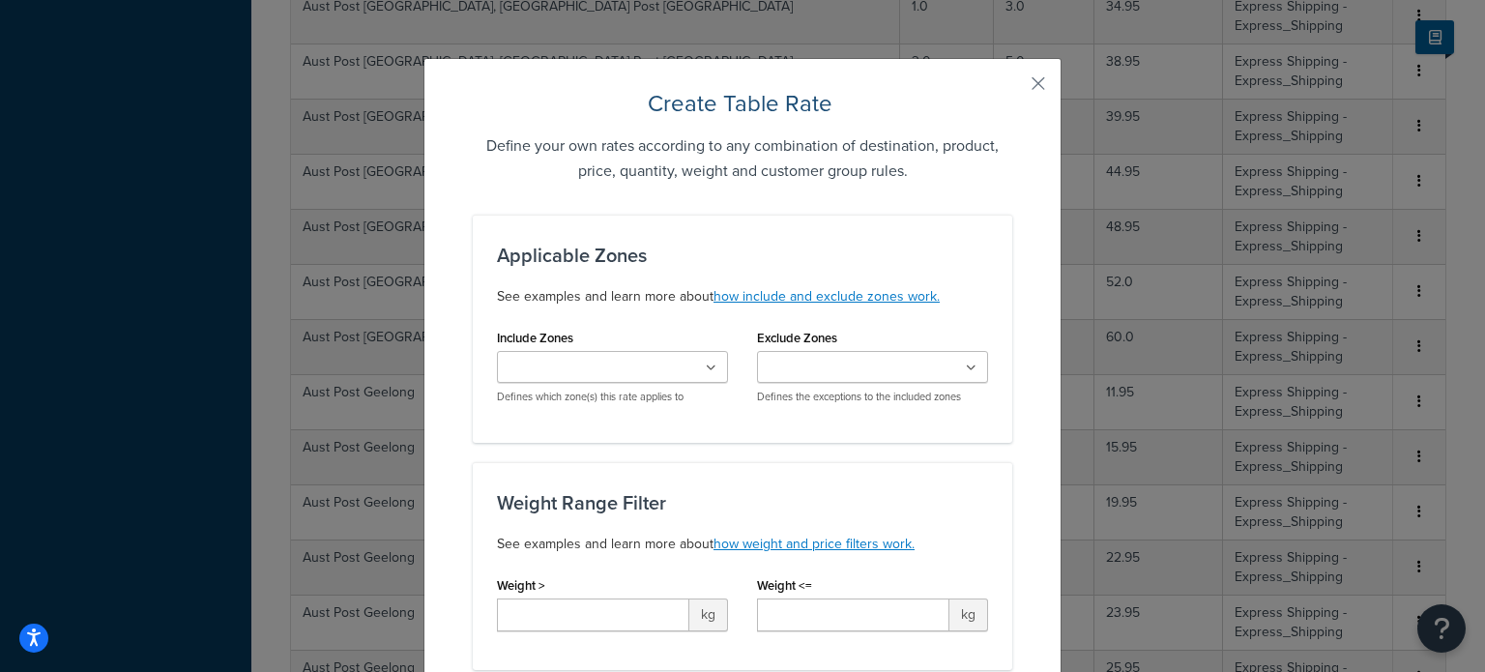
click at [582, 356] on ul at bounding box center [612, 367] width 231 height 32
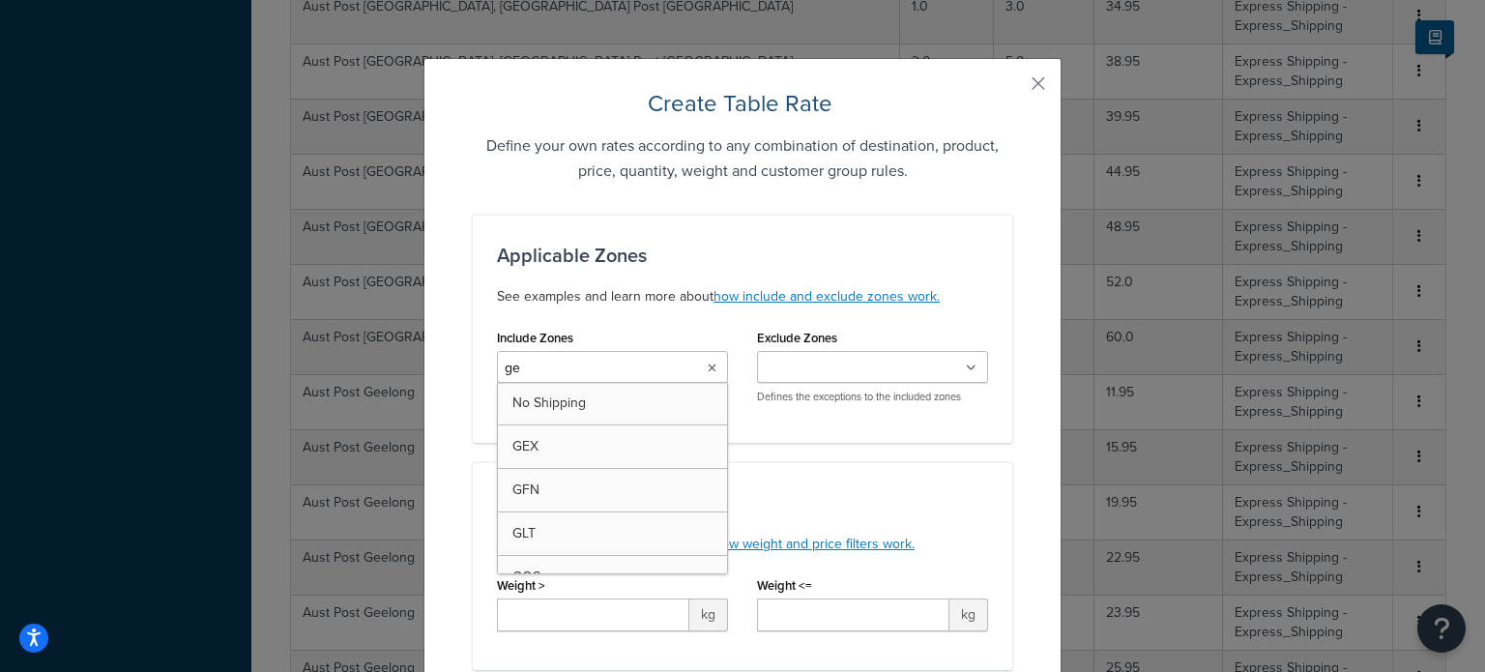
type input "gee"
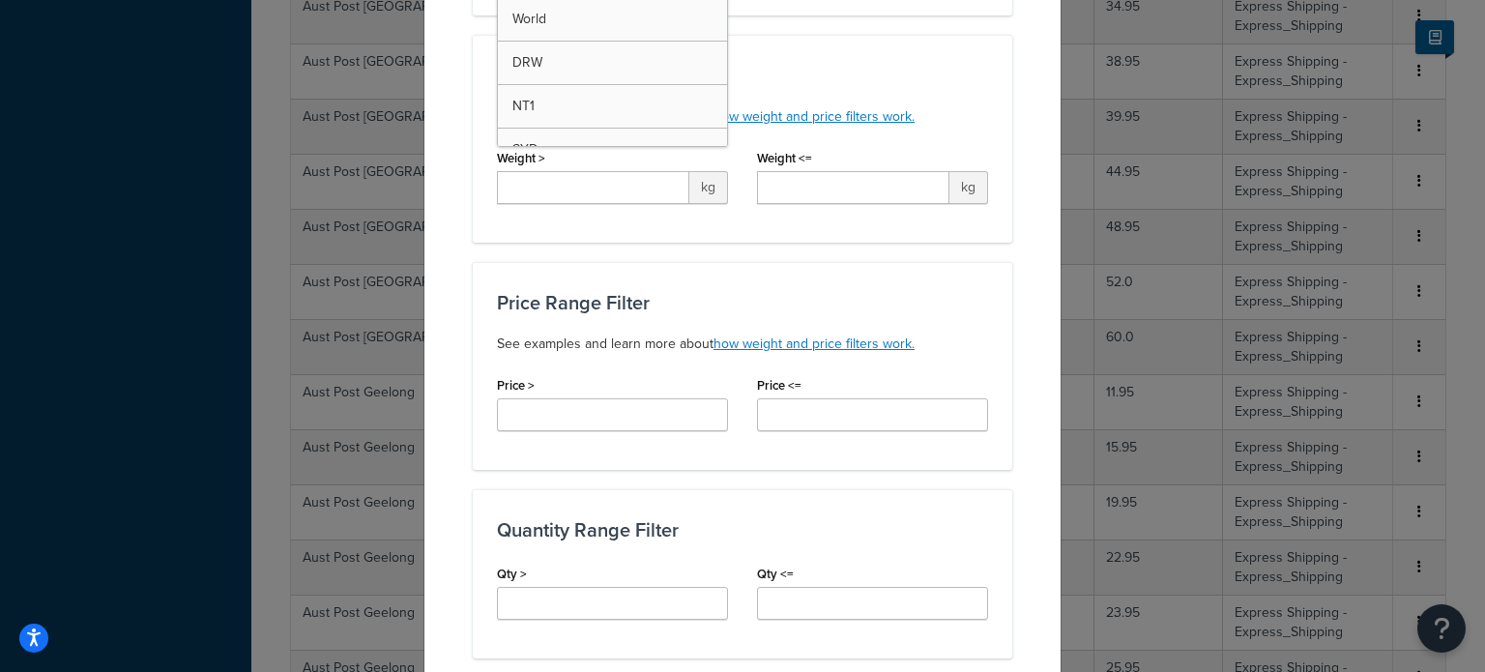
scroll to position [387, 0]
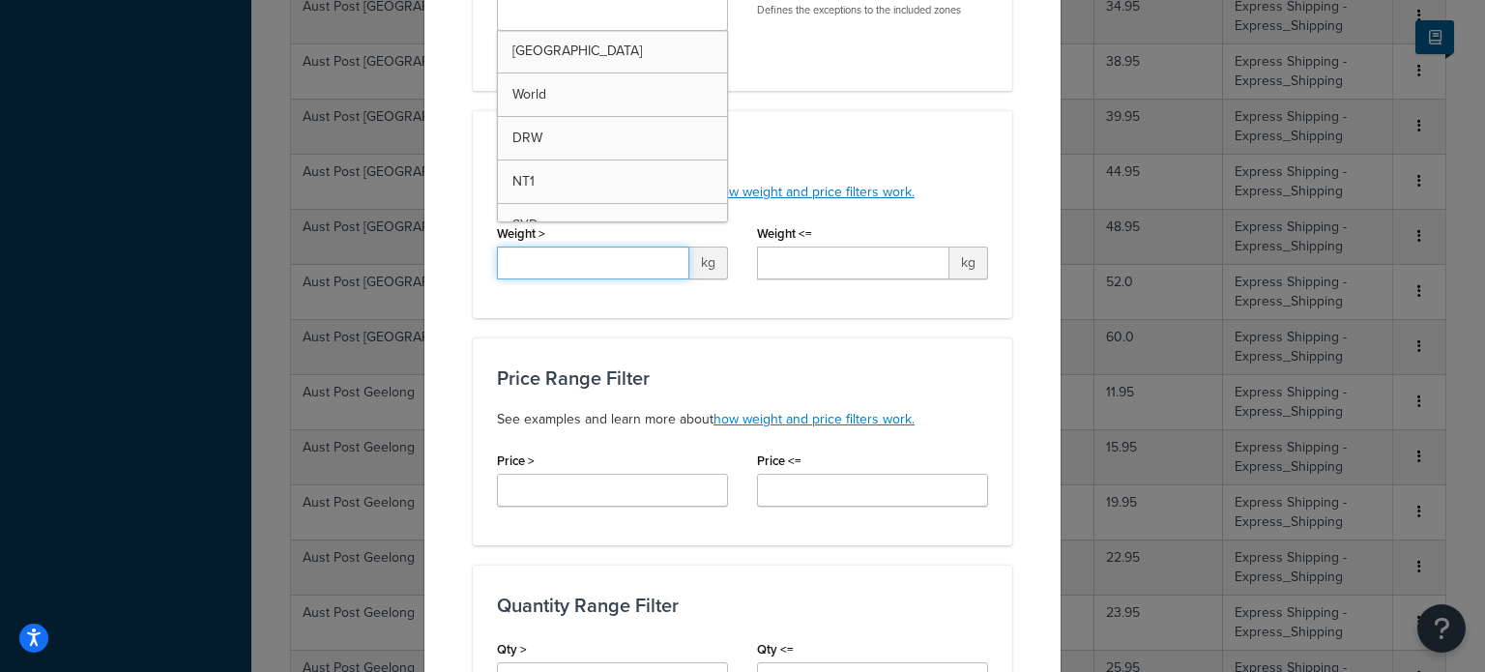
click at [590, 258] on input "Weight >" at bounding box center [593, 263] width 192 height 33
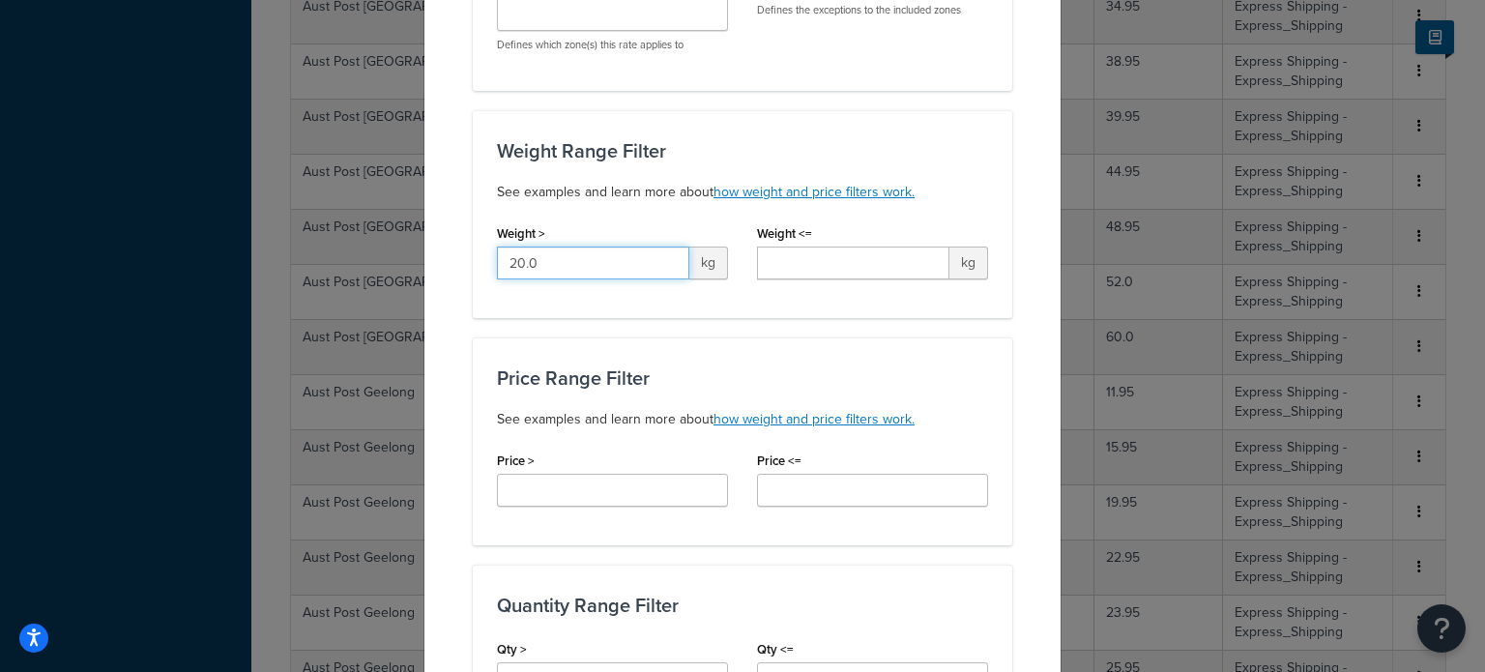
type input "20.0"
click at [777, 259] on input "Weight <=" at bounding box center [853, 263] width 192 height 33
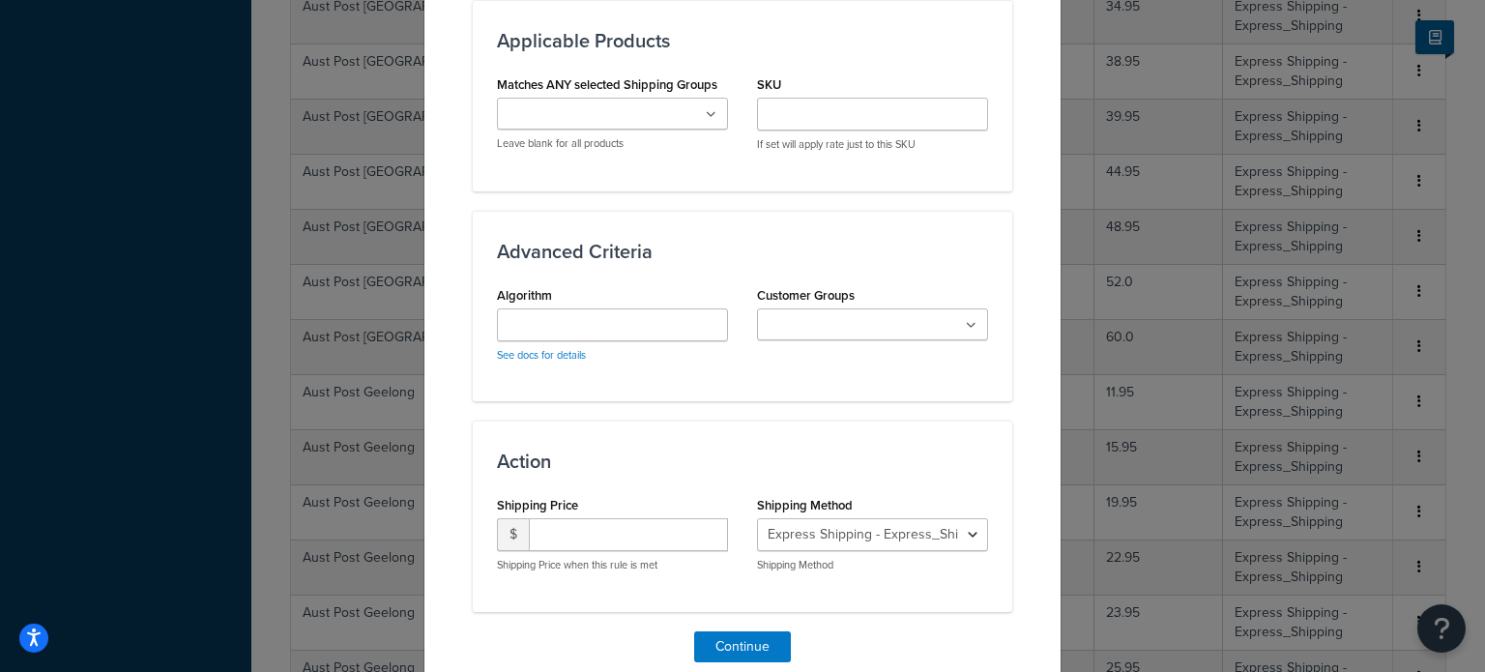
scroll to position [1160, 0]
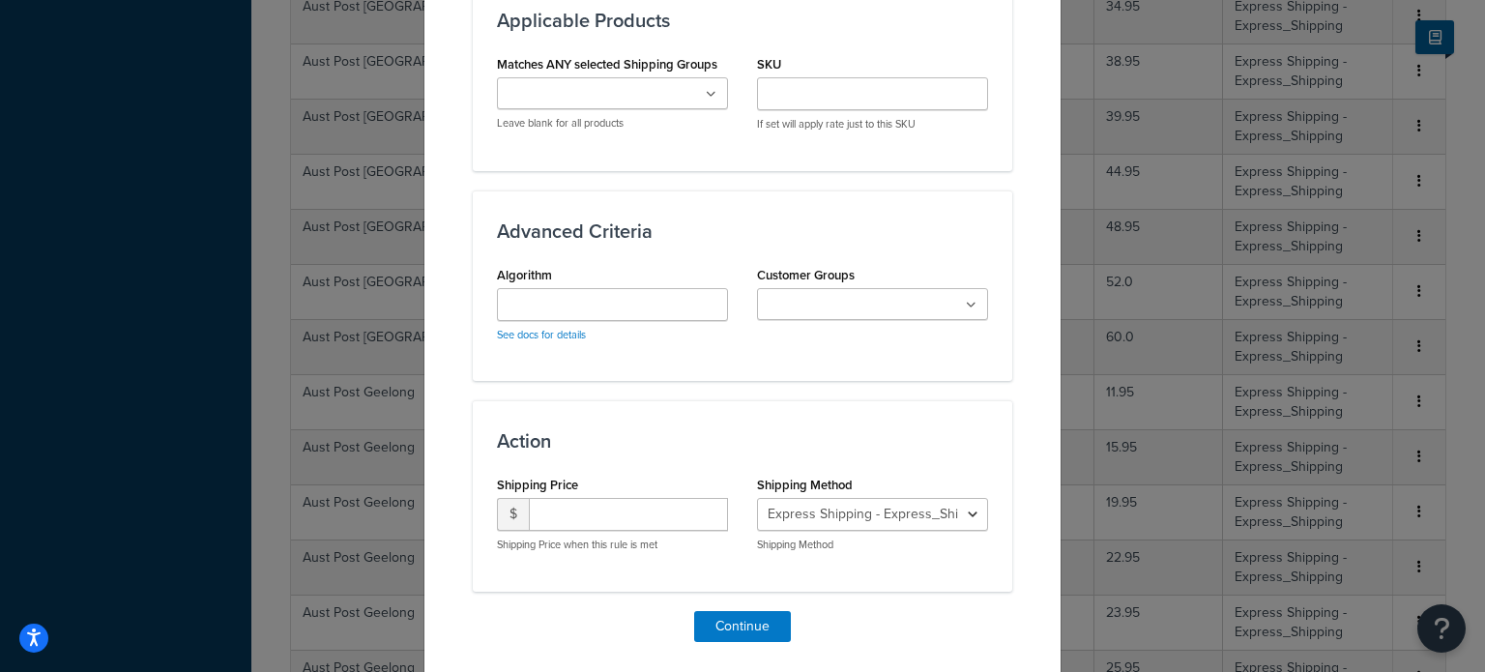
type input "22.0"
click at [580, 505] on input "number" at bounding box center [628, 514] width 199 height 33
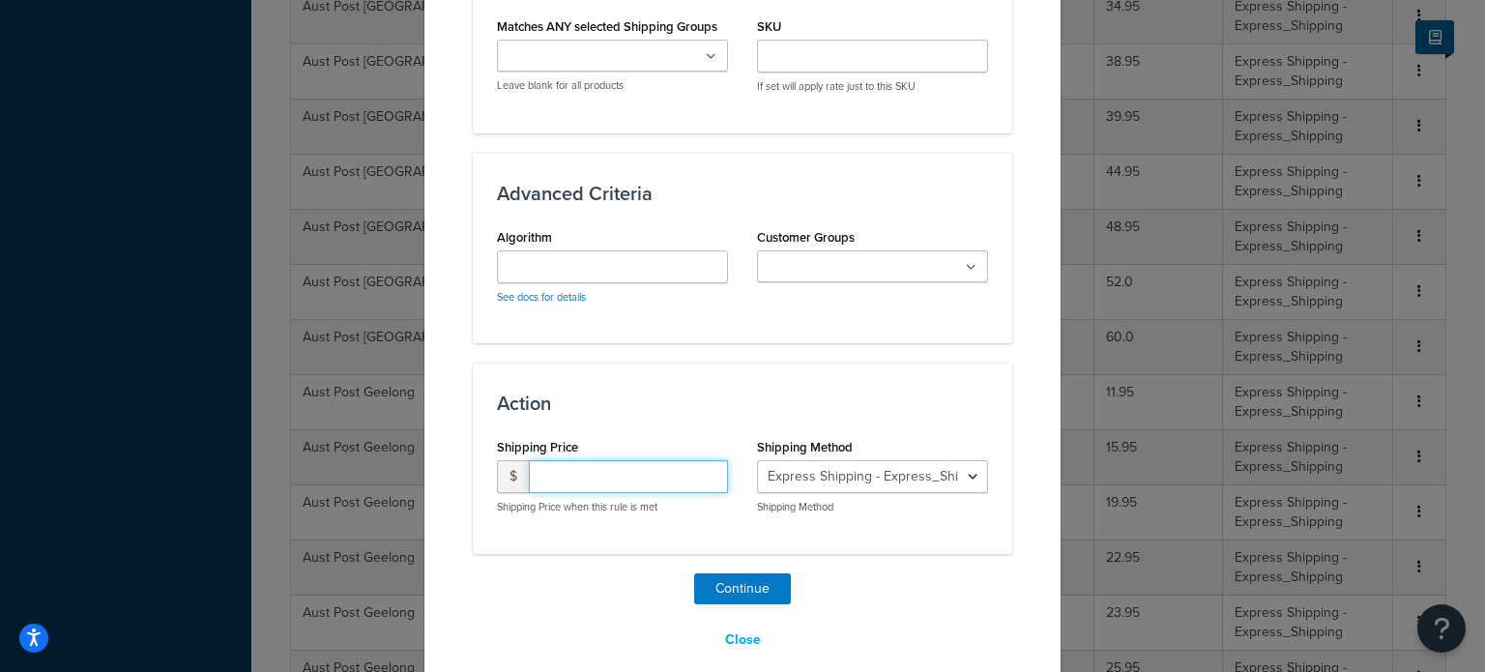
scroll to position [1218, 0]
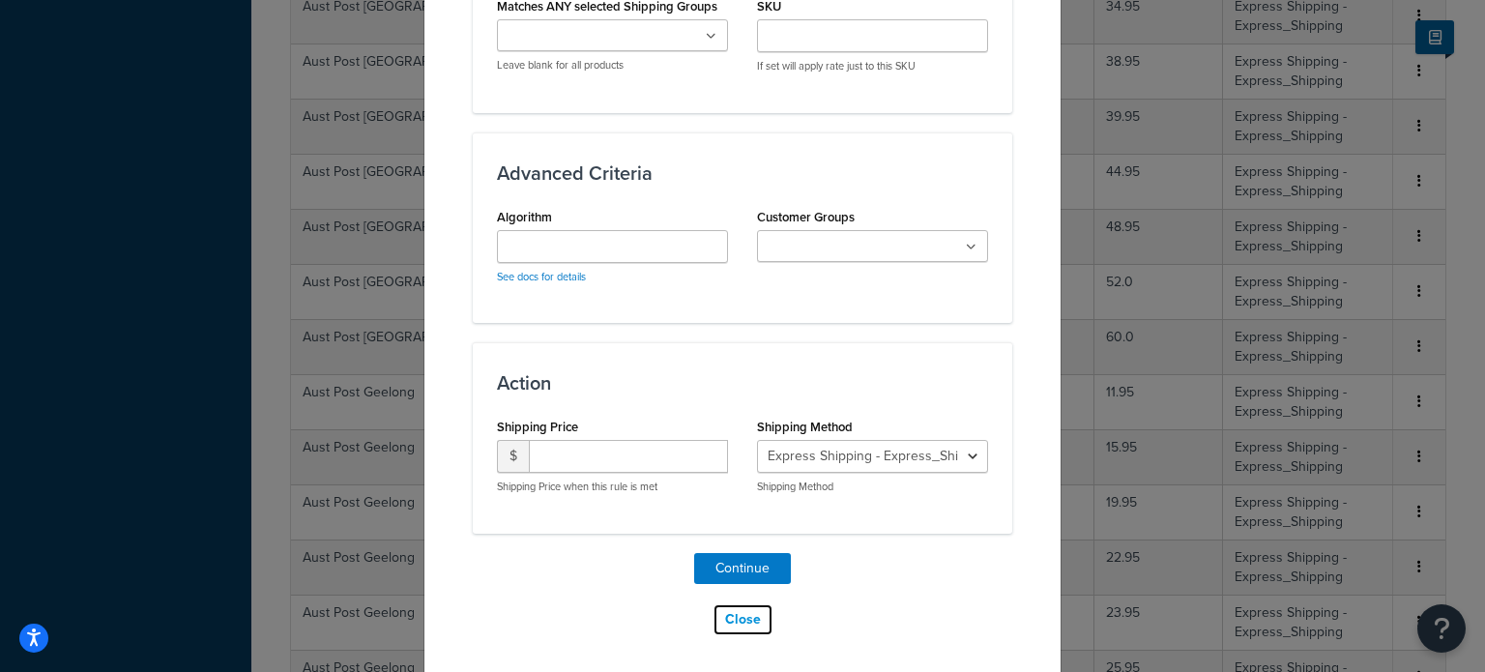
click at [740, 613] on button "Close" at bounding box center [742, 619] width 61 height 33
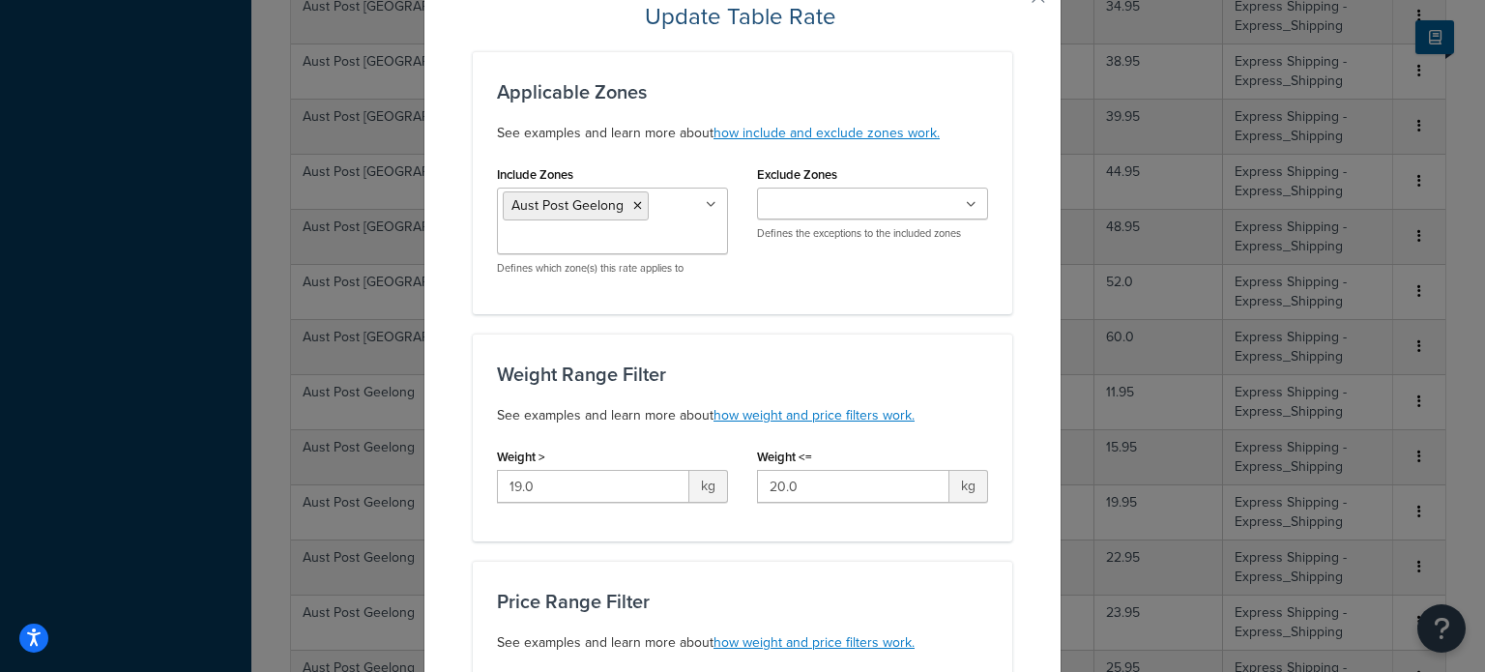
scroll to position [193, 0]
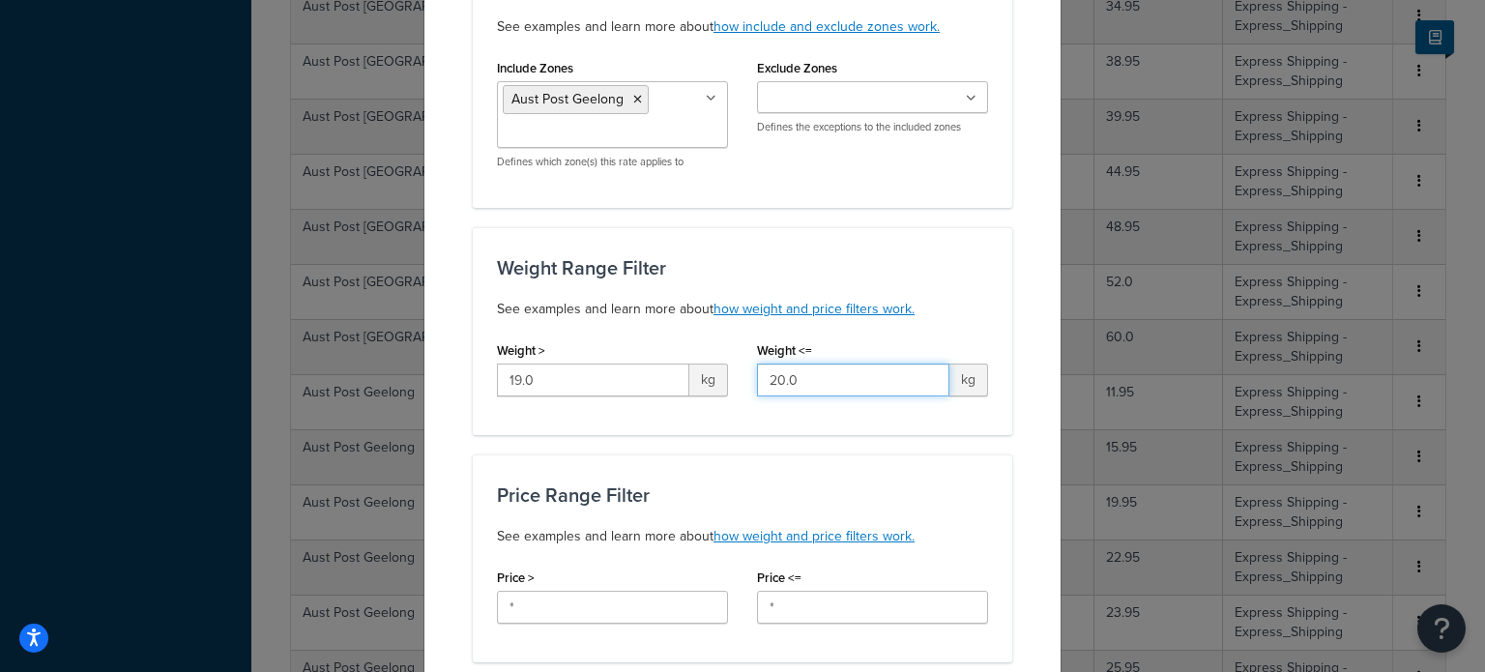
drag, startPoint x: 802, startPoint y: 378, endPoint x: 734, endPoint y: 373, distance: 68.8
click at [734, 373] on div "Weight > 19.0 kg Weight <= 20.0 kg" at bounding box center [742, 373] width 520 height 74
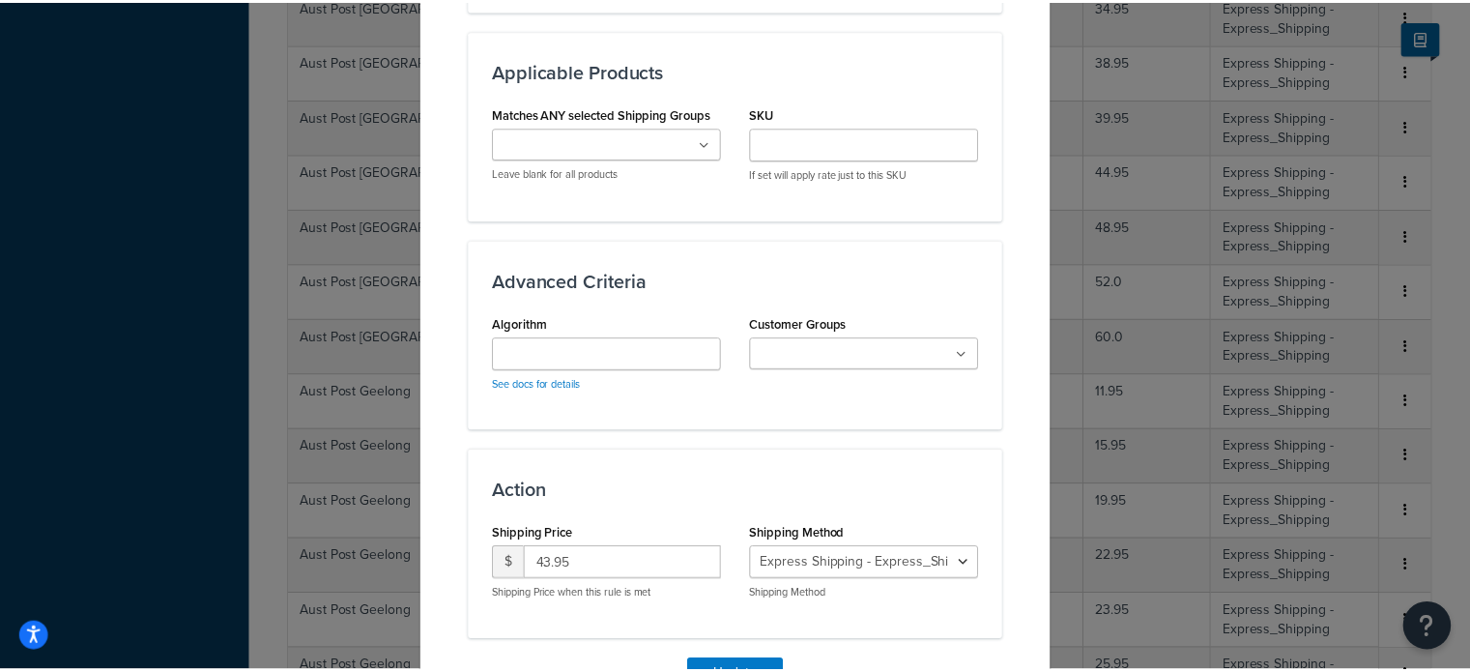
scroll to position [1142, 0]
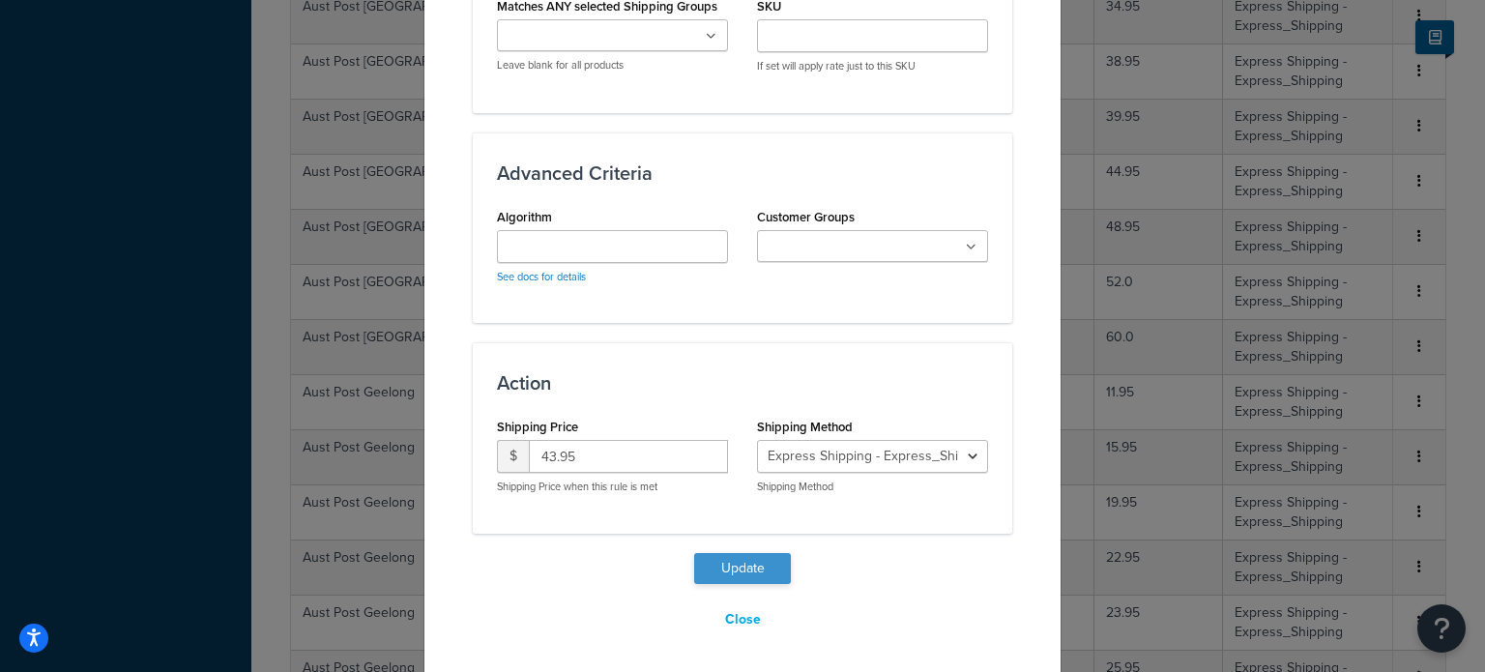
type input "21"
click at [736, 556] on button "Update" at bounding box center [742, 568] width 97 height 31
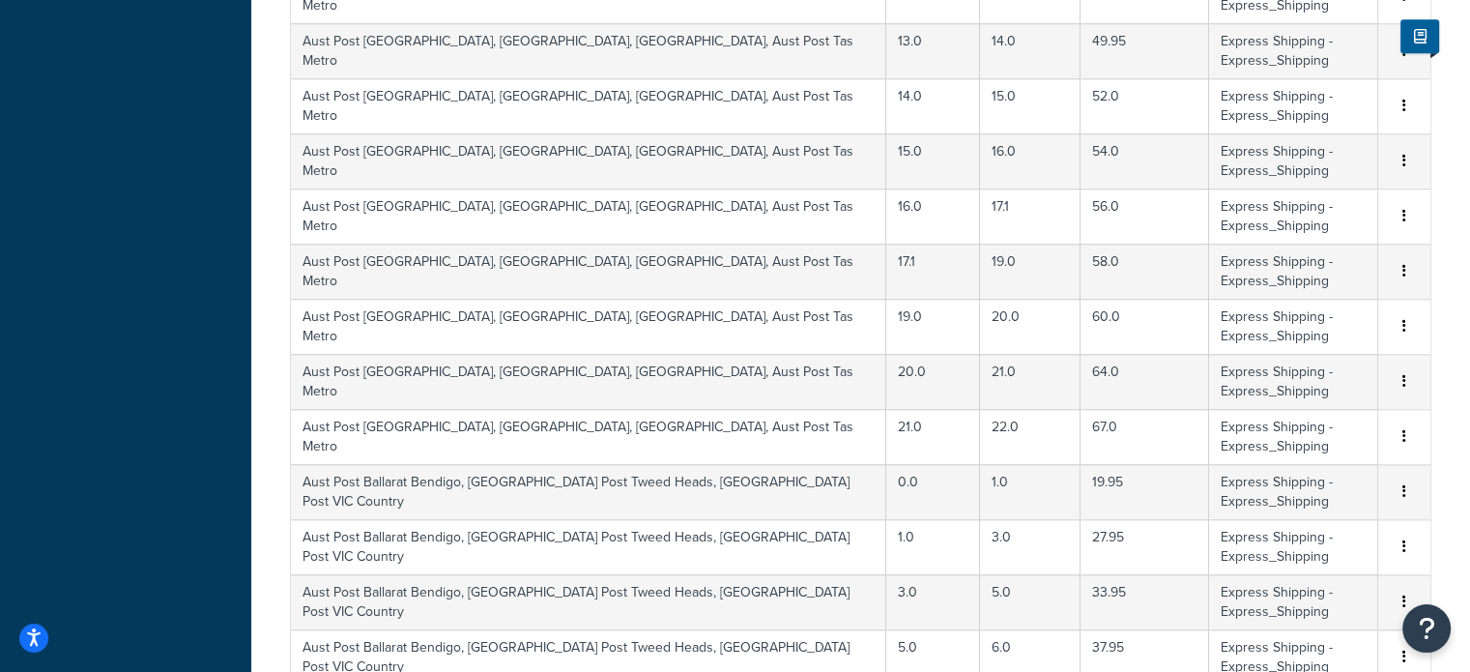
scroll to position [1579, 0]
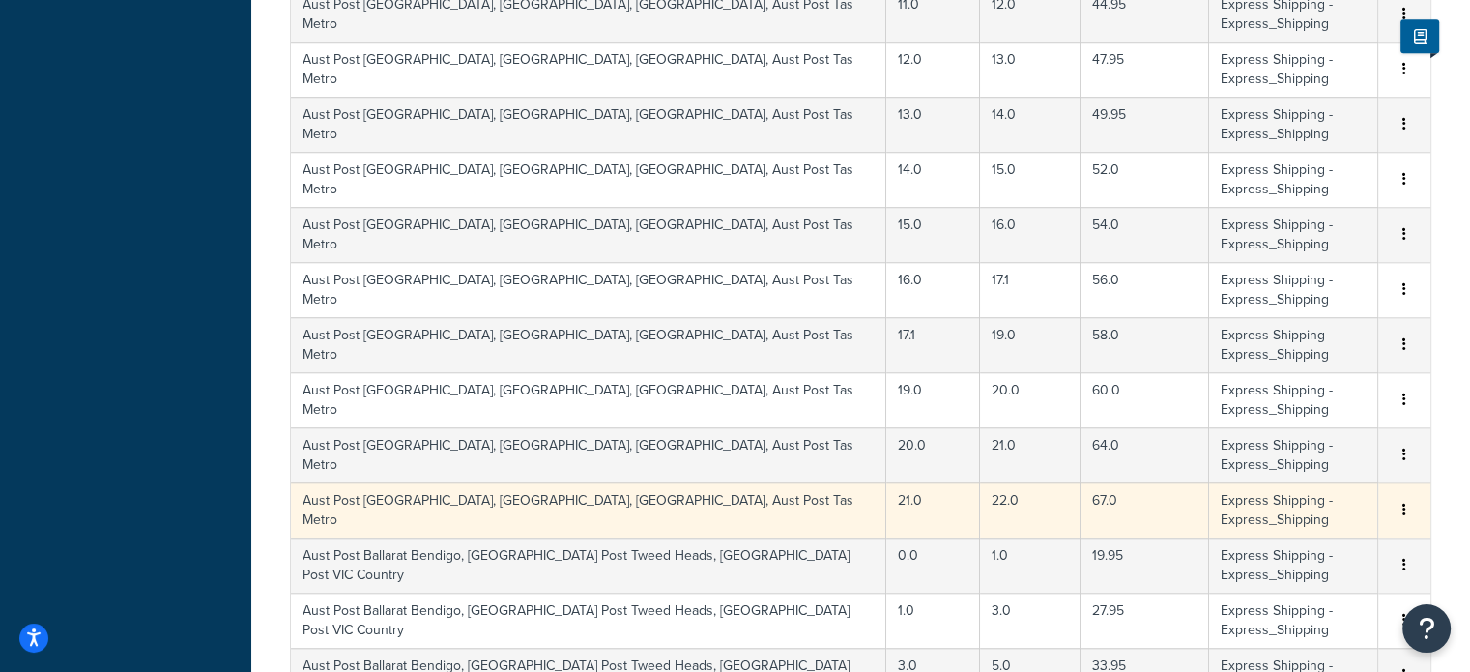
click at [1402, 500] on button "button" at bounding box center [1404, 510] width 15 height 21
click at [1286, 366] on div "Delete" at bounding box center [1305, 371] width 137 height 40
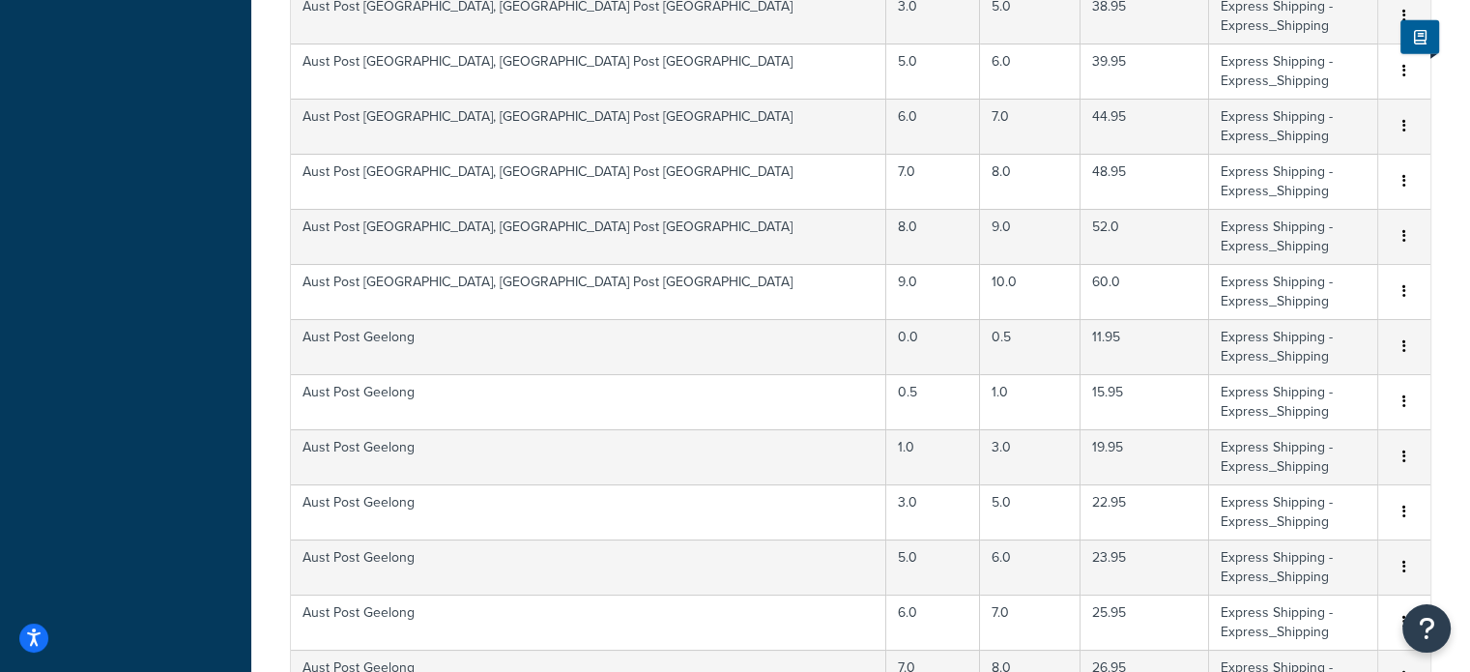
scroll to position [5948, 0]
